Goal: Ask a question: Seek information or help from site administrators or community

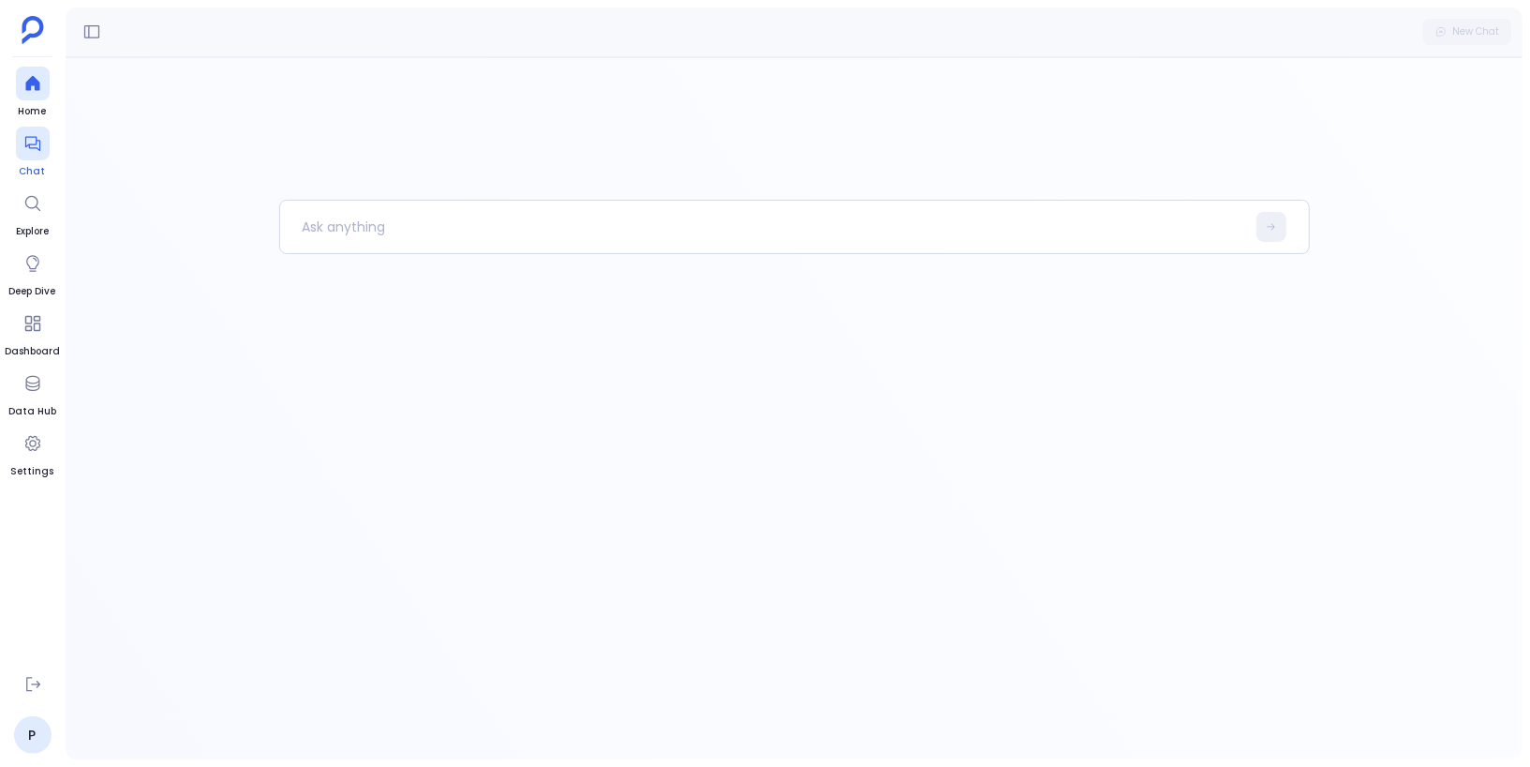
click at [33, 143] on icon at bounding box center [31, 144] width 15 height 15
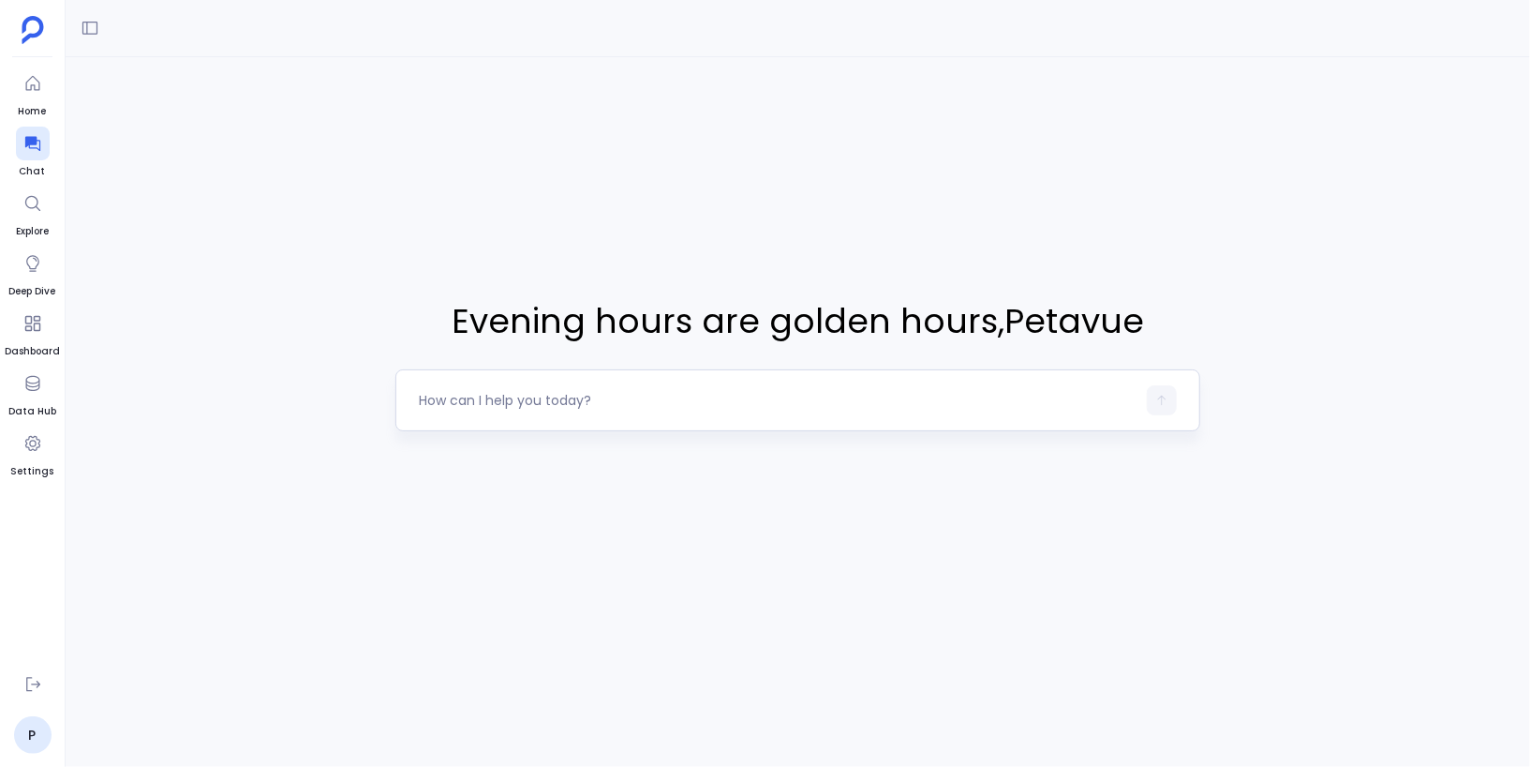
click at [465, 405] on textarea at bounding box center [778, 400] width 718 height 19
type textarea "list all customers"
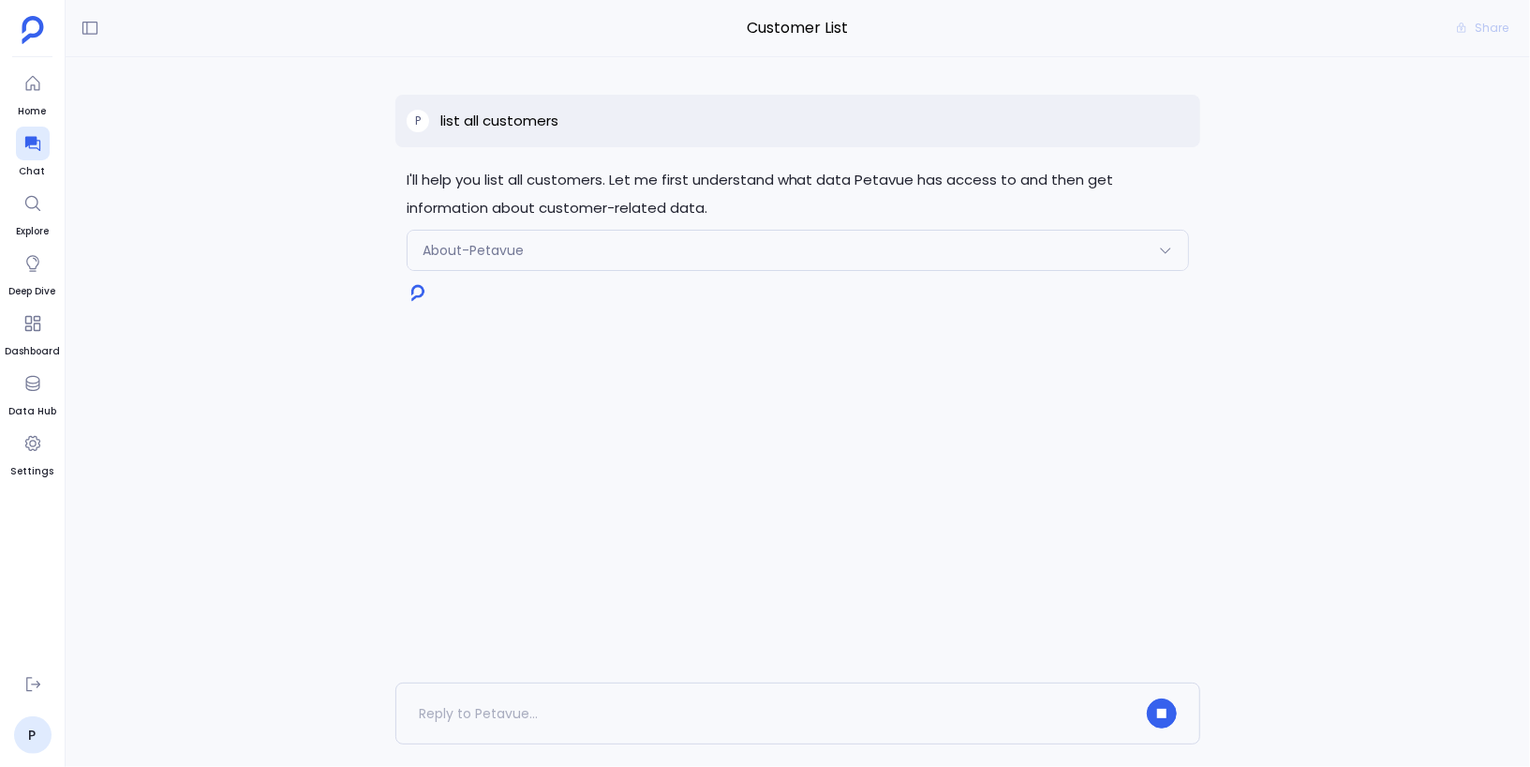
click at [842, 33] on span "Customer List" at bounding box center [798, 28] width 806 height 24
click at [510, 342] on span "Understand-Data" at bounding box center [480, 334] width 115 height 19
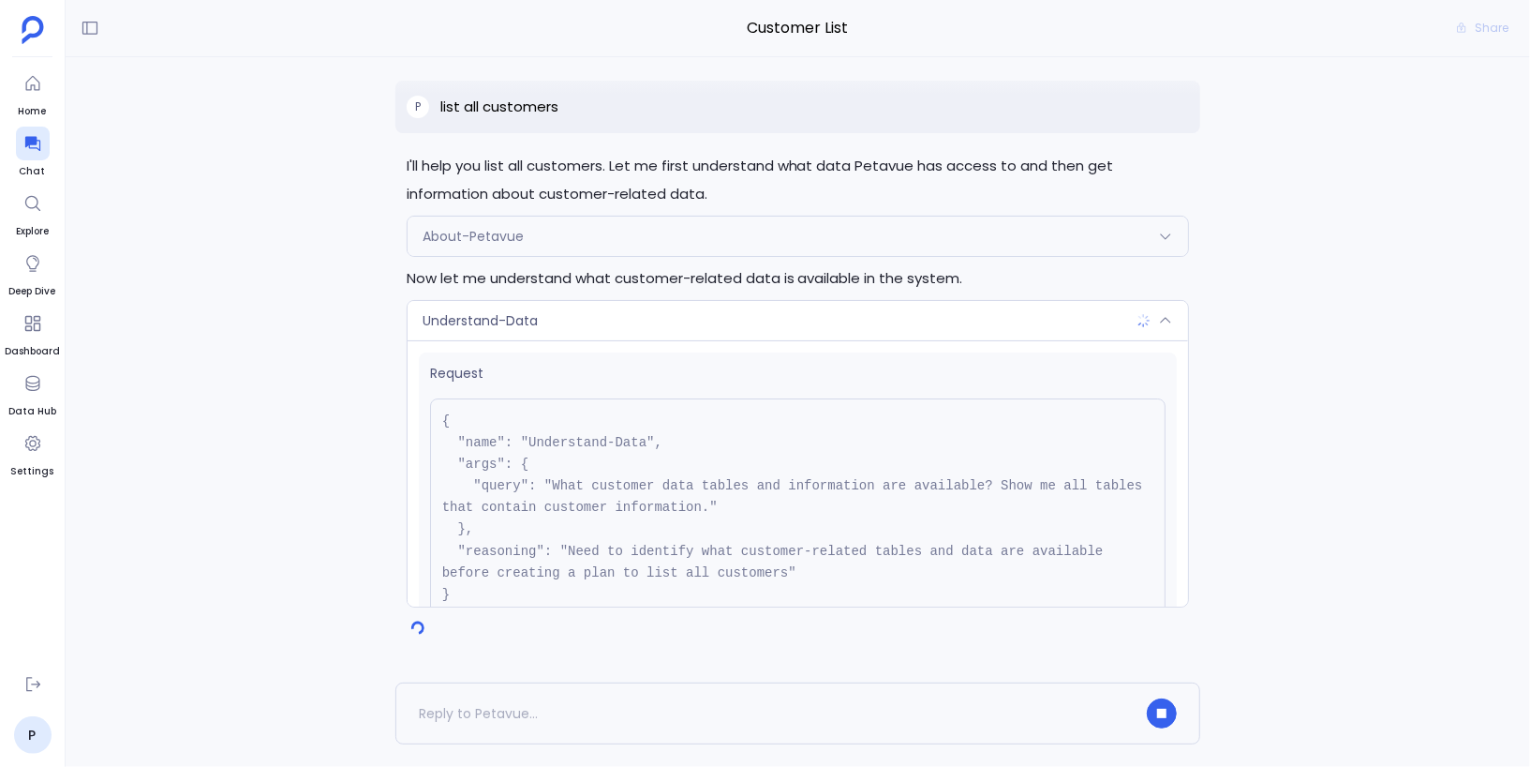
click at [535, 320] on span "Understand-Data" at bounding box center [480, 320] width 115 height 19
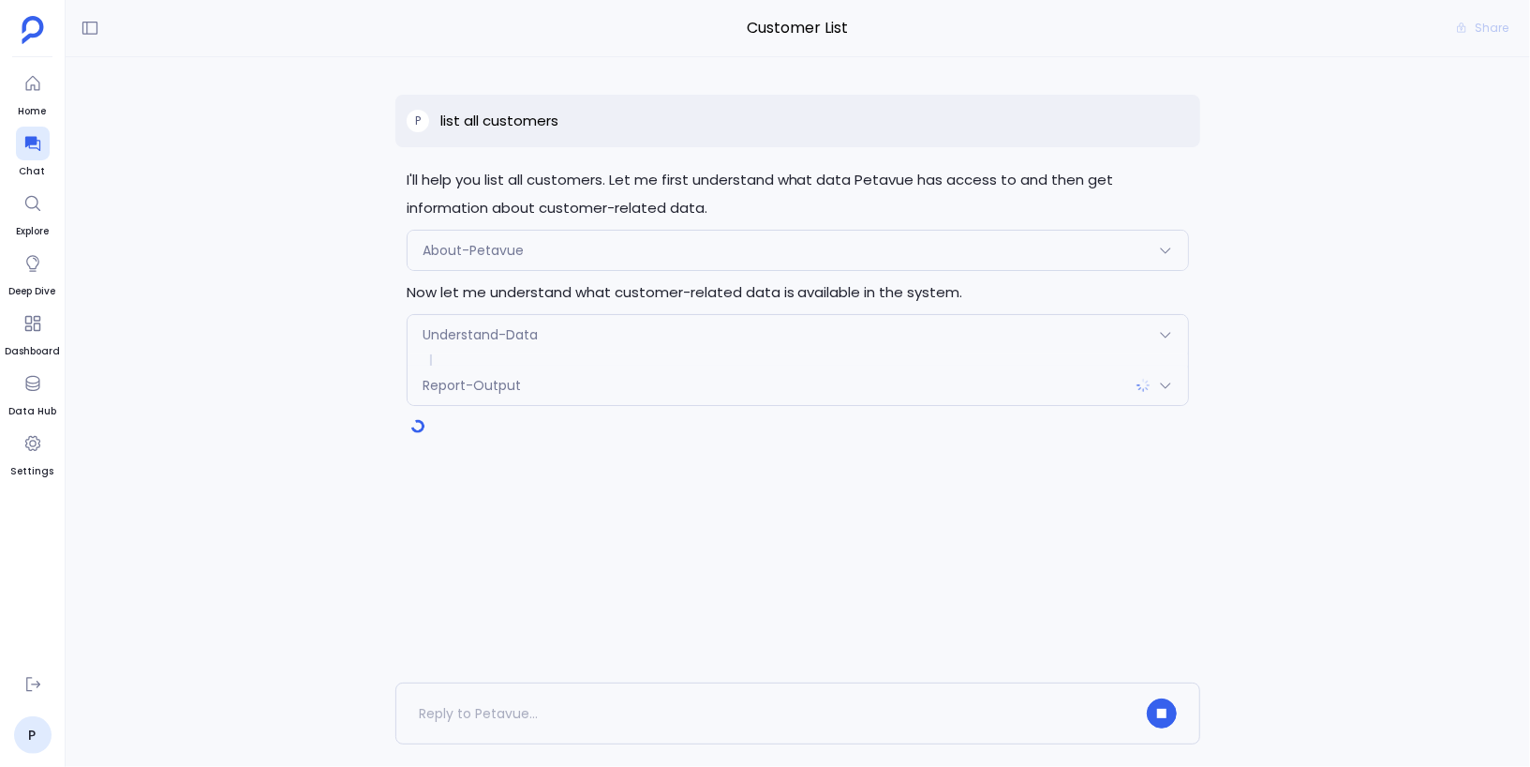
click at [514, 387] on span "Report-Output" at bounding box center [472, 385] width 98 height 19
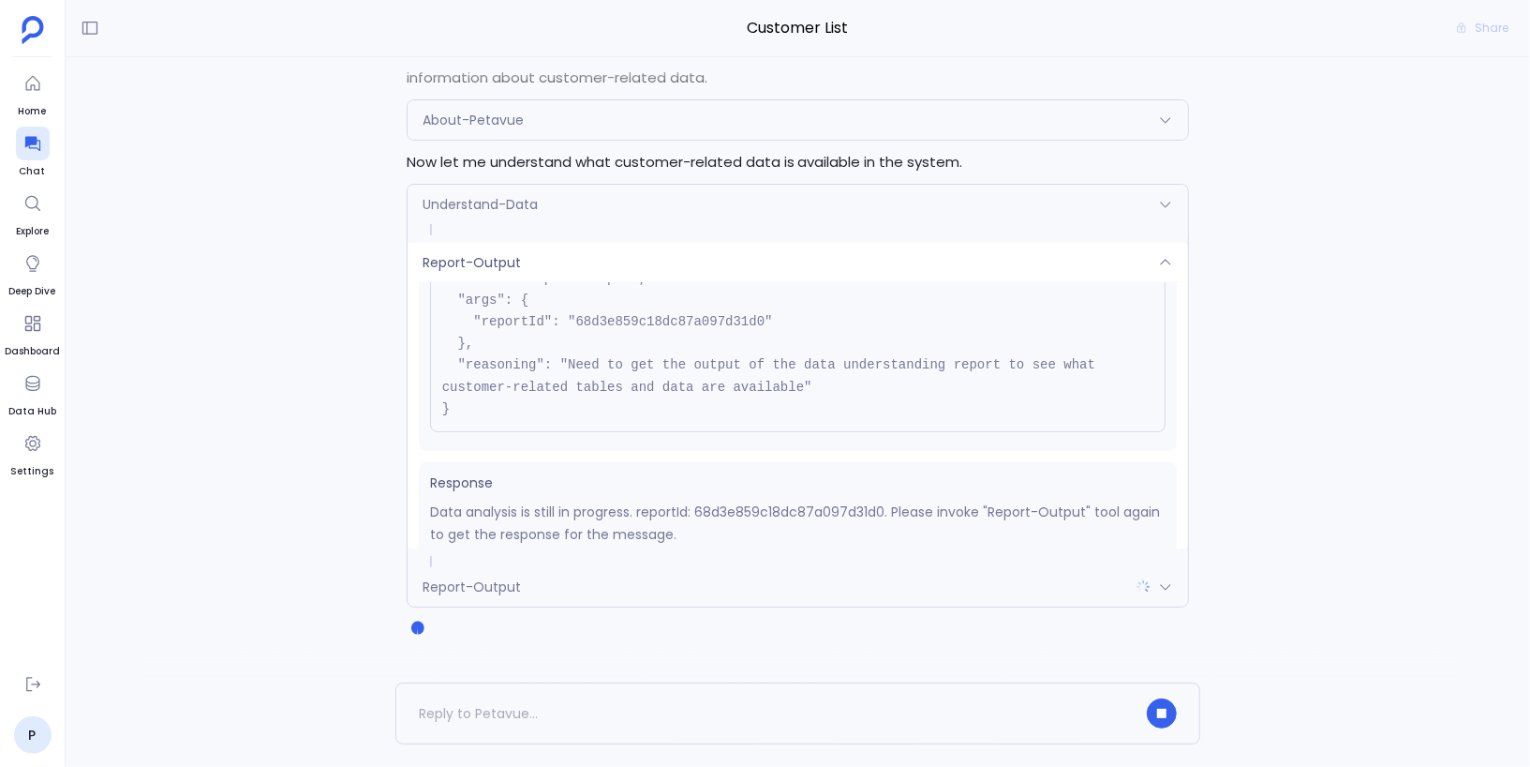
scroll to position [124, 0]
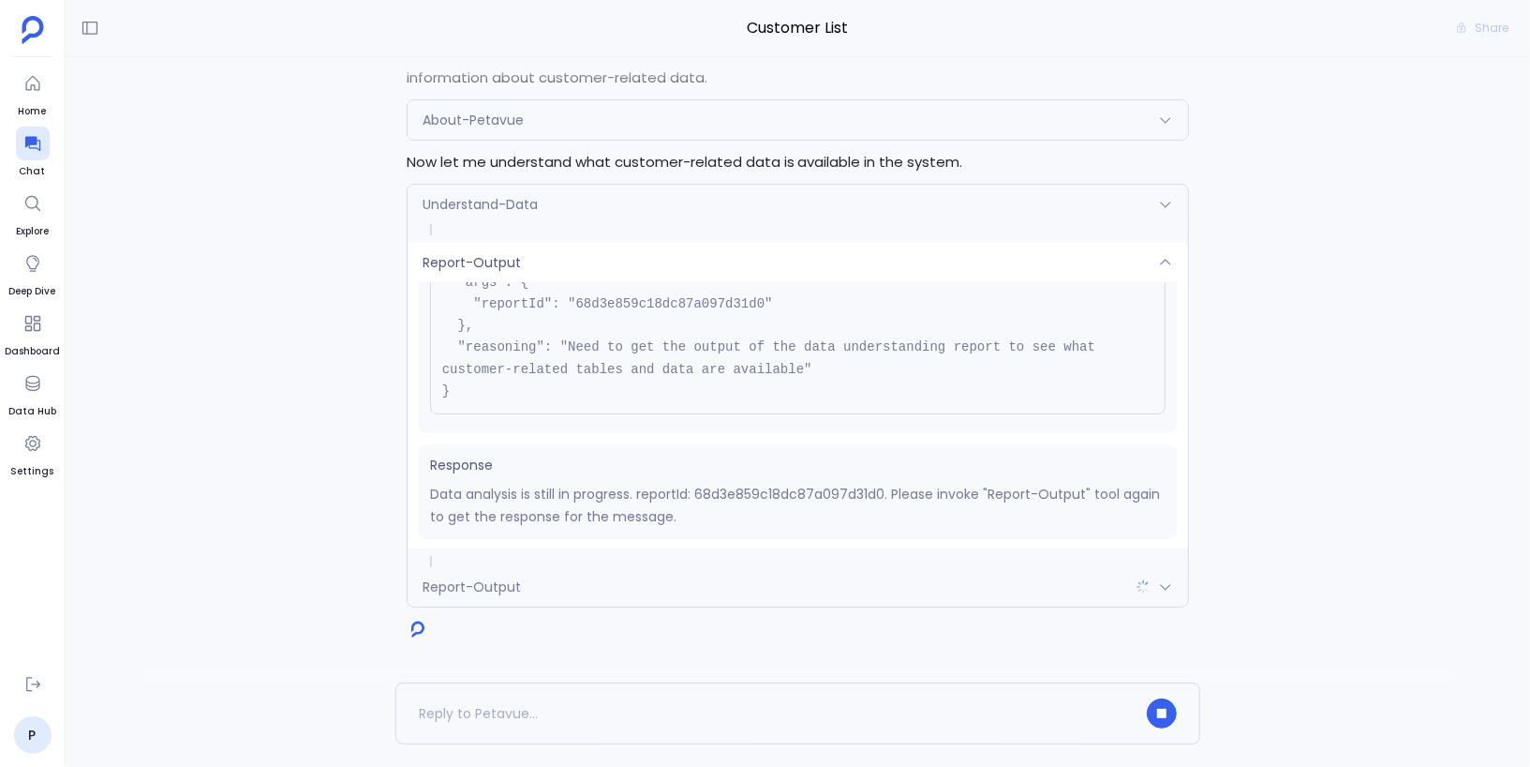
click at [697, 263] on div "Report-Output" at bounding box center [799, 262] width 782 height 39
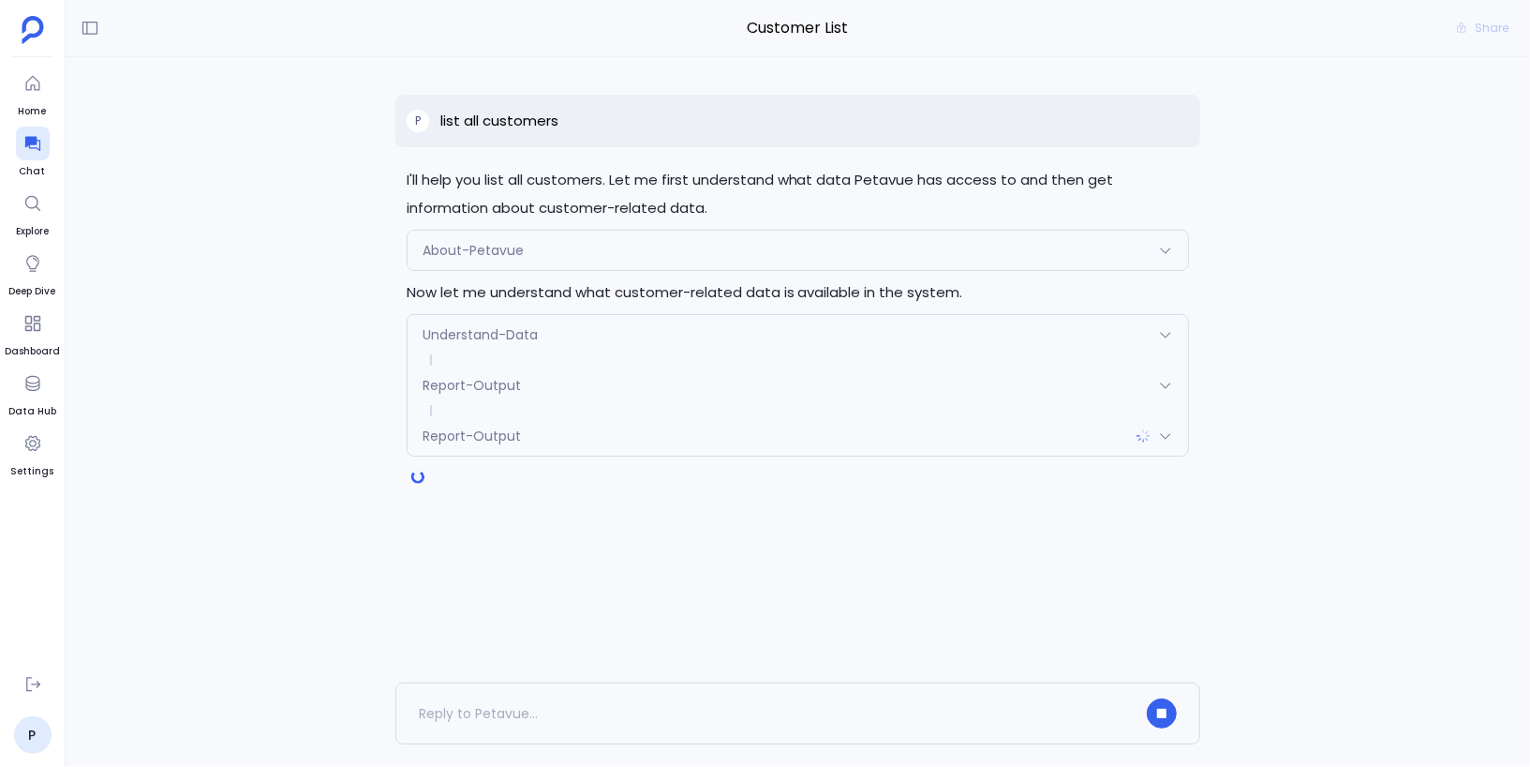
click at [680, 432] on div "Report-Output" at bounding box center [799, 435] width 782 height 39
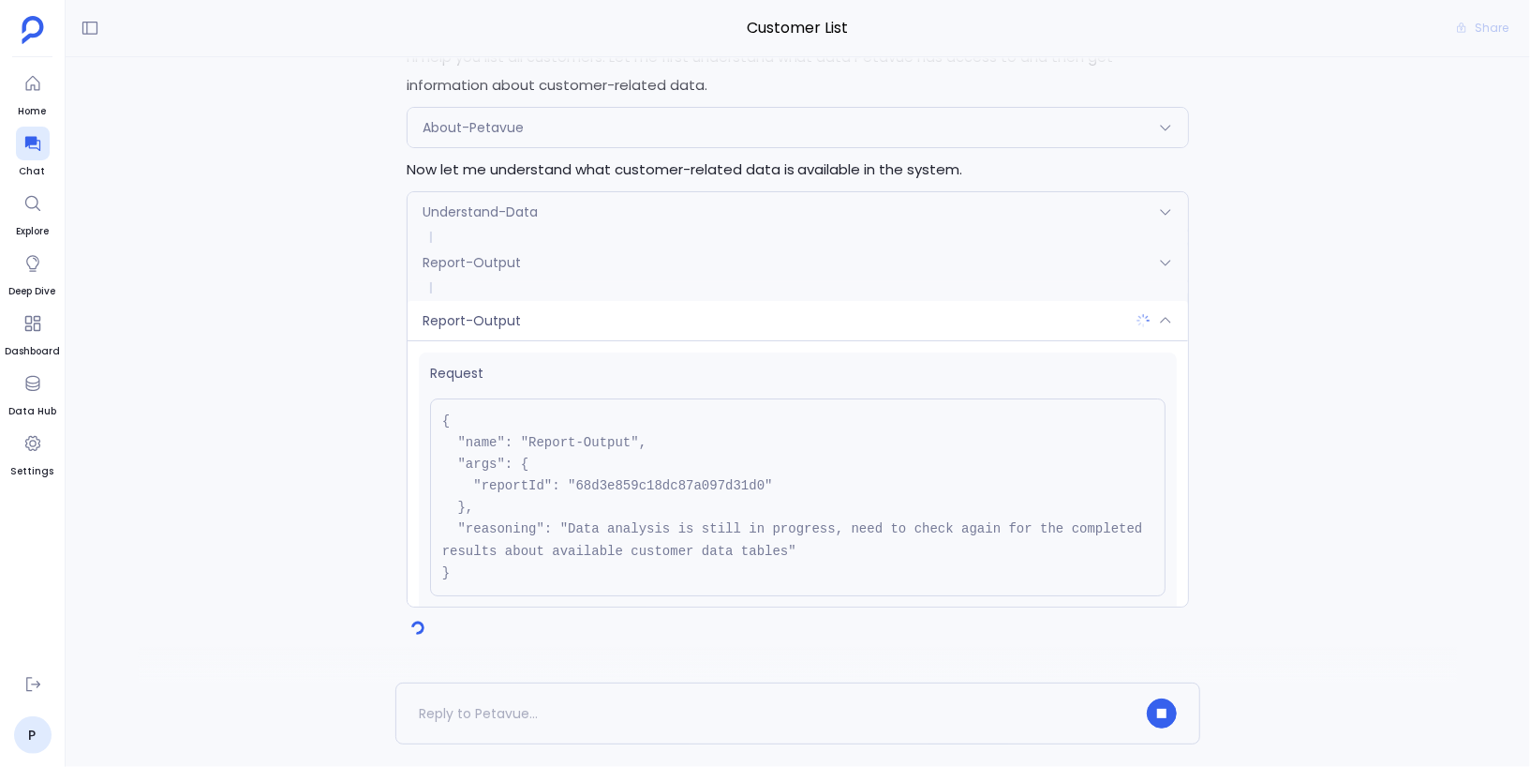
click at [705, 315] on div "Report-Output" at bounding box center [799, 320] width 782 height 39
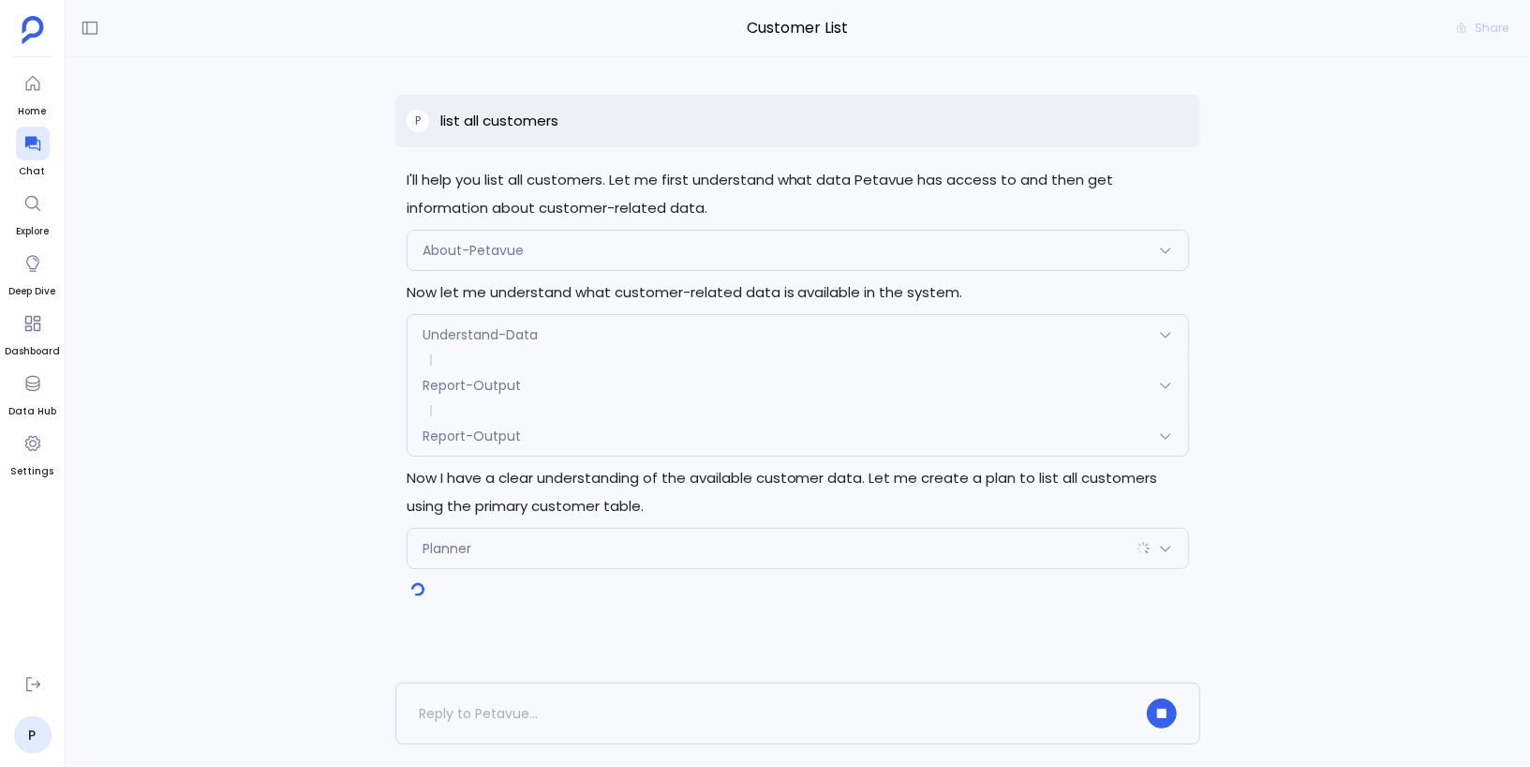
click at [465, 445] on div "Report-Output" at bounding box center [799, 435] width 782 height 39
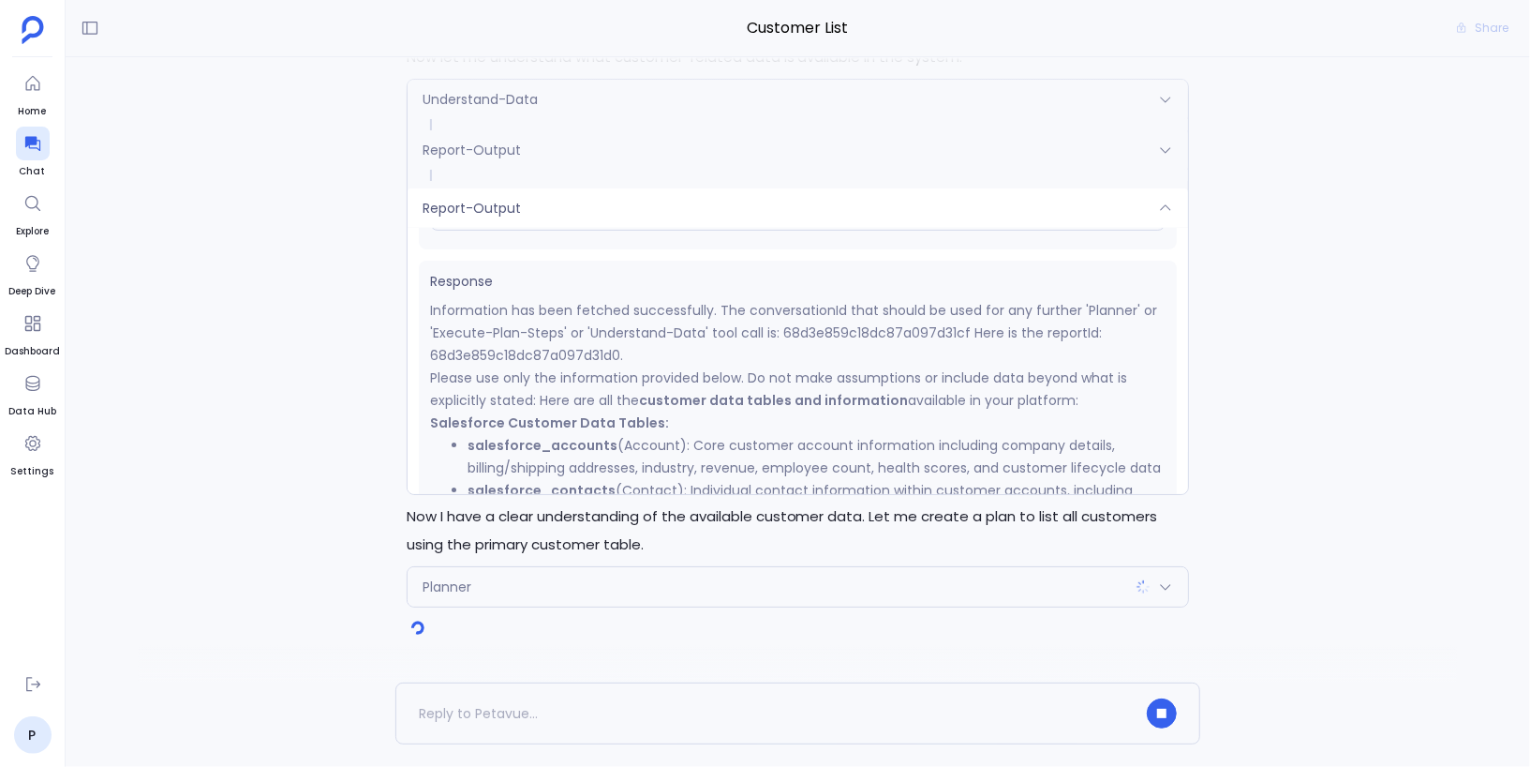
scroll to position [260, 0]
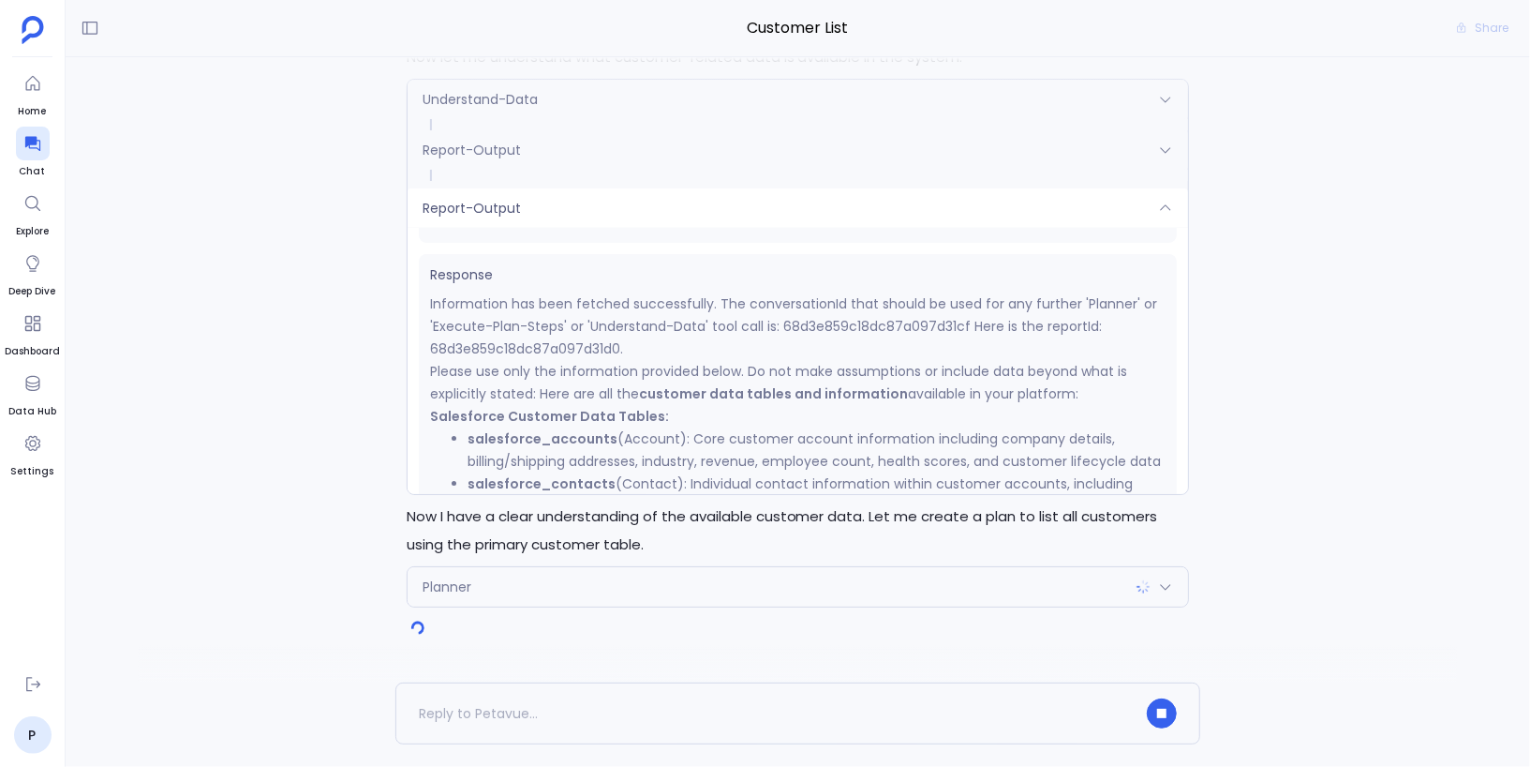
click at [670, 212] on div "Report-Output" at bounding box center [799, 207] width 782 height 39
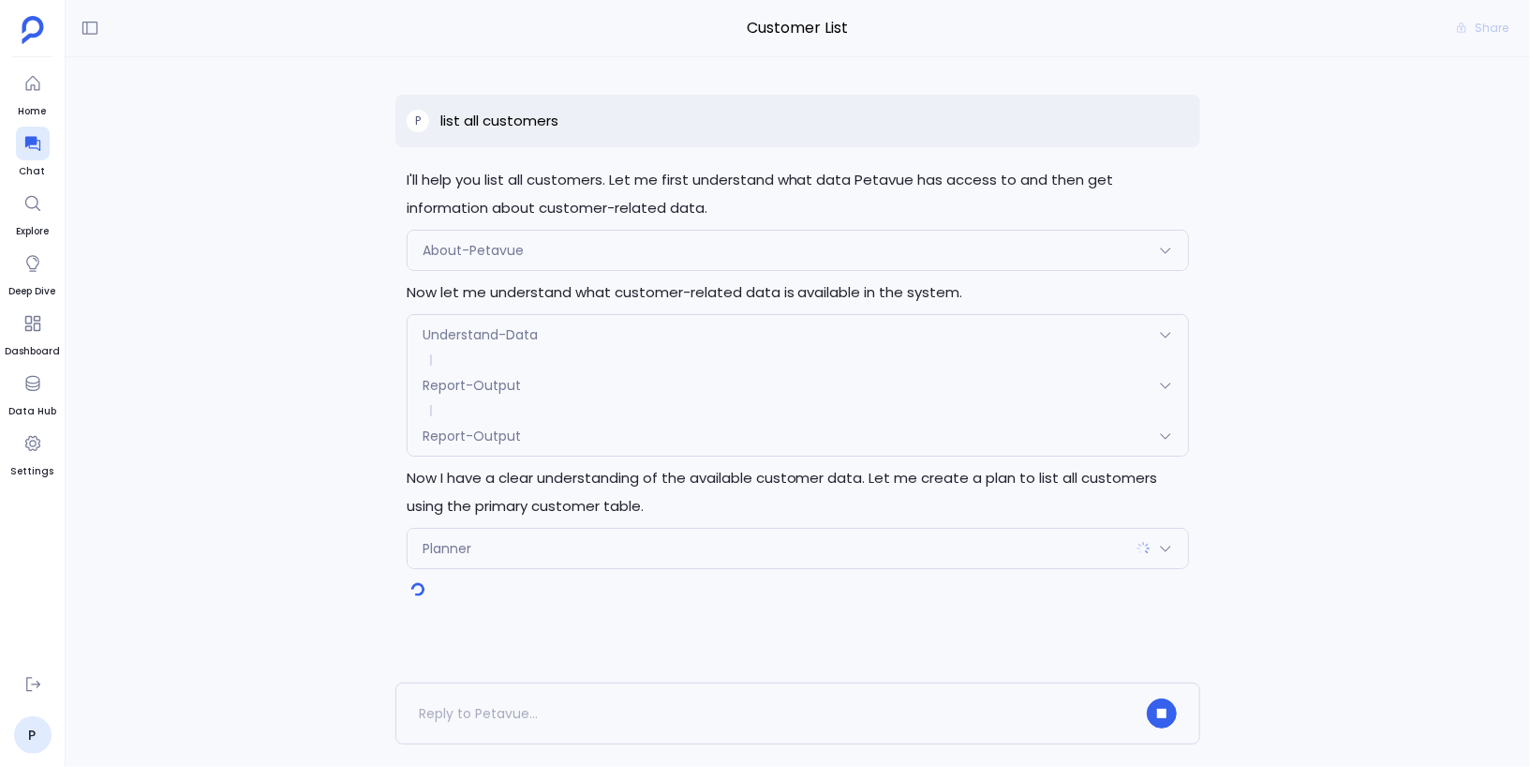
click at [510, 551] on div "Planner" at bounding box center [799, 548] width 782 height 39
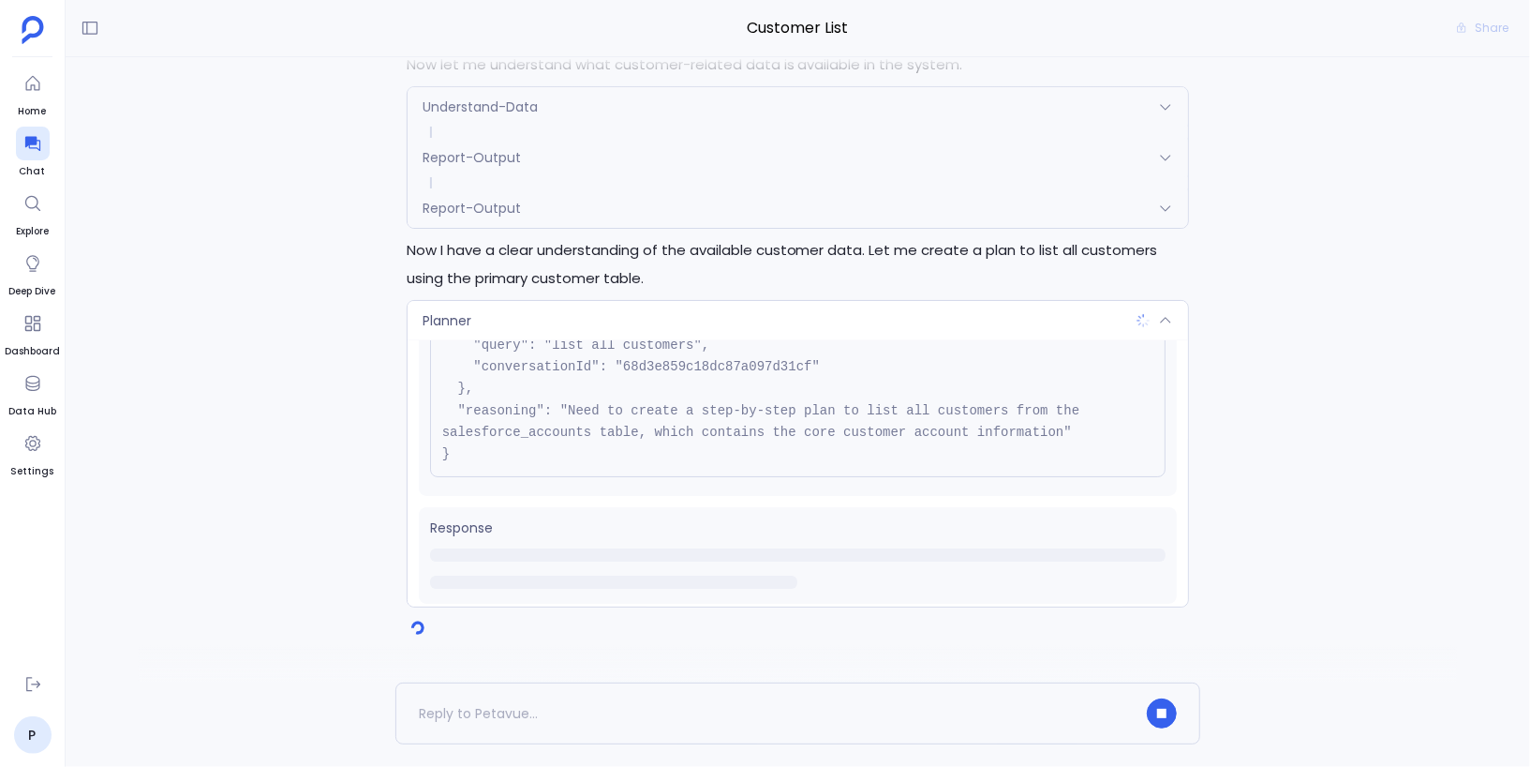
scroll to position [147, 0]
click at [627, 311] on div "Planner" at bounding box center [799, 320] width 782 height 39
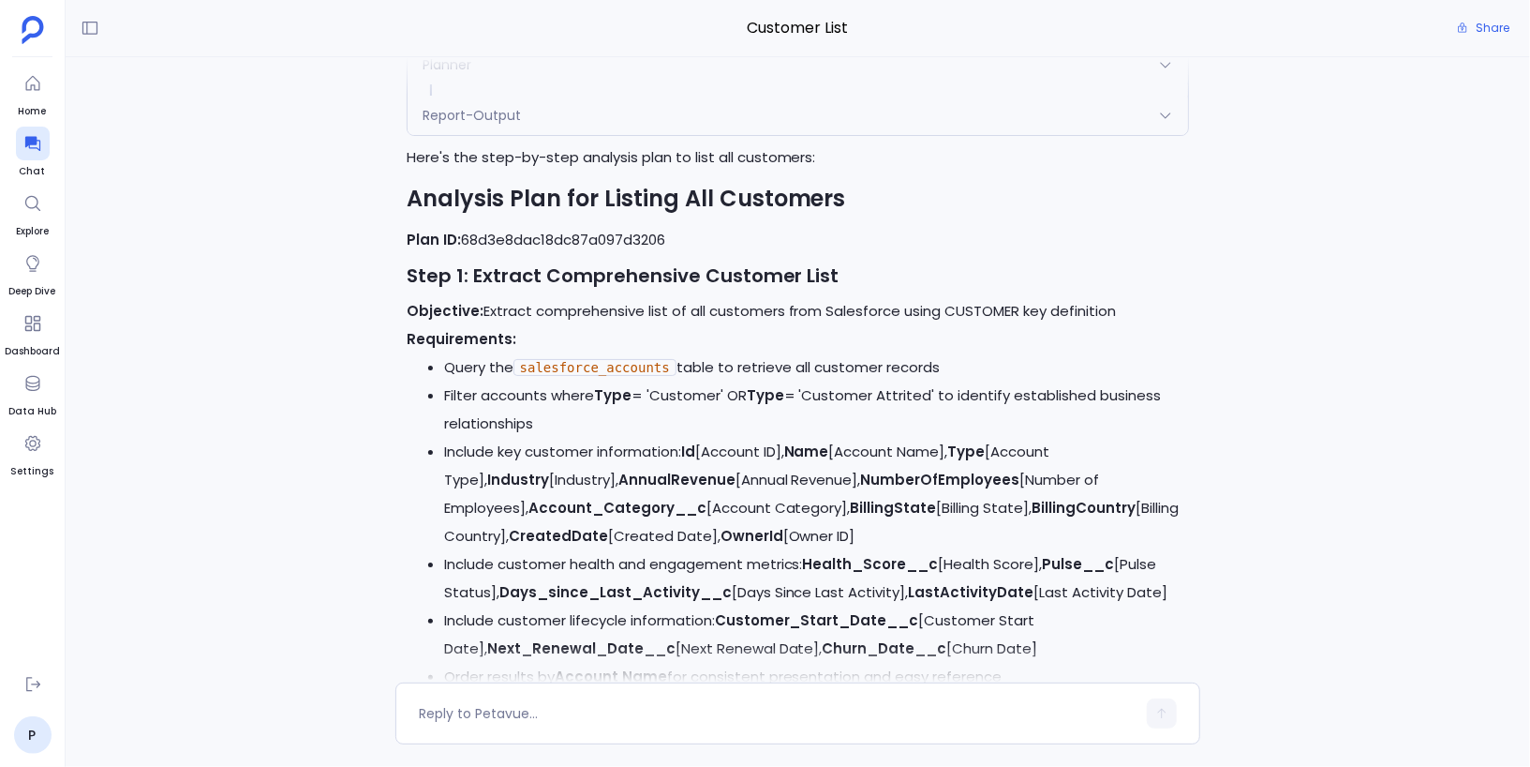
scroll to position [-413, 0]
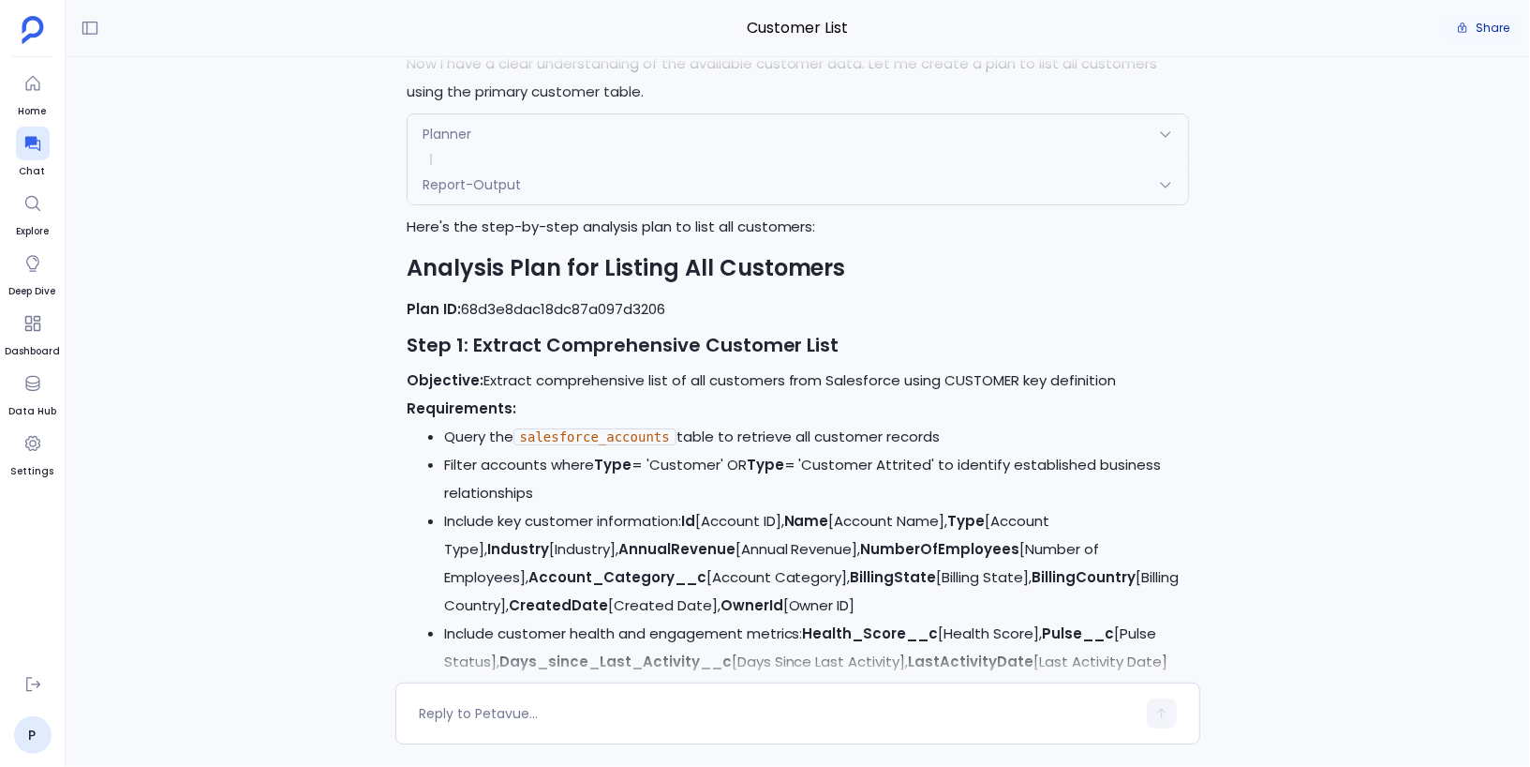
click at [1497, 26] on span "Share" at bounding box center [1493, 28] width 34 height 15
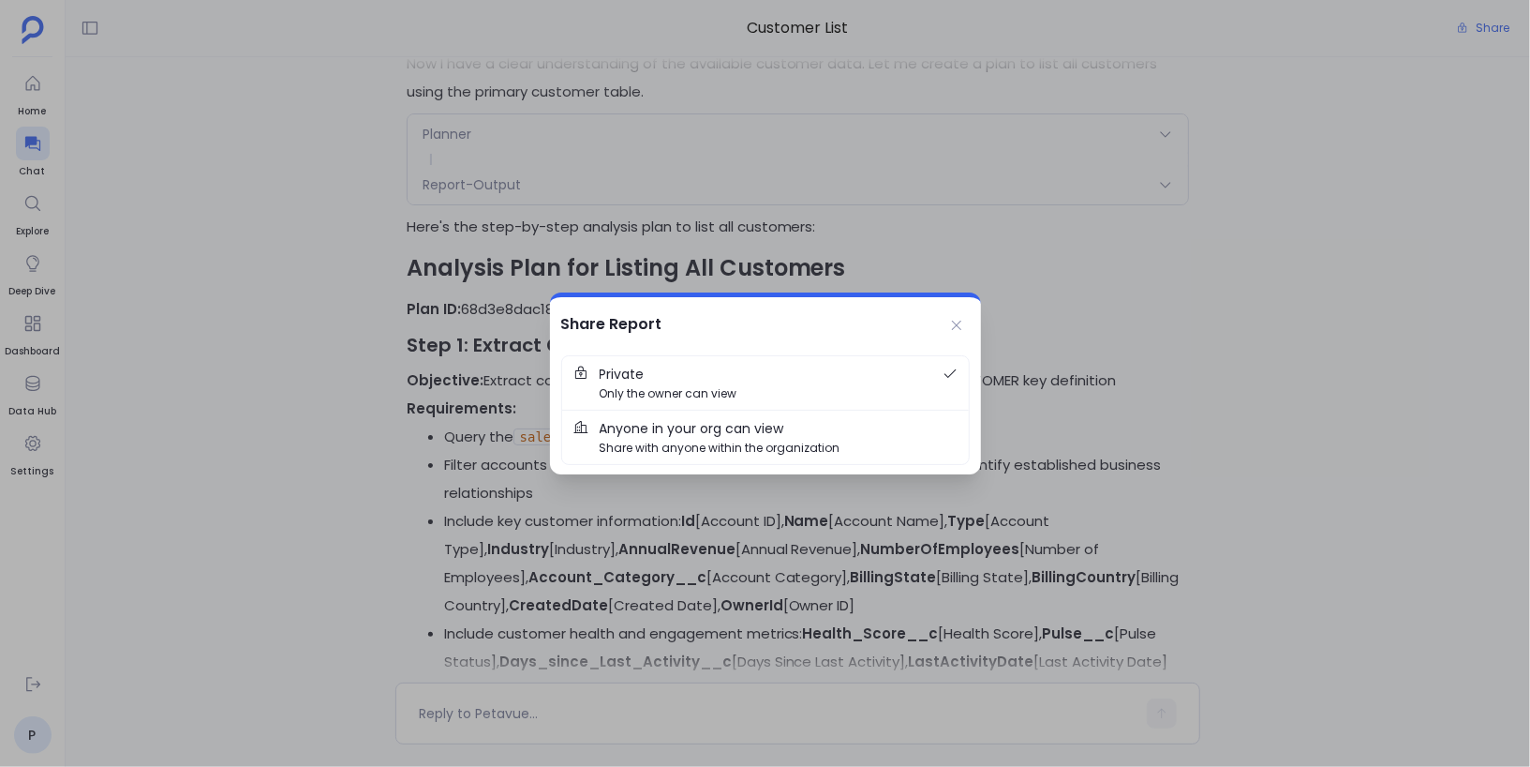
click at [794, 435] on span "Anyone in your org can view Share with anyone within the organization" at bounding box center [779, 437] width 358 height 38
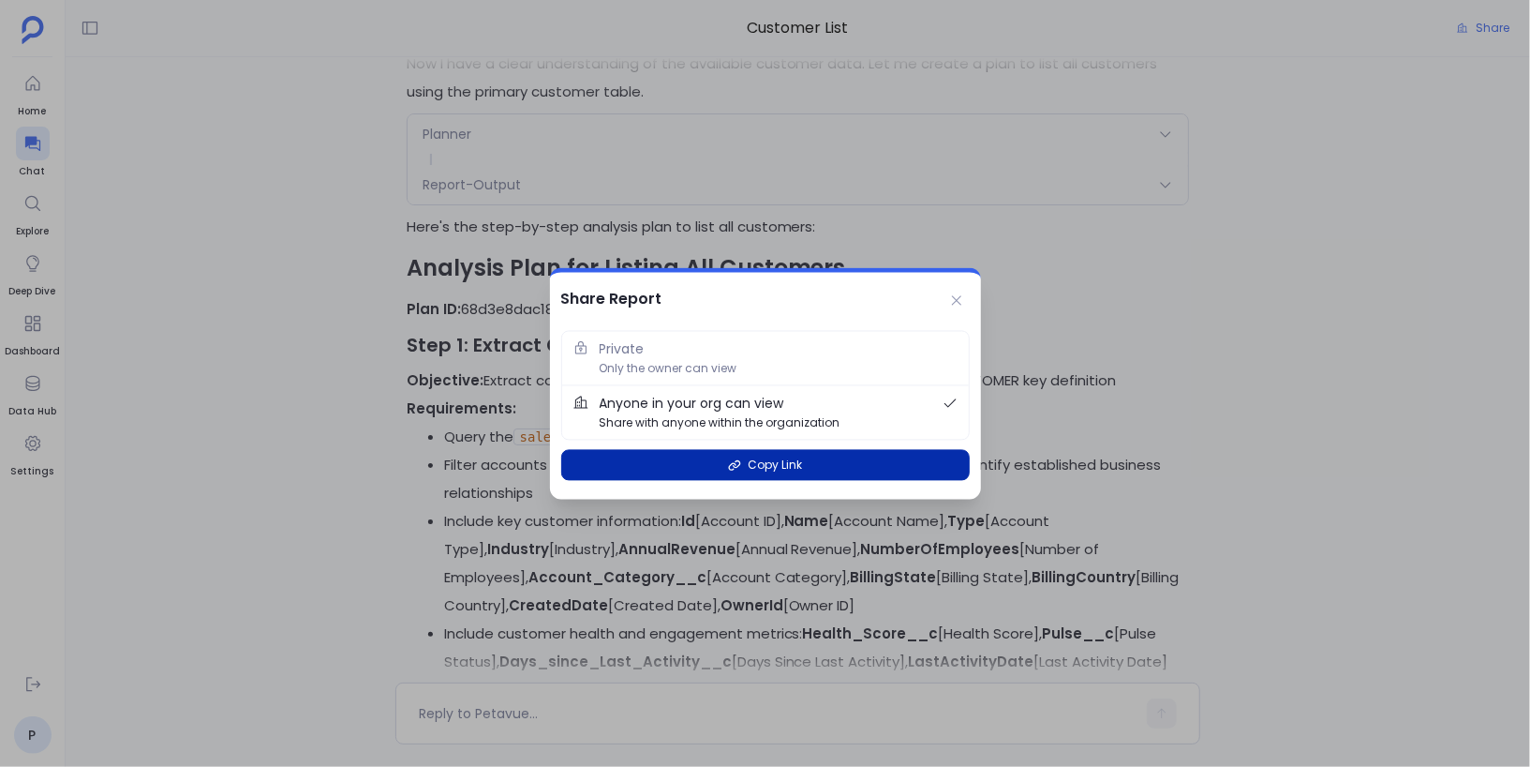
click at [805, 464] on button "Copy Link" at bounding box center [765, 465] width 409 height 31
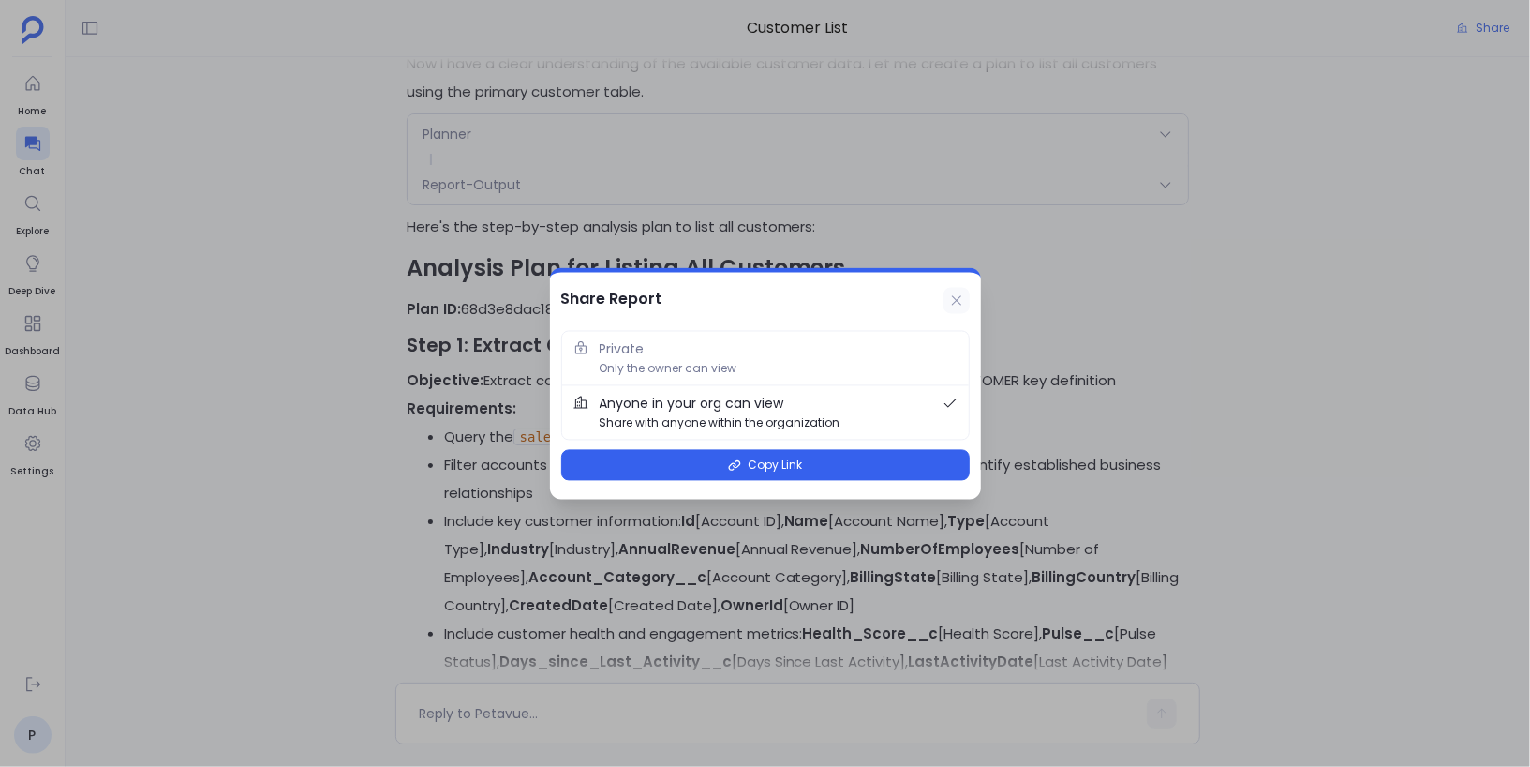
click at [962, 296] on icon at bounding box center [956, 300] width 15 height 15
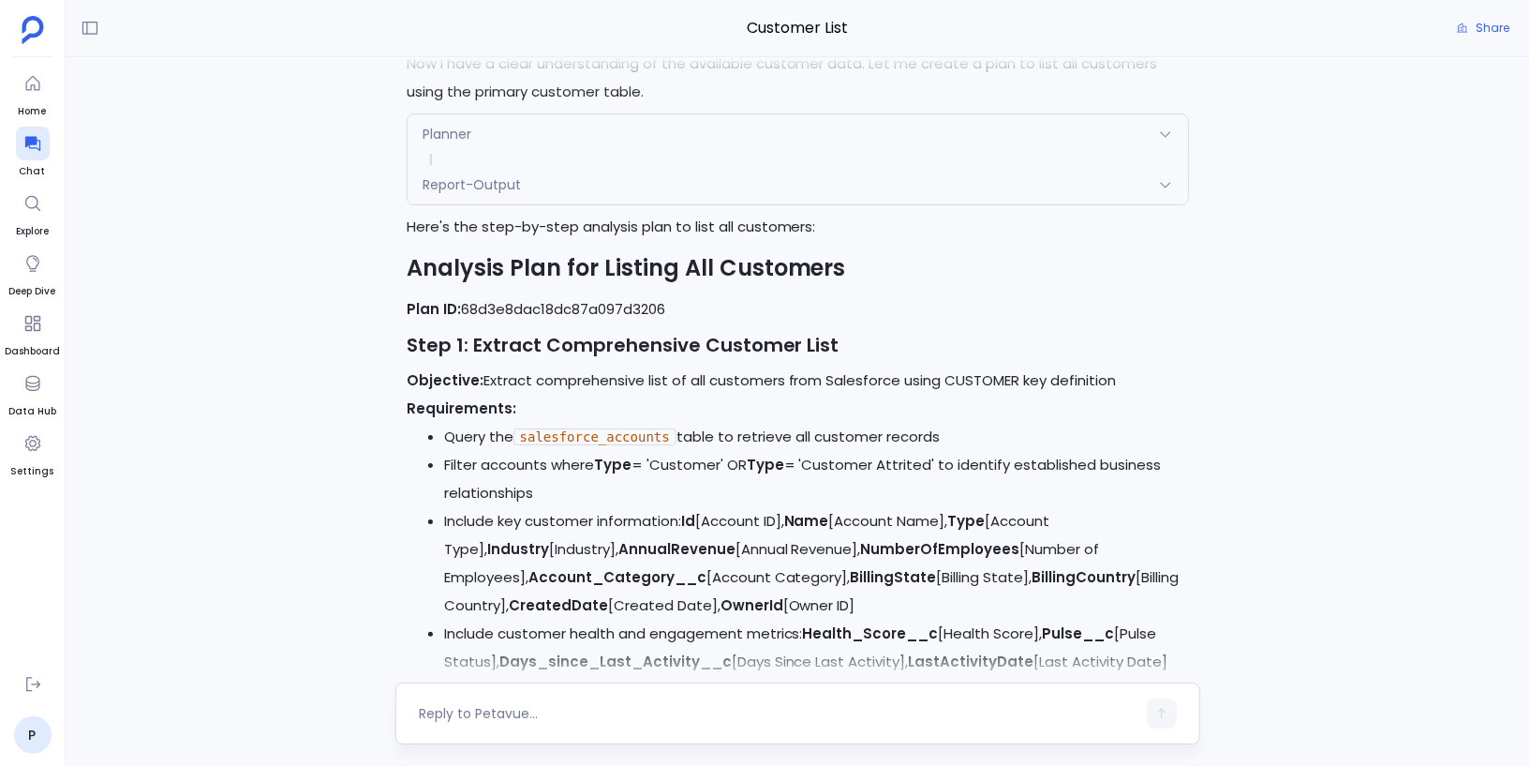
click at [533, 707] on textarea at bounding box center [778, 713] width 718 height 19
type textarea "keep the customer logic just to type = Customer."
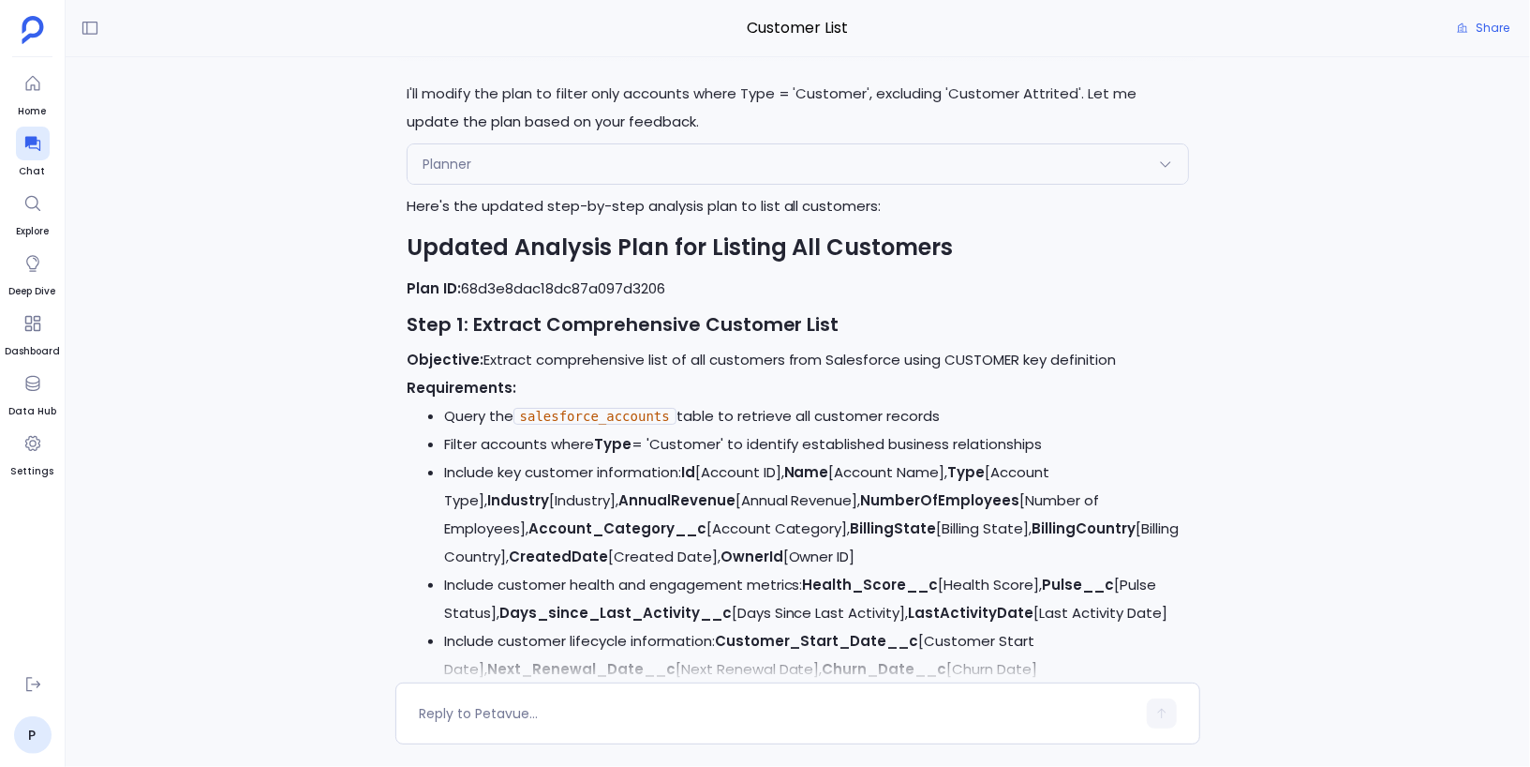
scroll to position [-345, 0]
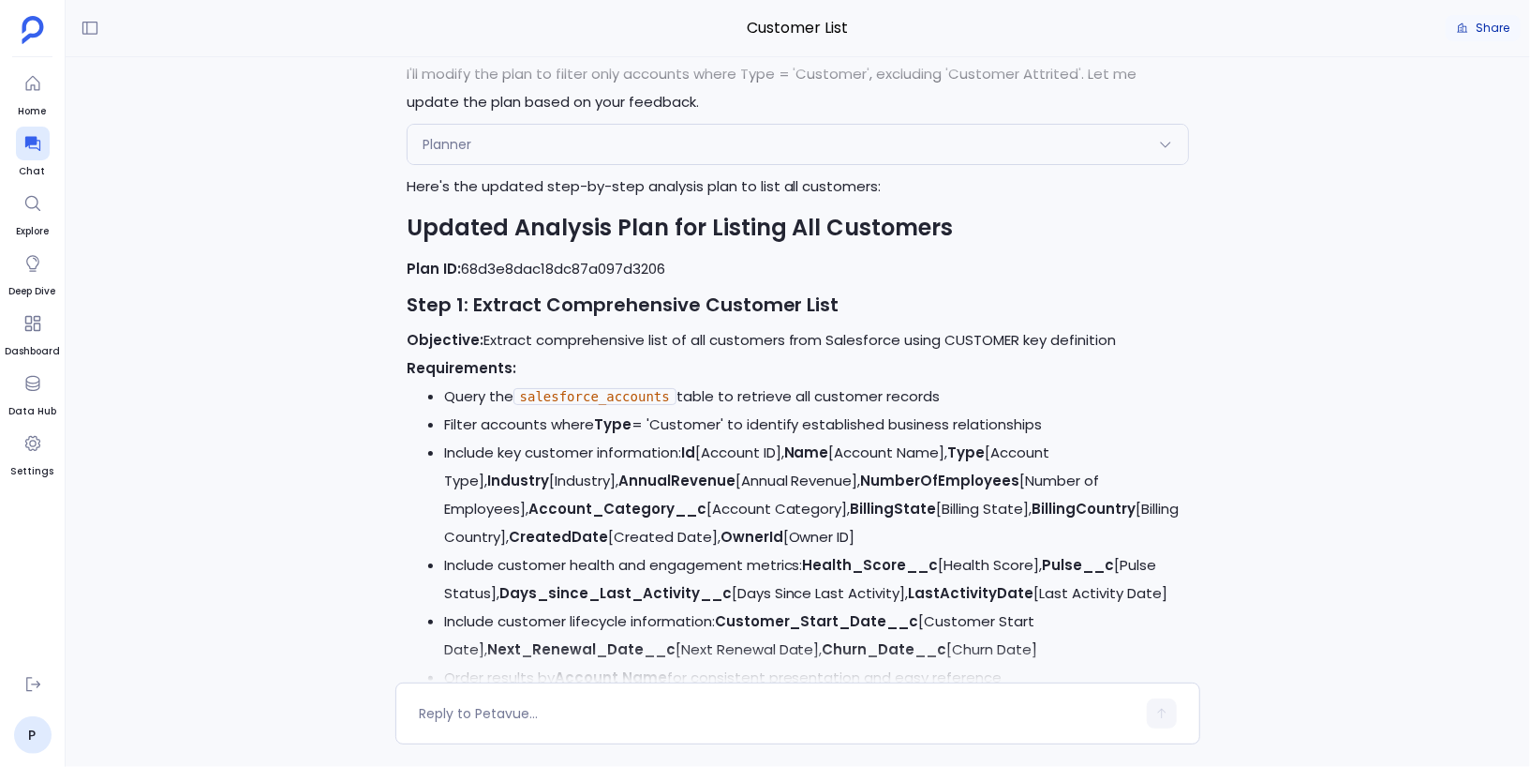
click at [1470, 26] on button "Share" at bounding box center [1483, 28] width 75 height 26
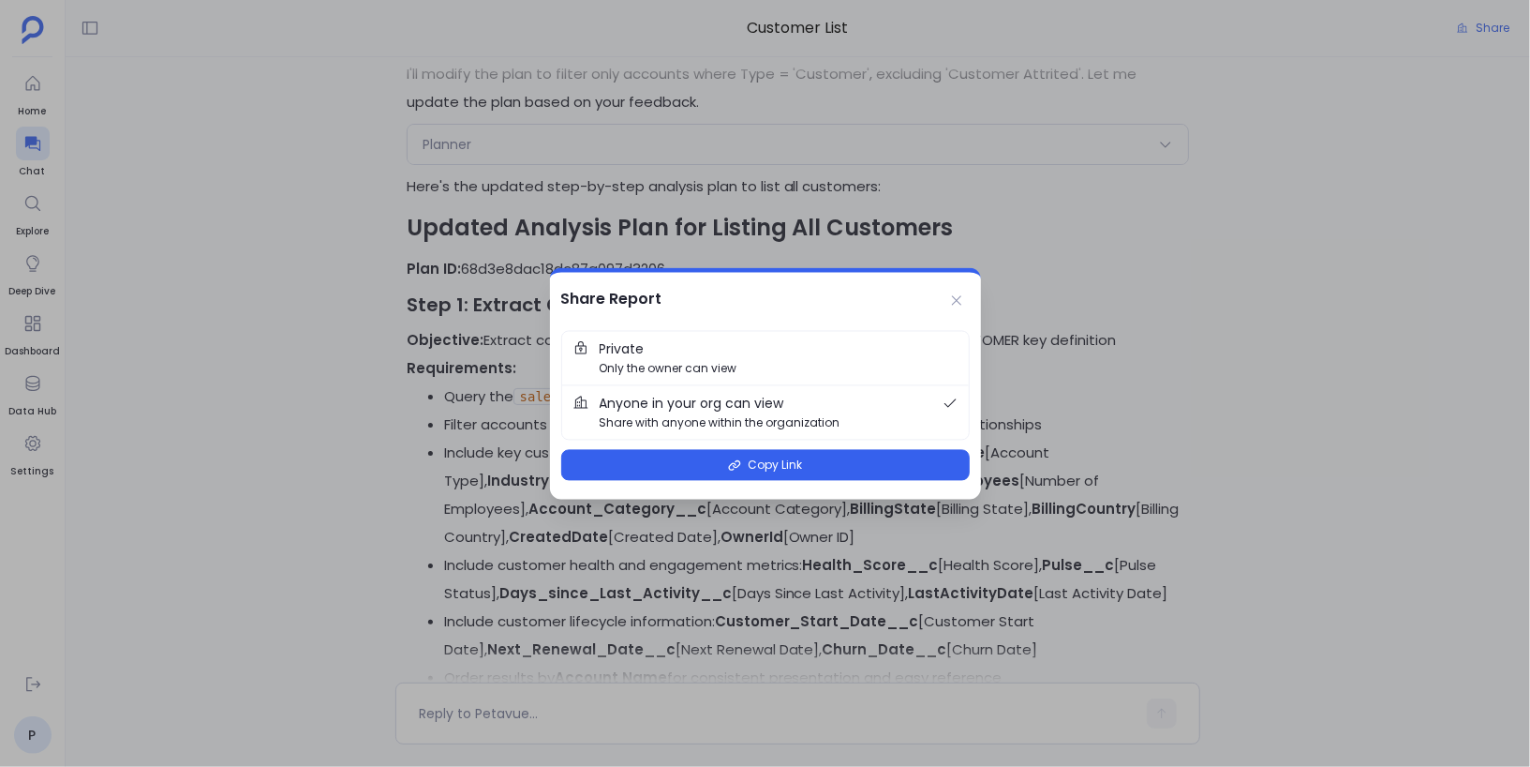
click at [854, 370] on span "Private Only the owner can view" at bounding box center [779, 358] width 358 height 38
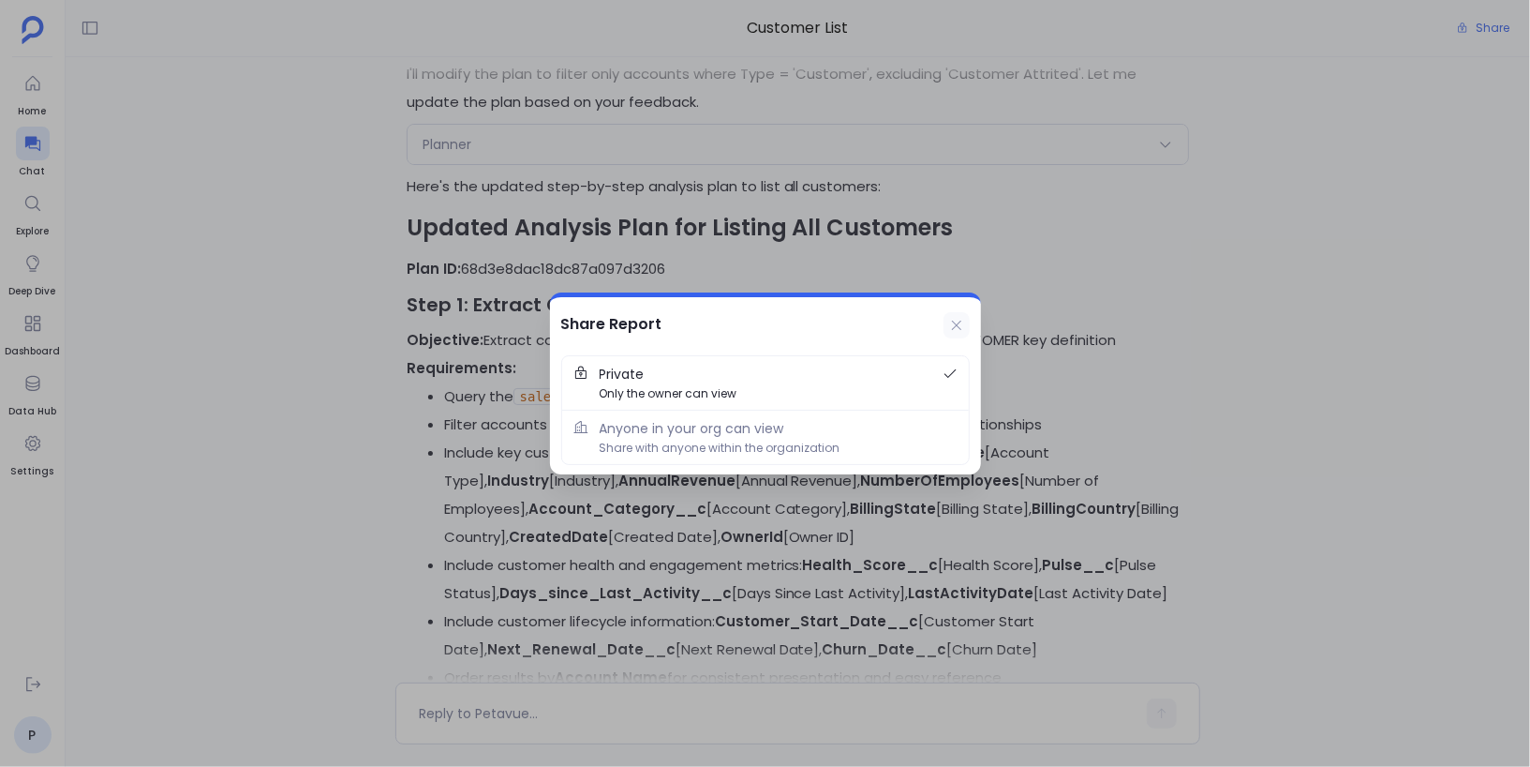
click at [959, 320] on icon at bounding box center [956, 325] width 15 height 15
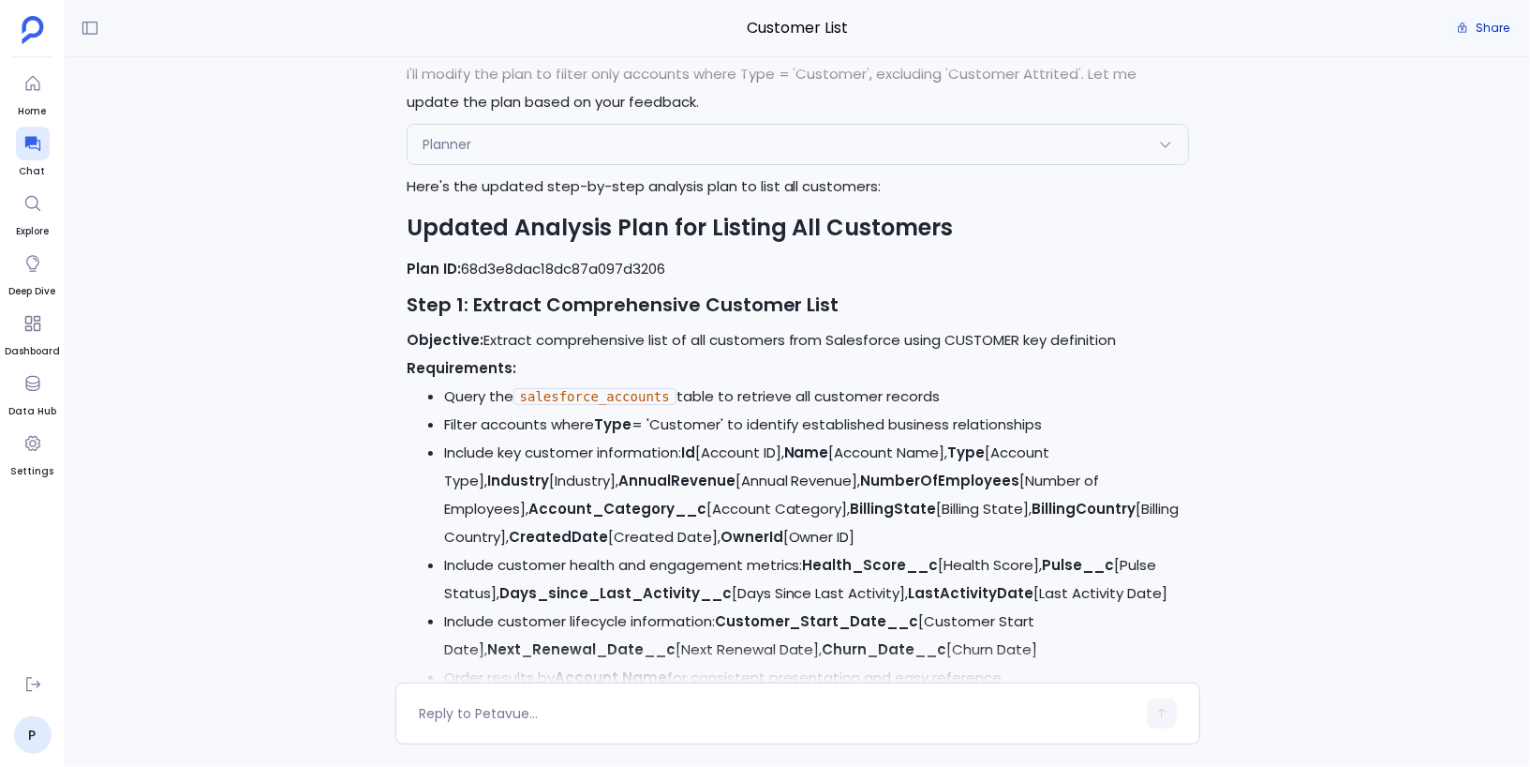
click at [1485, 23] on span "Share" at bounding box center [1493, 28] width 34 height 15
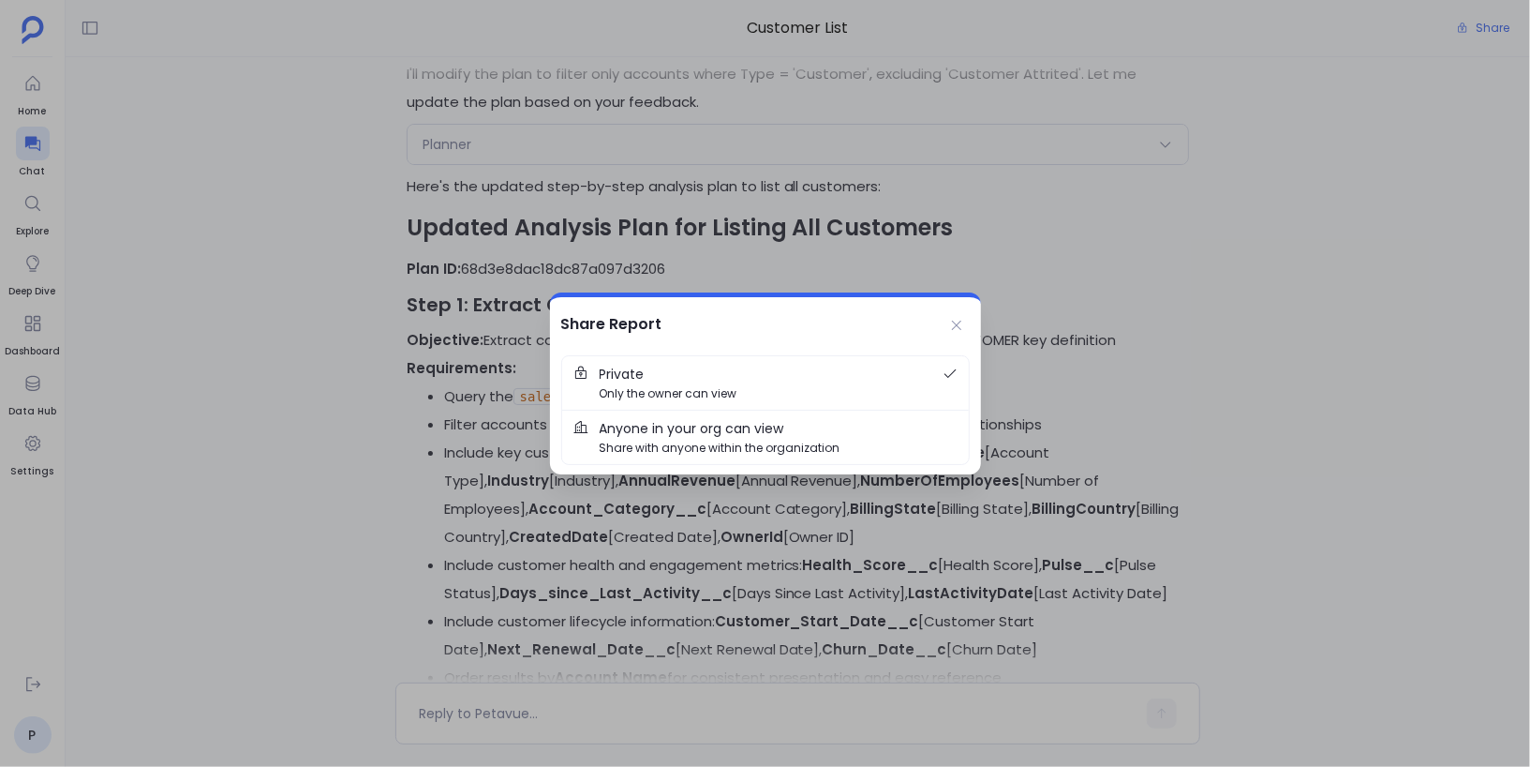
click at [756, 435] on span "Anyone in your org can view" at bounding box center [692, 428] width 185 height 21
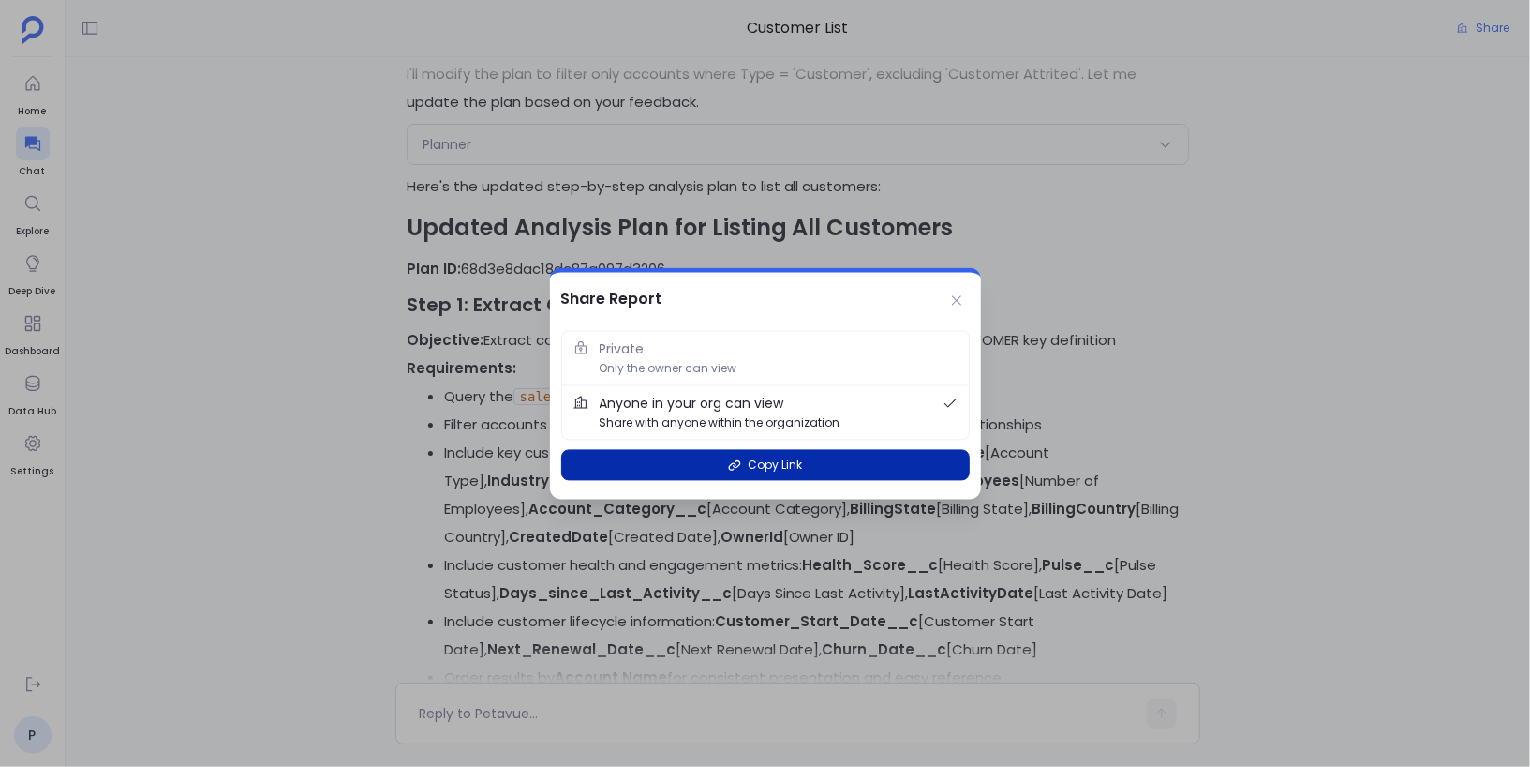
click at [794, 458] on span "Copy Link" at bounding box center [776, 465] width 54 height 18
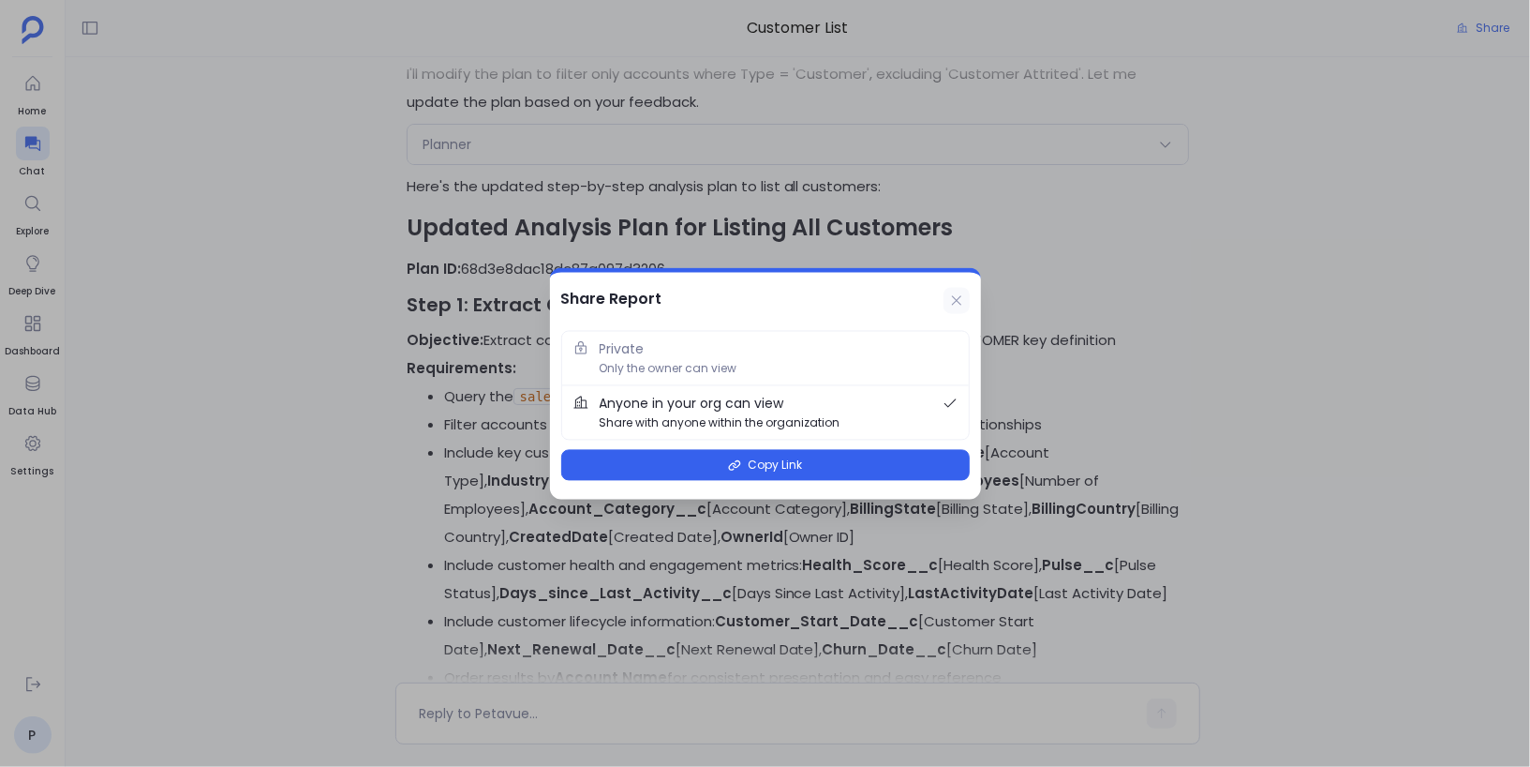
click at [960, 297] on icon at bounding box center [955, 299] width 9 height 9
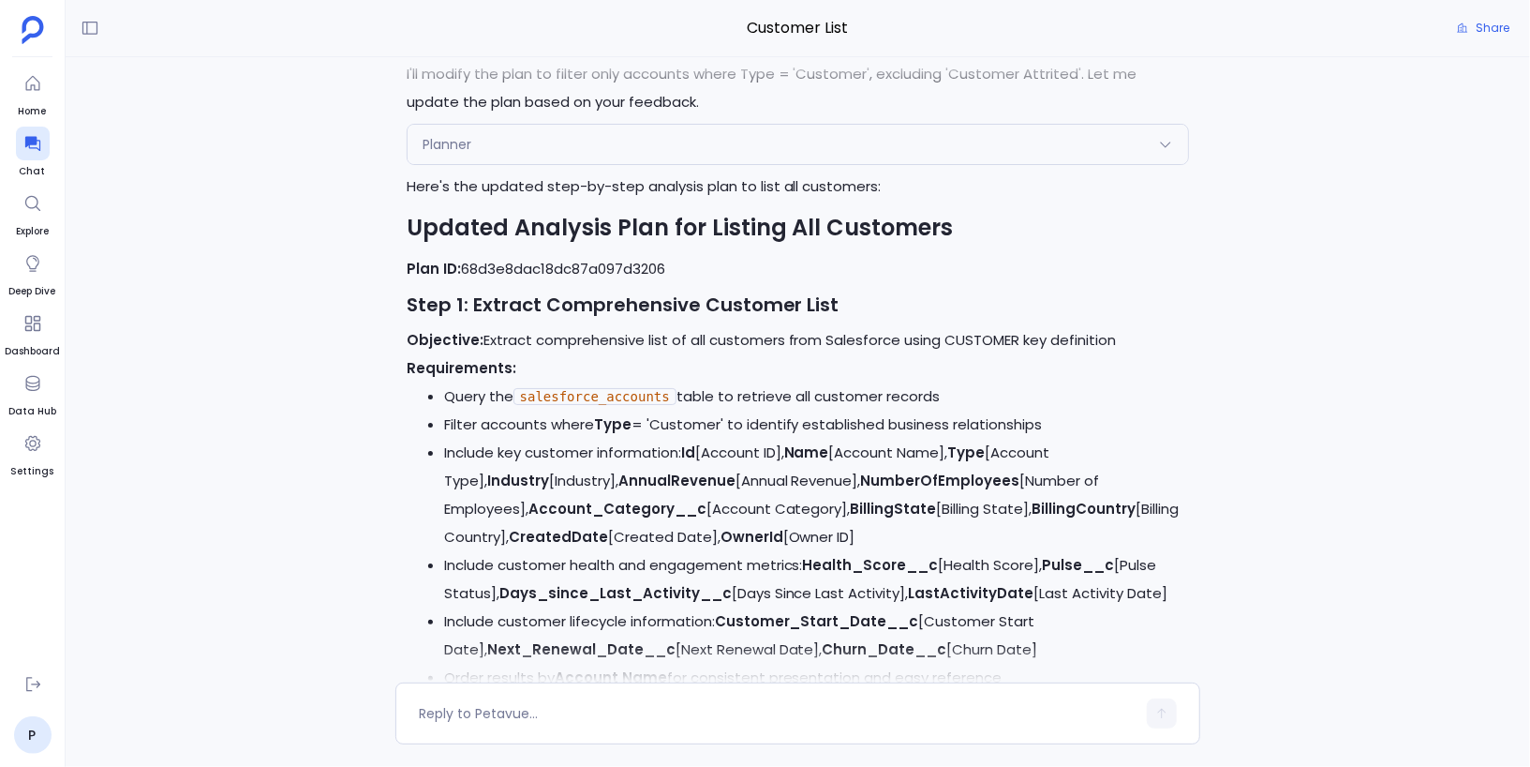
scroll to position [0, 0]
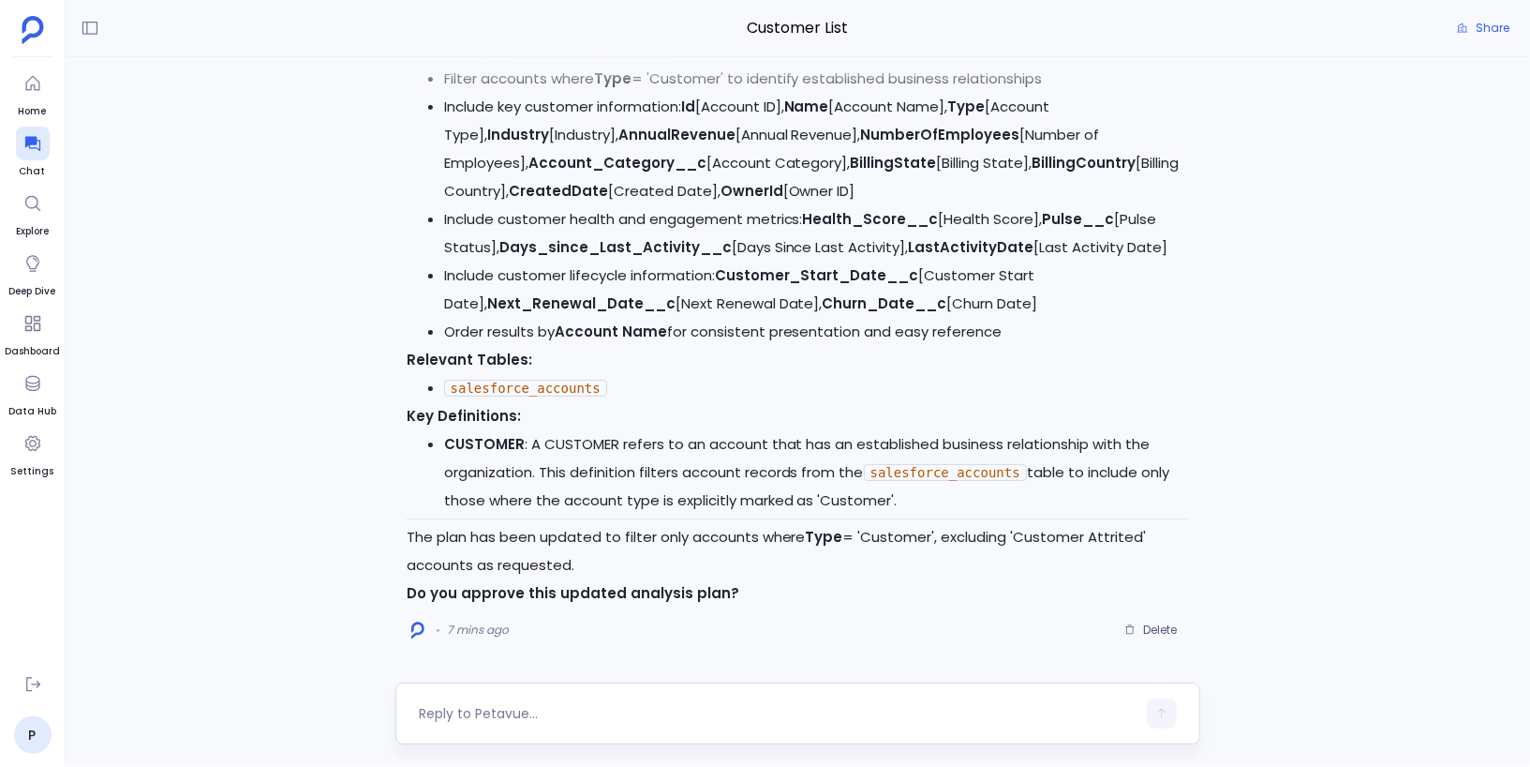
click at [543, 705] on textarea at bounding box center [778, 713] width 718 height 19
type textarea "this looks good"
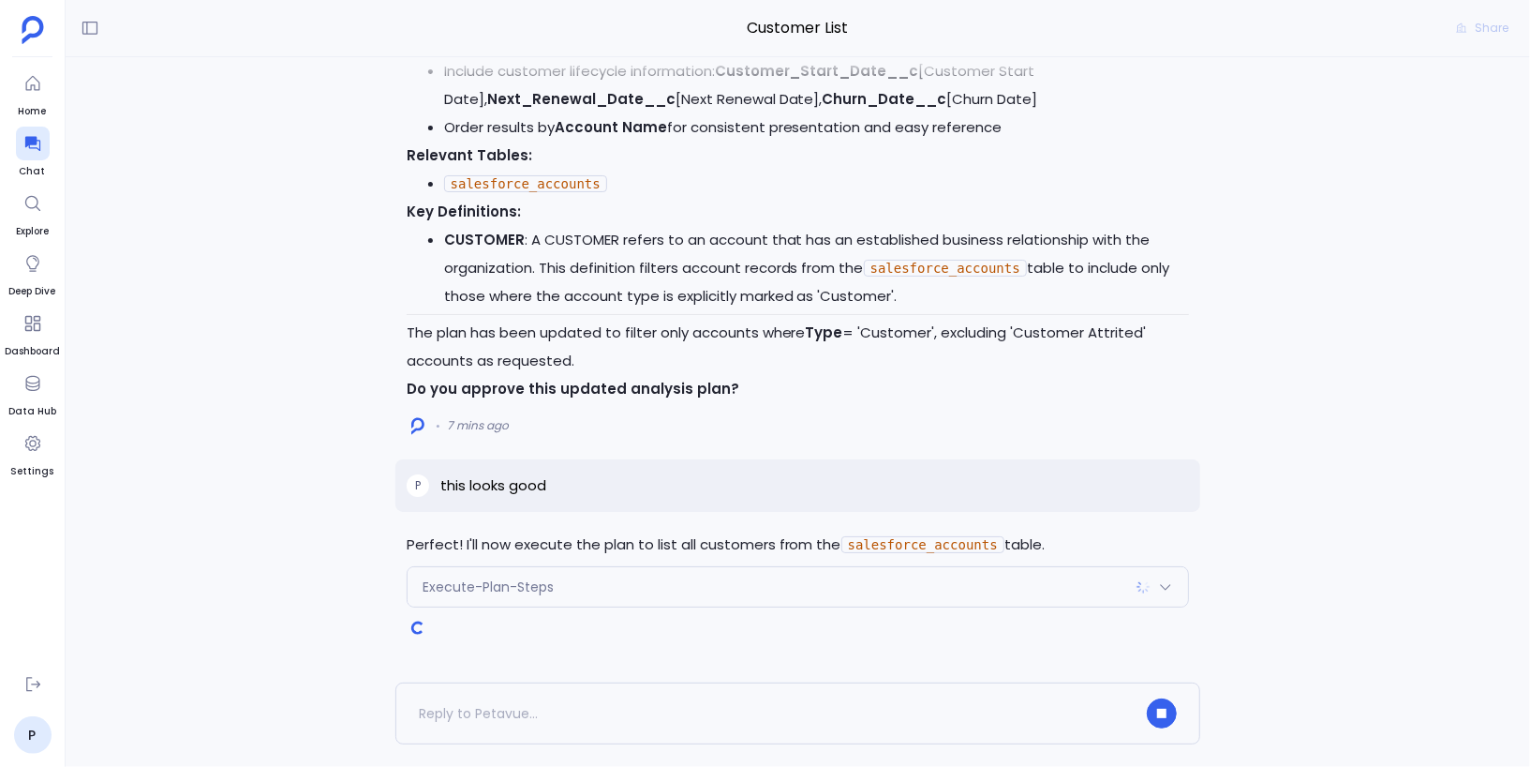
click at [423, 588] on span "Execute-Plan-Steps" at bounding box center [488, 586] width 131 height 19
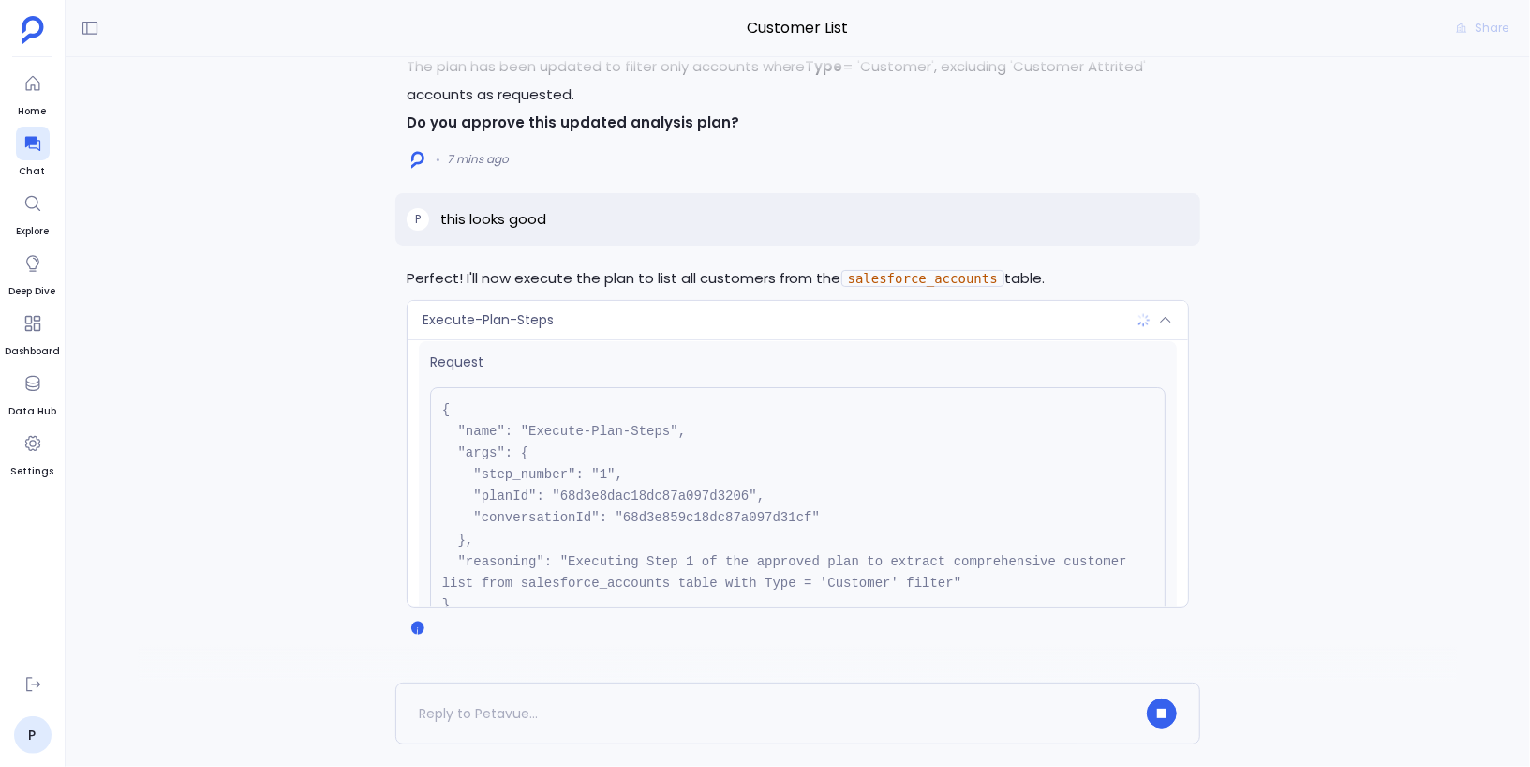
scroll to position [7, 0]
click at [585, 319] on div "Execute-Plan-Steps" at bounding box center [799, 320] width 782 height 39
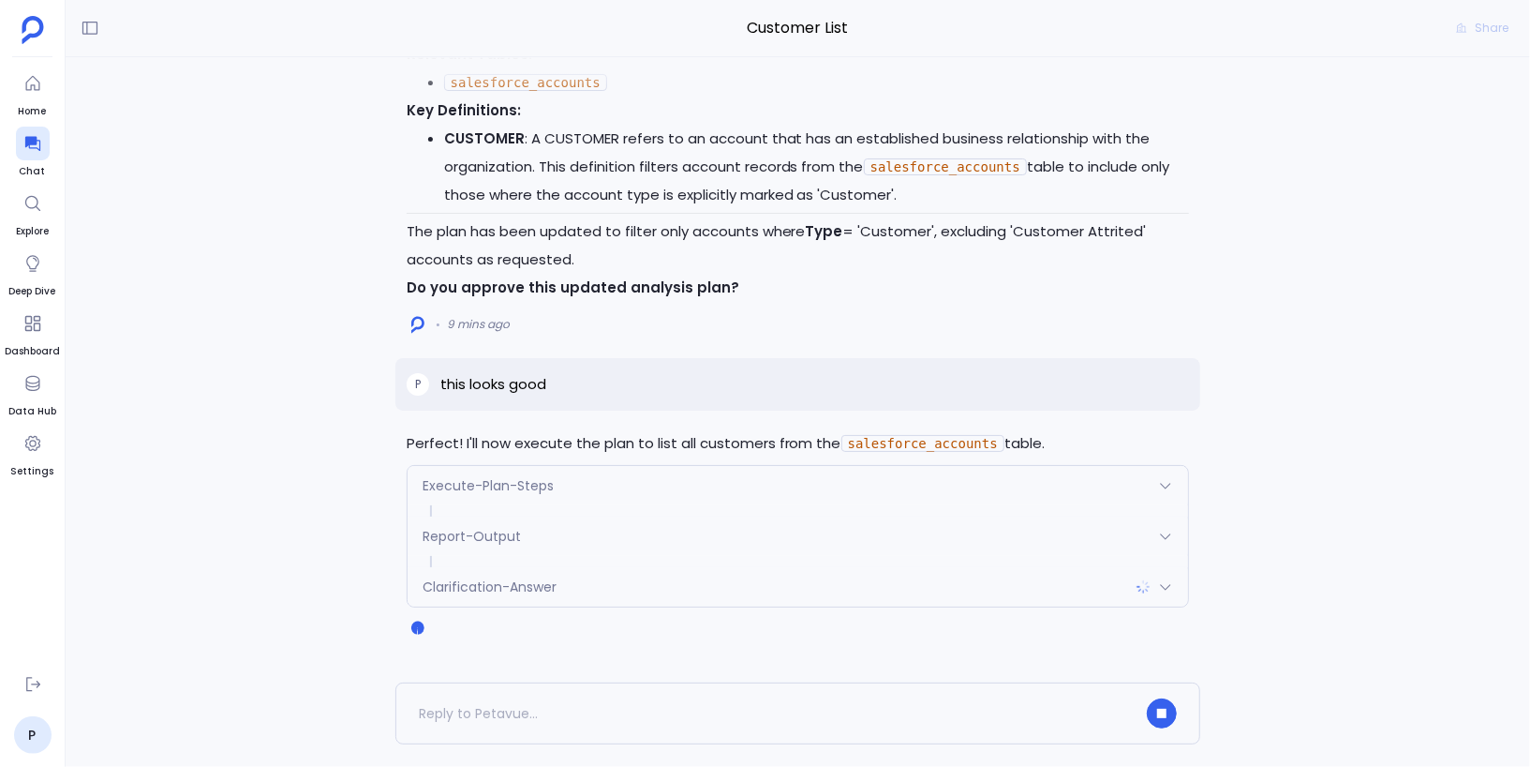
click at [493, 541] on span "Report-Output" at bounding box center [472, 536] width 98 height 19
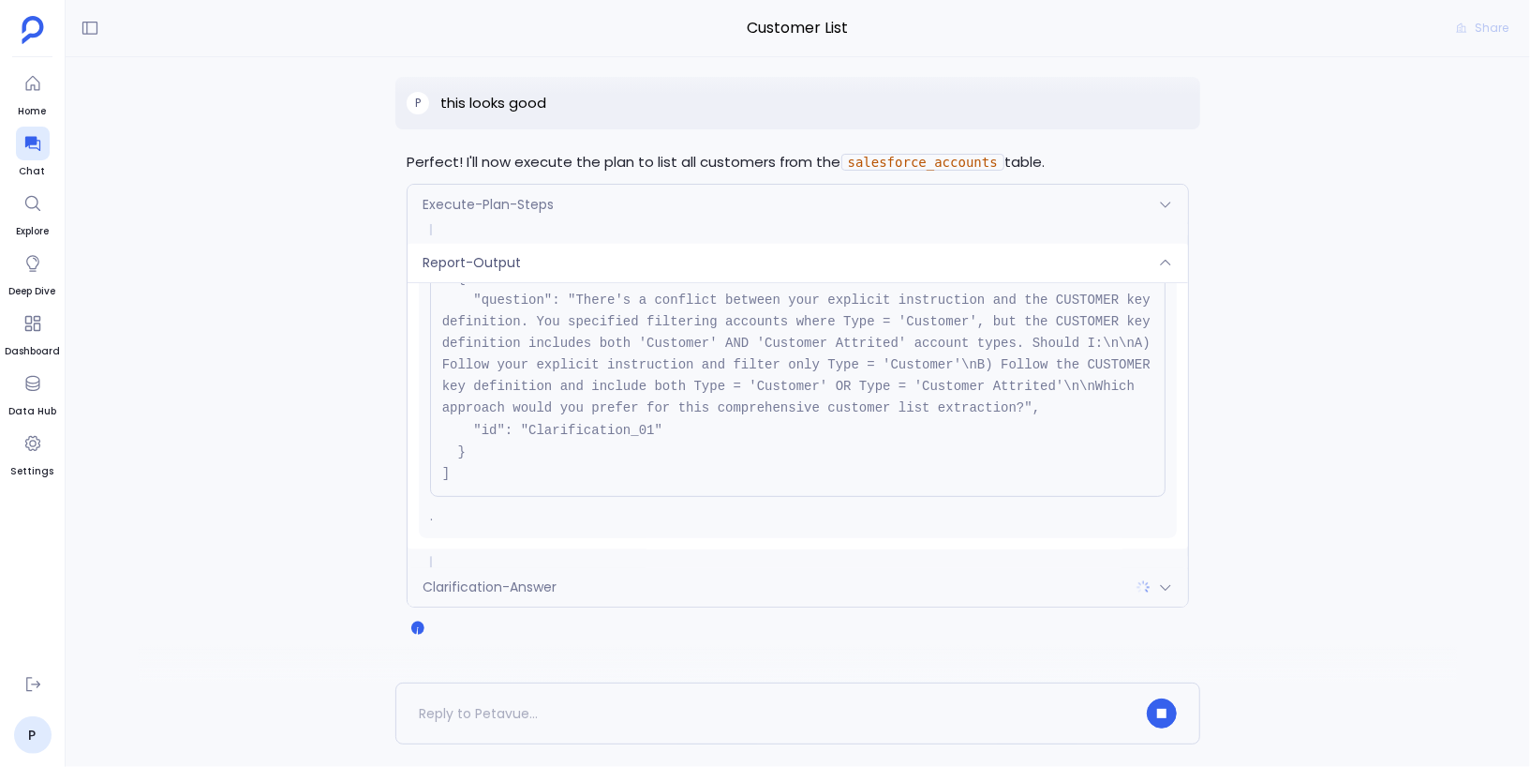
scroll to position [467, 0]
click at [679, 252] on div "Report-Output" at bounding box center [799, 262] width 782 height 39
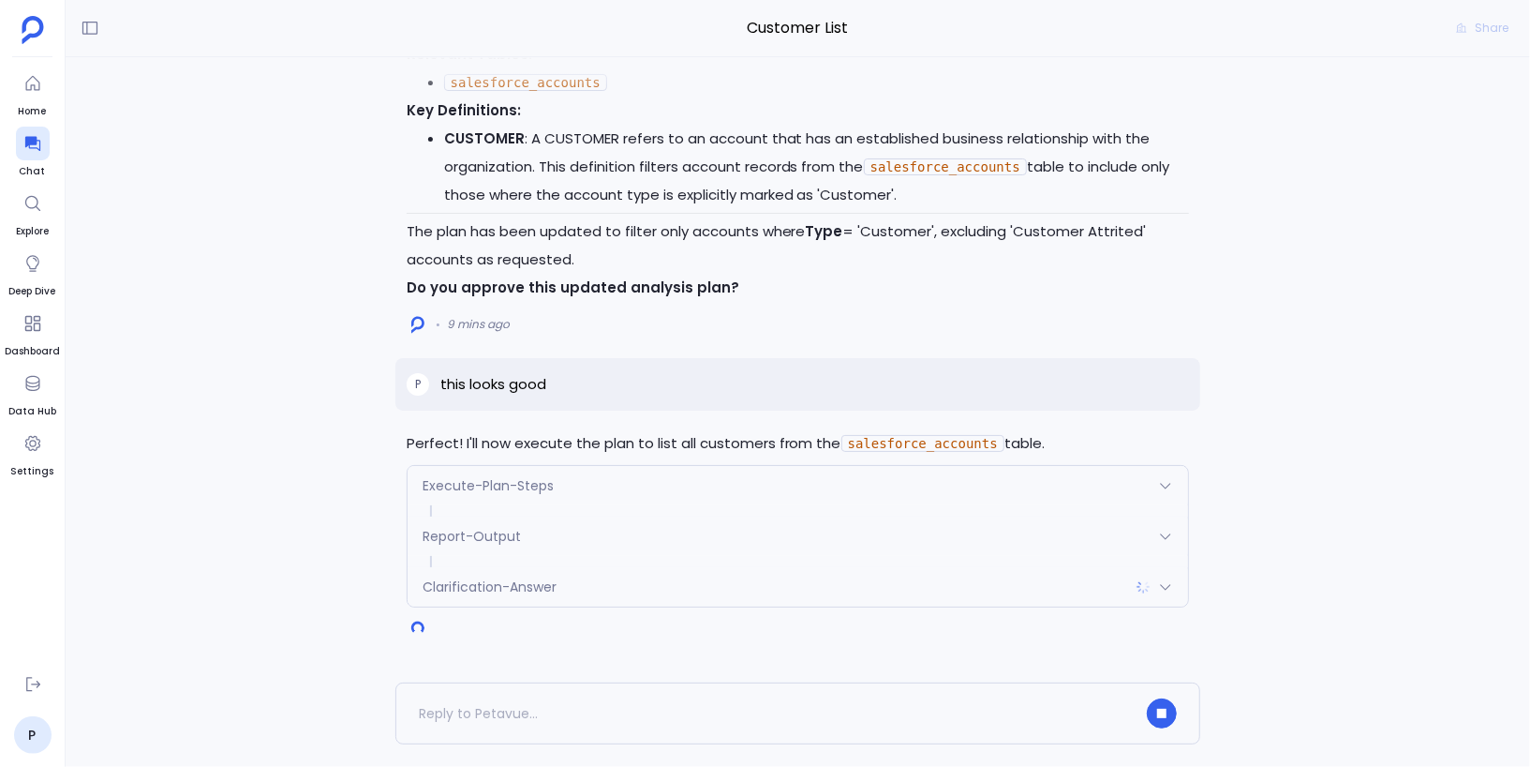
click at [548, 573] on div "Clarification-Answer" at bounding box center [799, 586] width 782 height 39
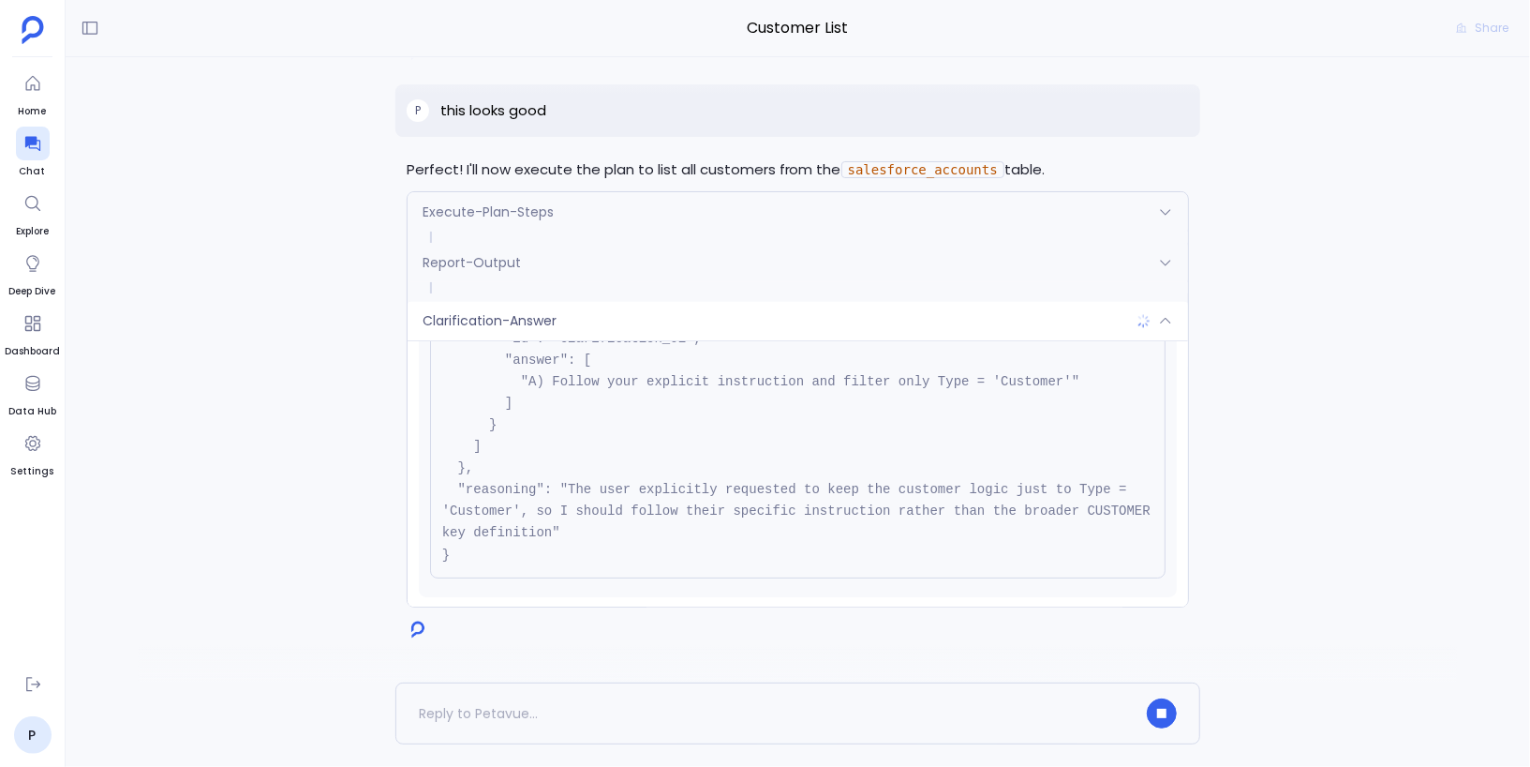
scroll to position [214, 0]
click at [700, 320] on div "Clarification-Answer" at bounding box center [799, 320] width 782 height 39
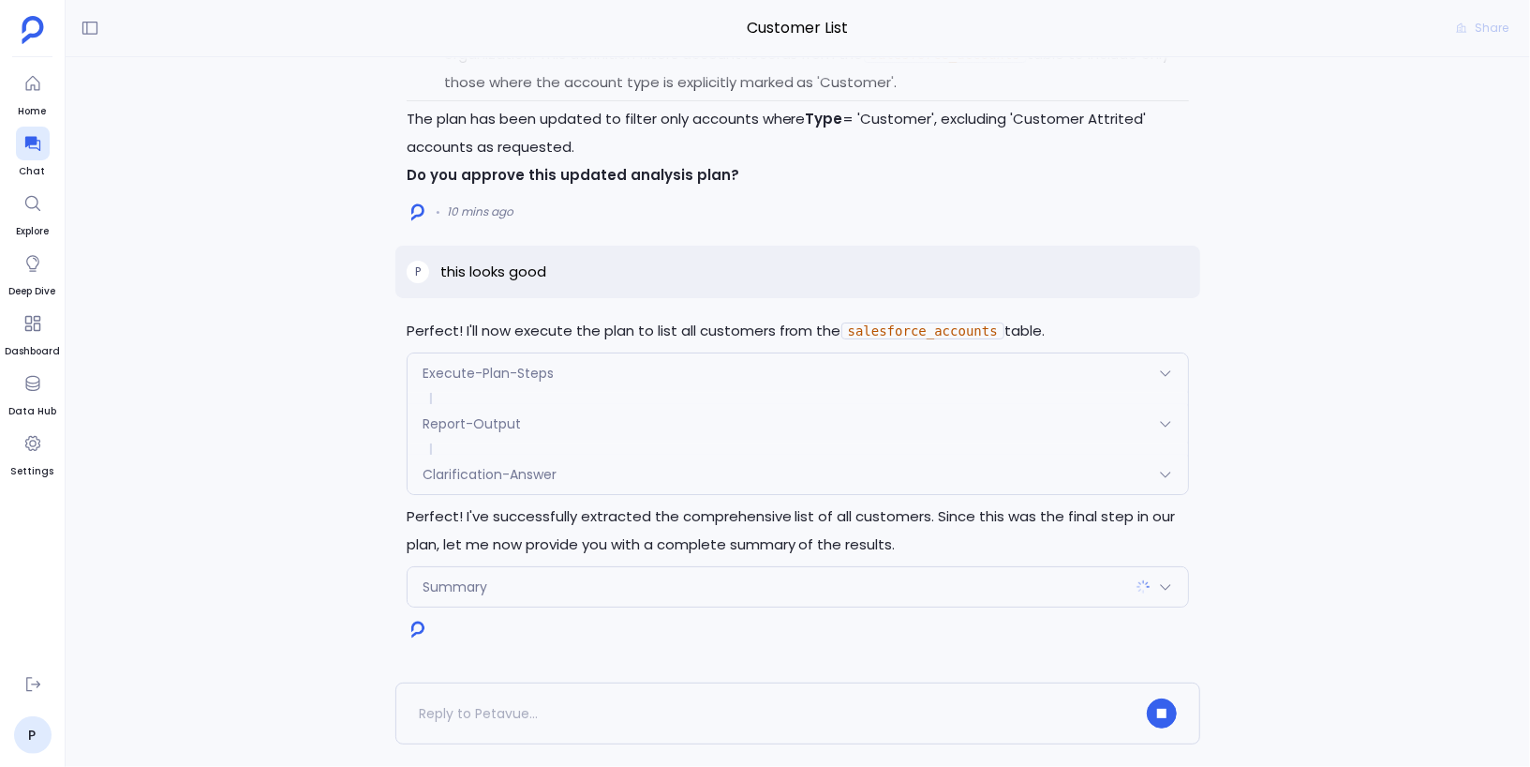
click at [509, 477] on span "Clarification-Answer" at bounding box center [490, 474] width 134 height 19
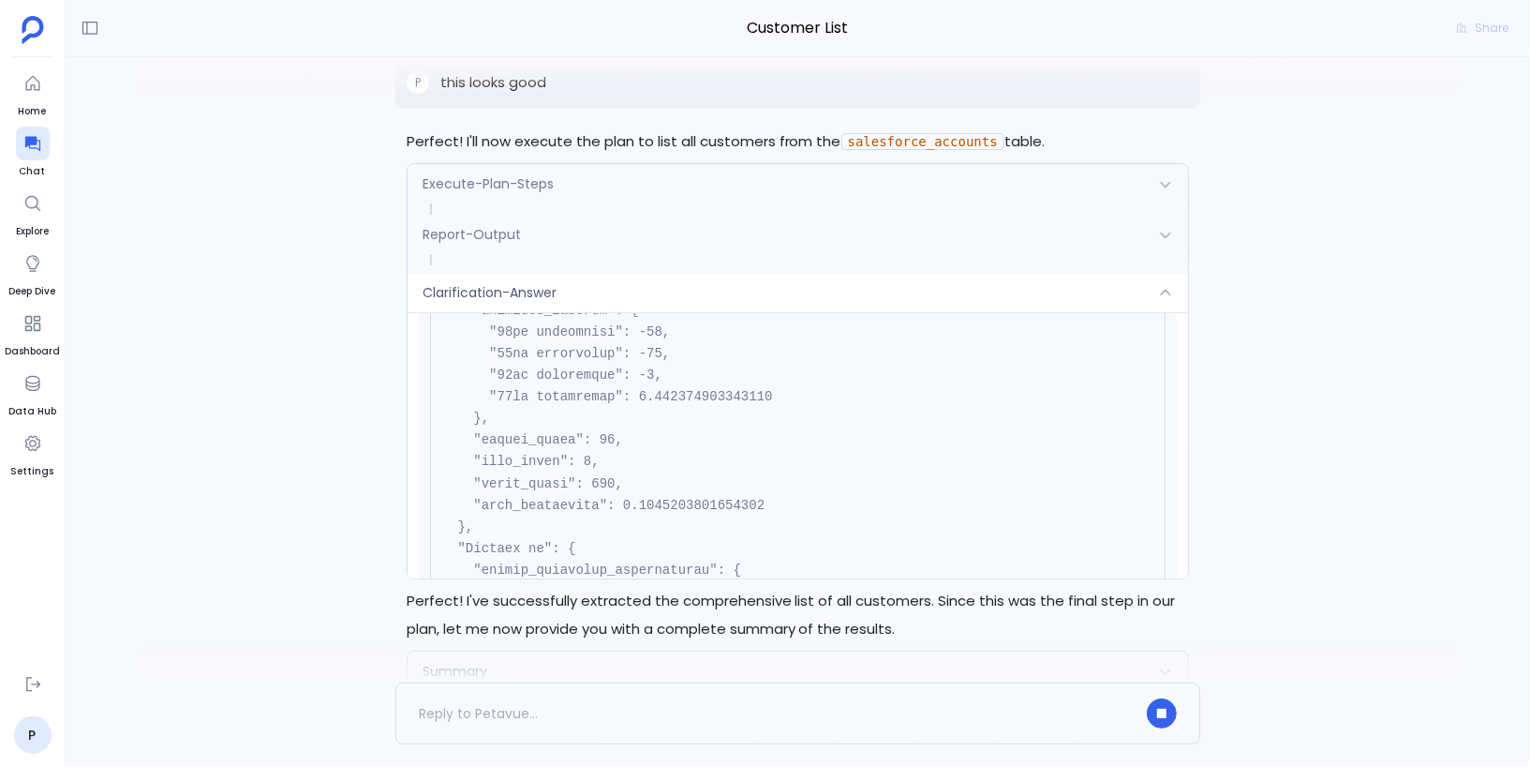
scroll to position [0, 0]
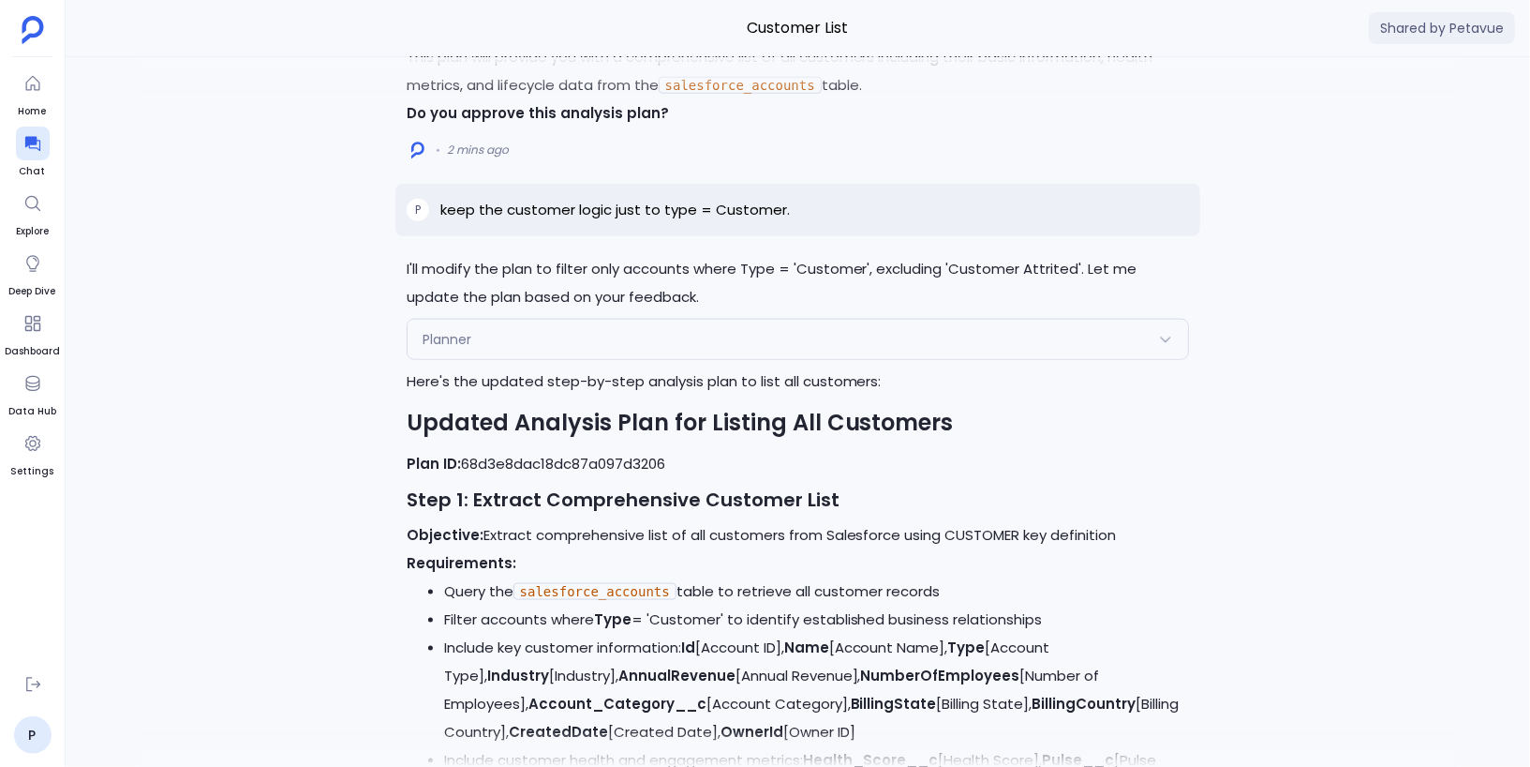
scroll to position [-7, 0]
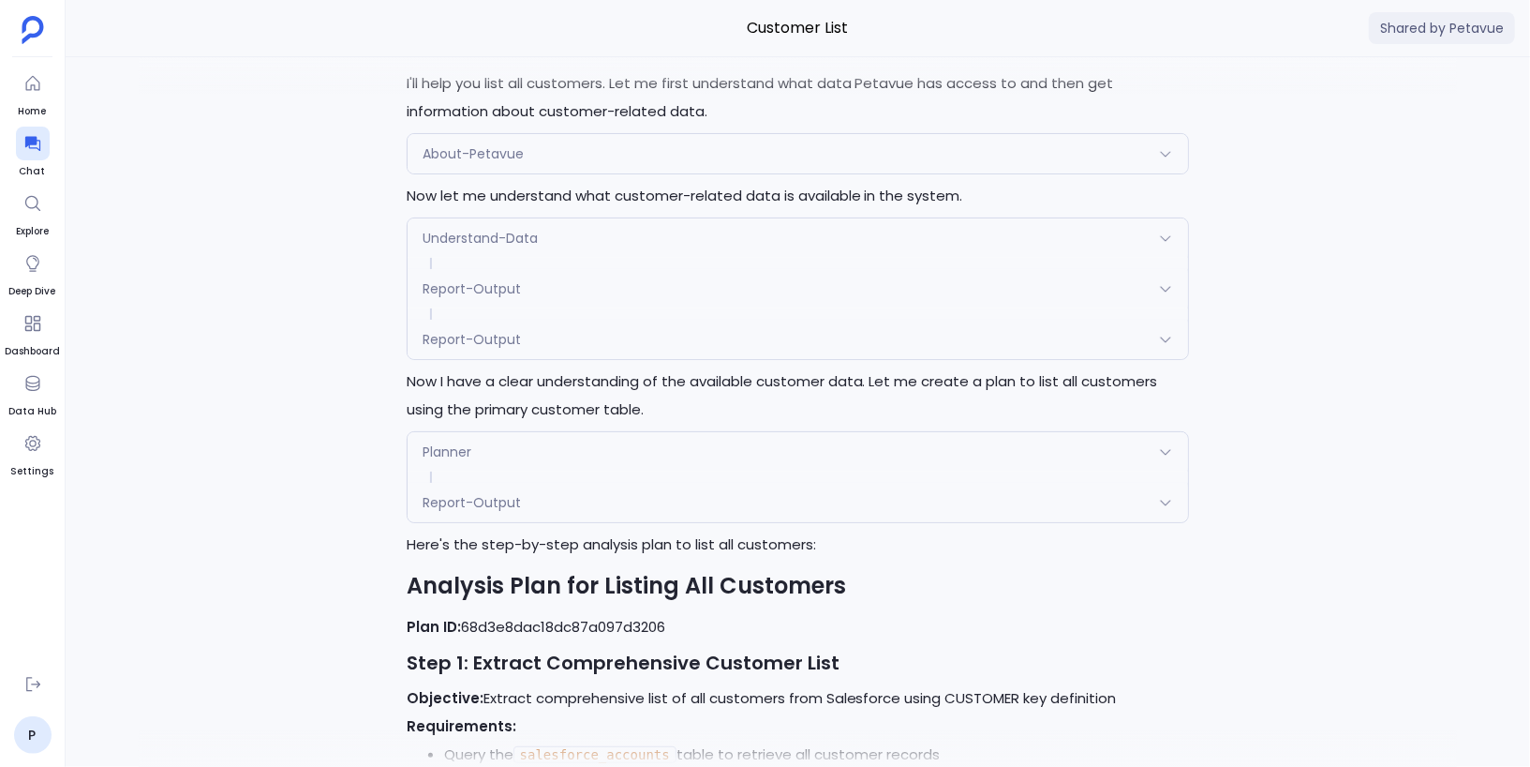
scroll to position [-1808, 0]
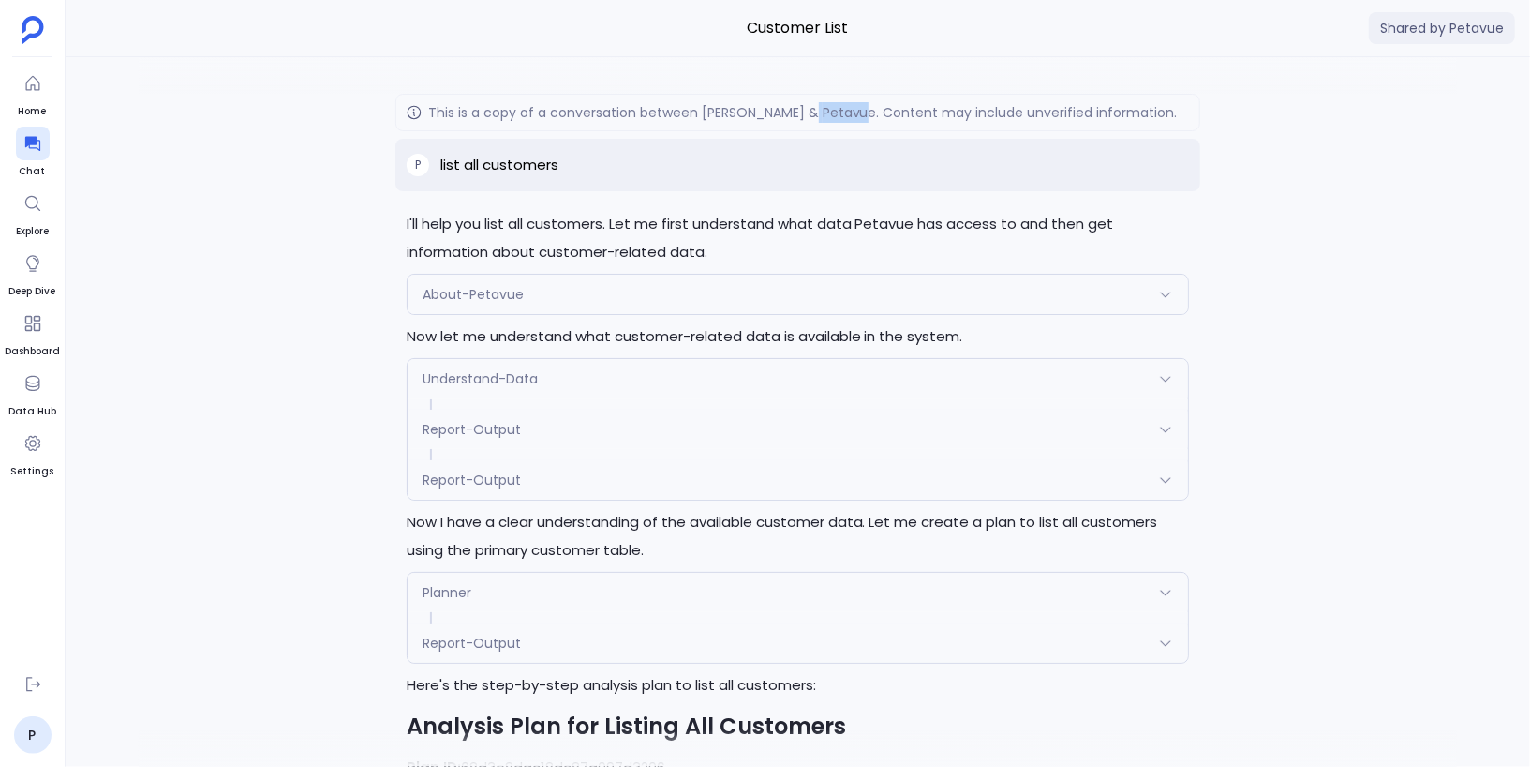
drag, startPoint x: 764, startPoint y: 112, endPoint x: 817, endPoint y: 112, distance: 53.4
click at [815, 112] on span "This is a copy of a conversation between [PERSON_NAME] & [PERSON_NAME] . Conten…" at bounding box center [803, 112] width 750 height 21
click at [817, 112] on span "This is a copy of a conversation between Petavue & Petavue . Content may includ…" at bounding box center [803, 112] width 750 height 21
drag, startPoint x: 827, startPoint y: 112, endPoint x: 1115, endPoint y: 113, distance: 287.7
click at [1115, 113] on div "This is a copy of a conversation between Petavue & Petavue . Content may includ…" at bounding box center [798, 112] width 806 height 37
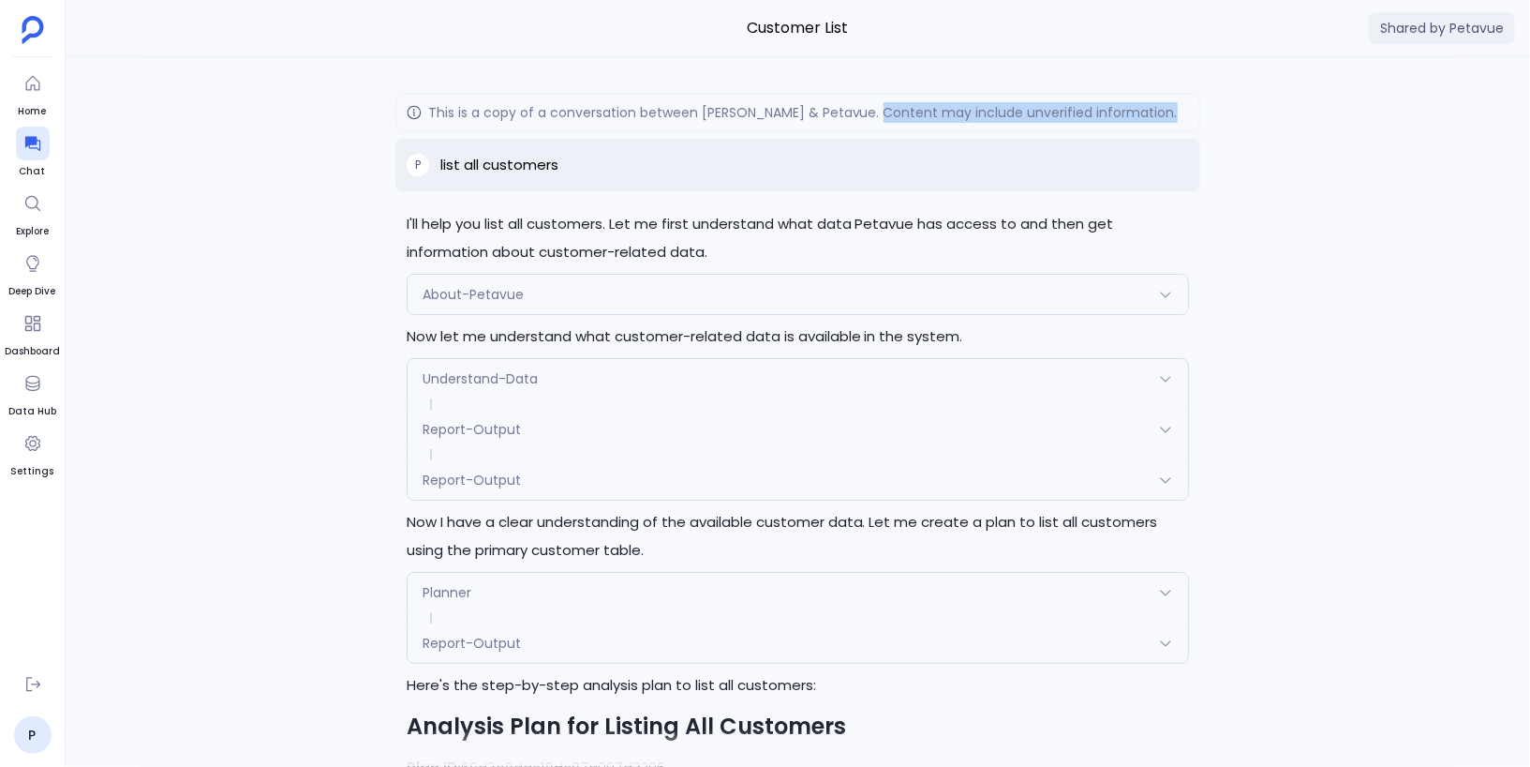
click at [1115, 113] on div "This is a copy of a conversation between Petavue & Petavue . Content may includ…" at bounding box center [798, 112] width 806 height 37
drag, startPoint x: 1115, startPoint y: 113, endPoint x: 842, endPoint y: 114, distance: 273.6
click at [842, 114] on div "This is a copy of a conversation between Petavue & Petavue . Content may includ…" at bounding box center [798, 112] width 806 height 37
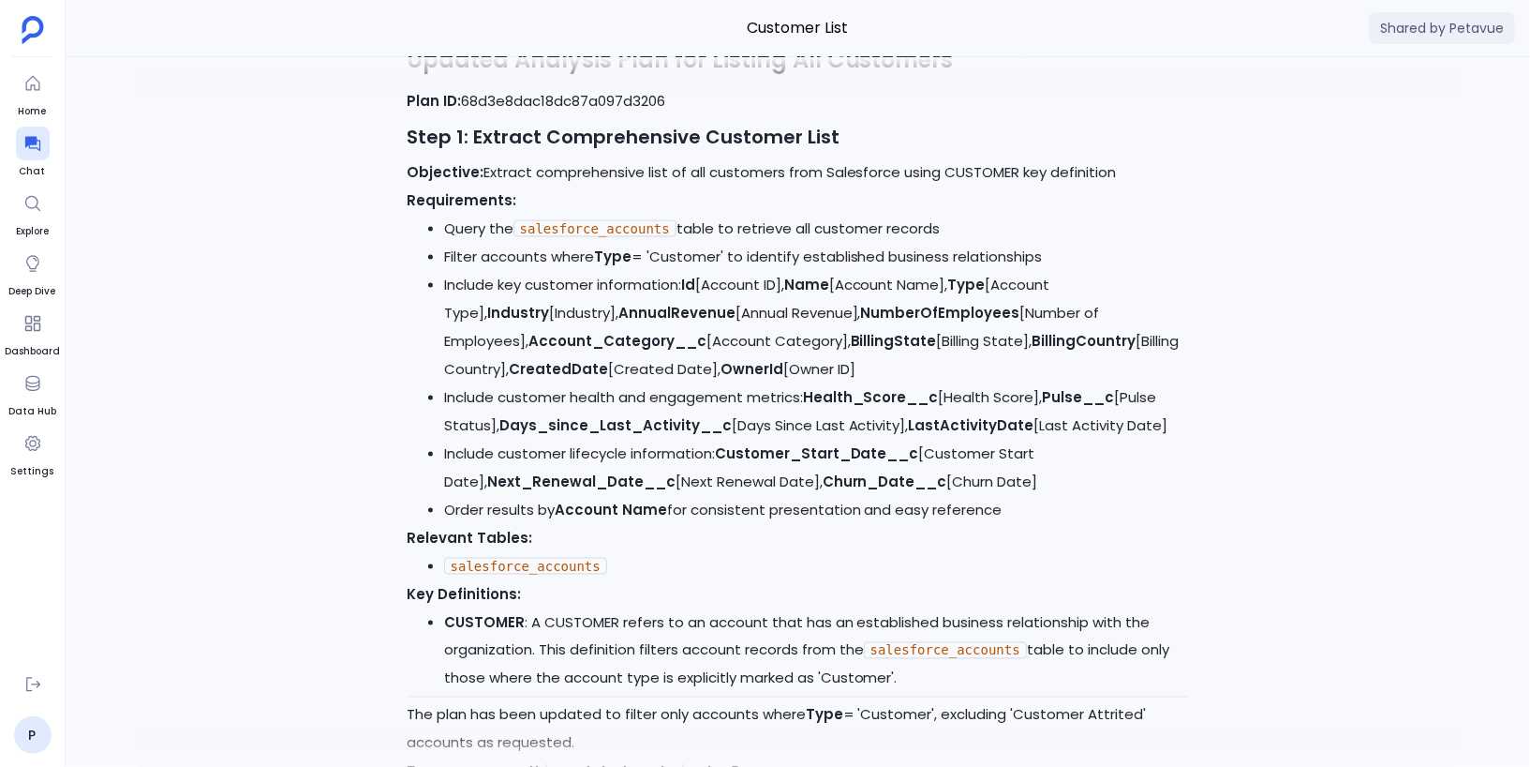
scroll to position [0, 0]
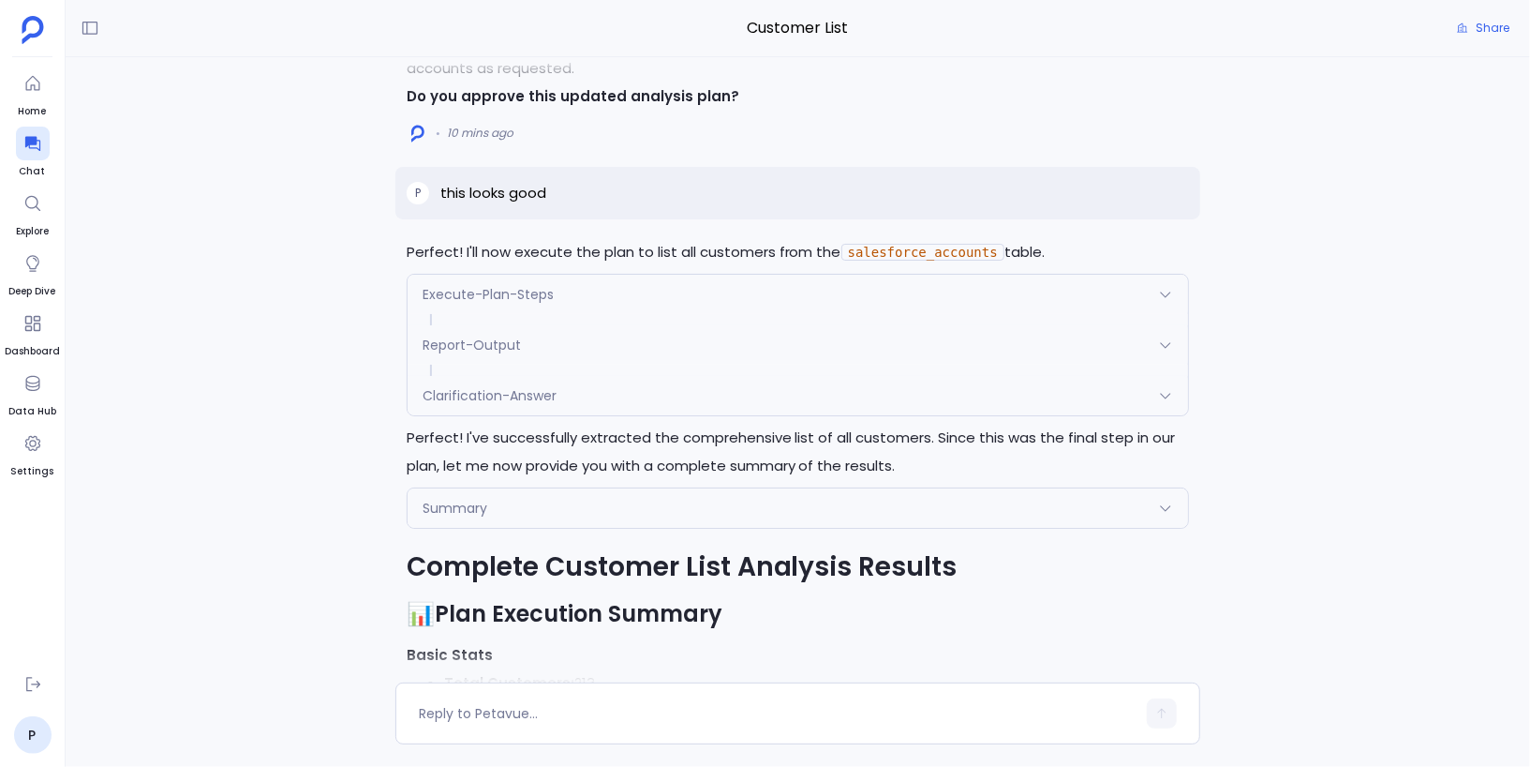
click at [520, 395] on span "Clarification-Answer" at bounding box center [490, 395] width 134 height 19
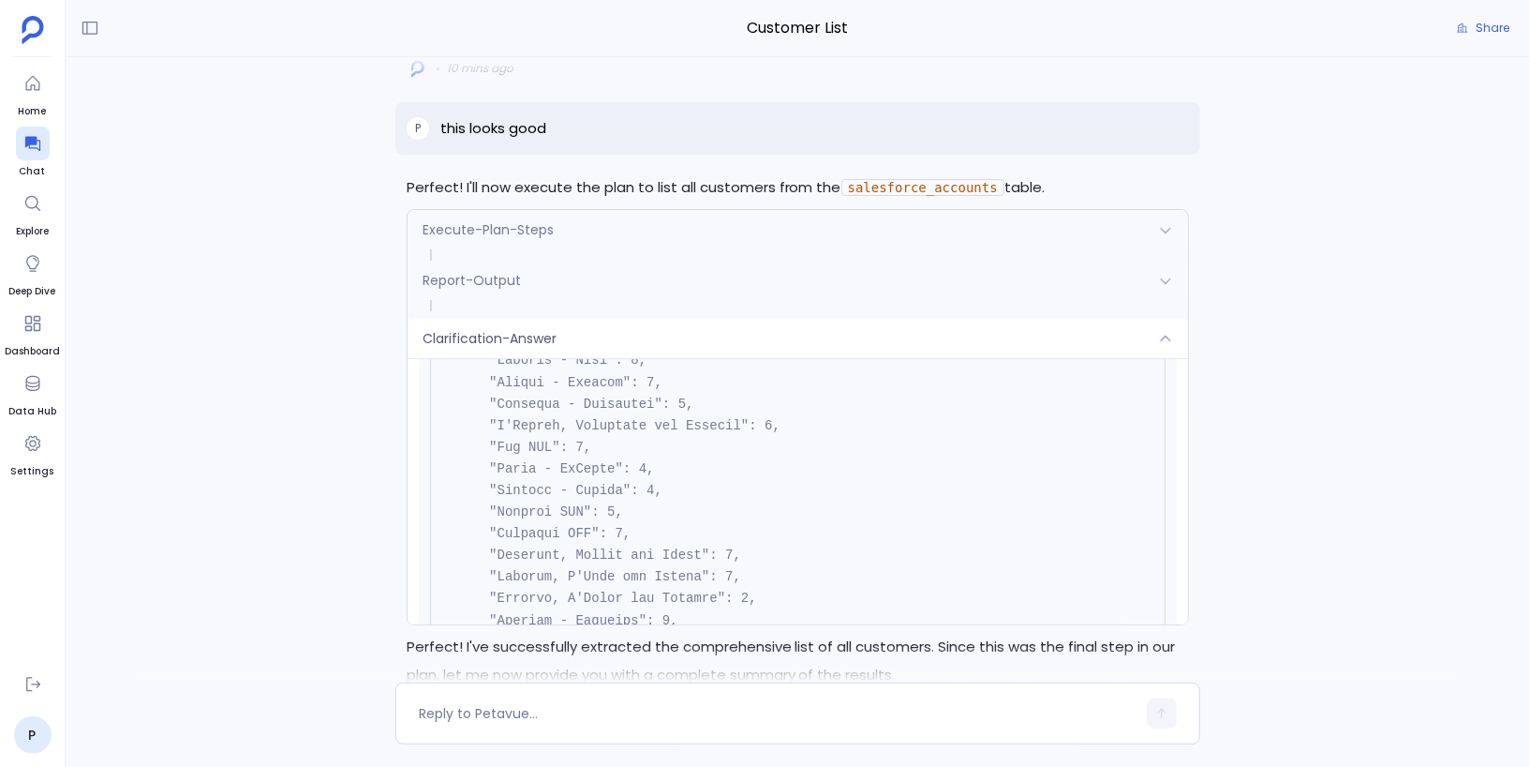
scroll to position [-2204, 0]
click at [358, 528] on div "Perfect! I'll now execute the plan to list all customers from the salesforce_ac…" at bounding box center [798, 369] width 1465 height 625
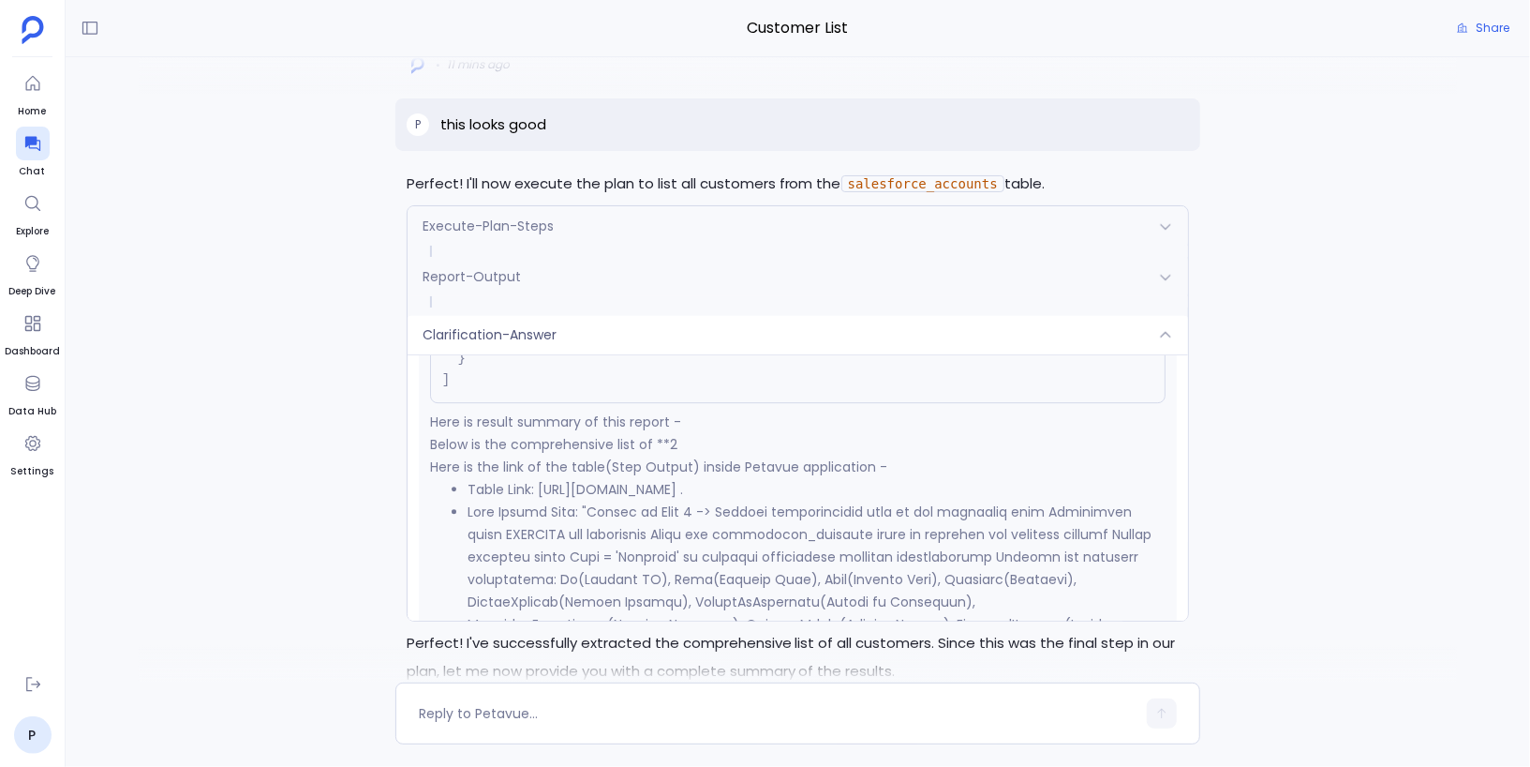
scroll to position [8384, 0]
click at [600, 542] on li at bounding box center [817, 669] width 699 height 337
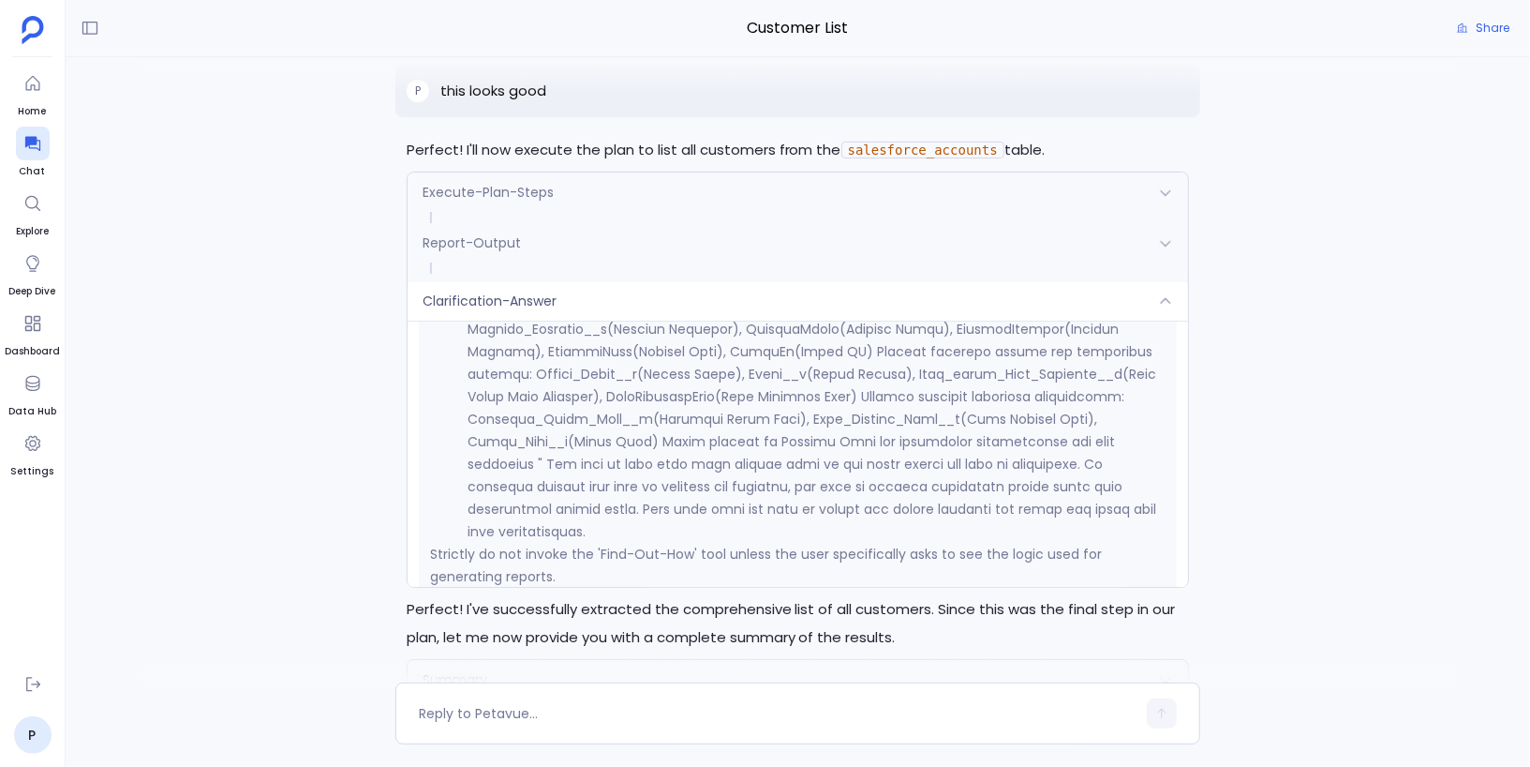
scroll to position [-2193, 0]
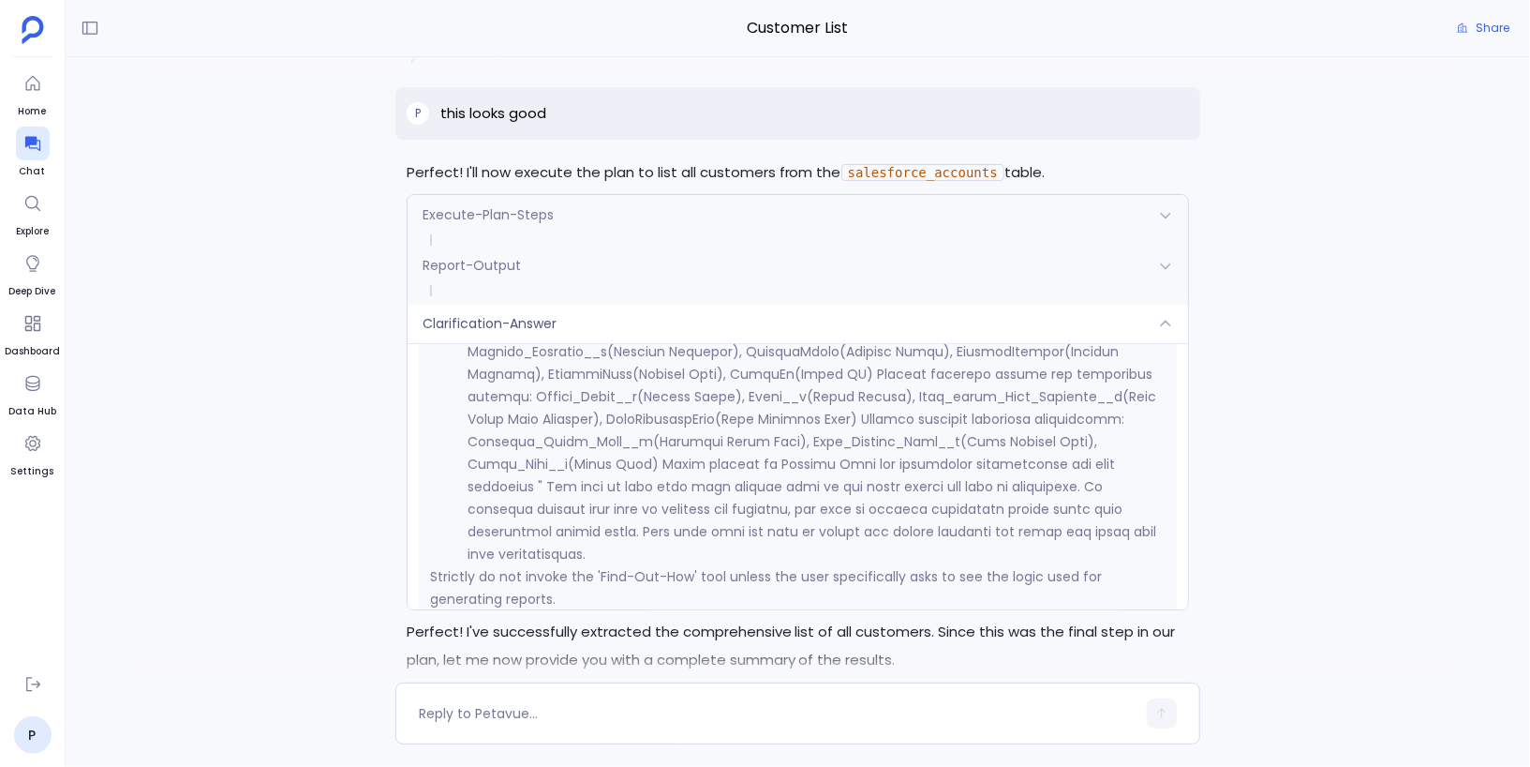
click at [700, 327] on div "Clarification-Answer" at bounding box center [799, 323] width 782 height 39
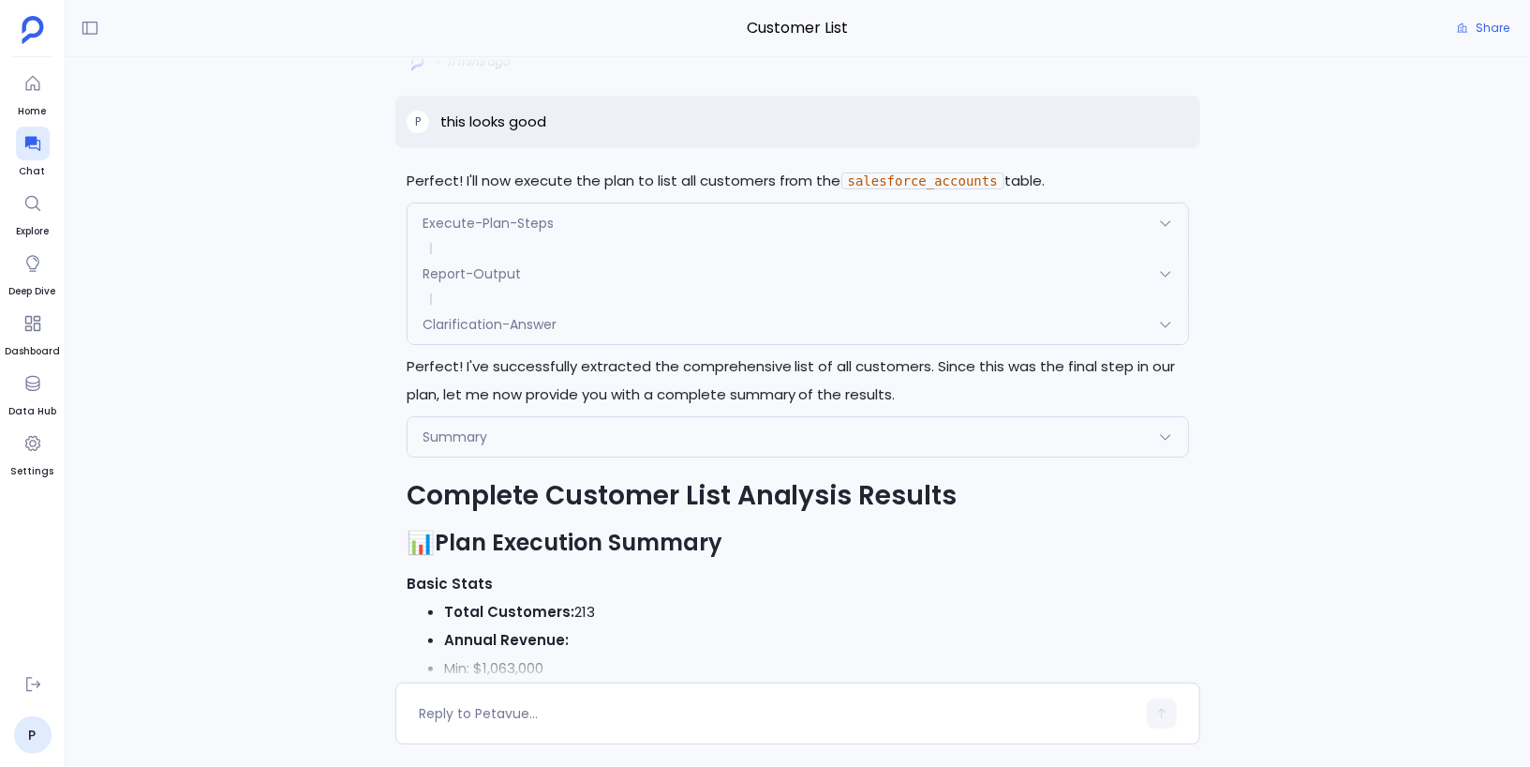
scroll to position [-1919, 0]
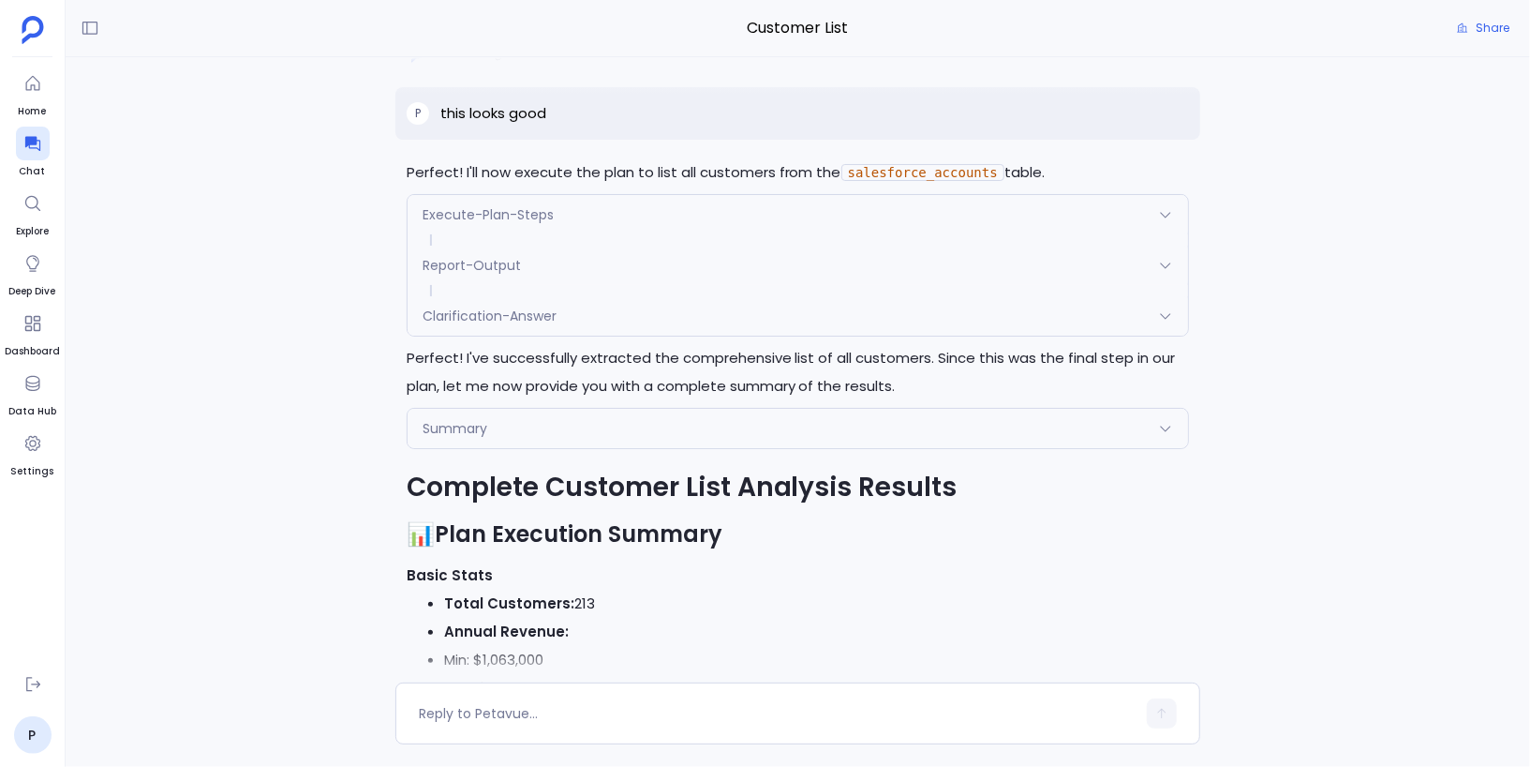
click at [450, 421] on span "Summary" at bounding box center [455, 428] width 65 height 19
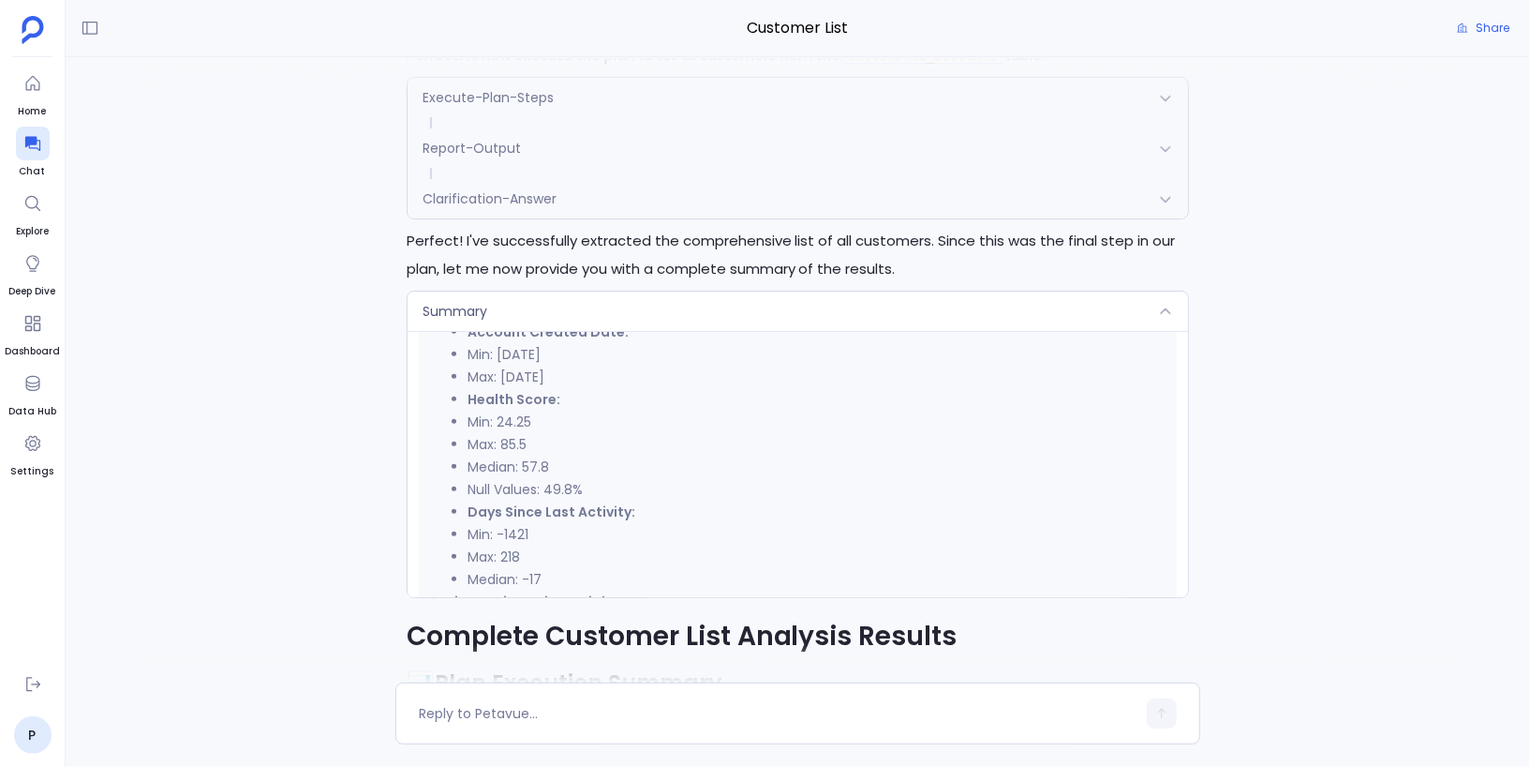
scroll to position [757, 0]
click at [501, 715] on textarea at bounding box center [778, 713] width 718 height 19
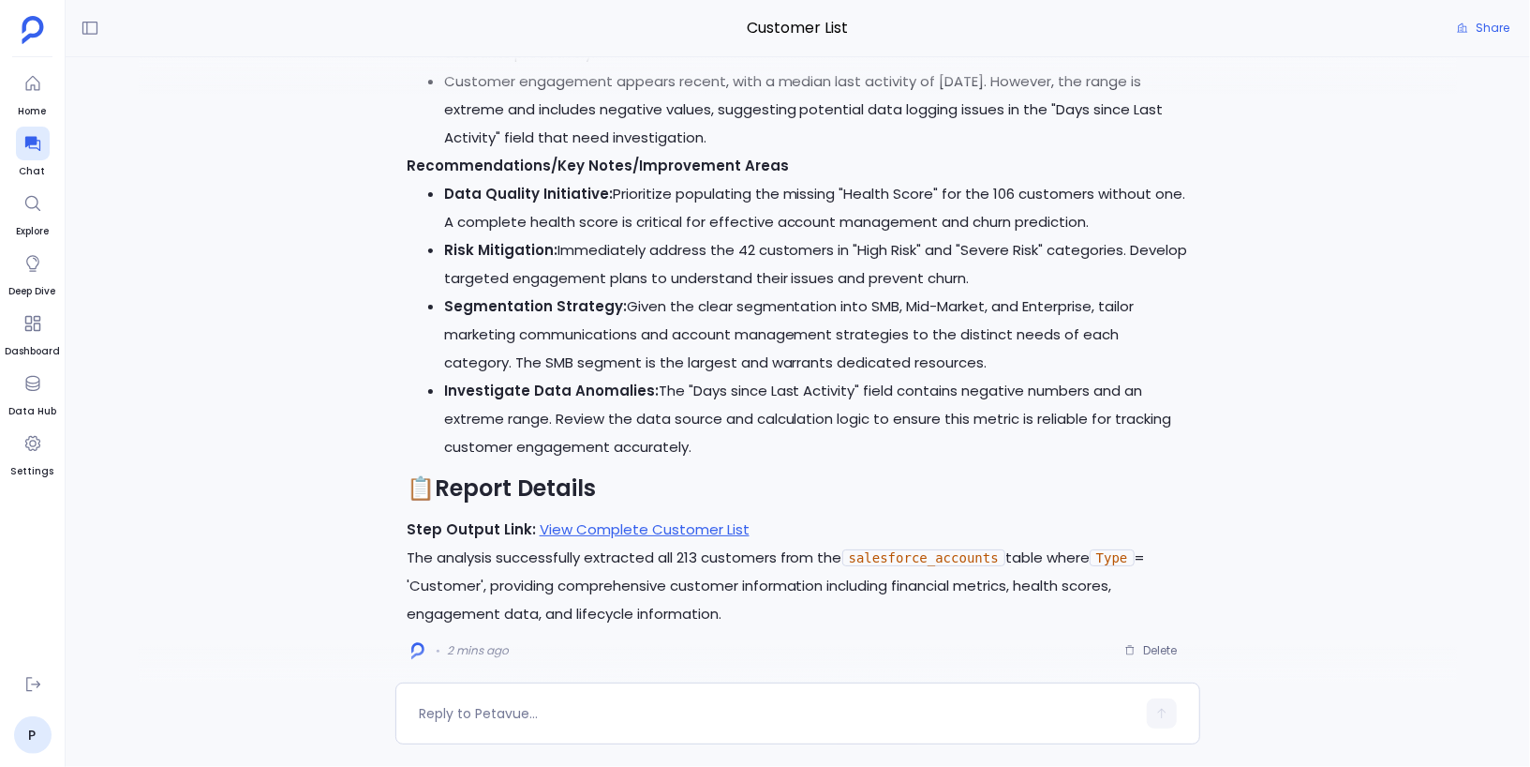
scroll to position [0, 0]
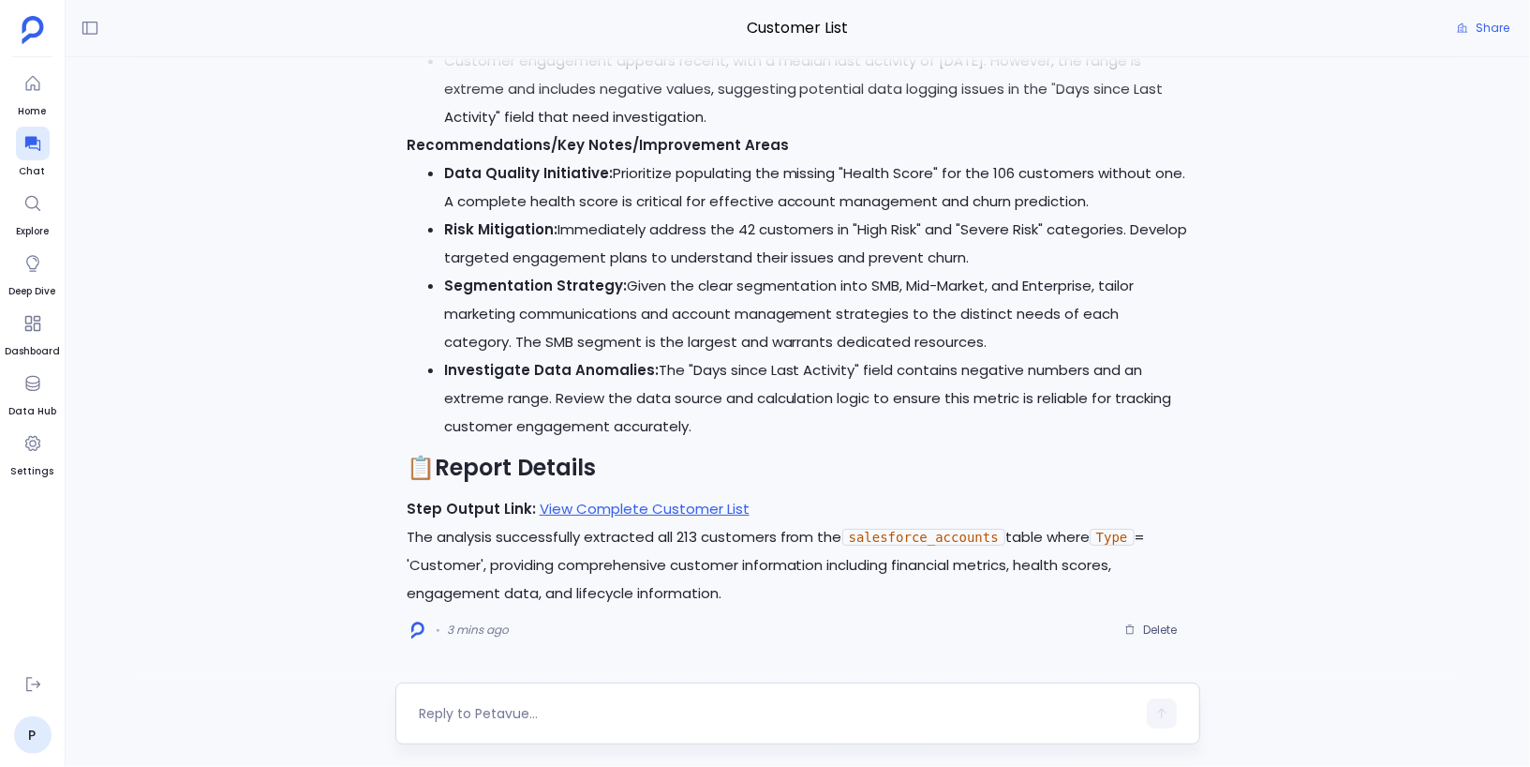
click at [475, 708] on textarea at bounding box center [778, 713] width 718 height 19
click at [618, 512] on link "View Complete Customer List" at bounding box center [645, 509] width 210 height 20
click at [552, 719] on textarea "Can you give me" at bounding box center [778, 713] width 718 height 19
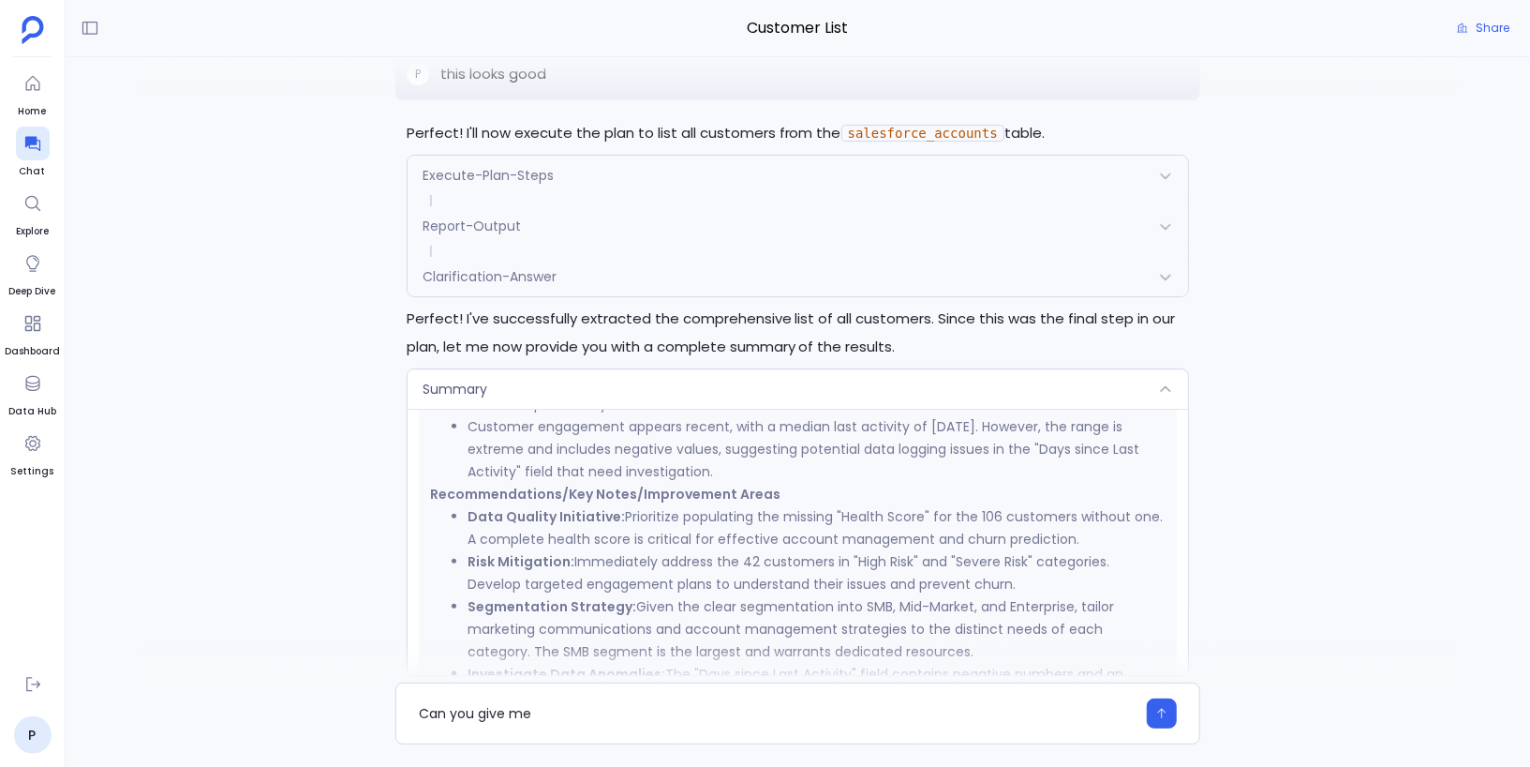
click at [556, 271] on span "Clarification-Answer" at bounding box center [490, 276] width 134 height 19
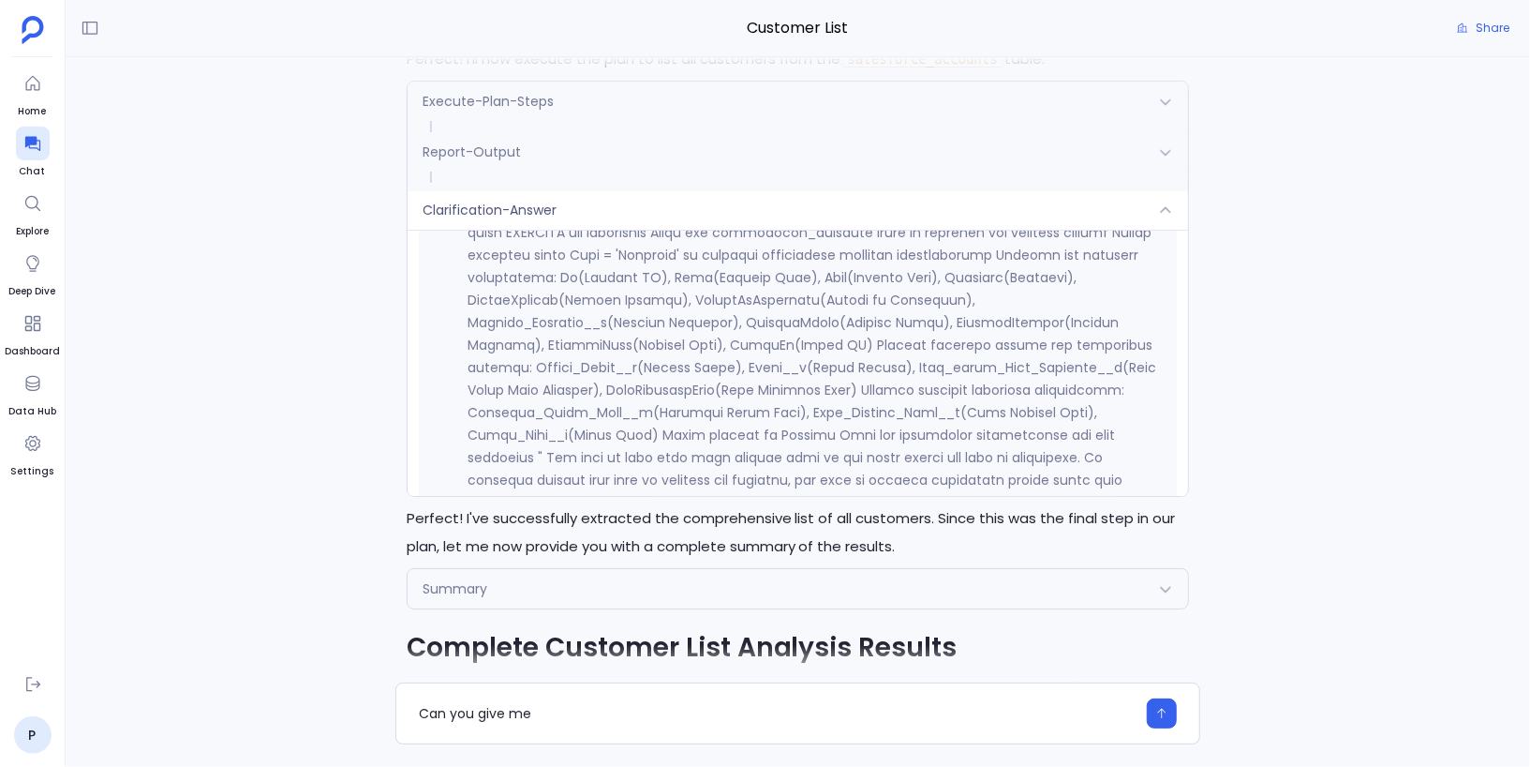
scroll to position [8574, 0]
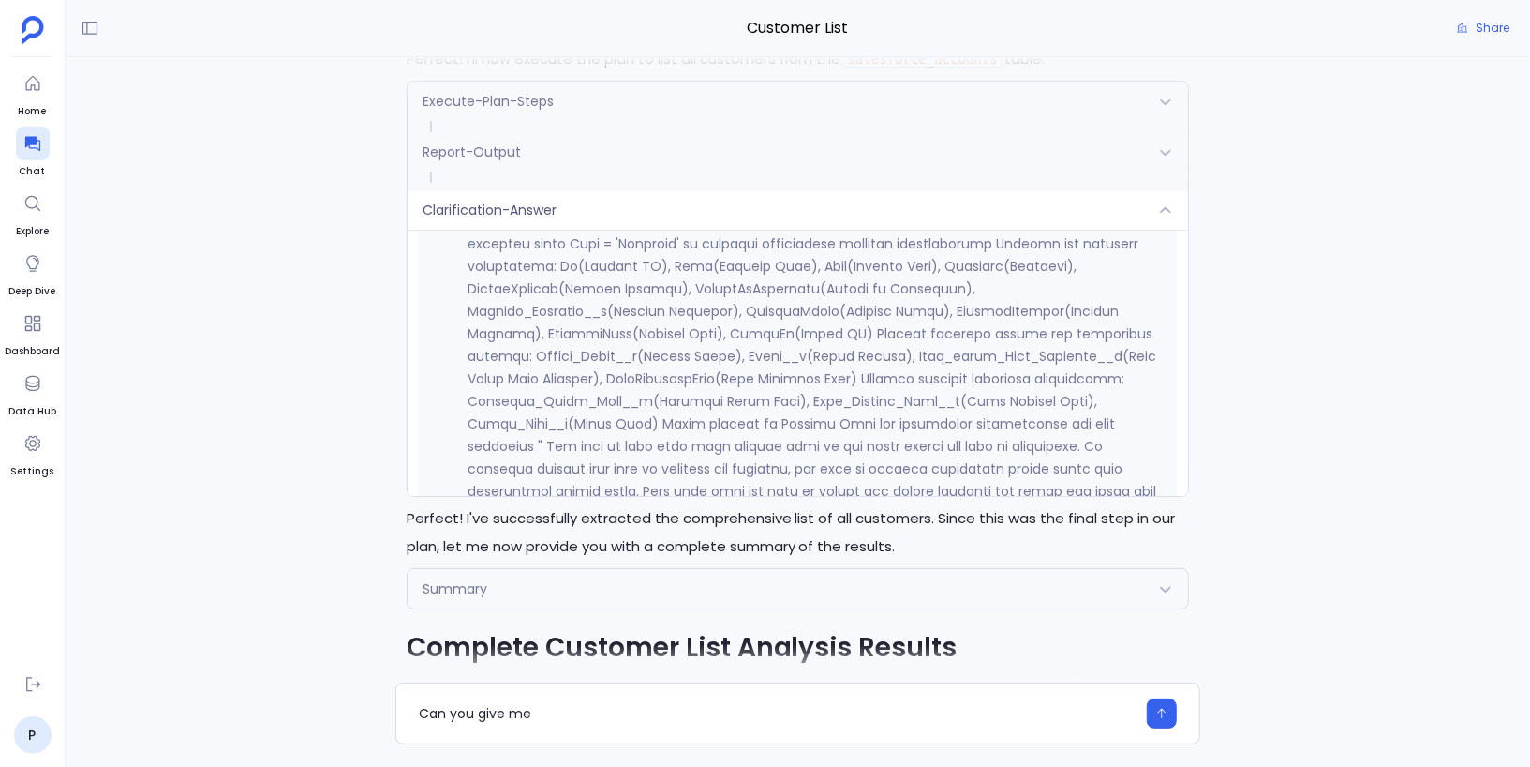
click at [593, 216] on div "Clarification-Answer" at bounding box center [799, 209] width 782 height 39
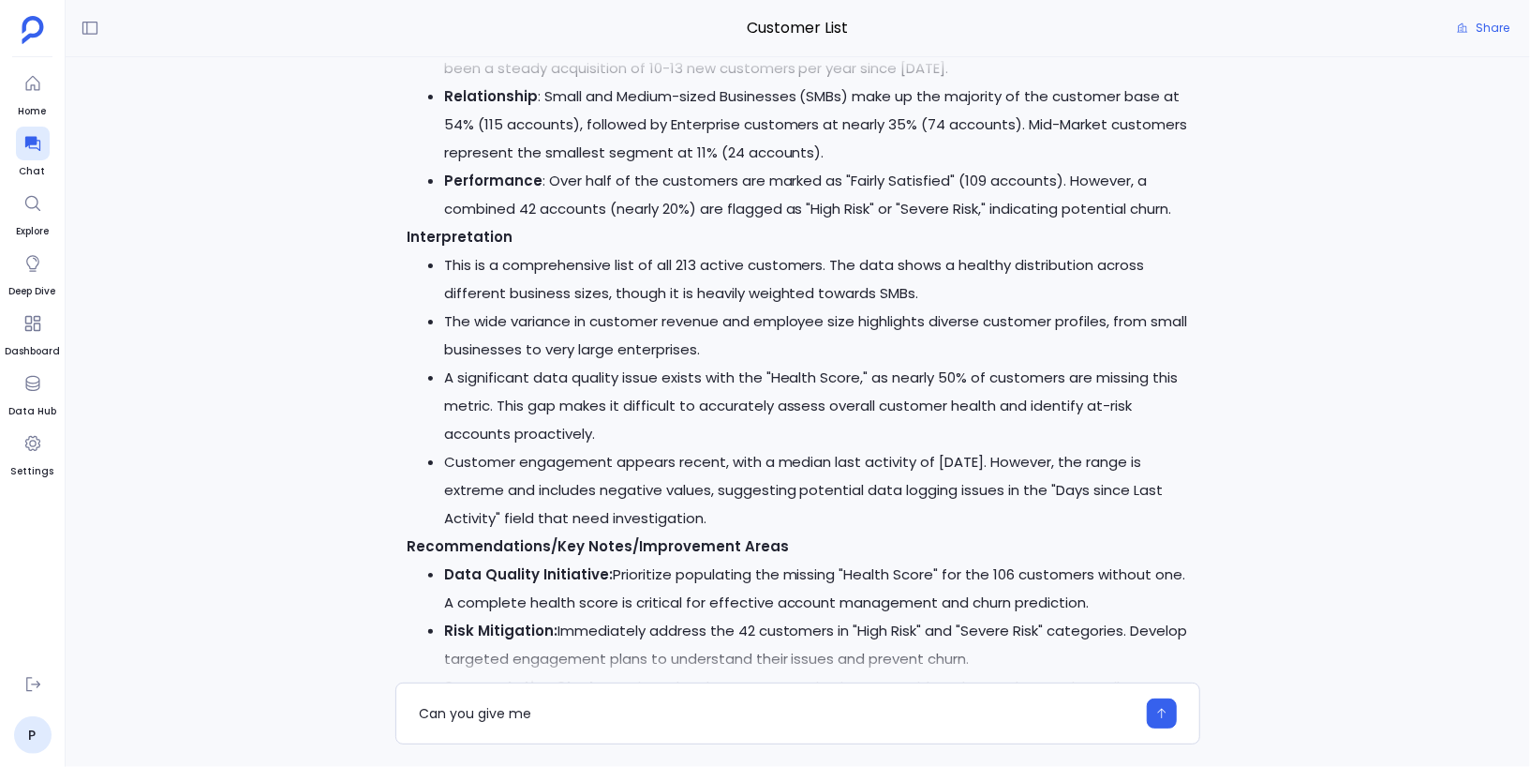
scroll to position [0, 0]
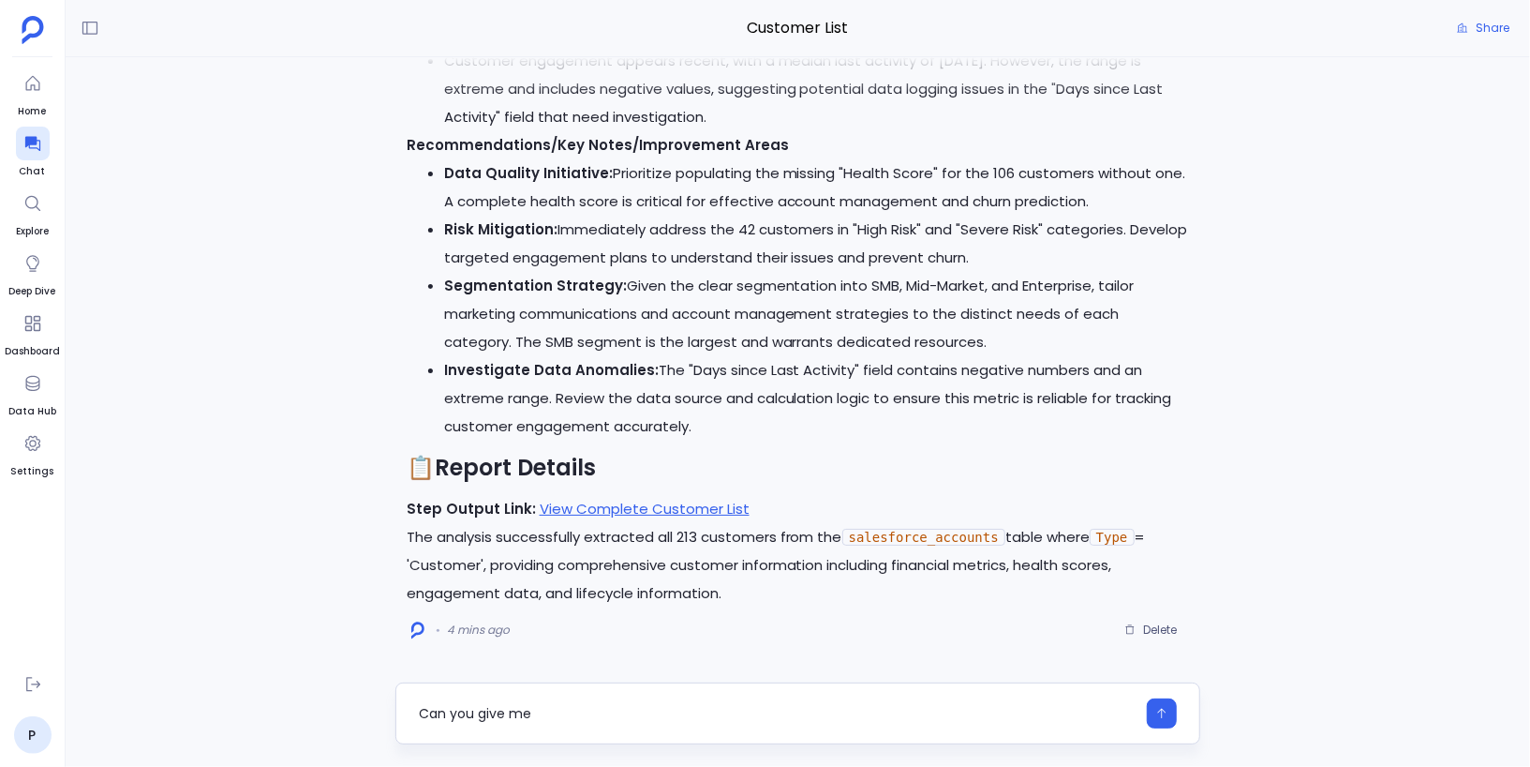
click at [555, 706] on textarea "Can you give me" at bounding box center [778, 713] width 718 height 19
type textarea "Can you give me insight specific from customer health score?"
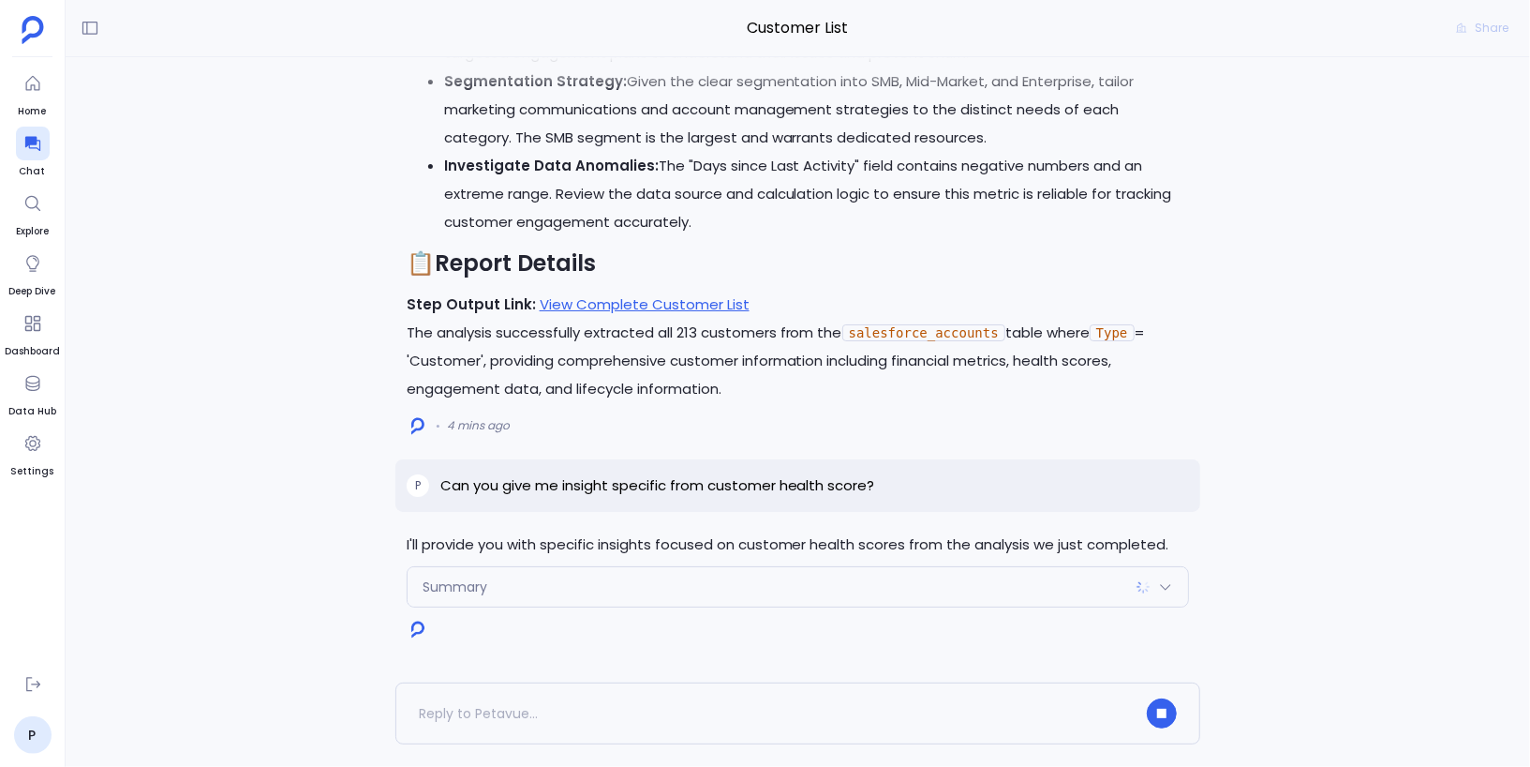
click at [500, 585] on div "Summary" at bounding box center [799, 586] width 782 height 39
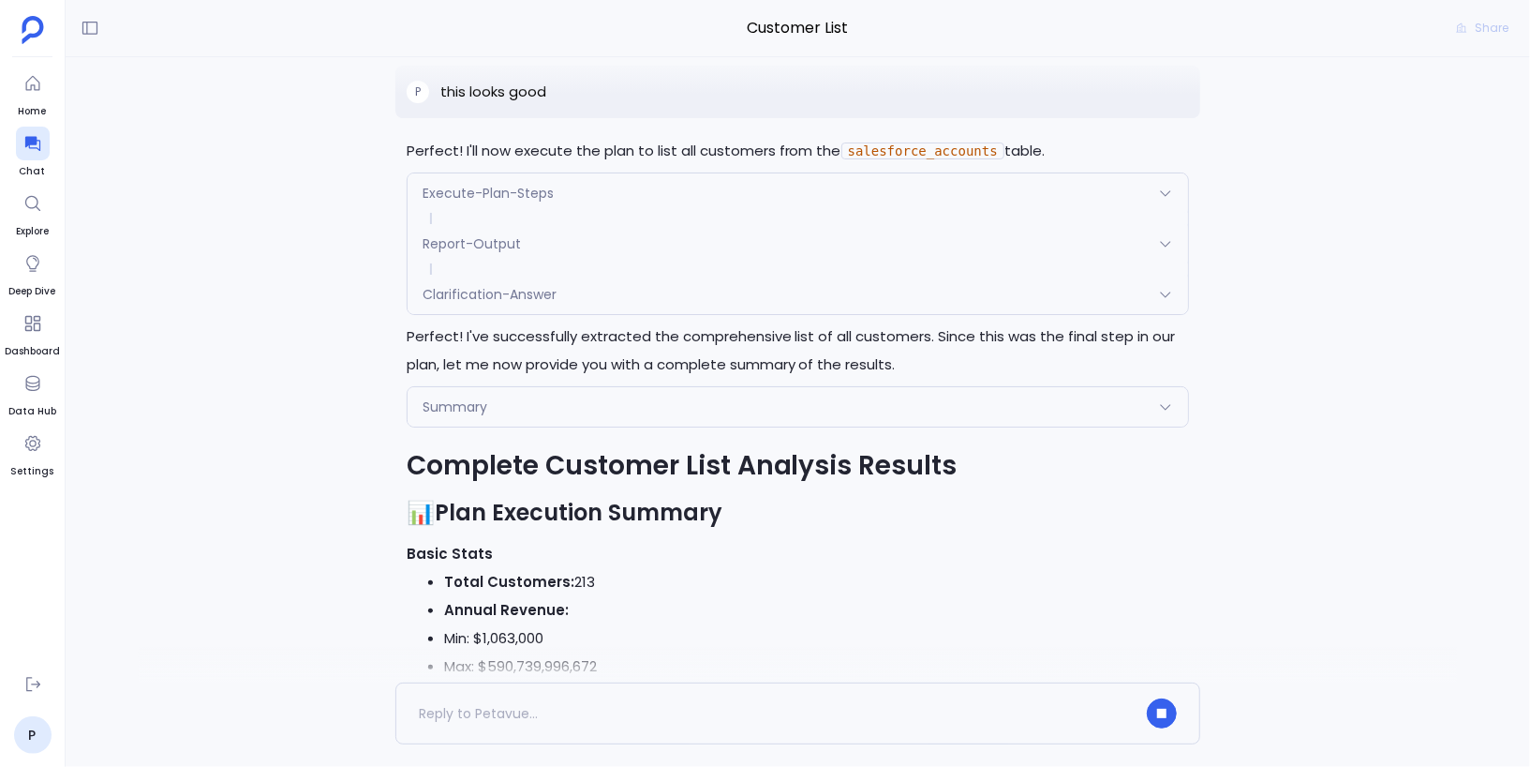
scroll to position [-2448, 0]
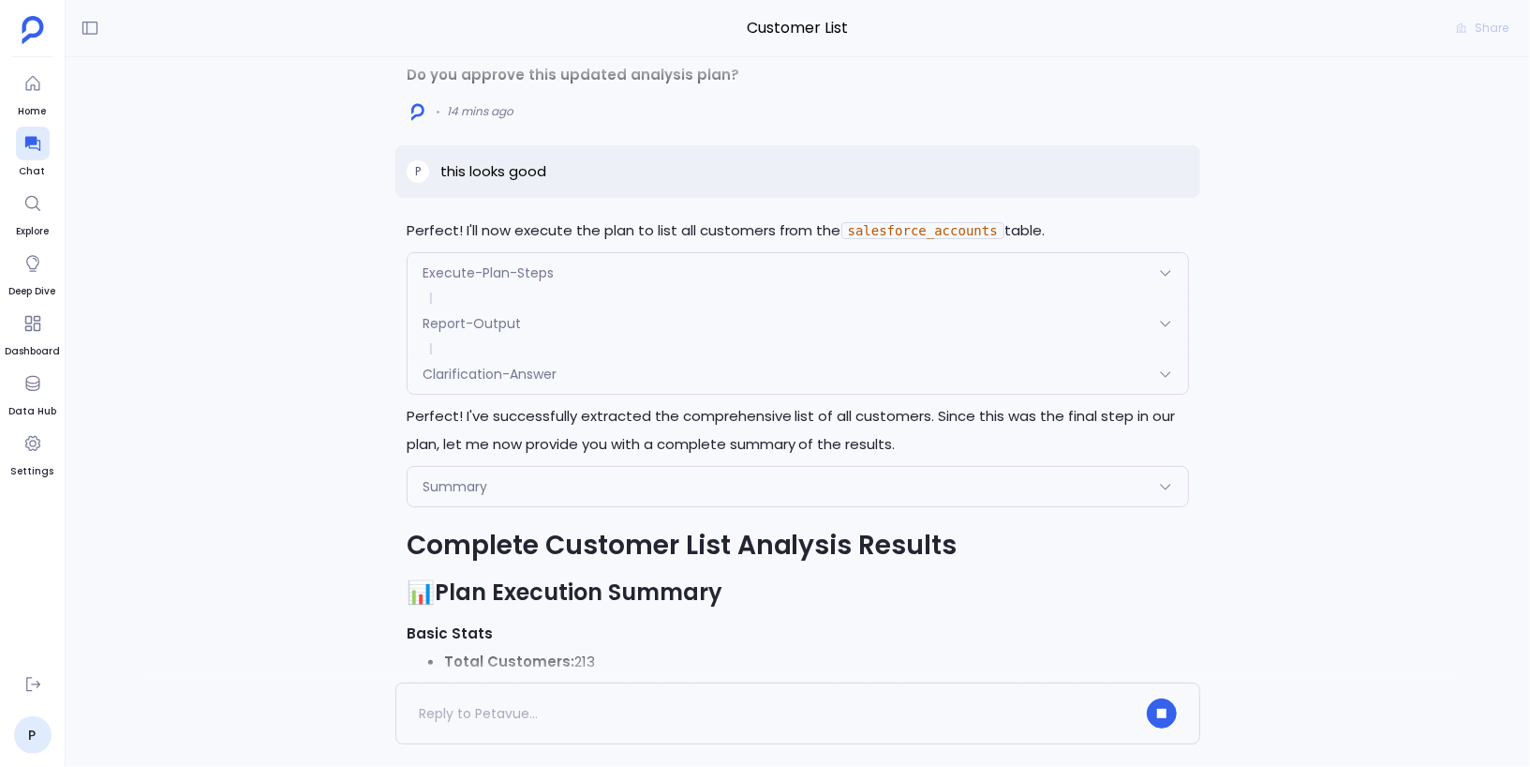
click at [460, 479] on span "Summary" at bounding box center [455, 486] width 65 height 19
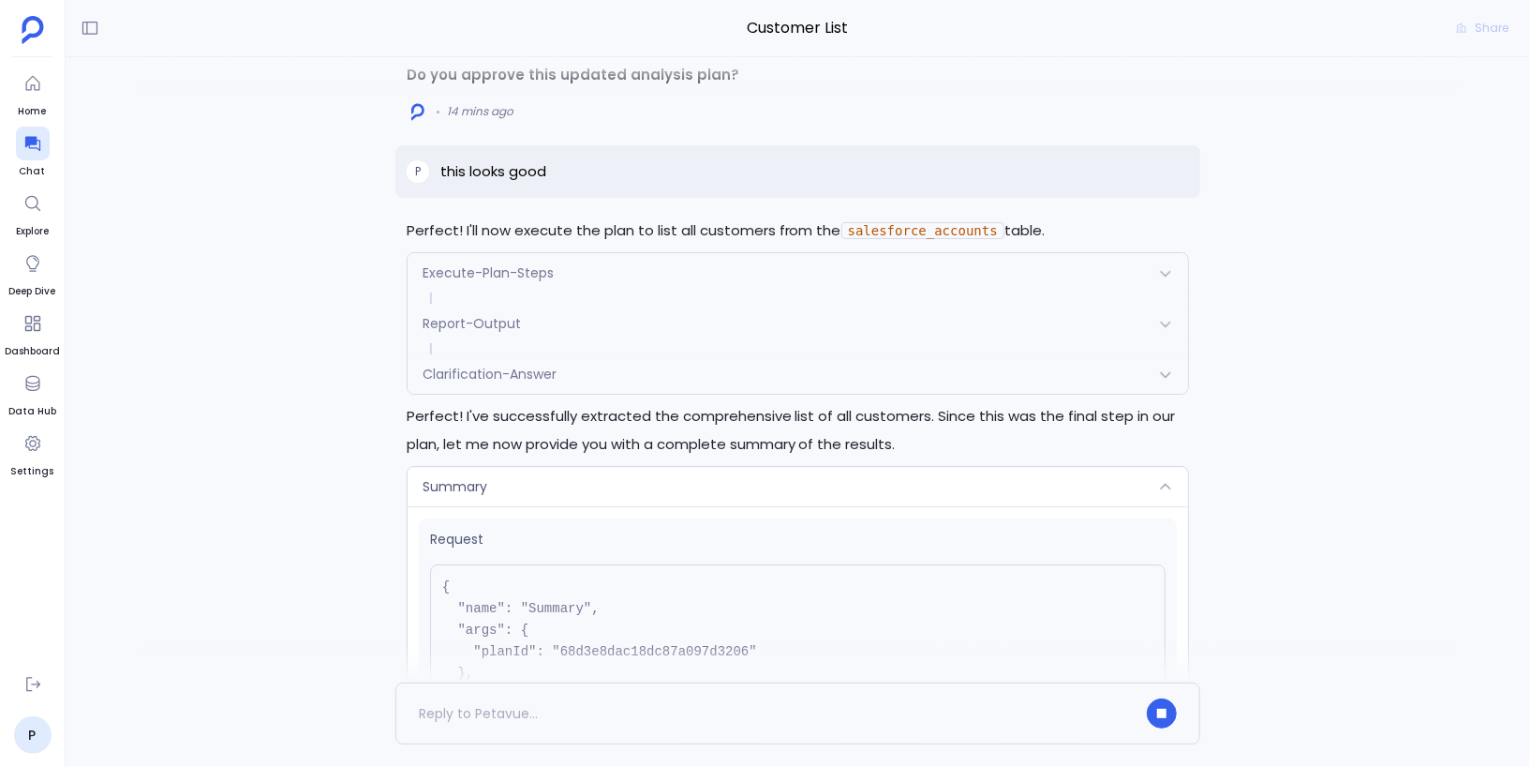
click at [460, 479] on span "Summary" at bounding box center [455, 486] width 65 height 19
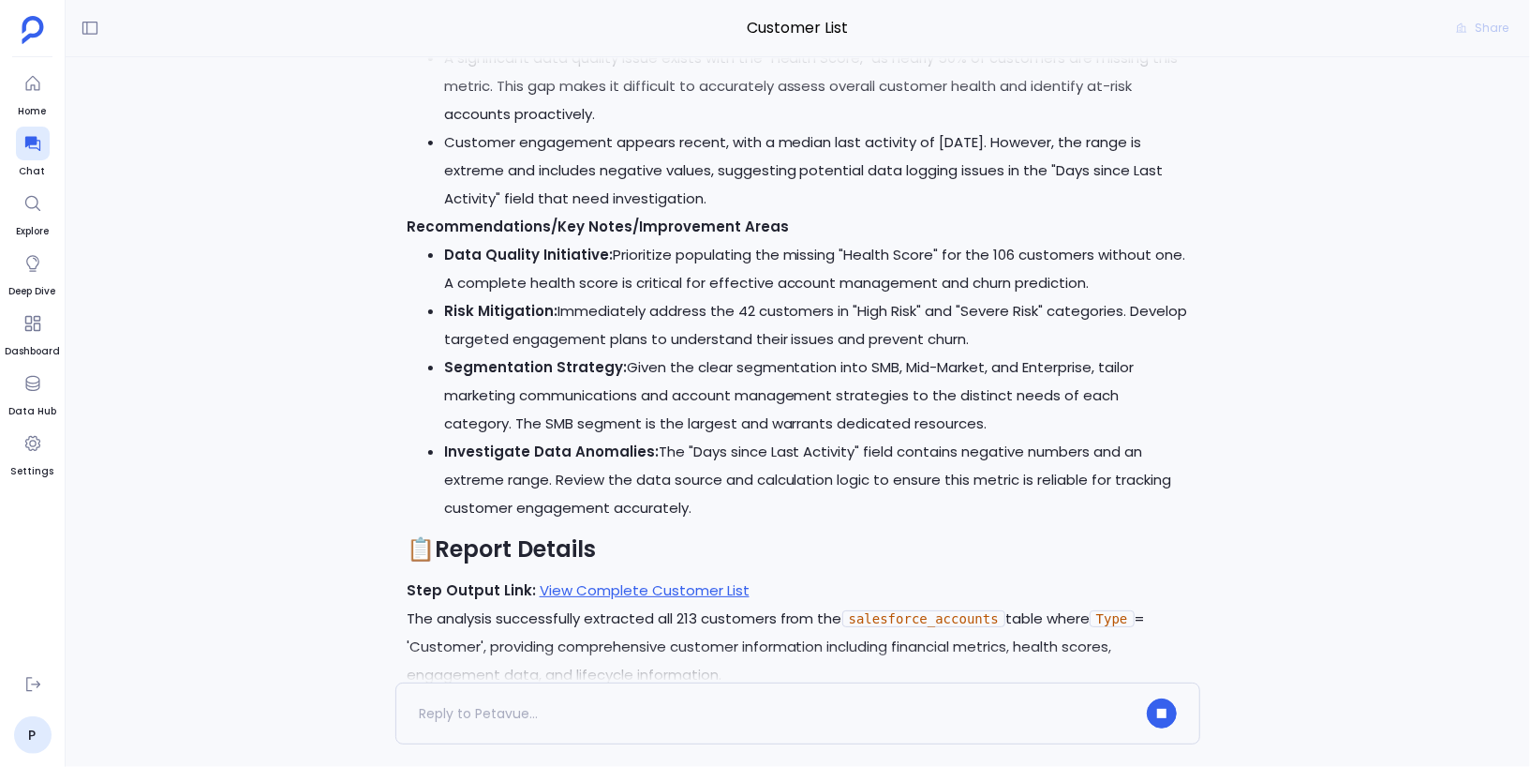
scroll to position [0, 0]
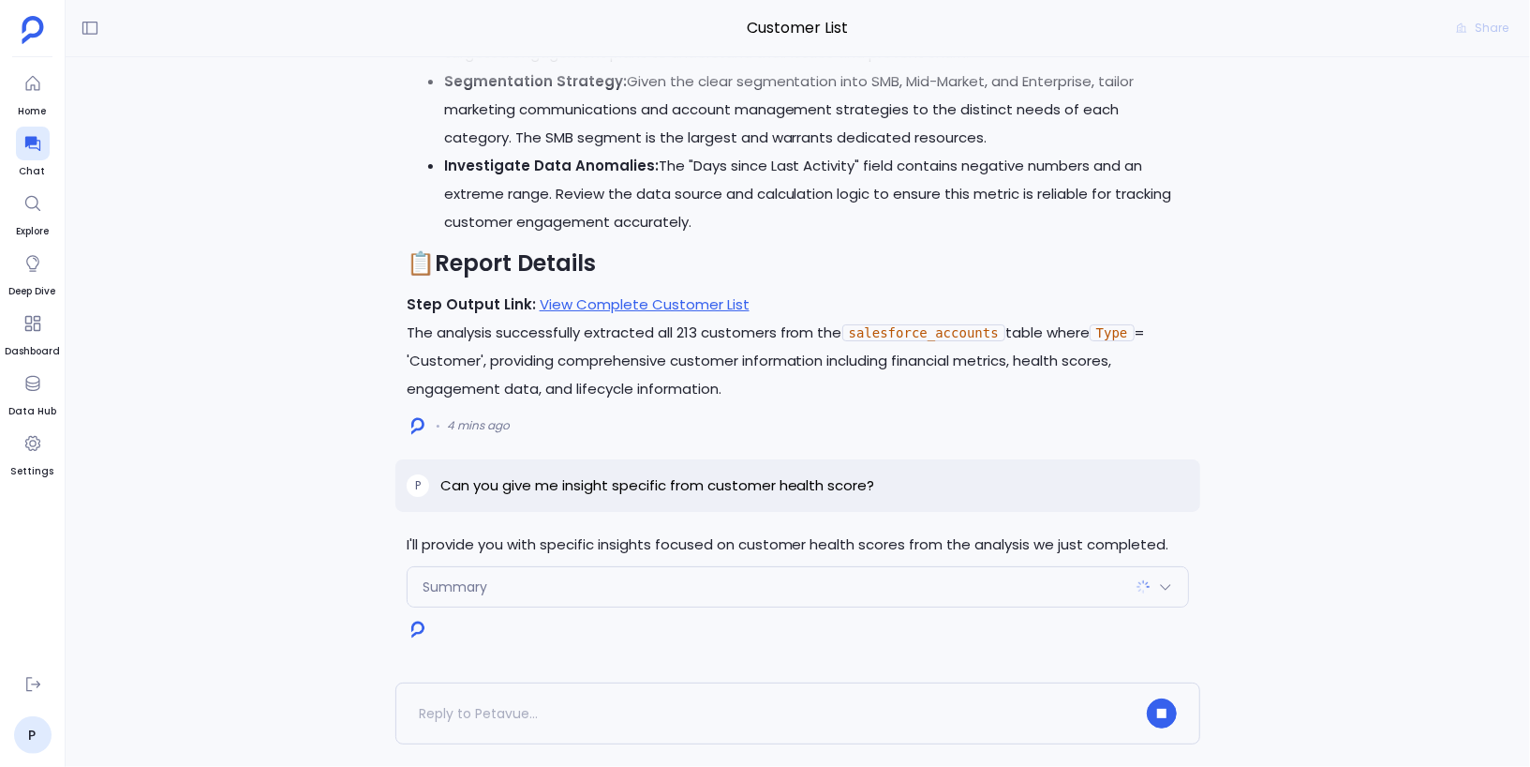
click at [478, 600] on div "Summary" at bounding box center [799, 586] width 782 height 39
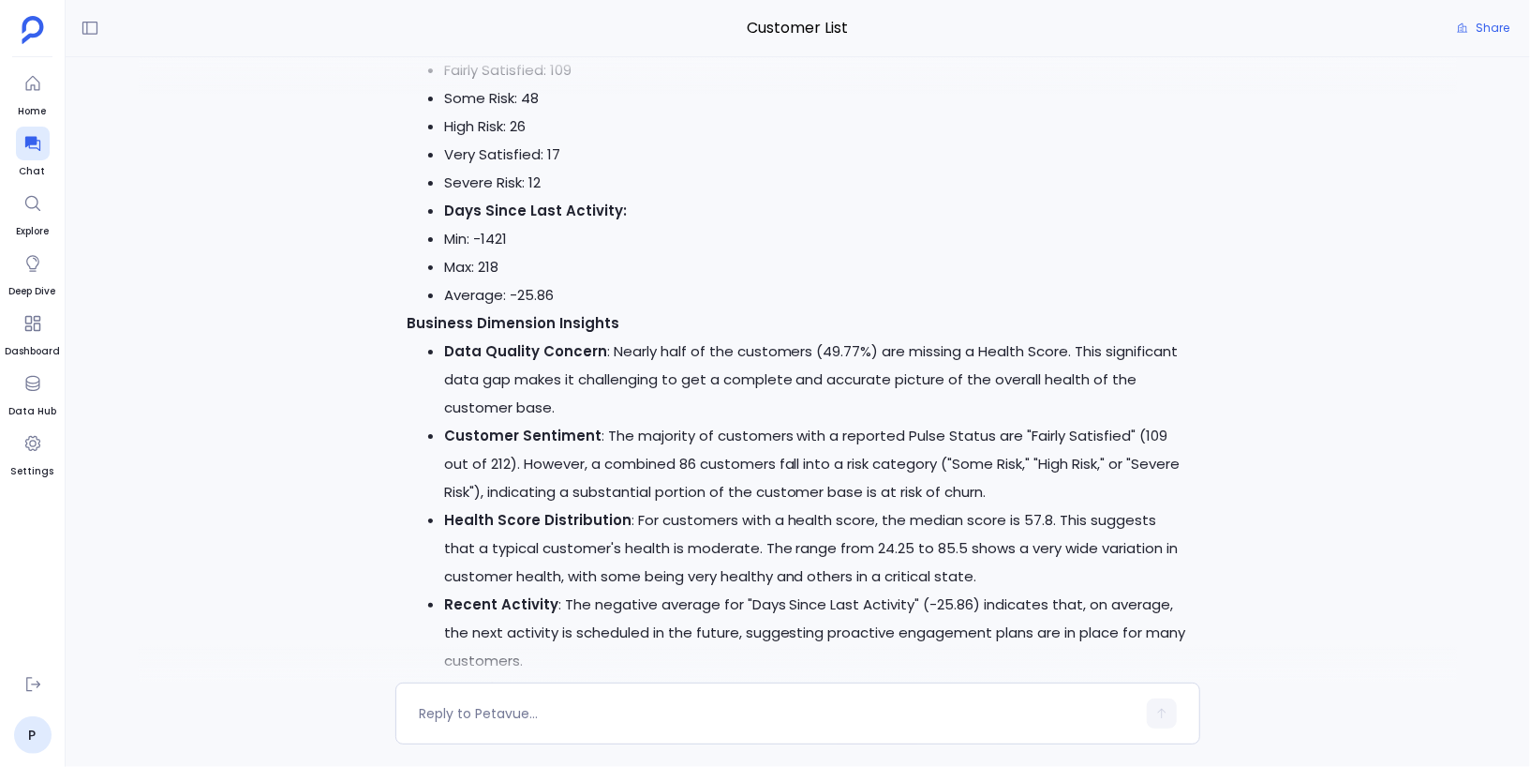
scroll to position [-1012, 0]
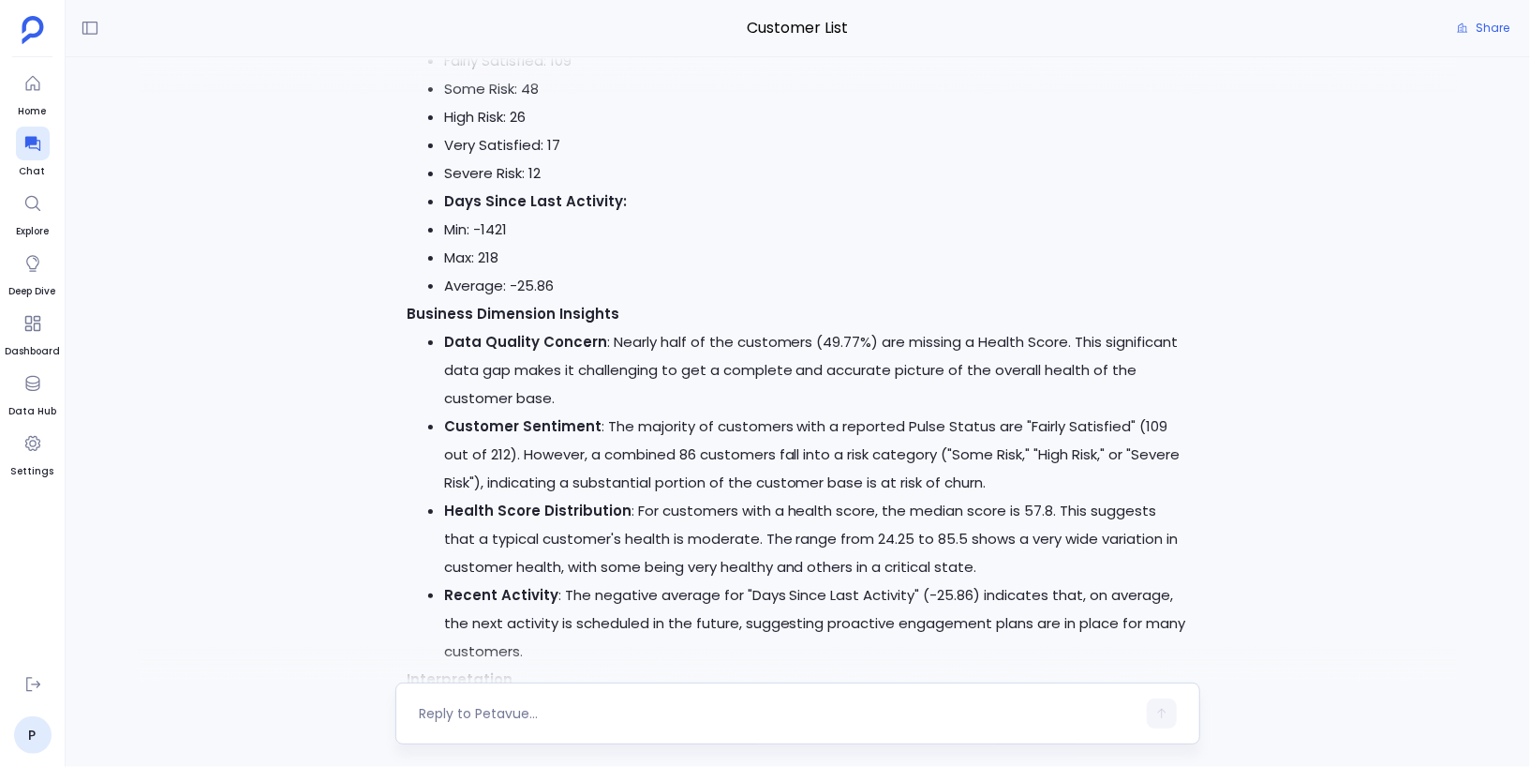
click at [511, 717] on textarea at bounding box center [778, 713] width 718 height 19
type textarea "I need something helpful for renewal. Not interested in data gaps"
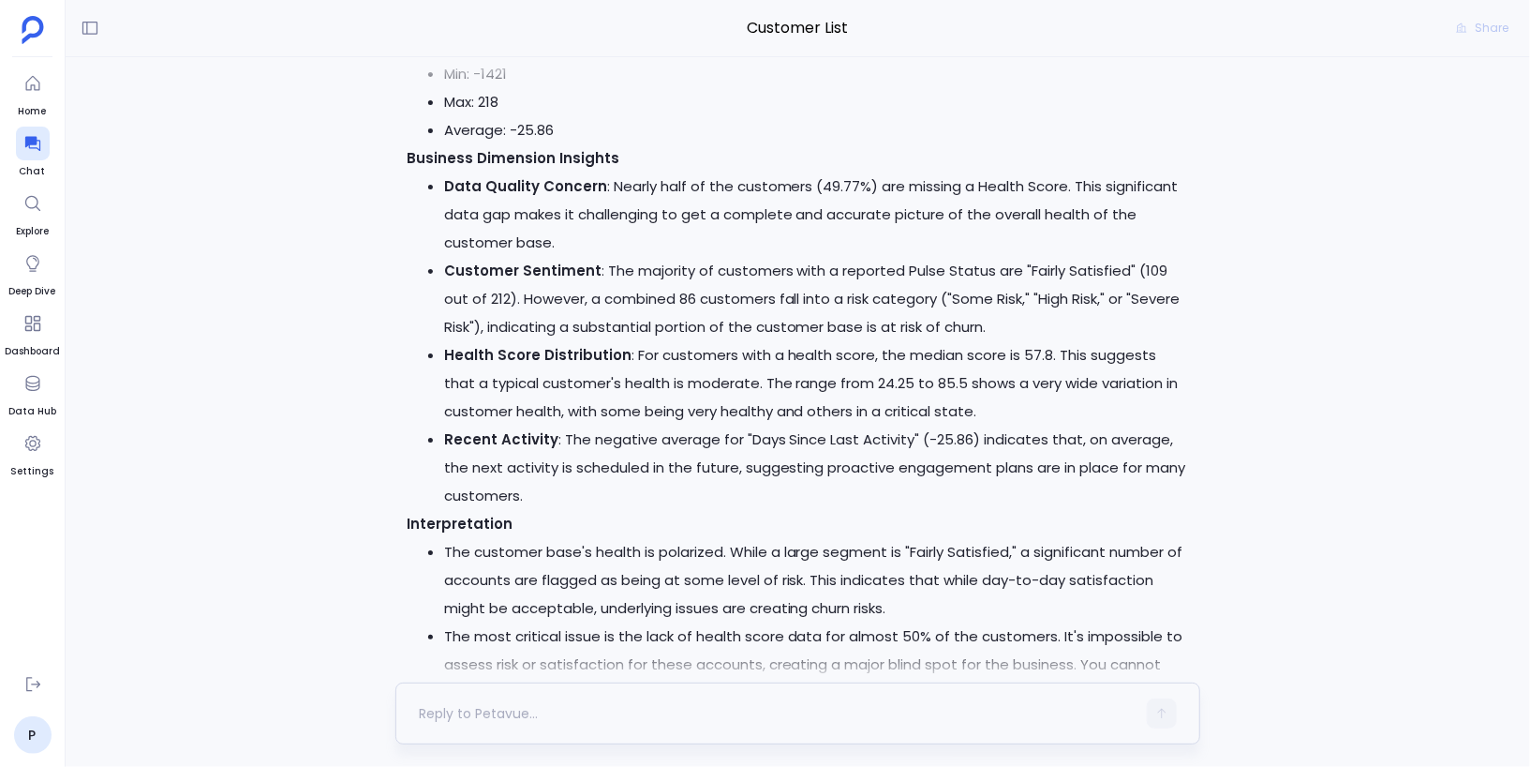
scroll to position [0, 0]
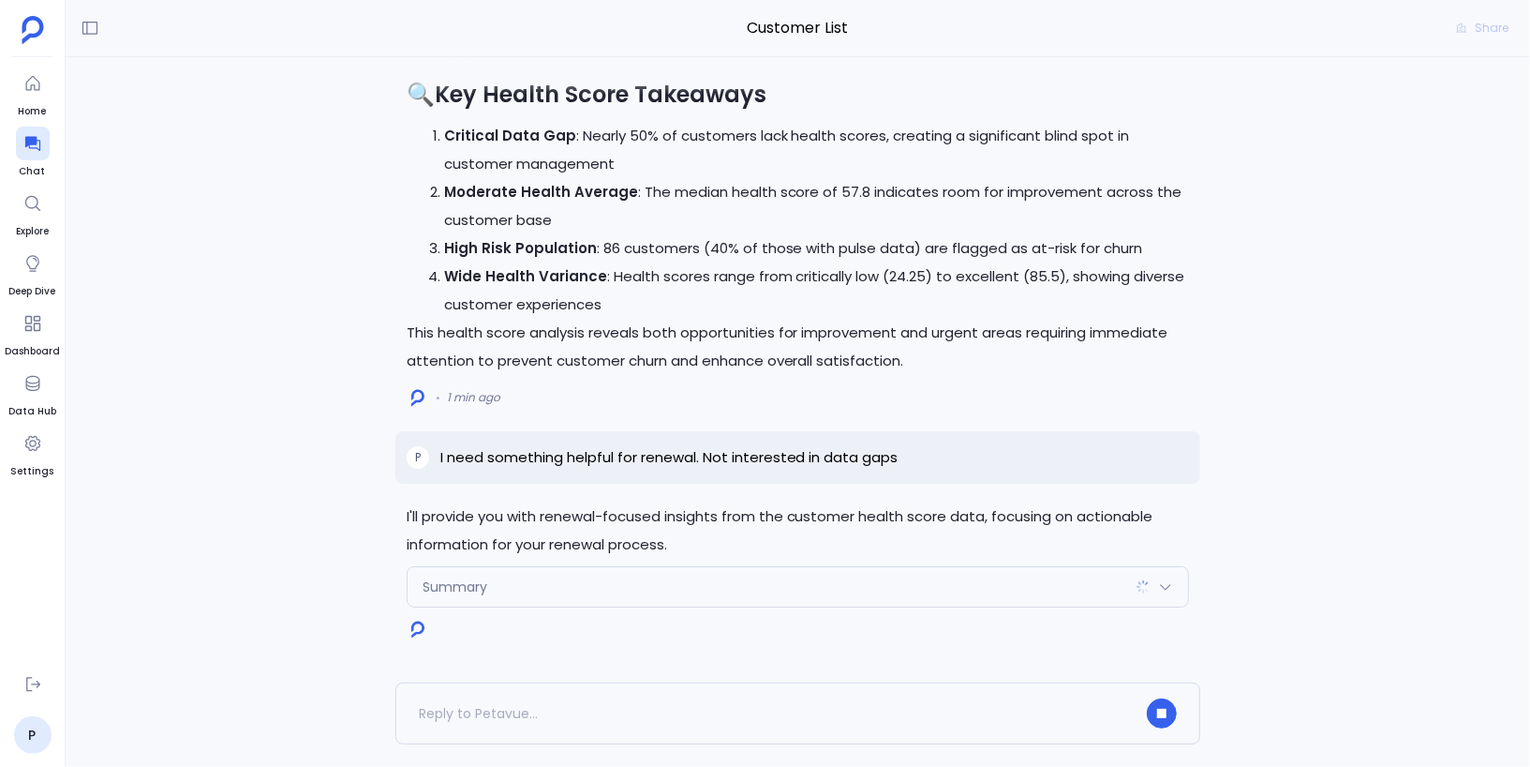
click at [465, 574] on div "Summary" at bounding box center [799, 586] width 782 height 39
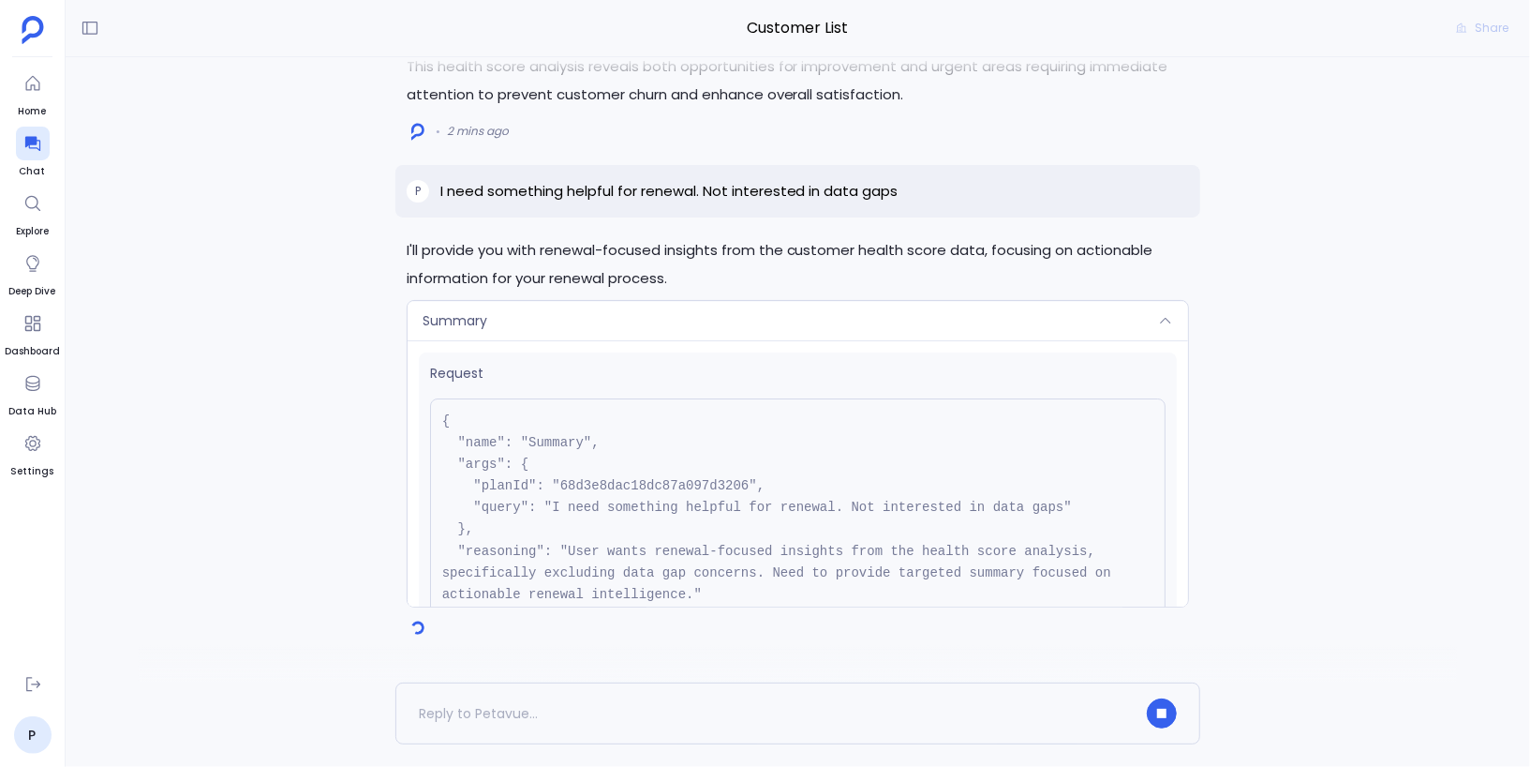
click at [554, 352] on div "Request { "name": "Summary", "args": { "planId": "68d3e8dac18dc87a097d3206", "q…" at bounding box center [798, 504] width 759 height 305
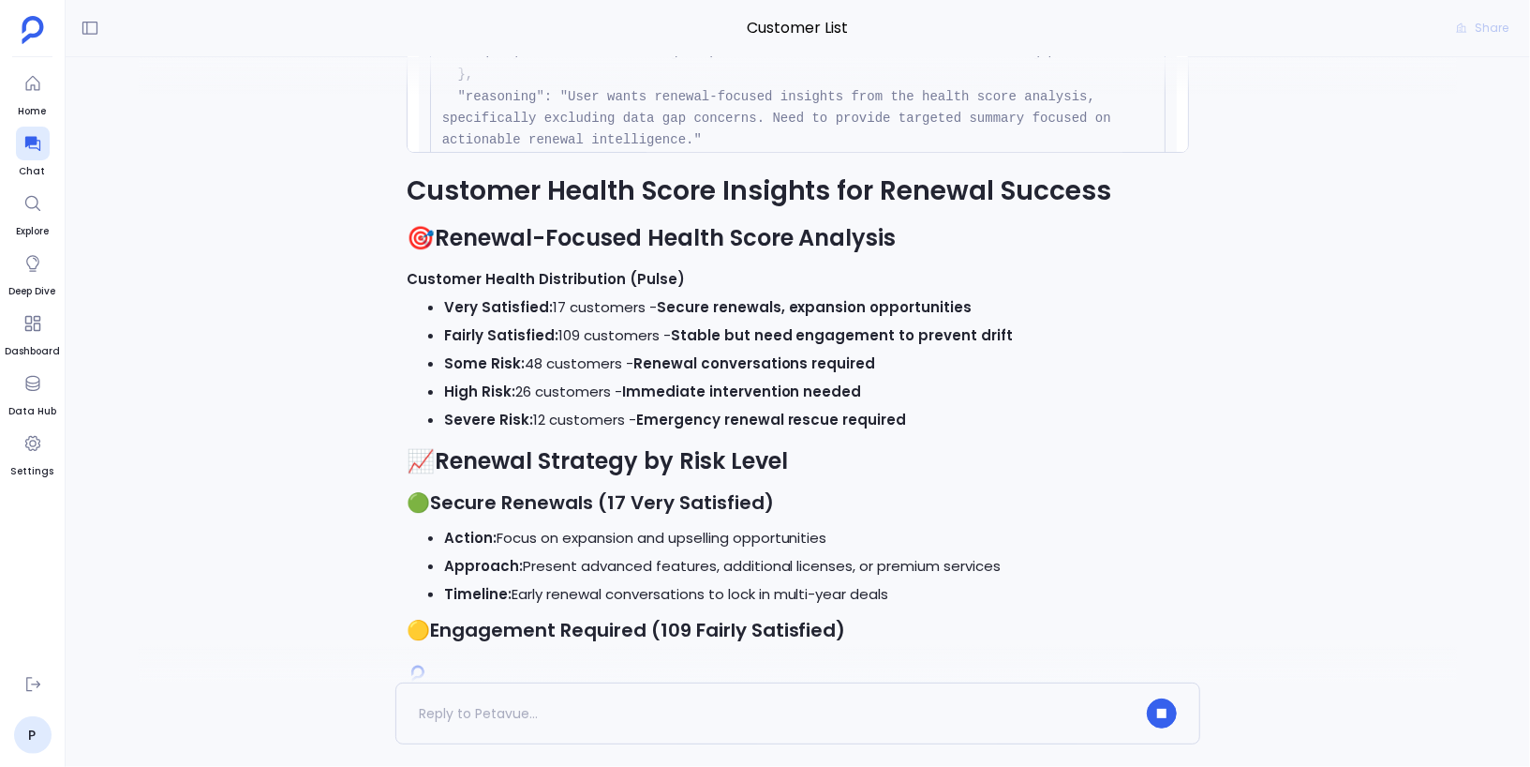
scroll to position [-45, 0]
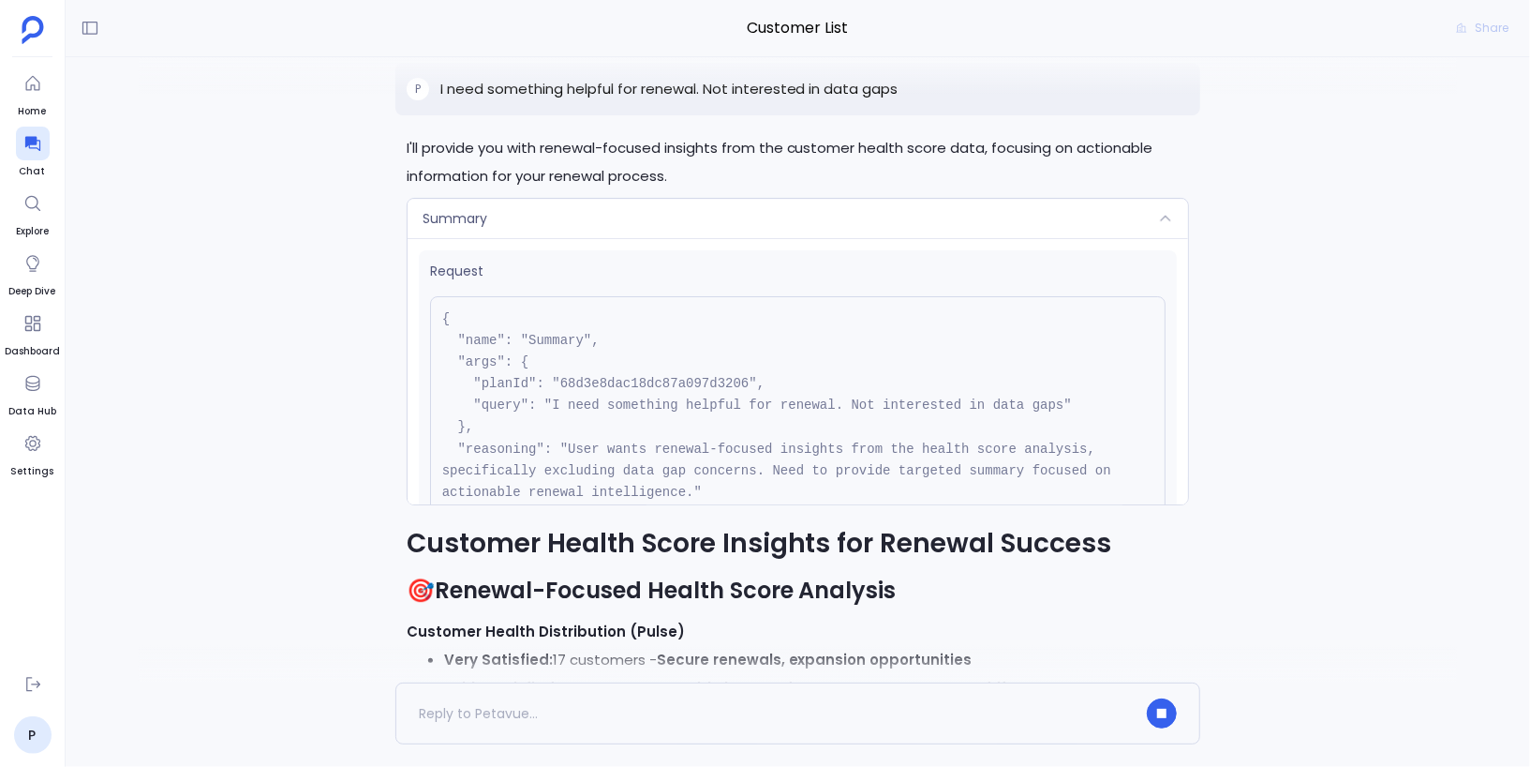
click at [616, 223] on div "Summary" at bounding box center [799, 218] width 782 height 39
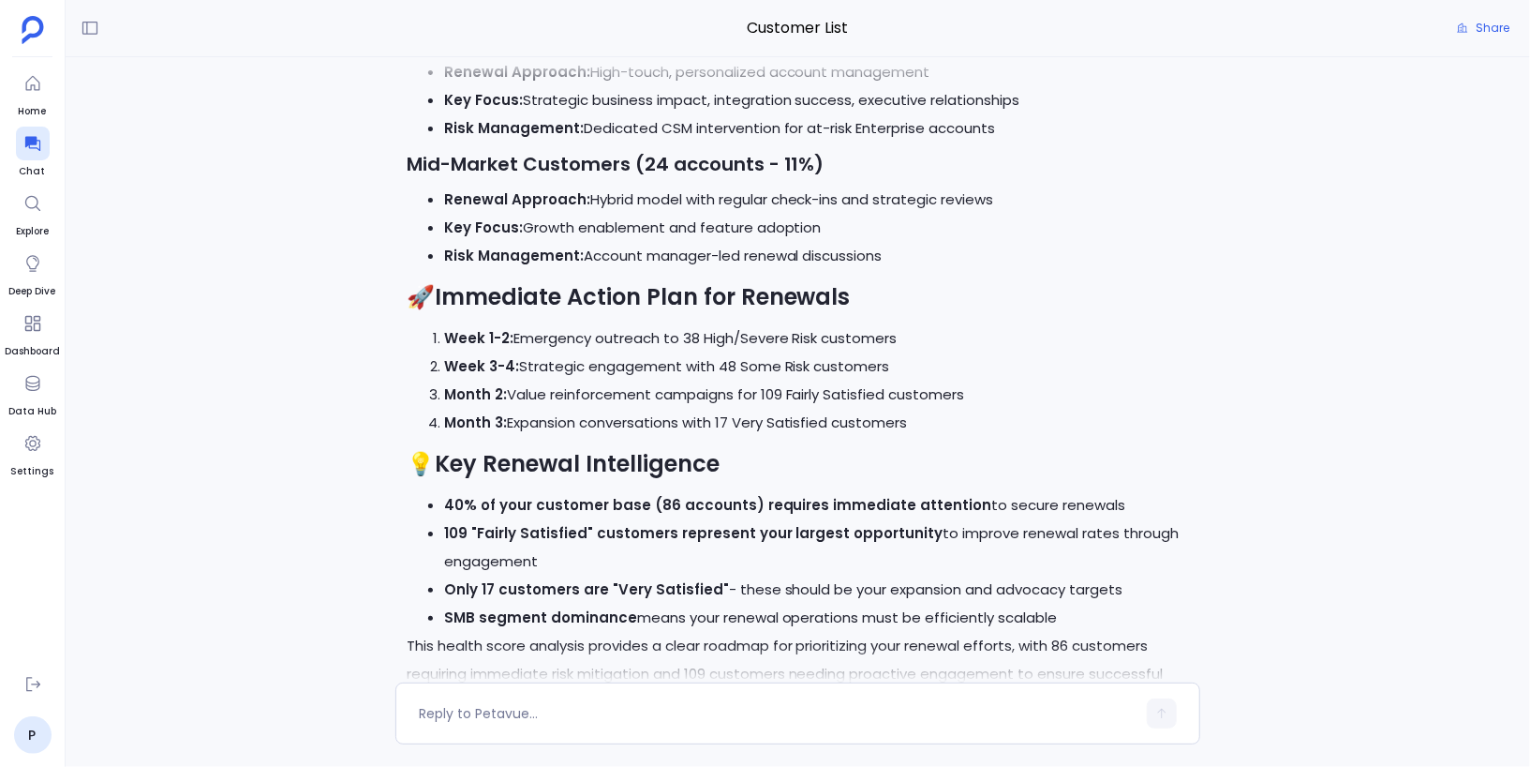
scroll to position [0, 0]
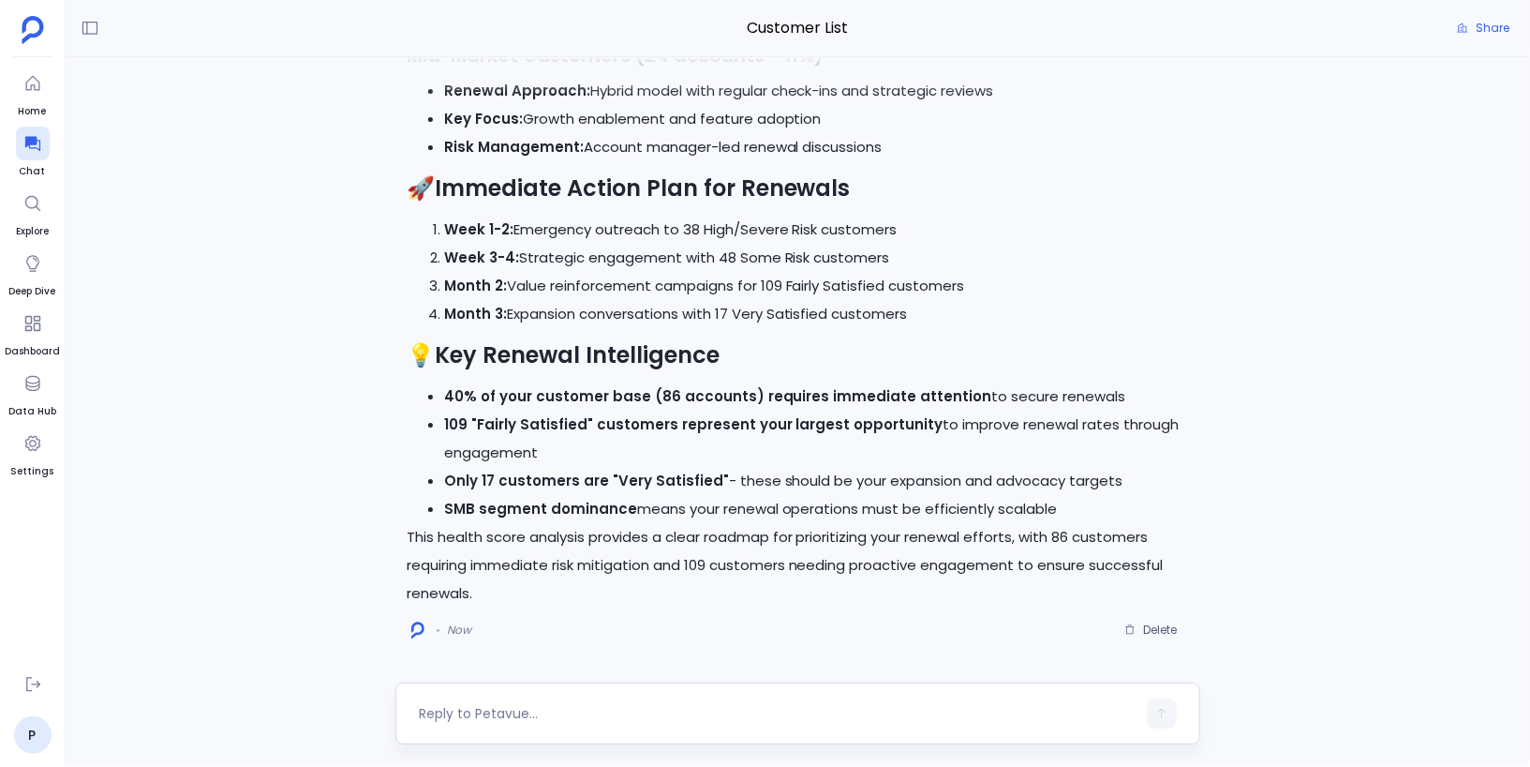
click at [664, 713] on textarea at bounding box center [778, 713] width 718 height 19
type textarea "No dude. Can you give me insights related to renewals and healthscore"
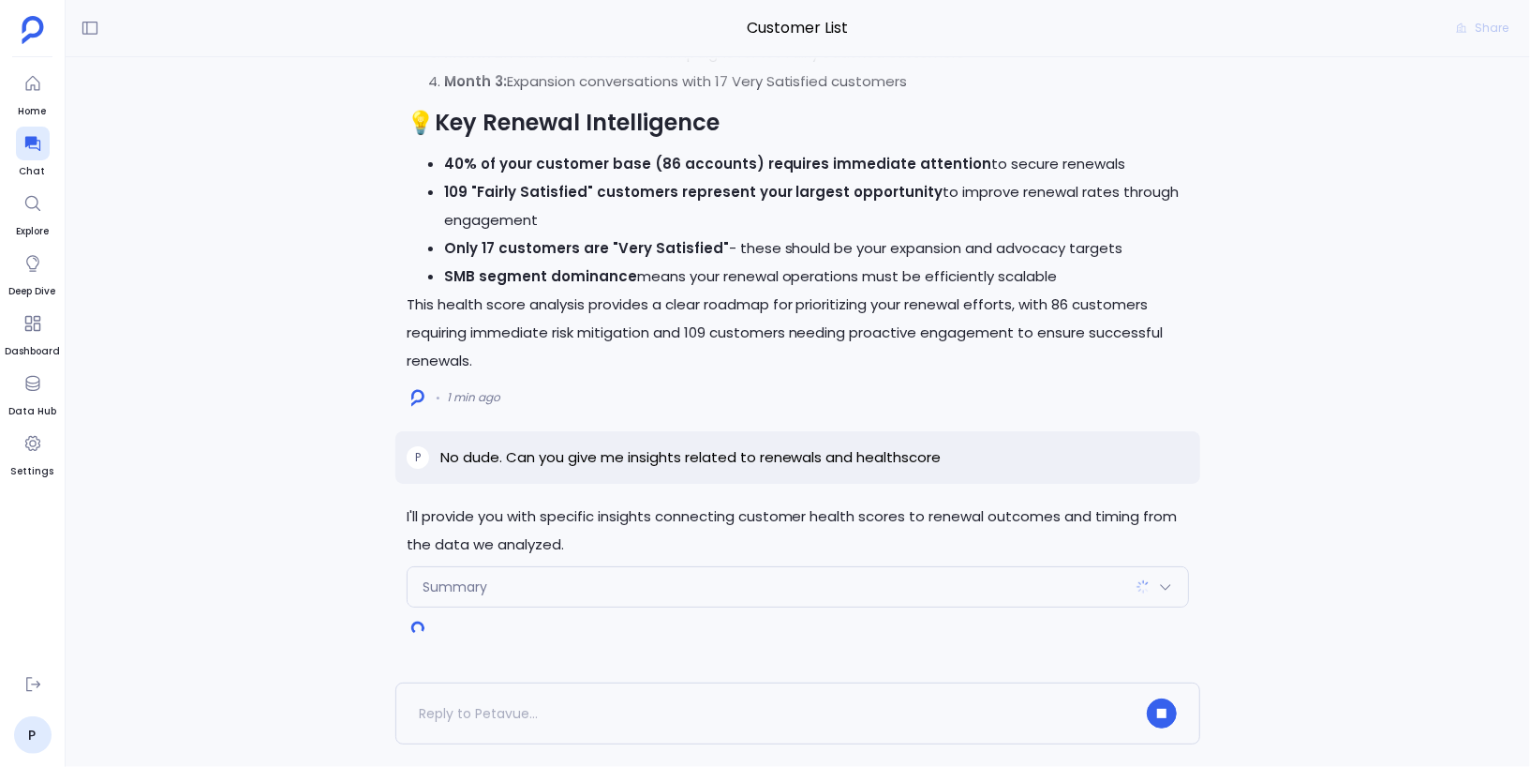
click at [514, 588] on div "Summary" at bounding box center [799, 586] width 782 height 39
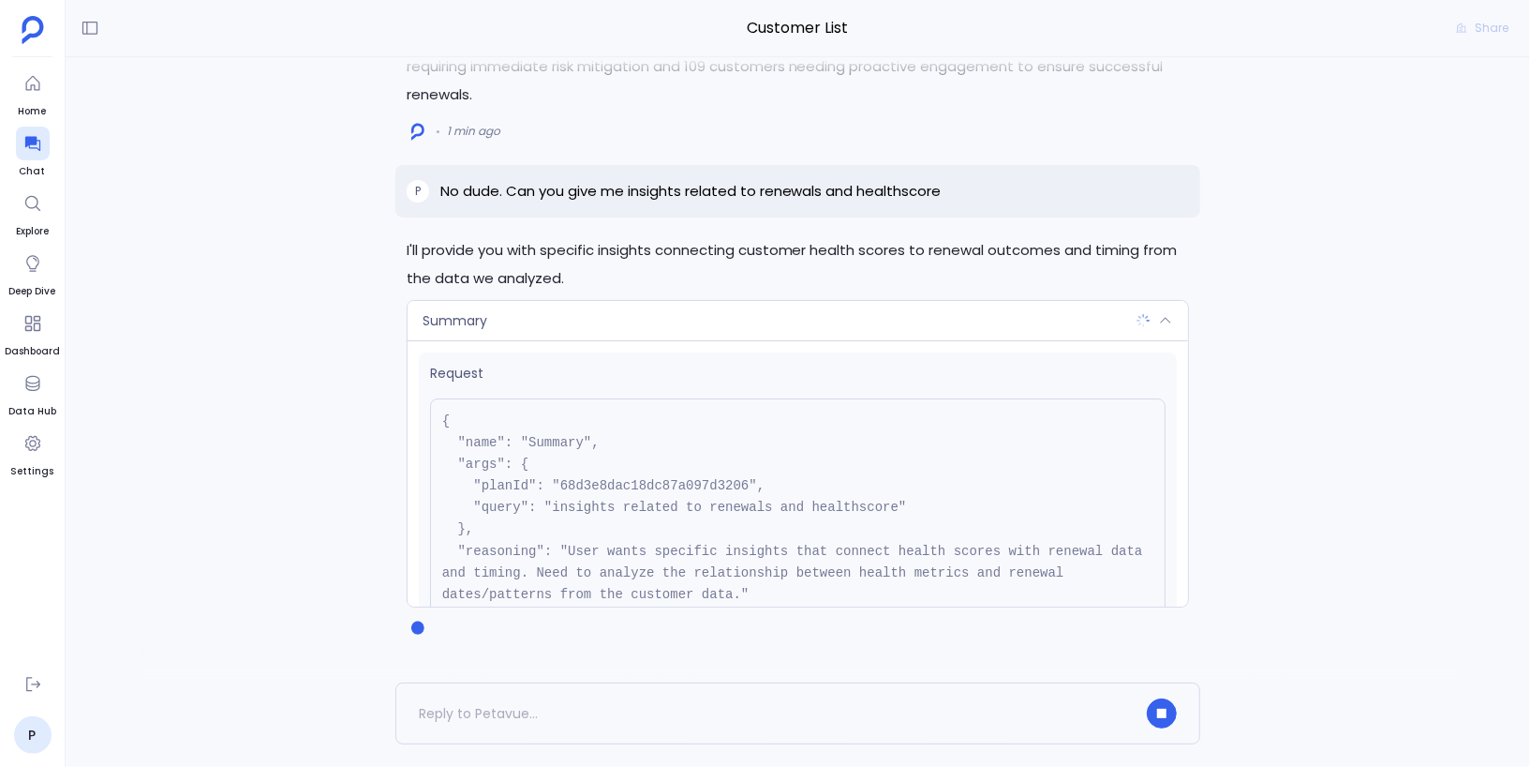
click at [573, 322] on div "Summary" at bounding box center [799, 320] width 782 height 39
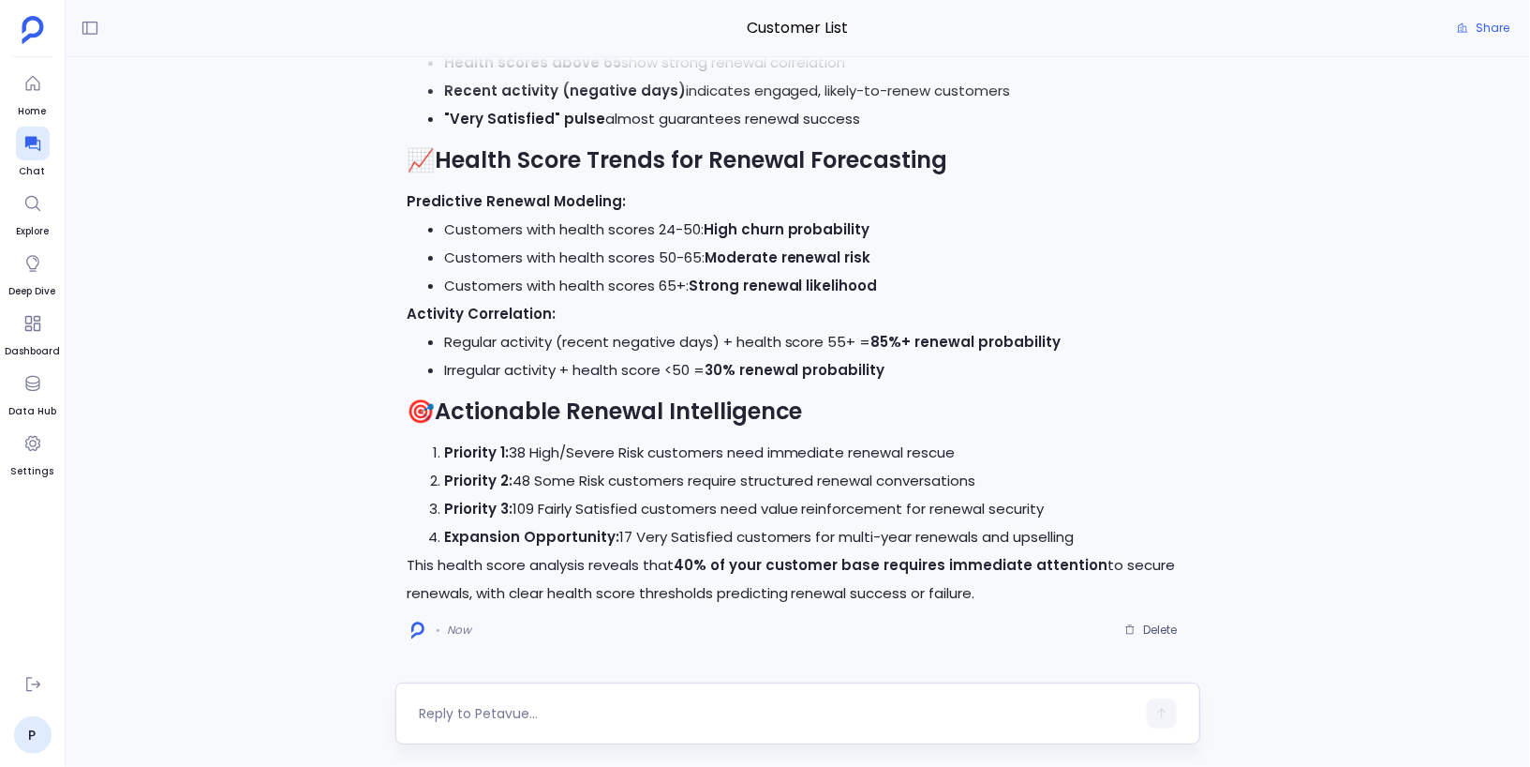
click at [535, 711] on textarea at bounding box center [778, 713] width 718 height 19
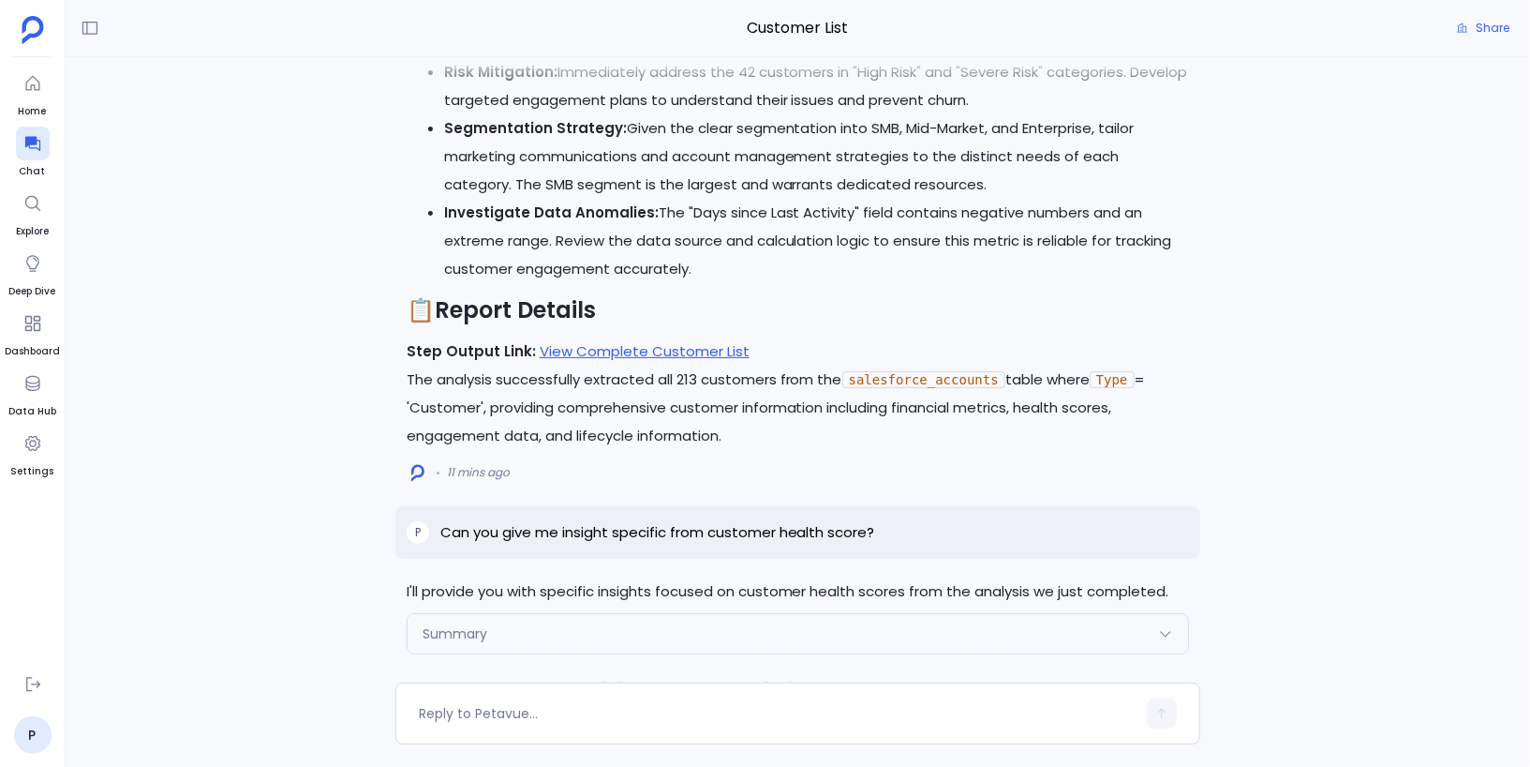
scroll to position [-5886, 0]
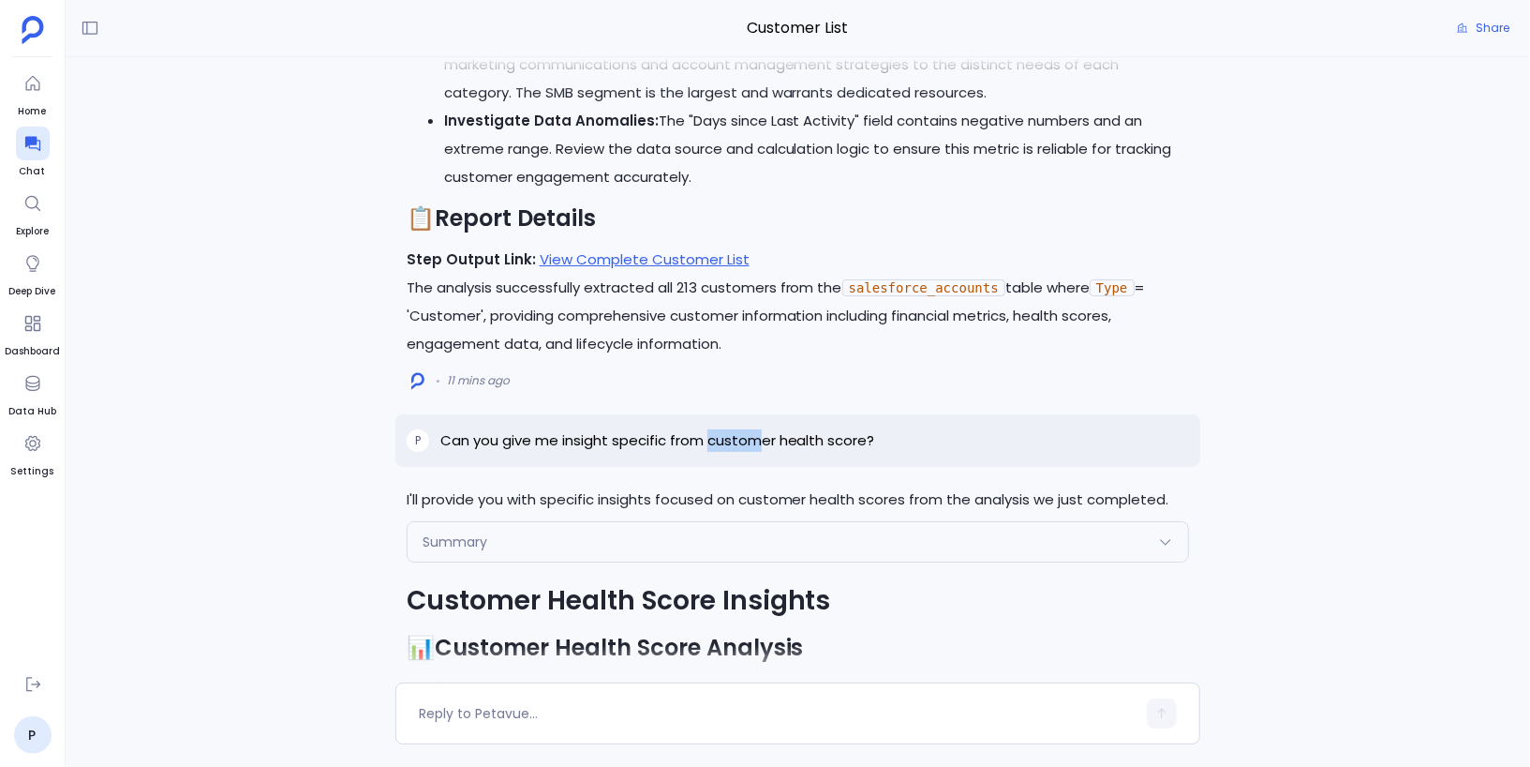
drag, startPoint x: 710, startPoint y: 446, endPoint x: 762, endPoint y: 446, distance: 51.5
click at [762, 446] on p "Can you give me insight specific from customer health score?" at bounding box center [657, 440] width 435 height 22
click at [763, 446] on p "Can you give me insight specific from customer health score?" at bounding box center [657, 440] width 435 height 22
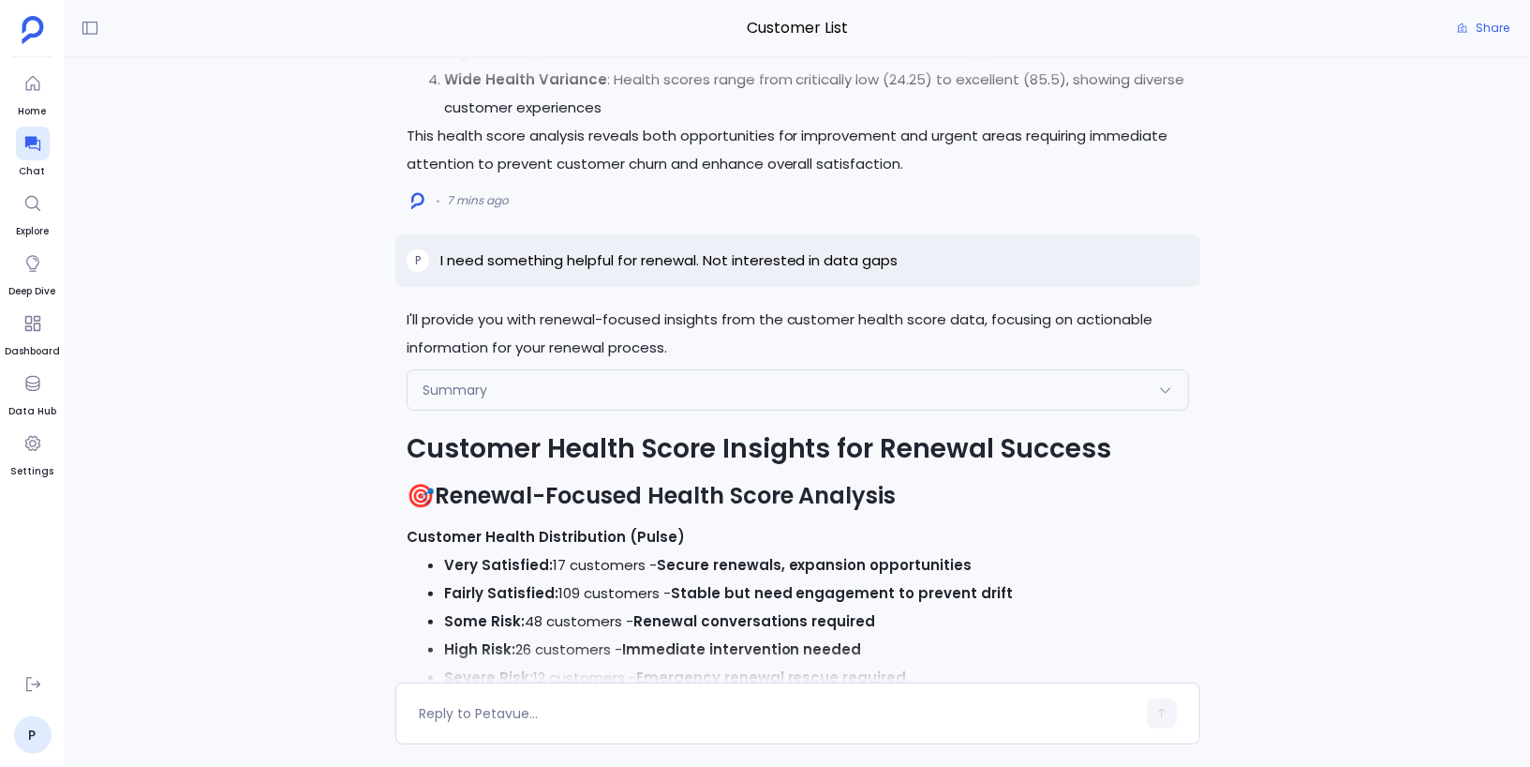
scroll to position [-3474, 0]
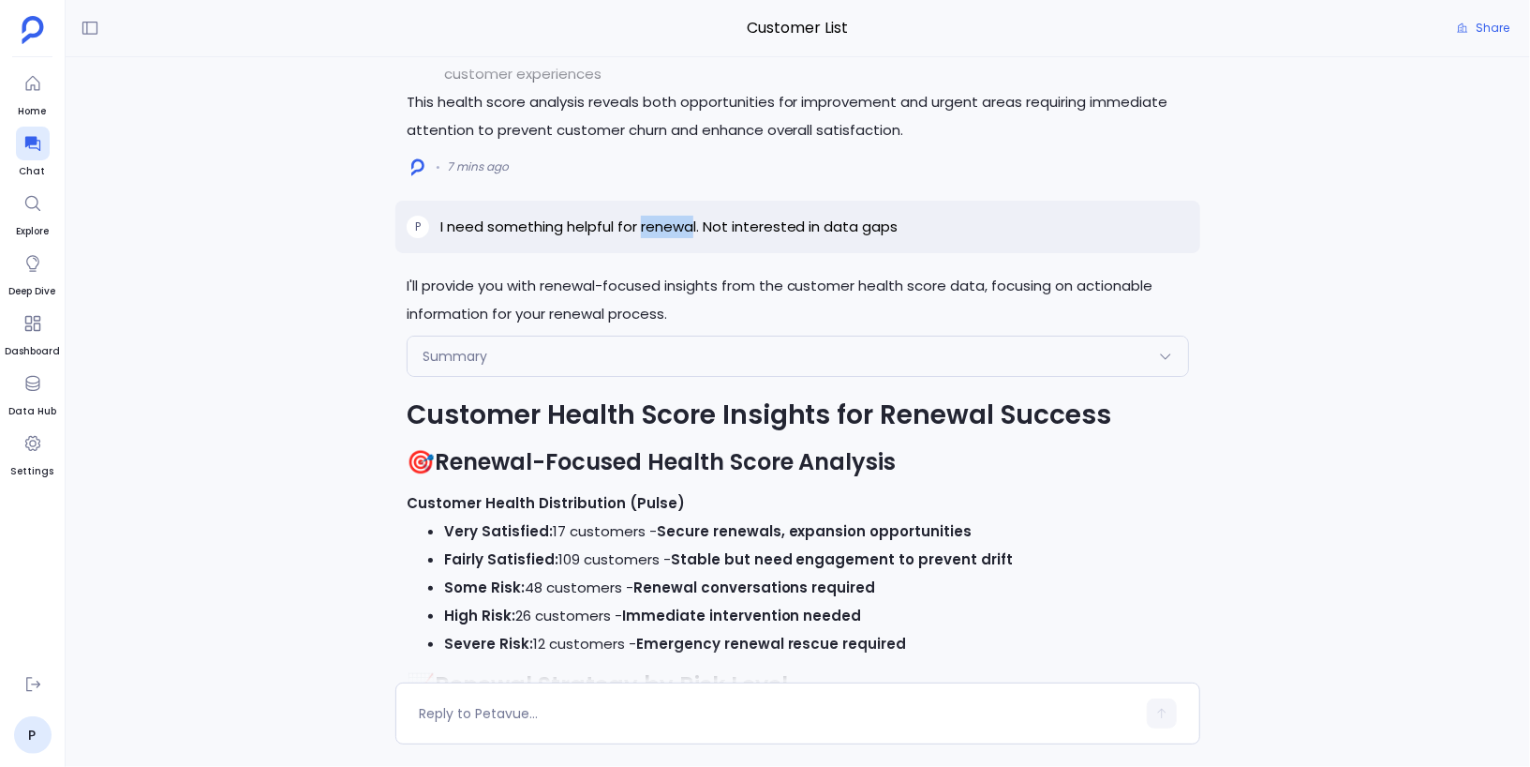
drag, startPoint x: 642, startPoint y: 231, endPoint x: 694, endPoint y: 231, distance: 52.5
click at [694, 231] on p "I need something helpful for renewal. Not interested in data gaps" at bounding box center [669, 227] width 458 height 22
click at [705, 227] on p "I need something helpful for renewal. Not interested in data gaps" at bounding box center [669, 227] width 458 height 22
drag, startPoint x: 705, startPoint y: 227, endPoint x: 901, endPoint y: 229, distance: 195.9
click at [901, 229] on div "P I need something helpful for renewal. Not interested in data gaps" at bounding box center [798, 227] width 806 height 52
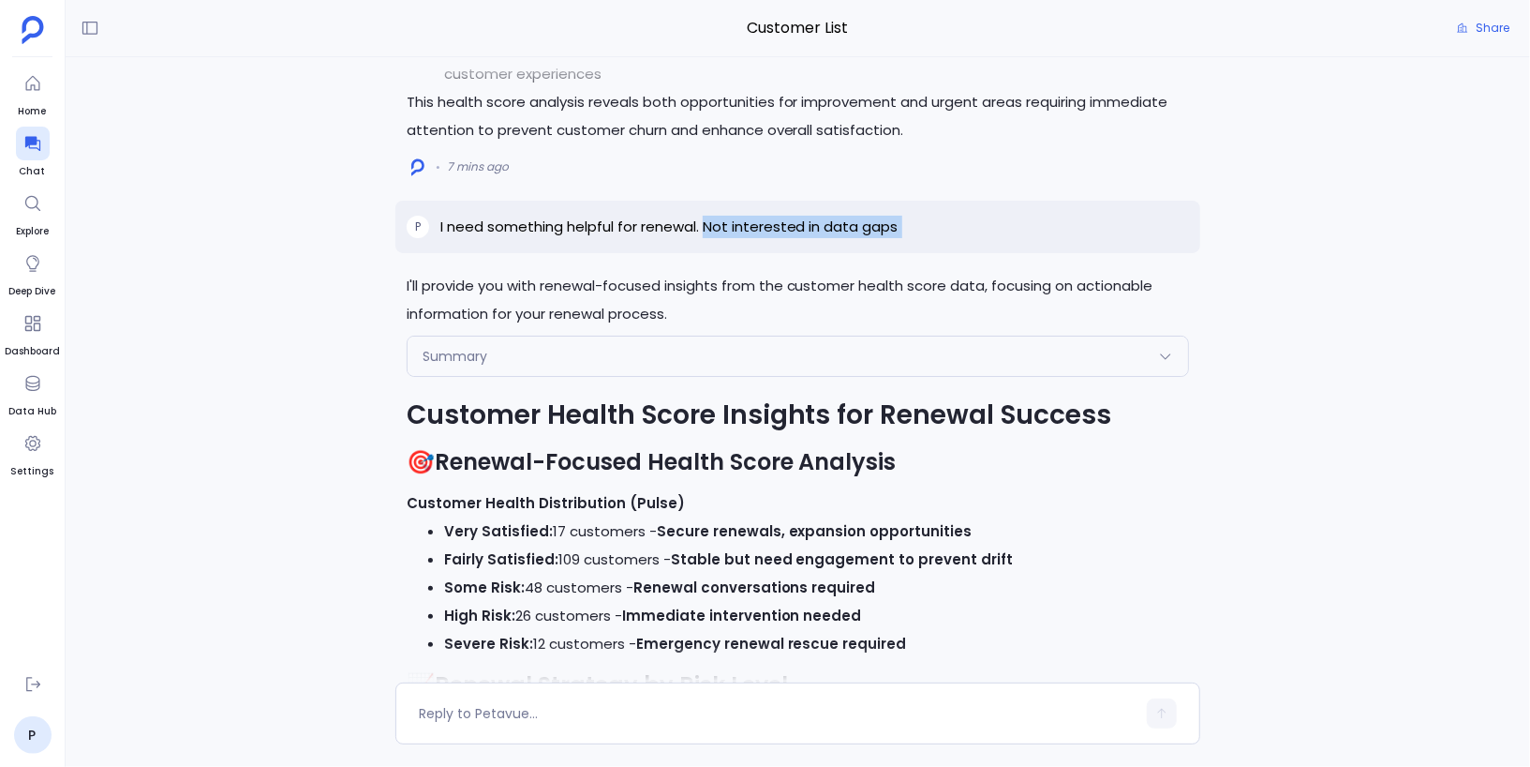
click at [856, 253] on div "P I need something helpful for renewal. Not interested in data gaps" at bounding box center [798, 227] width 806 height 52
click at [817, 350] on div "Summary" at bounding box center [799, 355] width 782 height 39
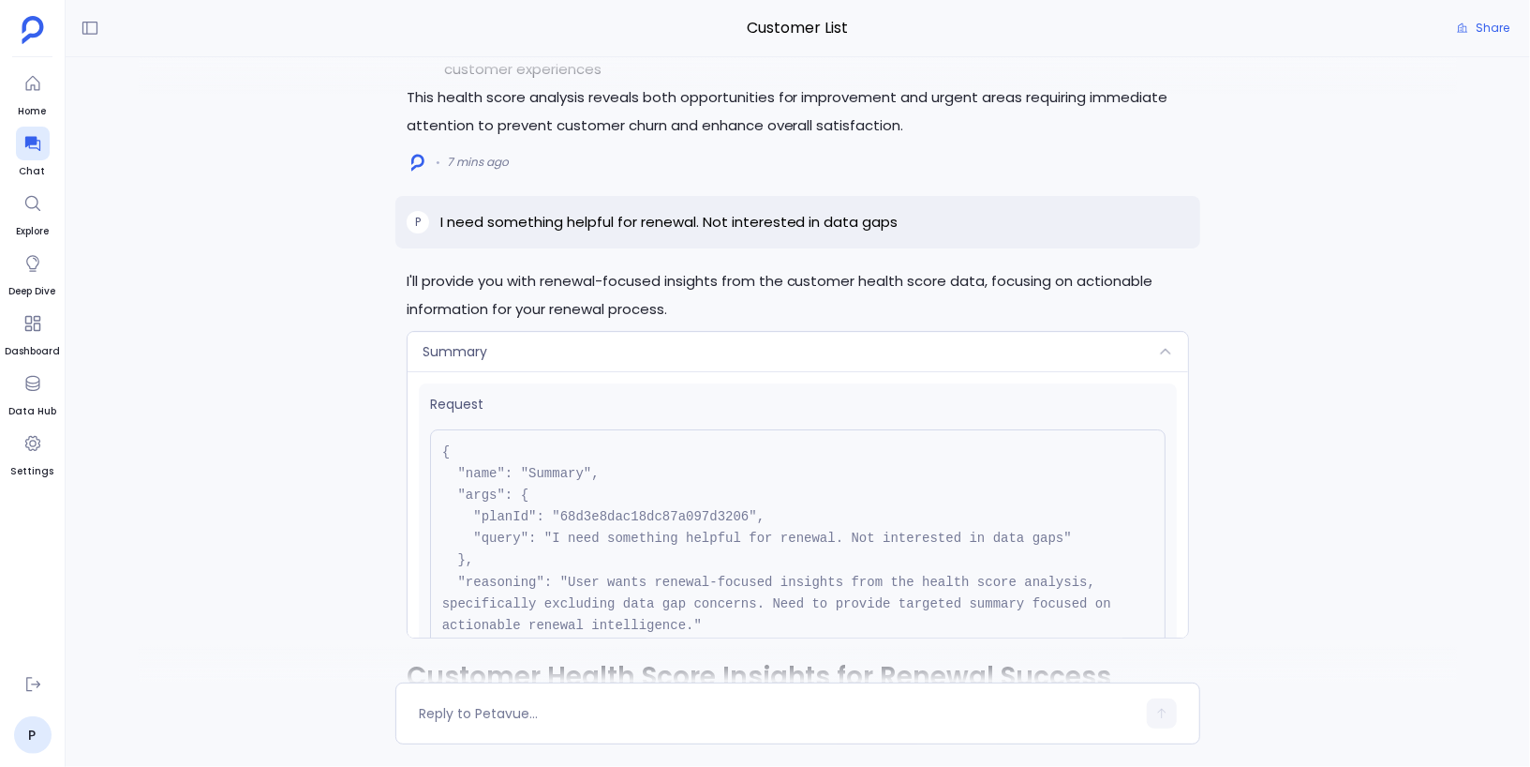
scroll to position [-3740, 0]
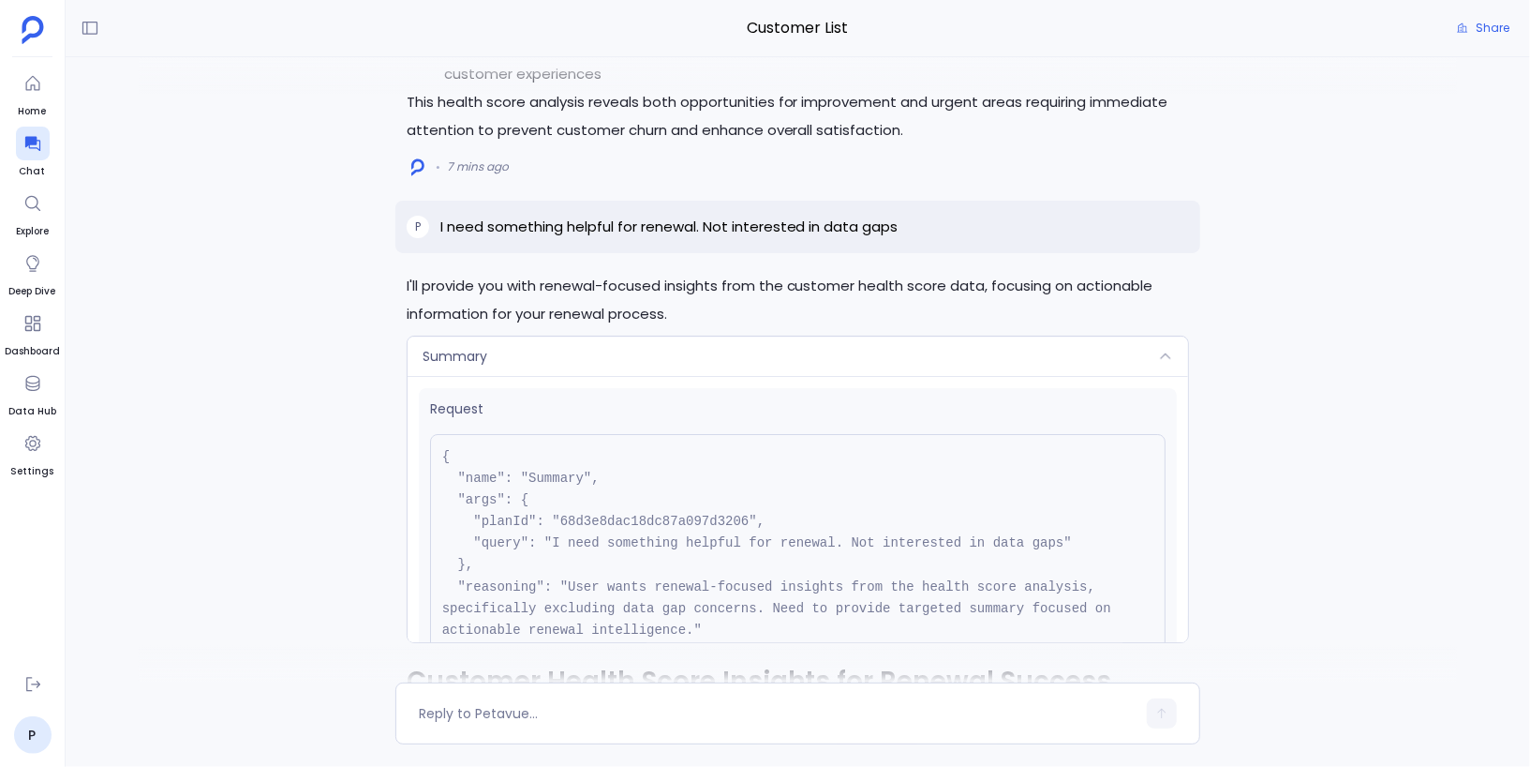
click at [817, 350] on div "Summary" at bounding box center [799, 355] width 782 height 39
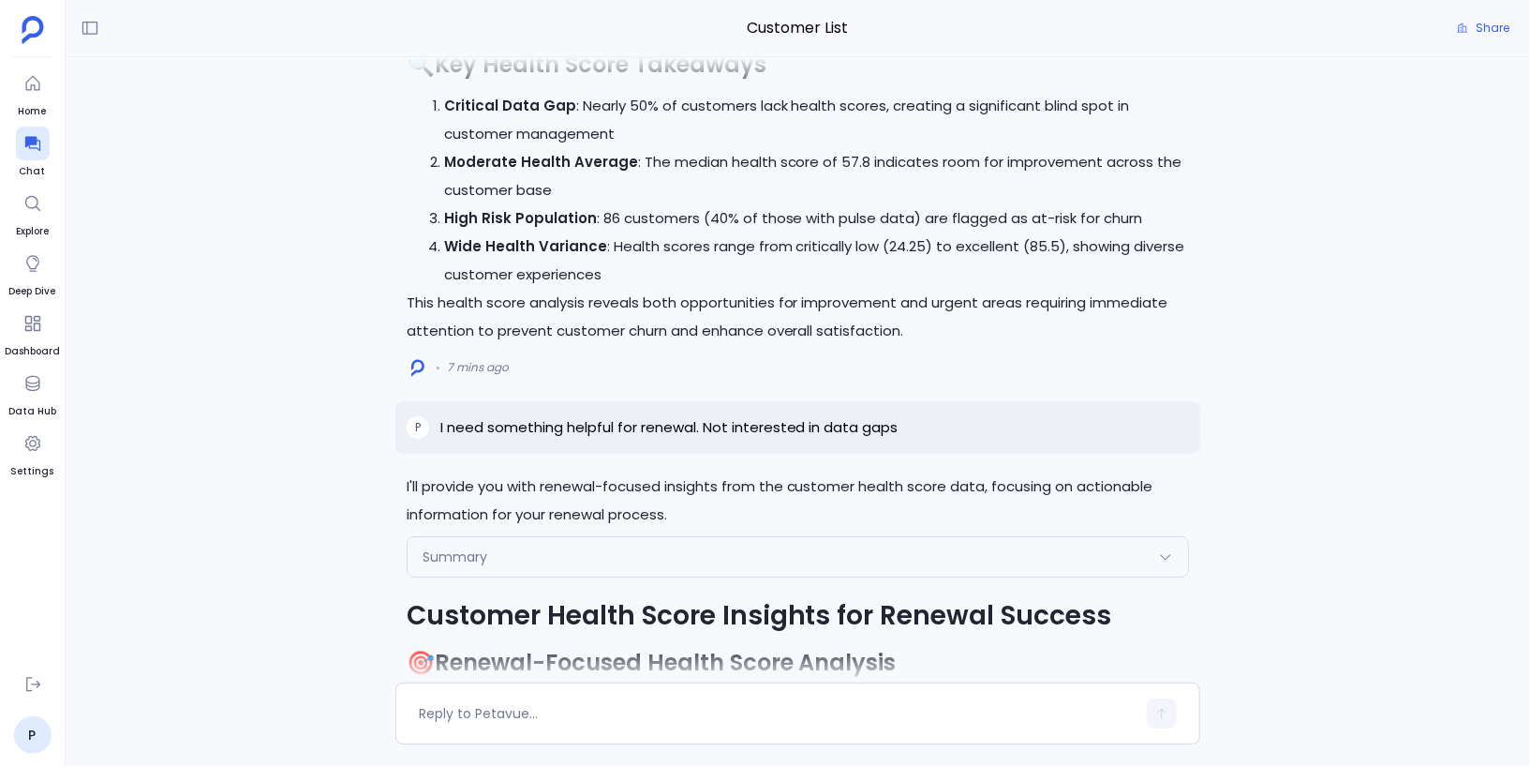
scroll to position [-3767, 0]
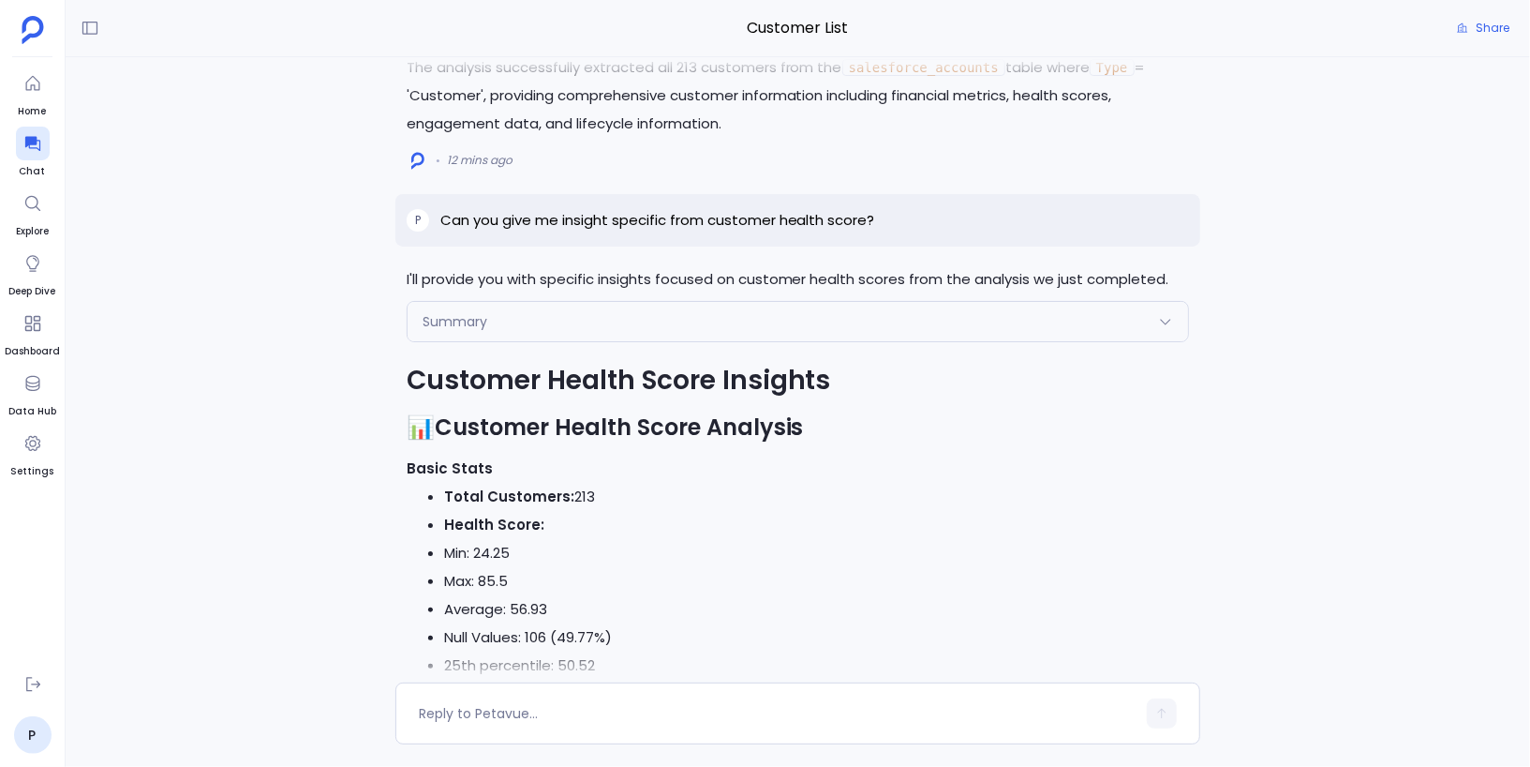
click at [517, 321] on div "Summary" at bounding box center [799, 321] width 782 height 39
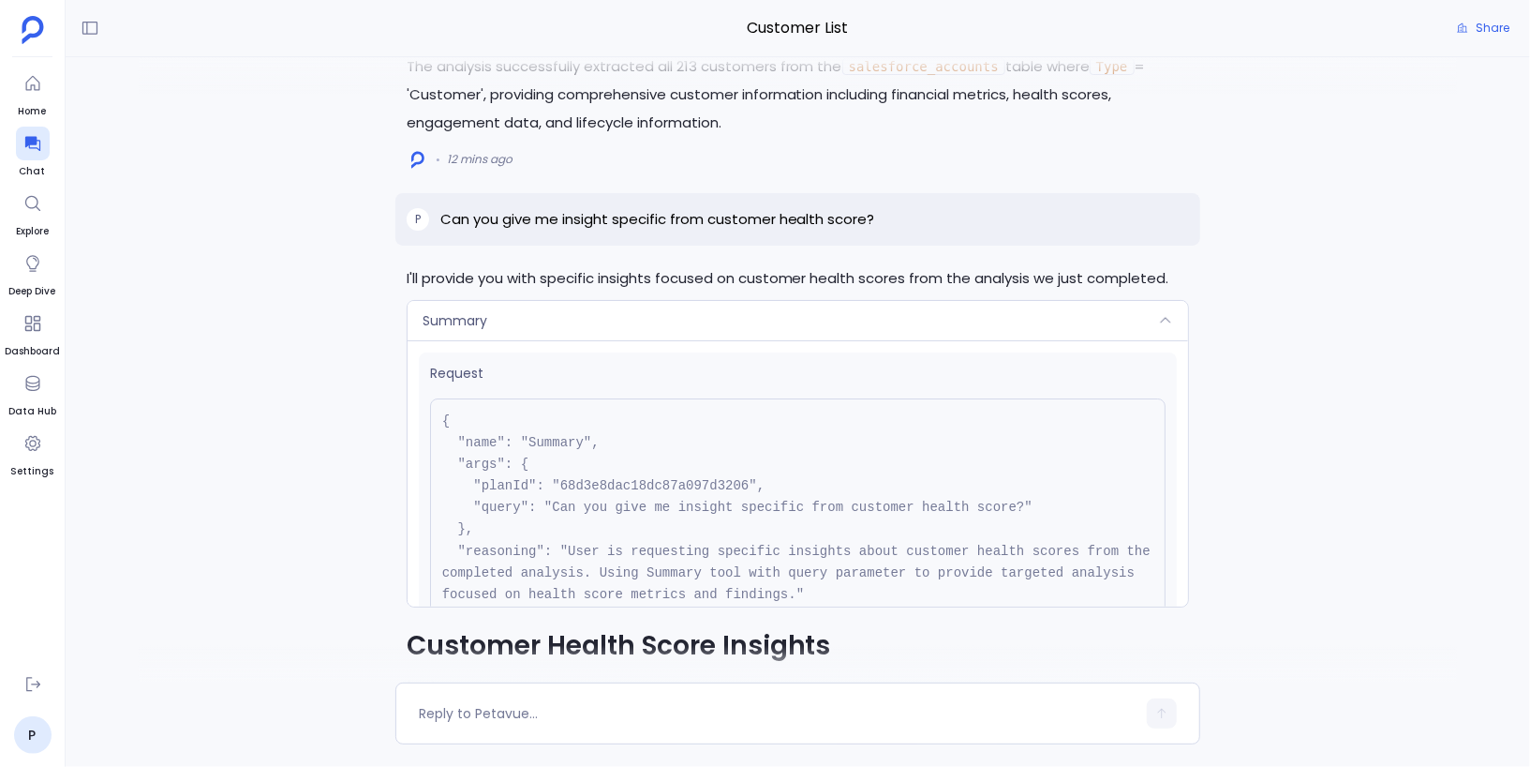
scroll to position [48, 0]
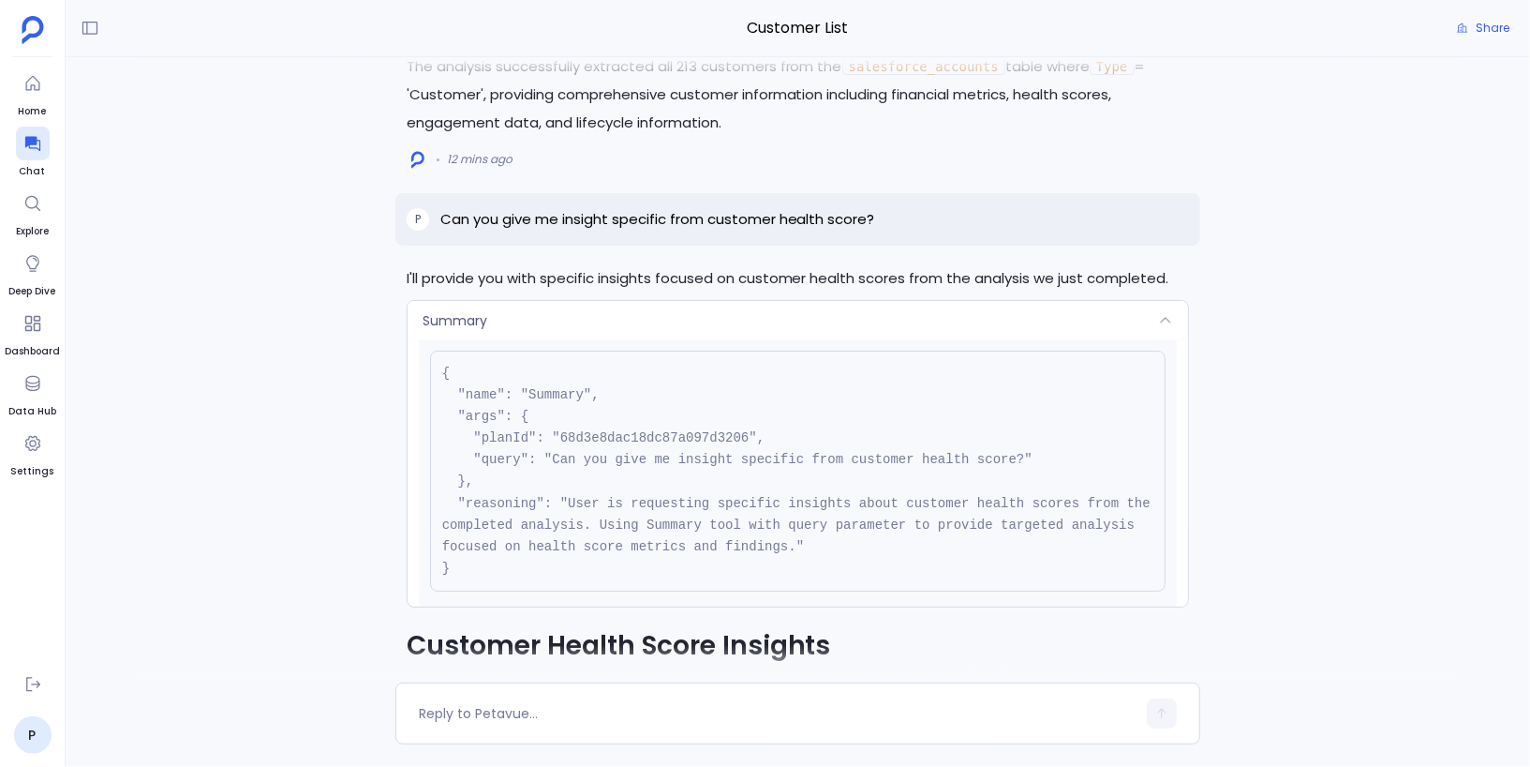
click at [588, 325] on div "Summary" at bounding box center [799, 320] width 782 height 39
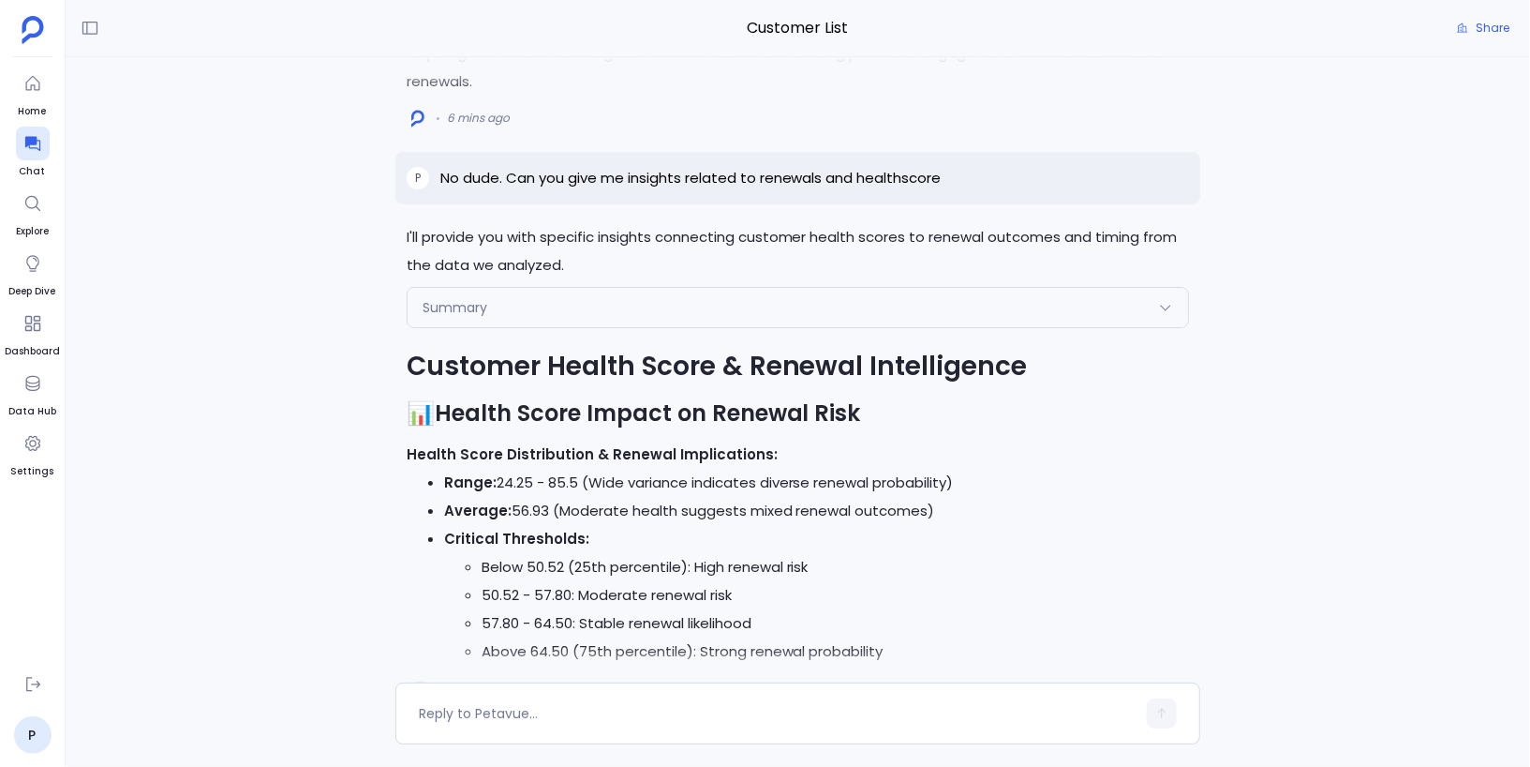
click at [525, 309] on div "Summary" at bounding box center [799, 307] width 782 height 39
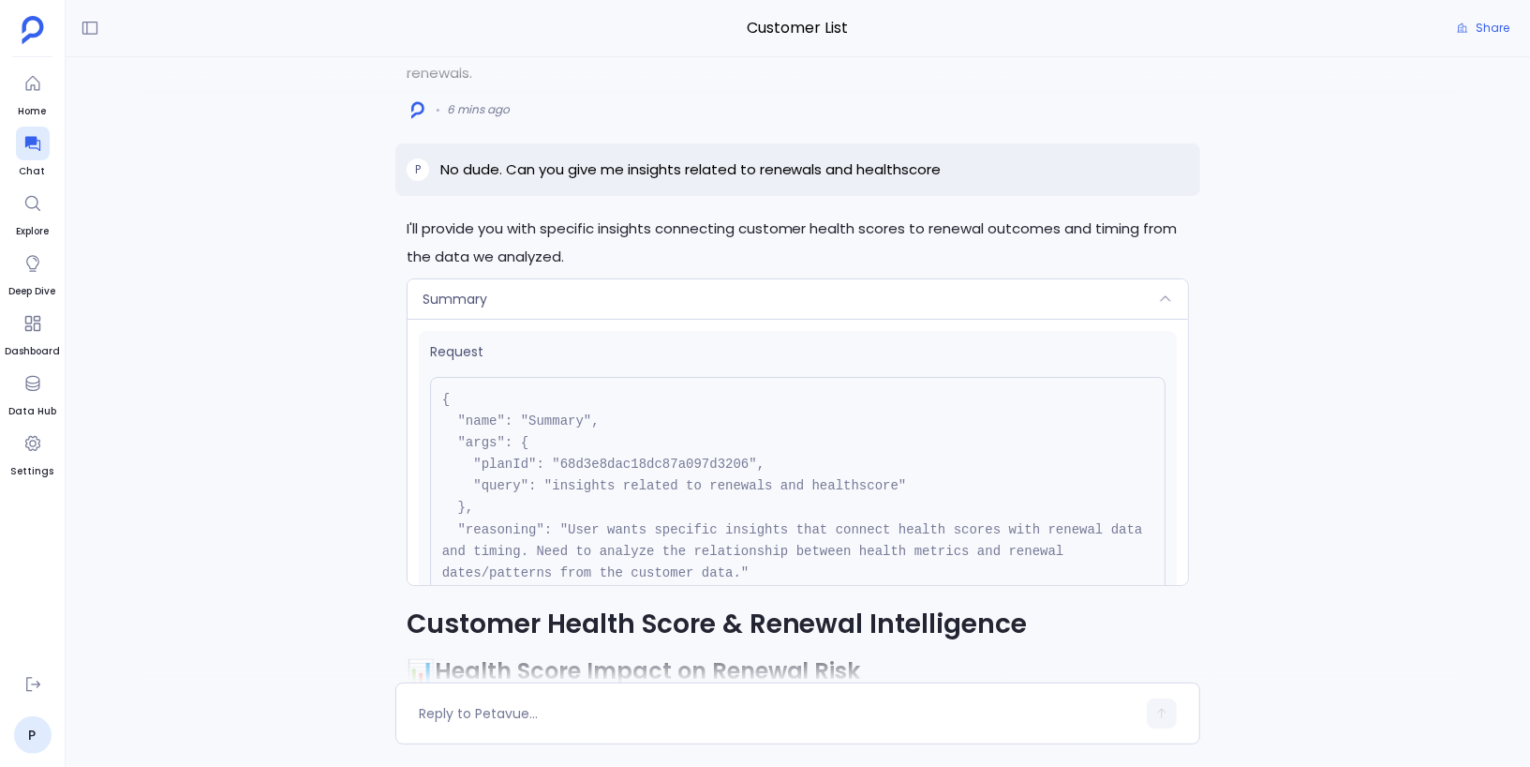
scroll to position [-1746, 0]
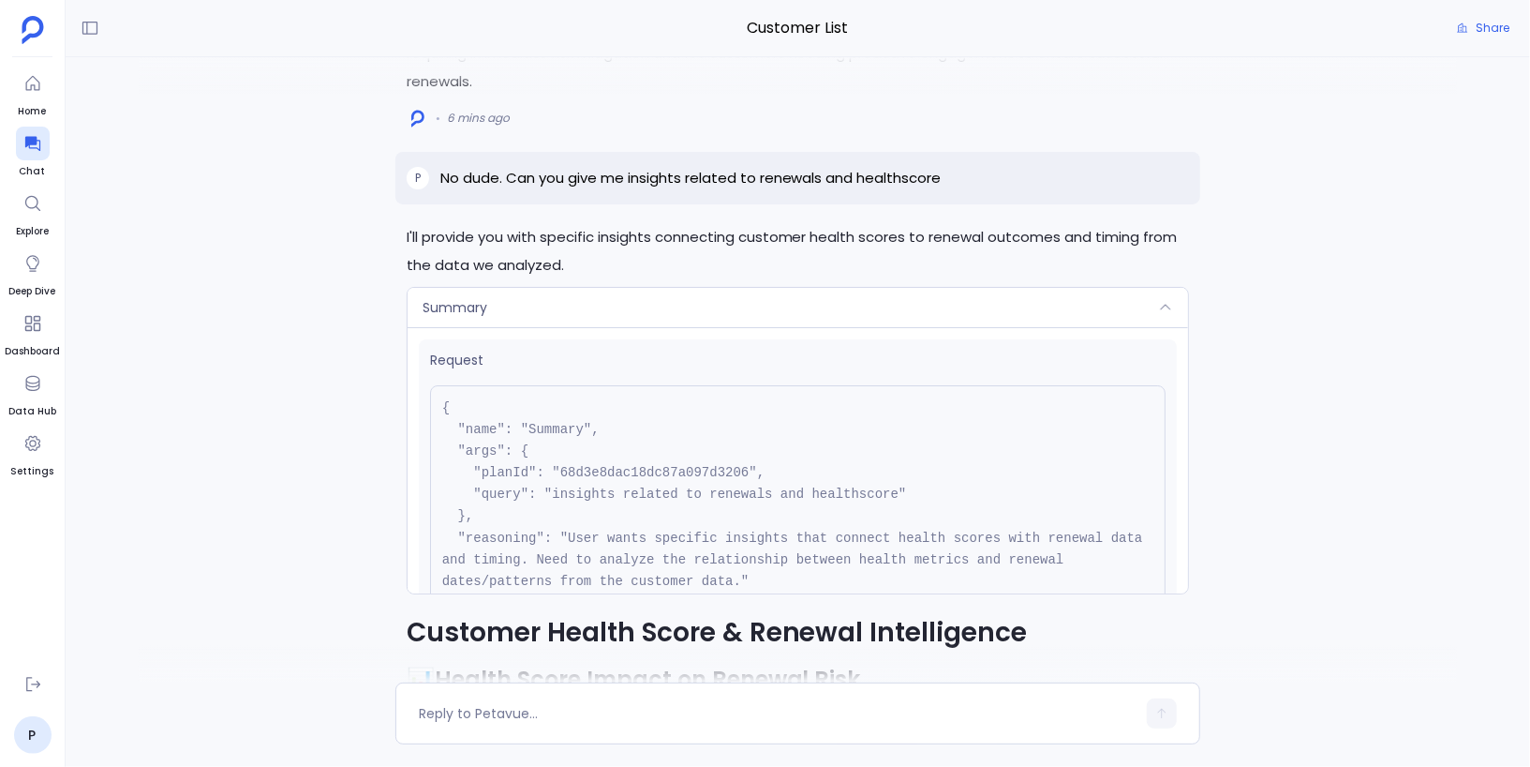
click at [633, 308] on div "Summary" at bounding box center [799, 307] width 782 height 39
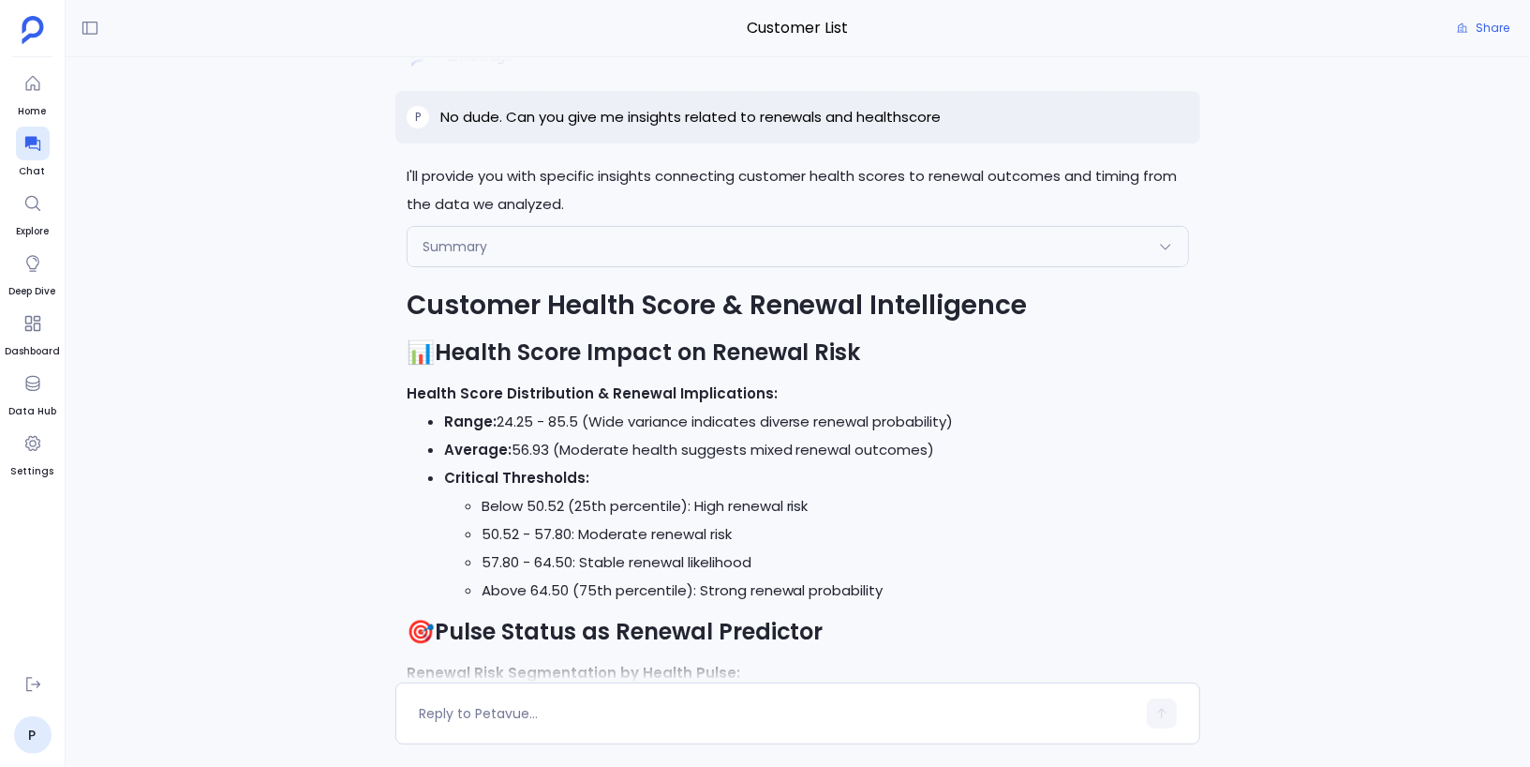
scroll to position [-1408, 0]
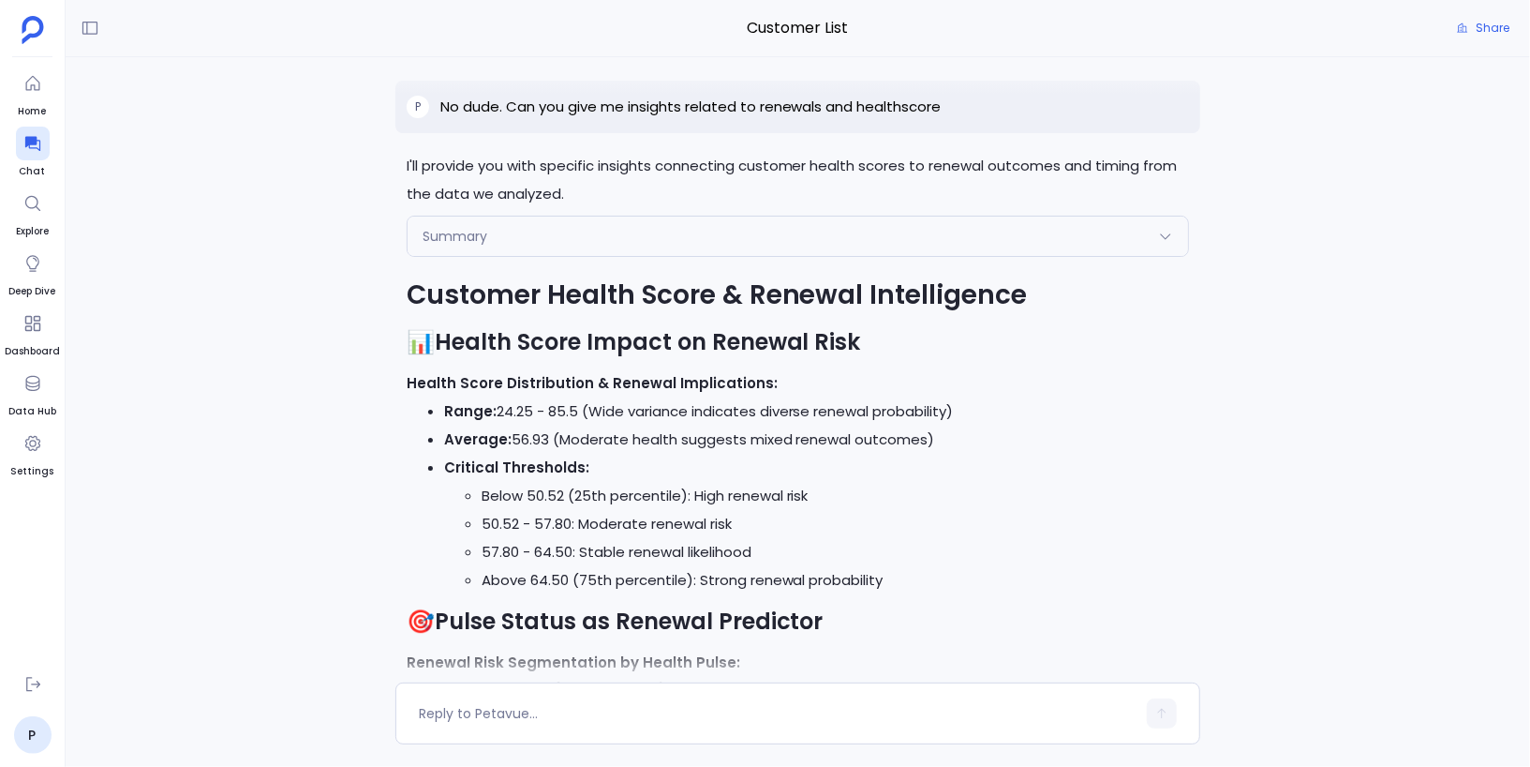
click at [566, 245] on div "Summary" at bounding box center [799, 235] width 782 height 39
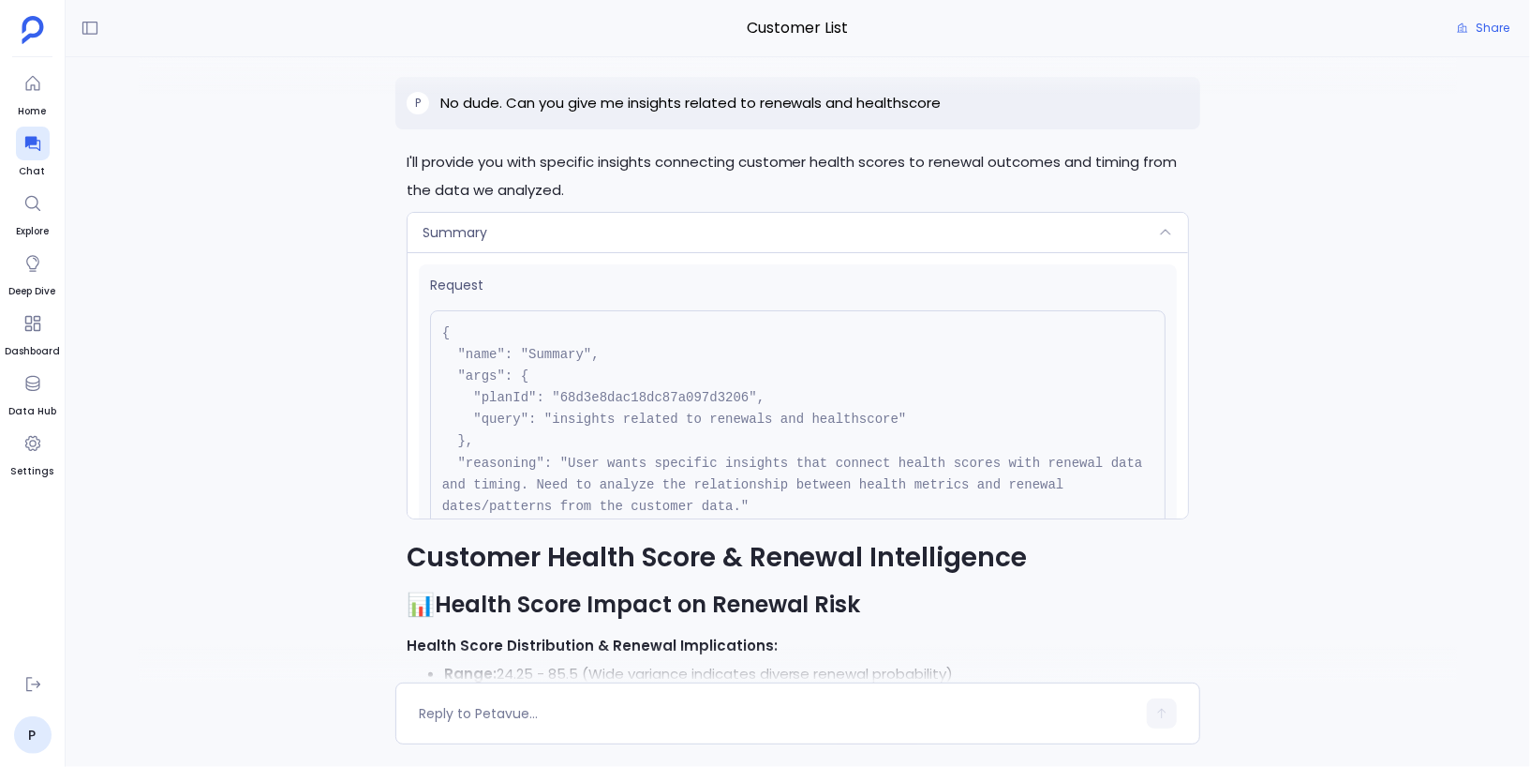
scroll to position [-1675, 0]
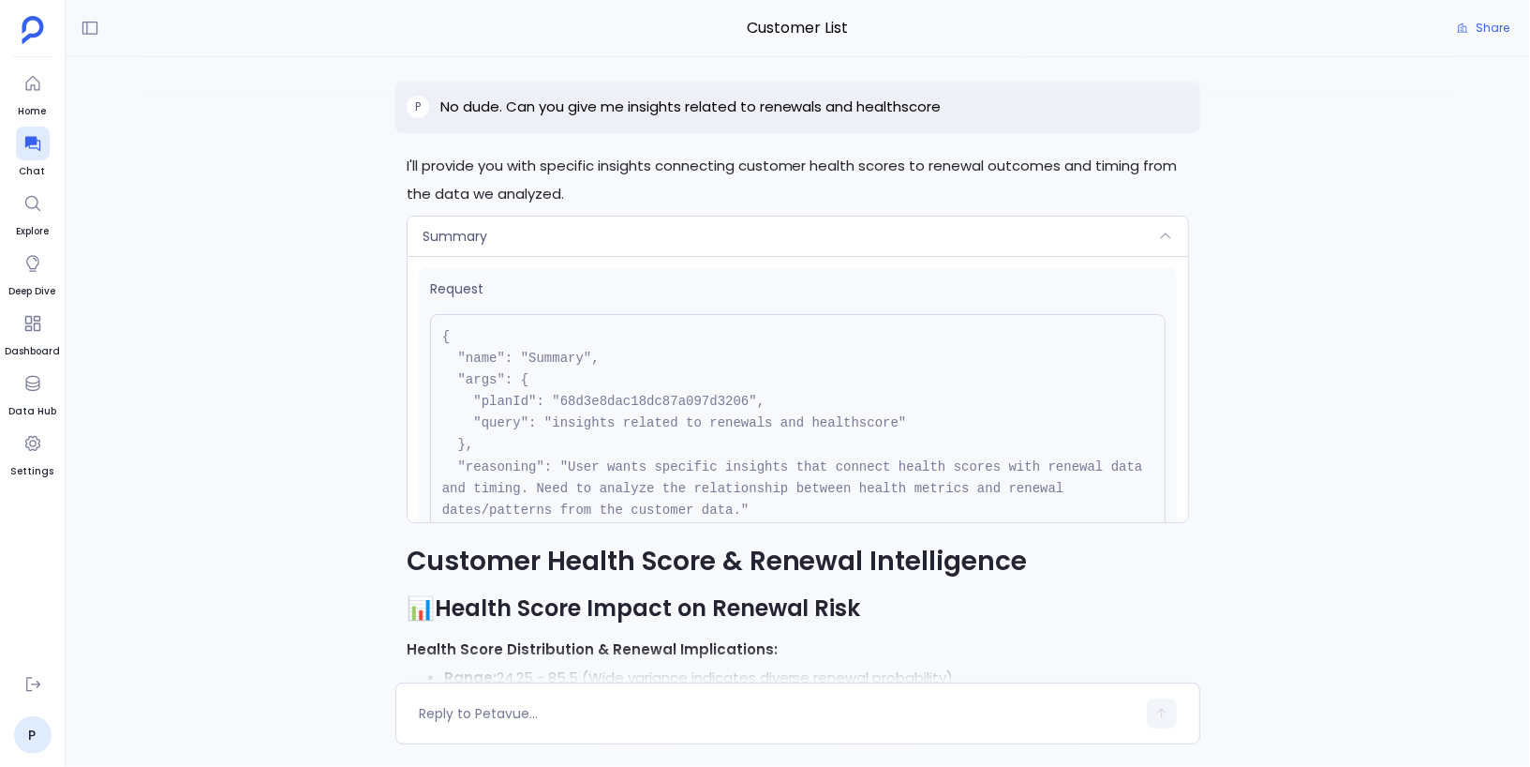
click at [566, 246] on div "Summary" at bounding box center [799, 235] width 782 height 39
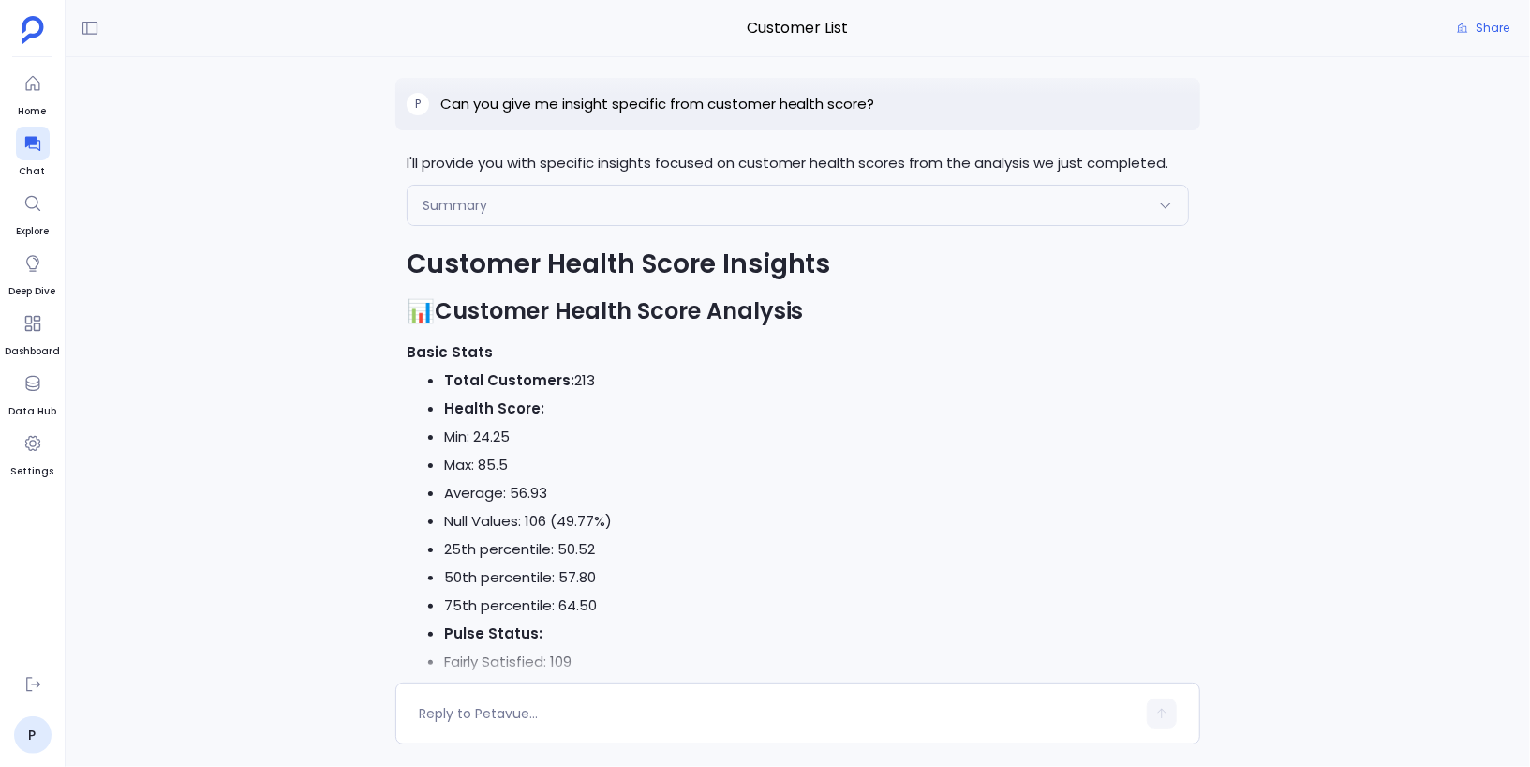
scroll to position [-5550, 0]
click at [695, 226] on div "Summary" at bounding box center [799, 205] width 782 height 39
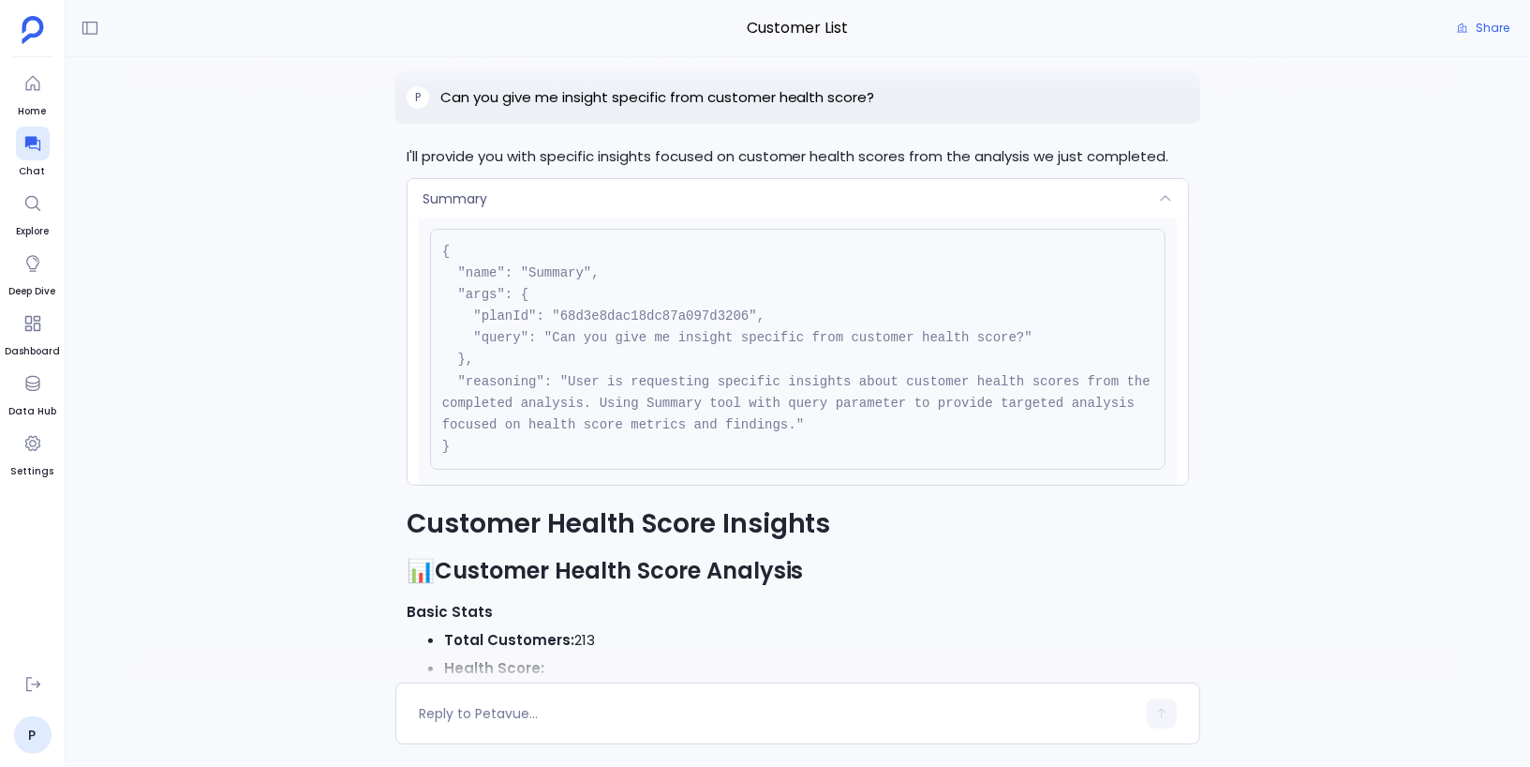
scroll to position [-5817, 0]
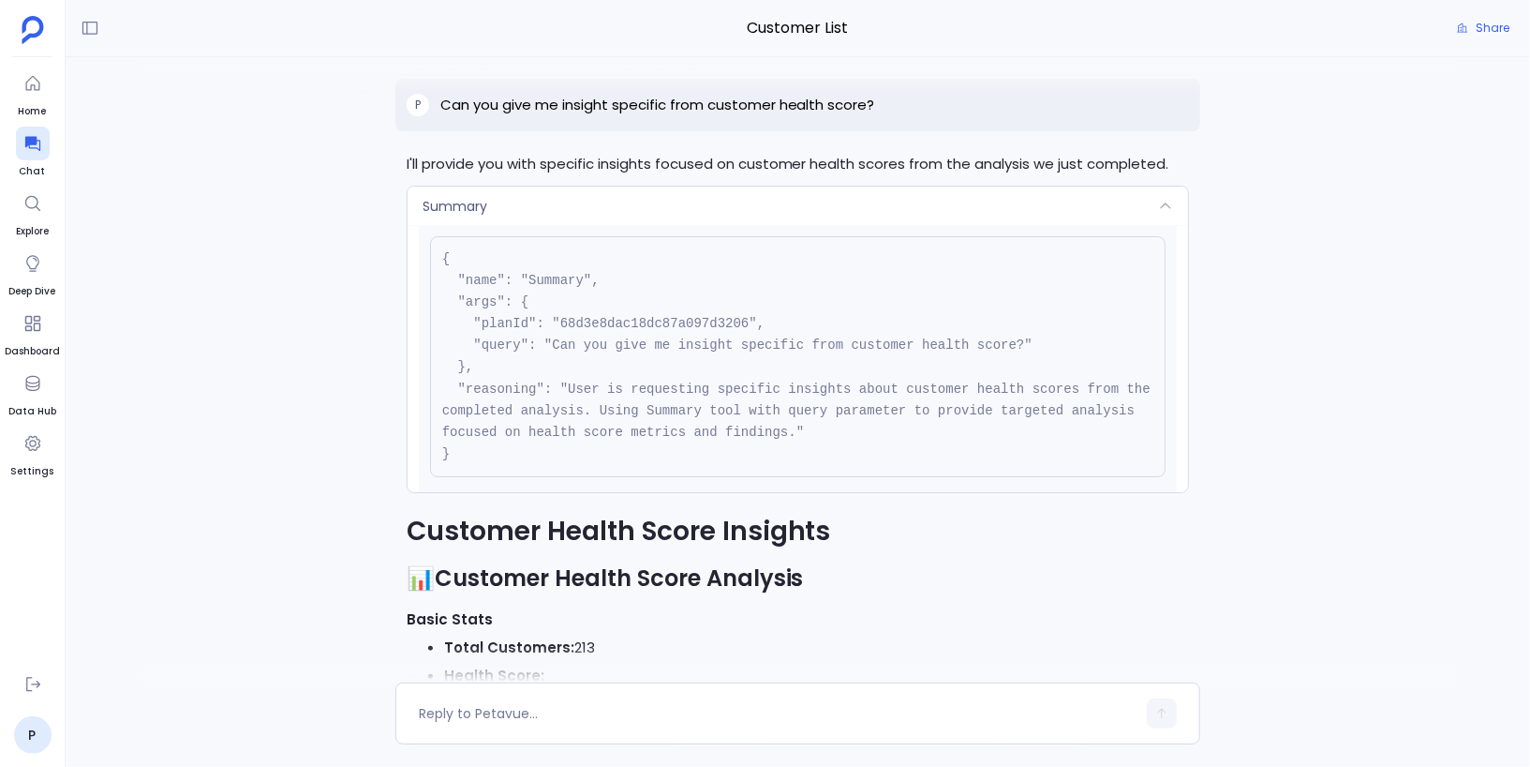
click at [762, 212] on div "Summary" at bounding box center [799, 205] width 782 height 39
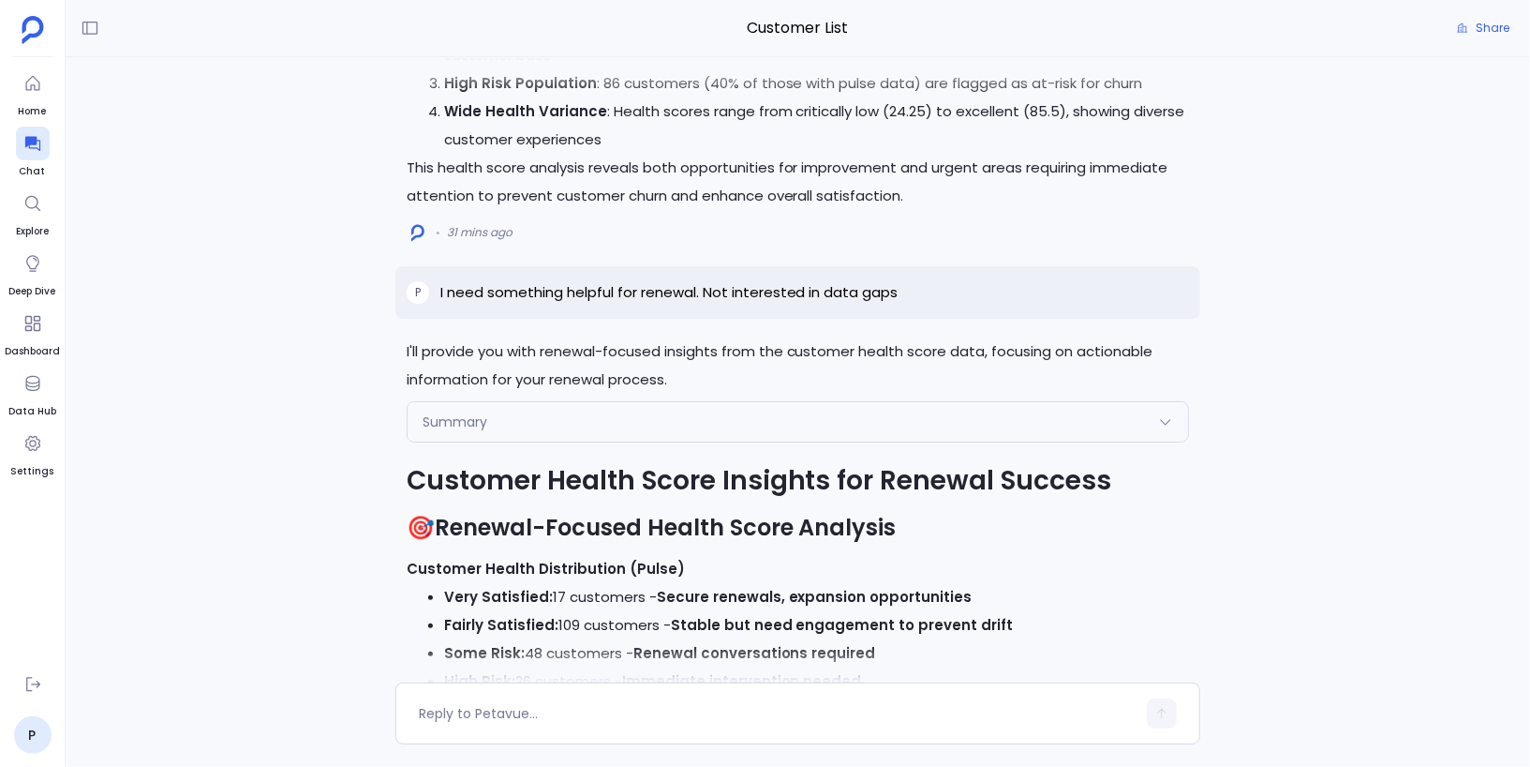
scroll to position [-3477, 0]
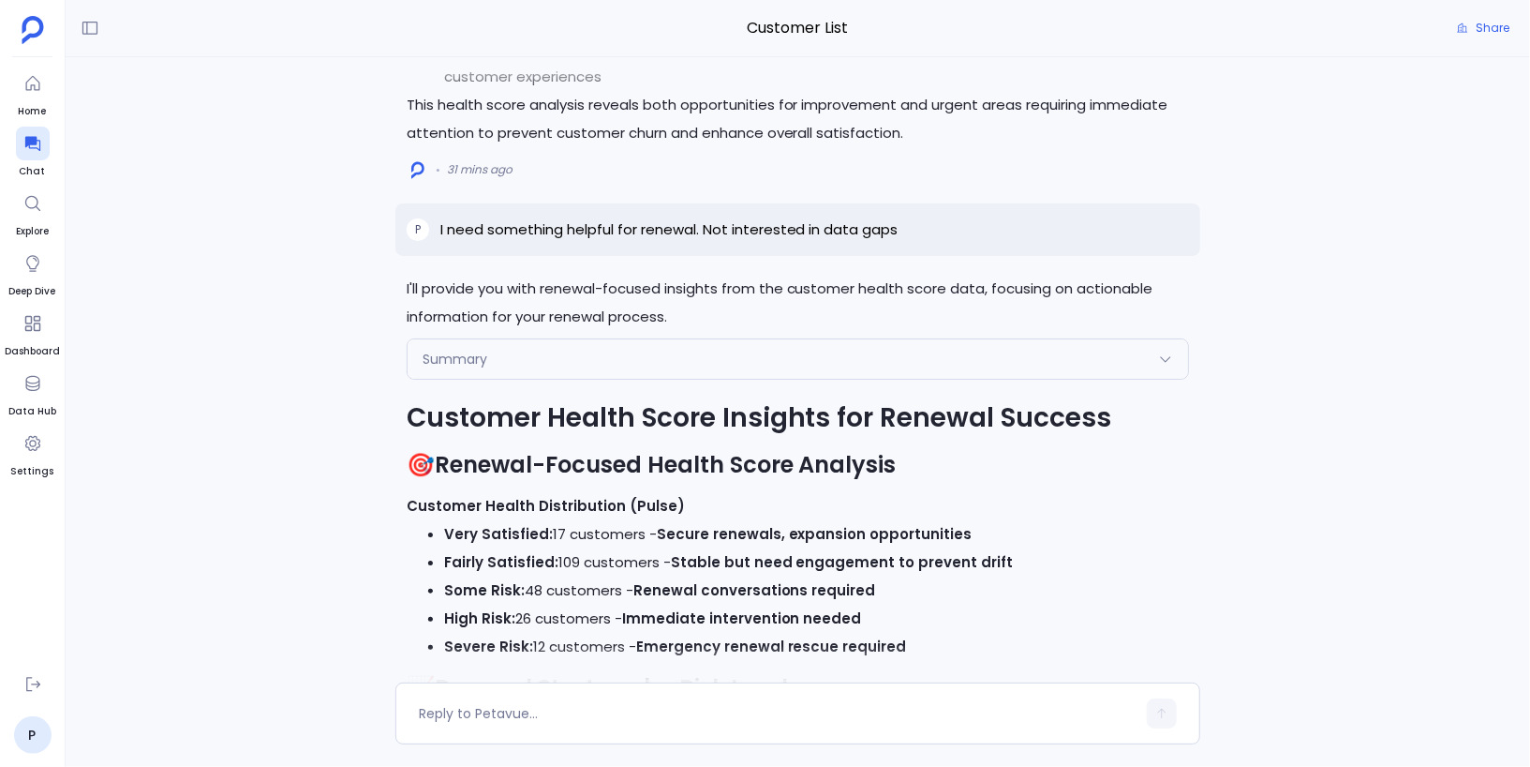
click at [705, 353] on div "Summary" at bounding box center [799, 358] width 782 height 39
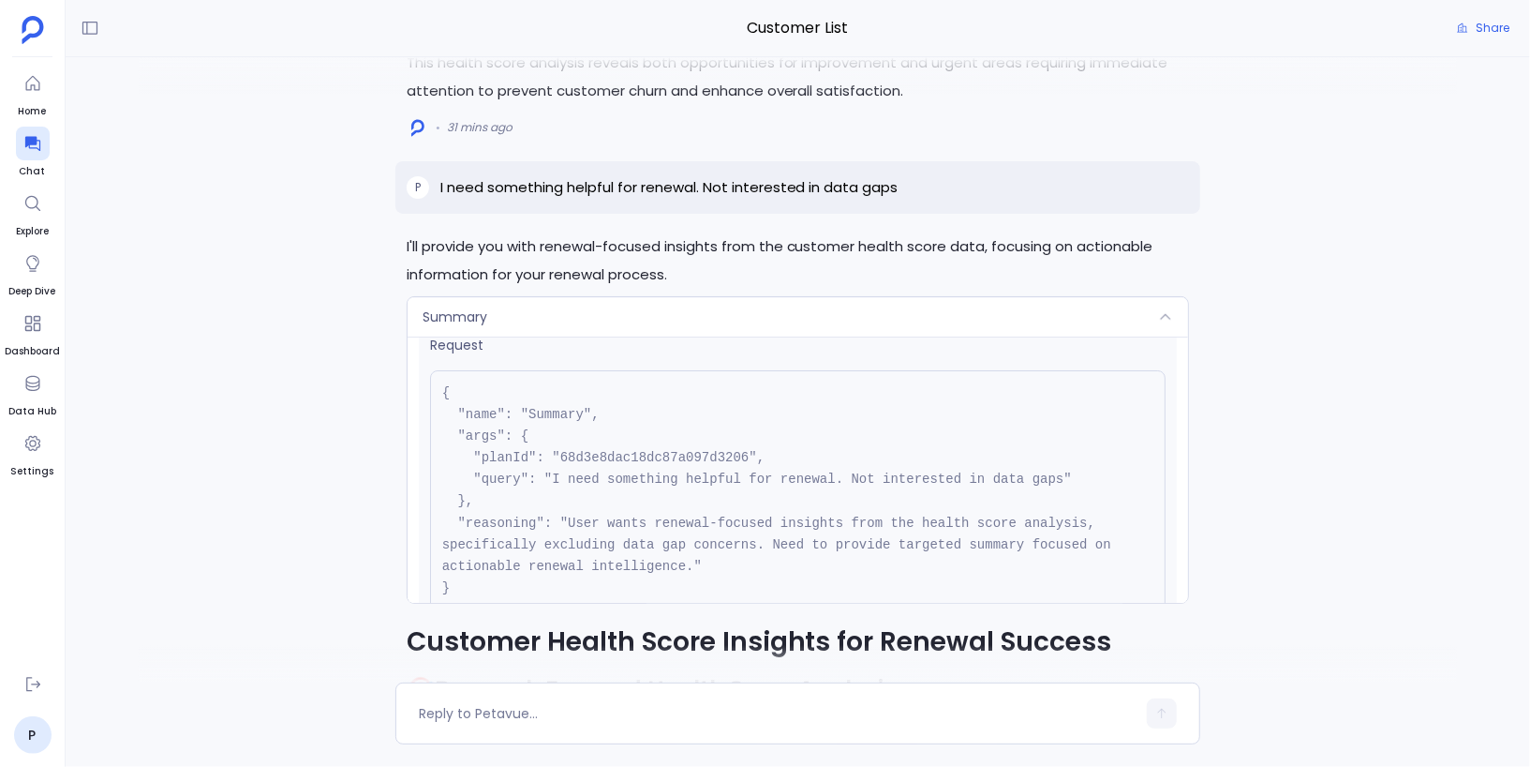
scroll to position [32, 0]
click at [782, 313] on div "Summary" at bounding box center [799, 316] width 782 height 39
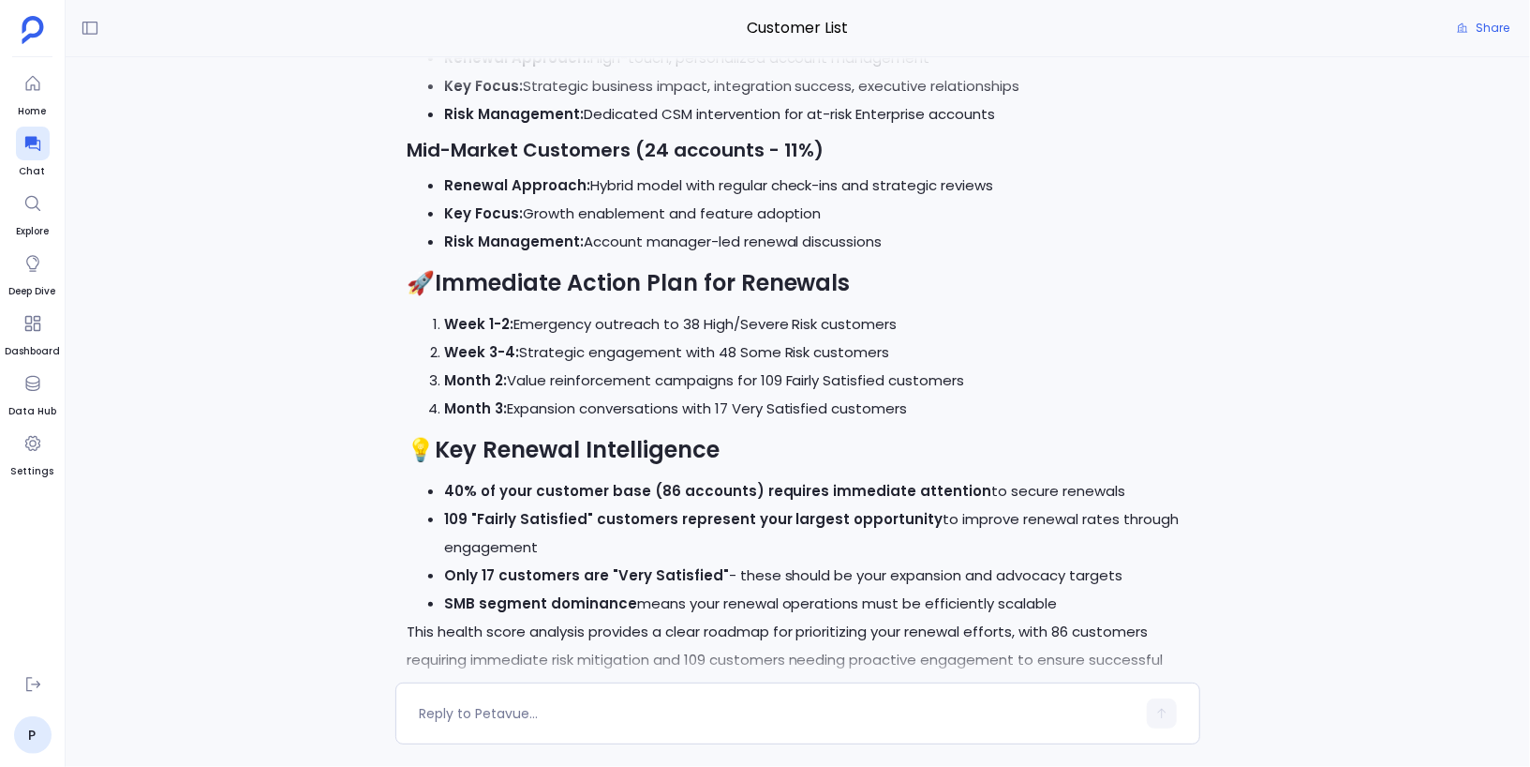
scroll to position [-2129, 0]
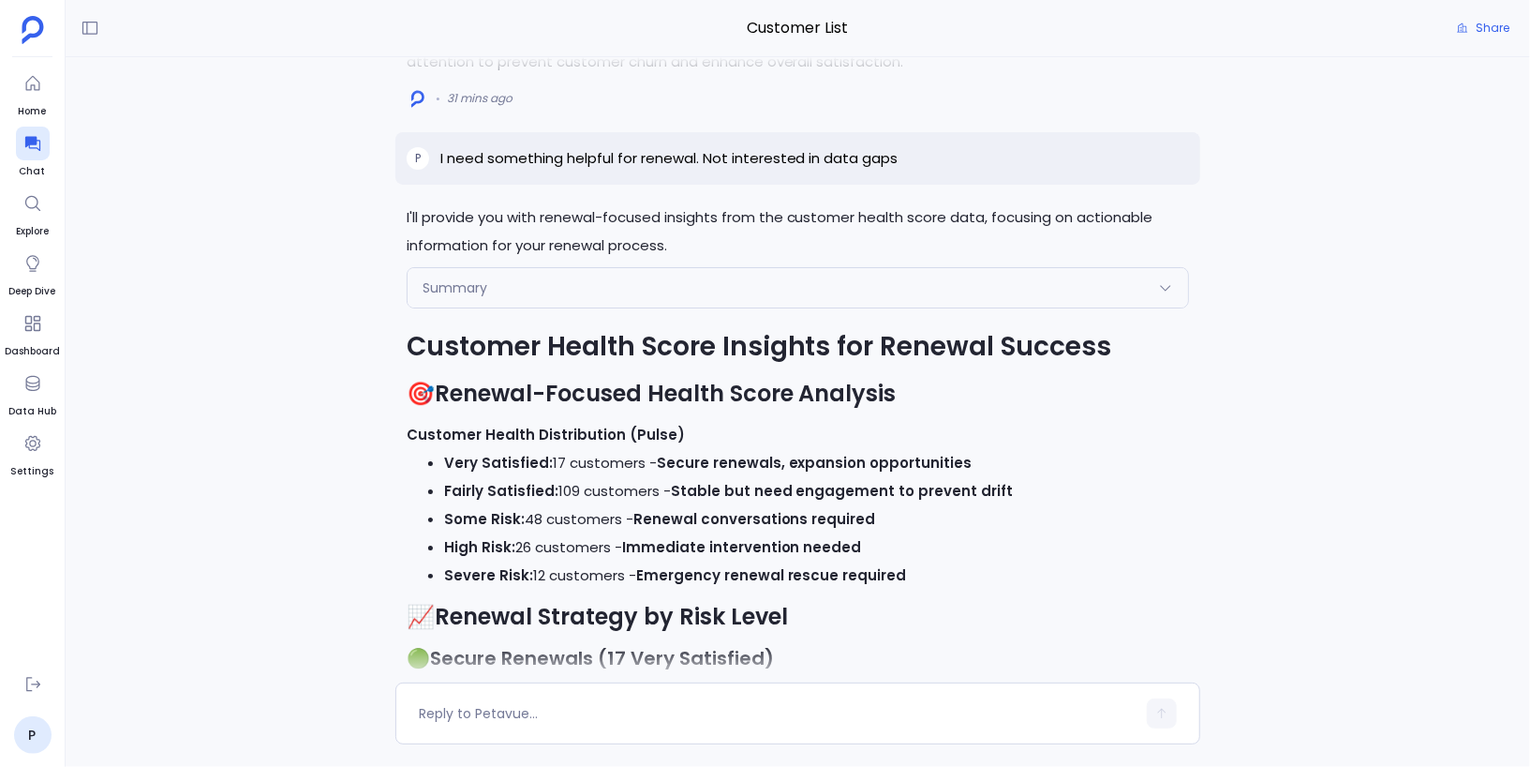
click at [583, 292] on div "Summary" at bounding box center [799, 287] width 782 height 39
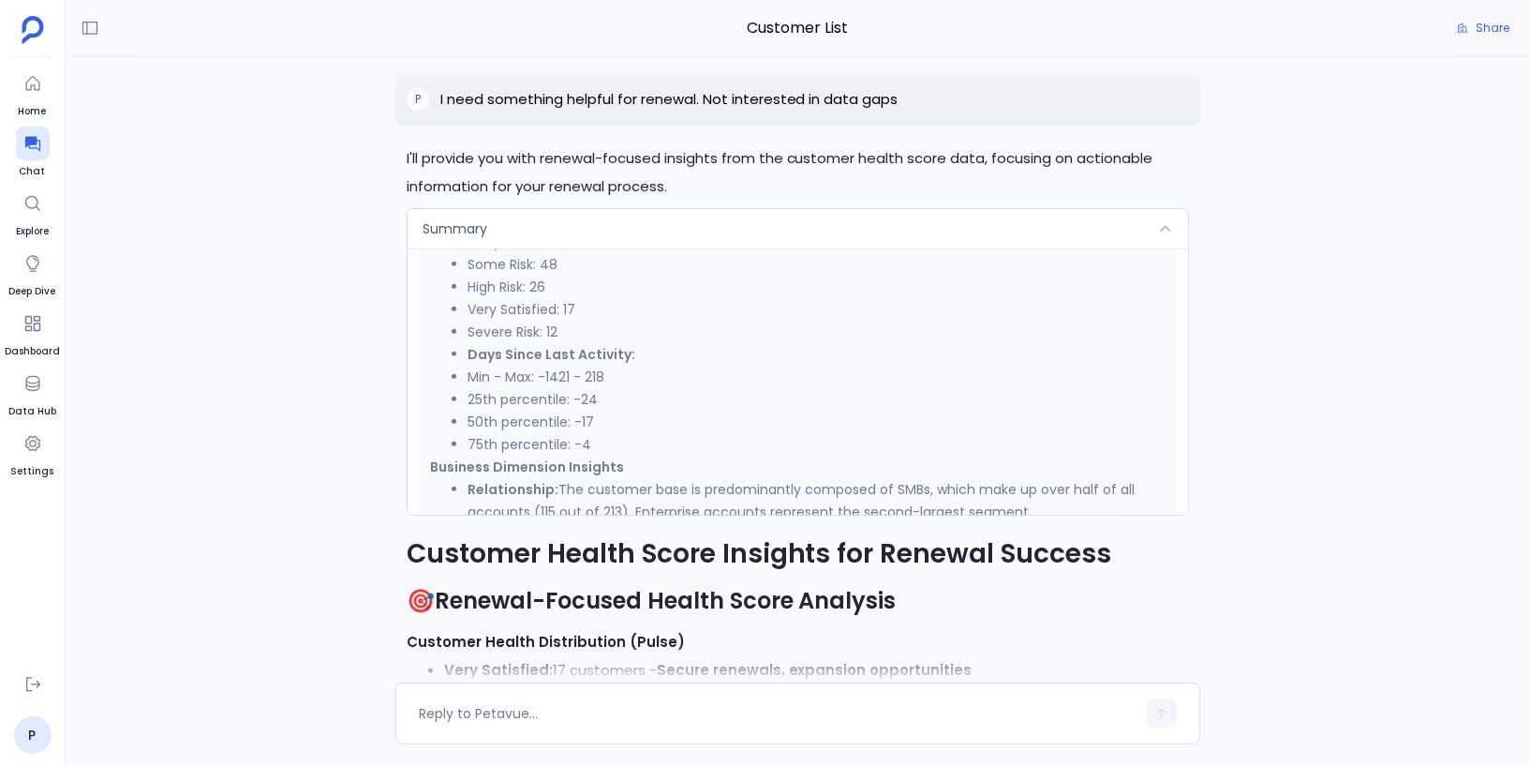
scroll to position [787, 0]
click at [592, 231] on div "Summary" at bounding box center [799, 228] width 782 height 39
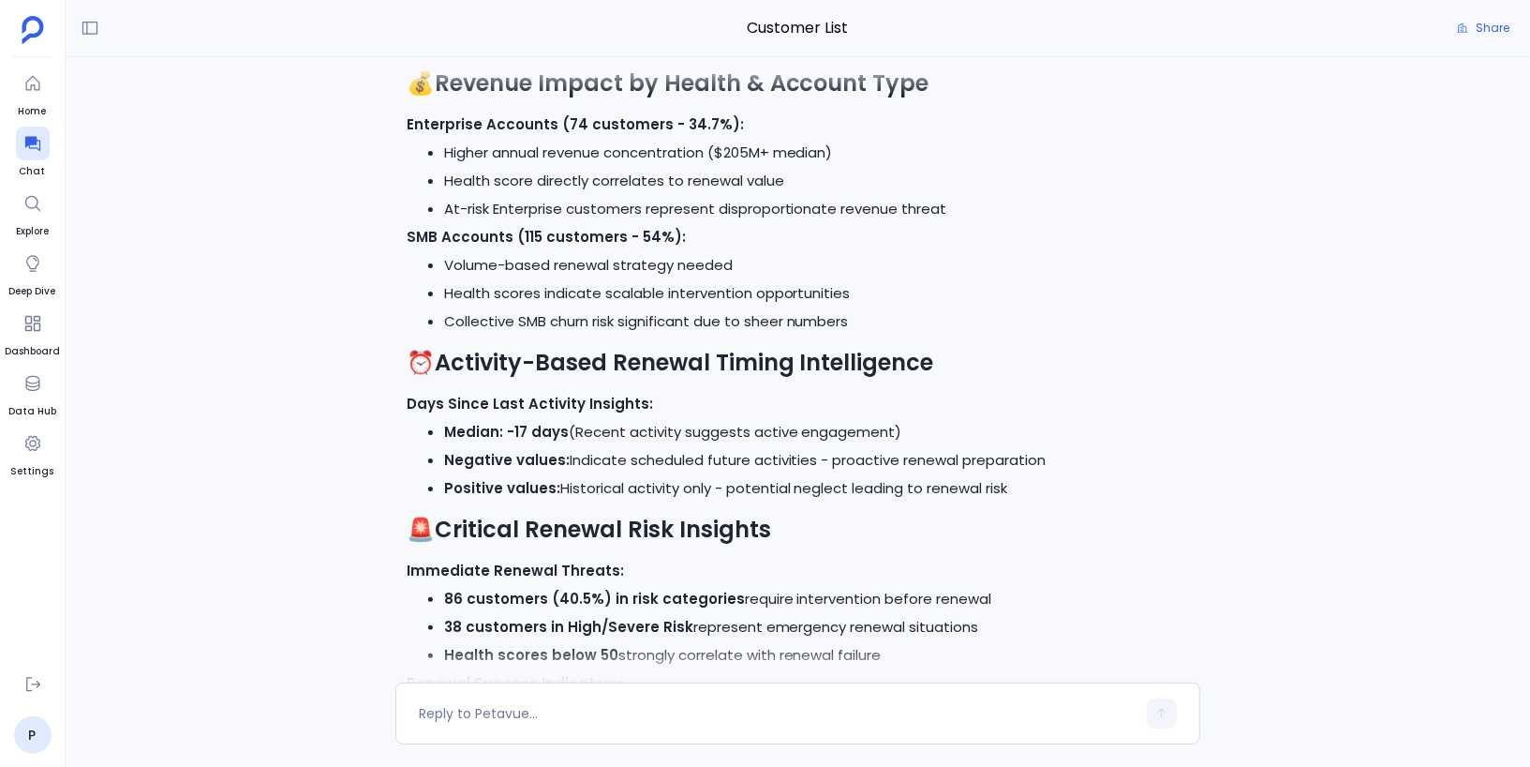
scroll to position [-644, 0]
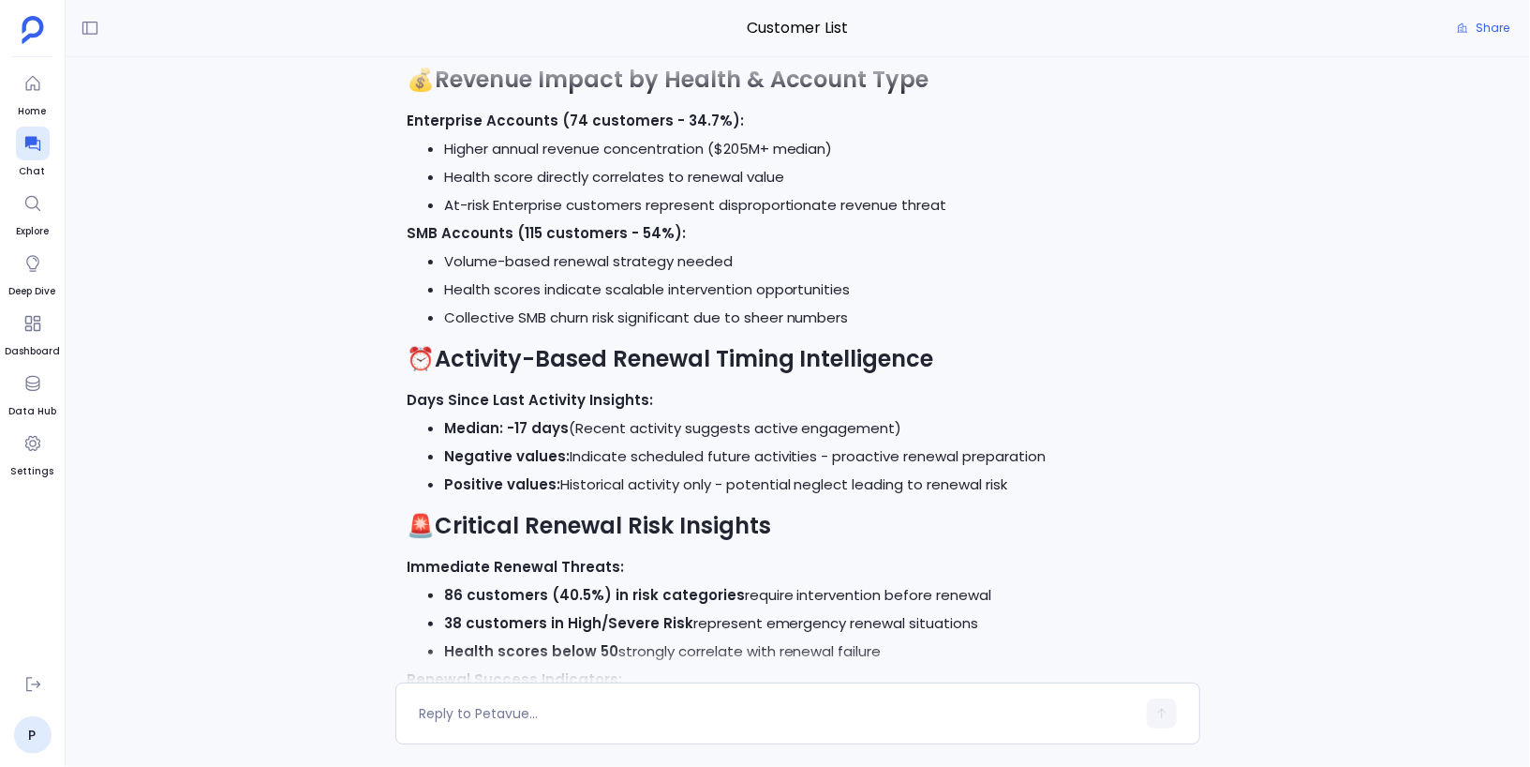
click at [250, 424] on div "I'll provide you with specific insights connecting customer health scores to re…" at bounding box center [798, 369] width 1465 height 625
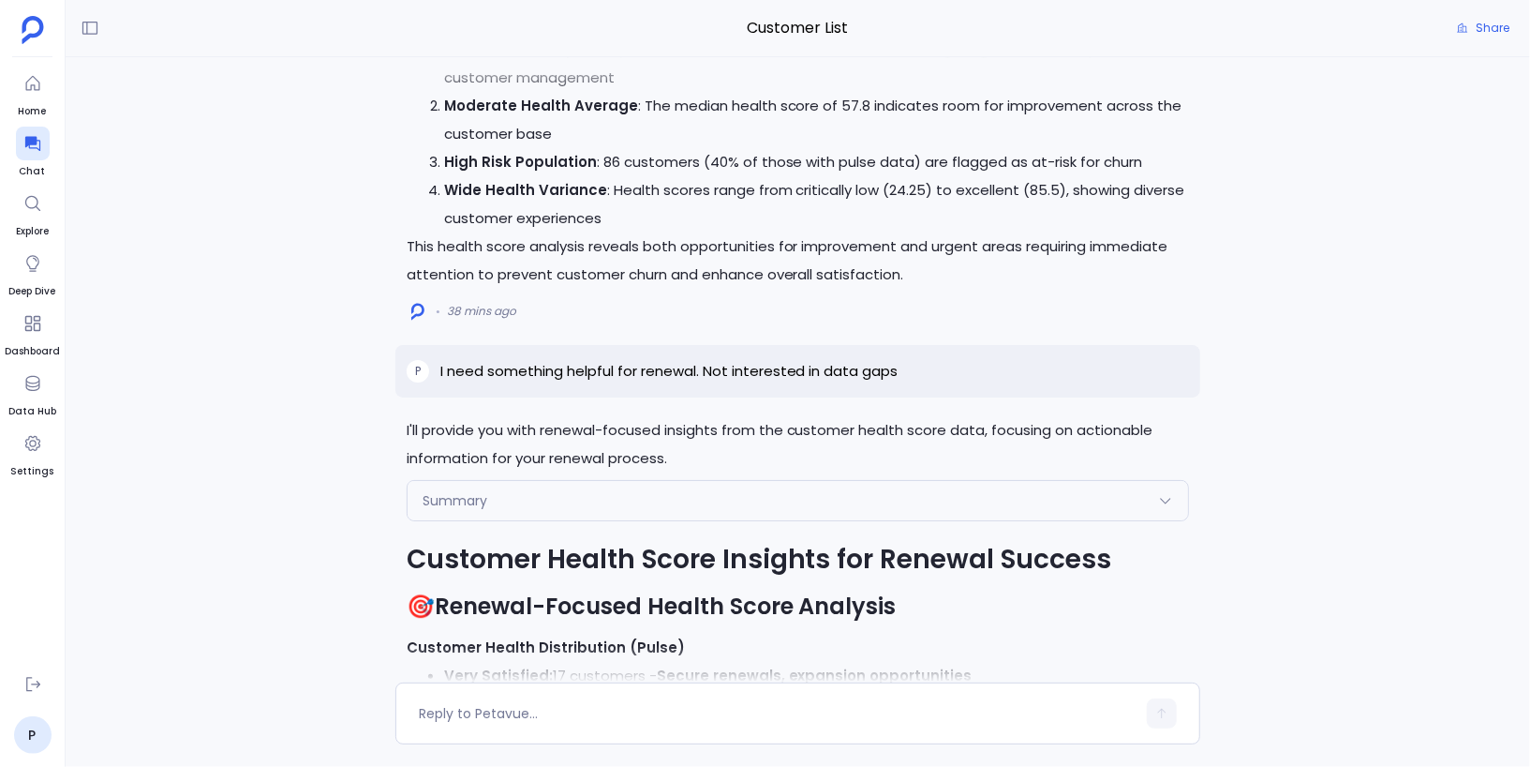
scroll to position [-3558, 0]
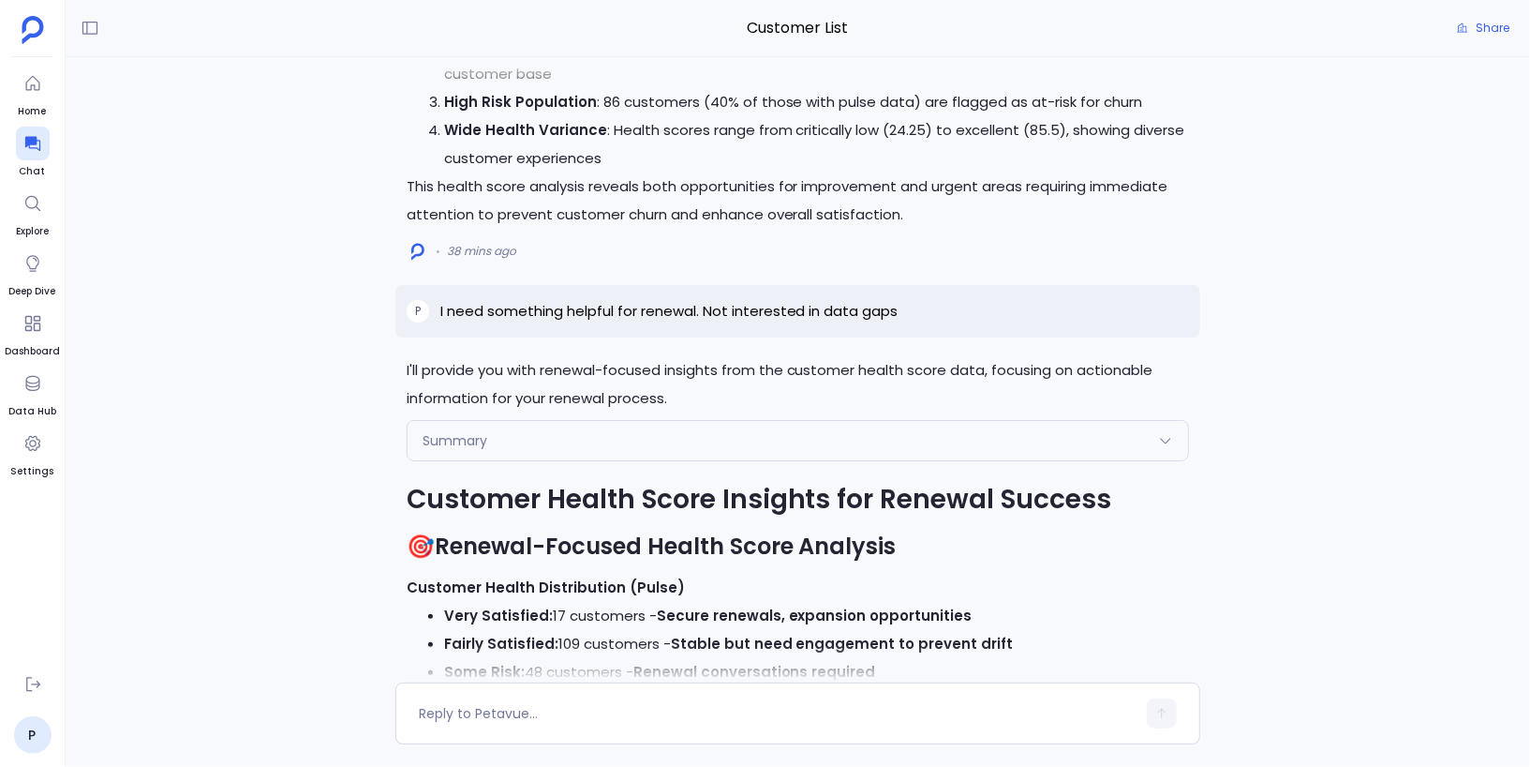
click at [487, 446] on div "Summary" at bounding box center [799, 440] width 782 height 39
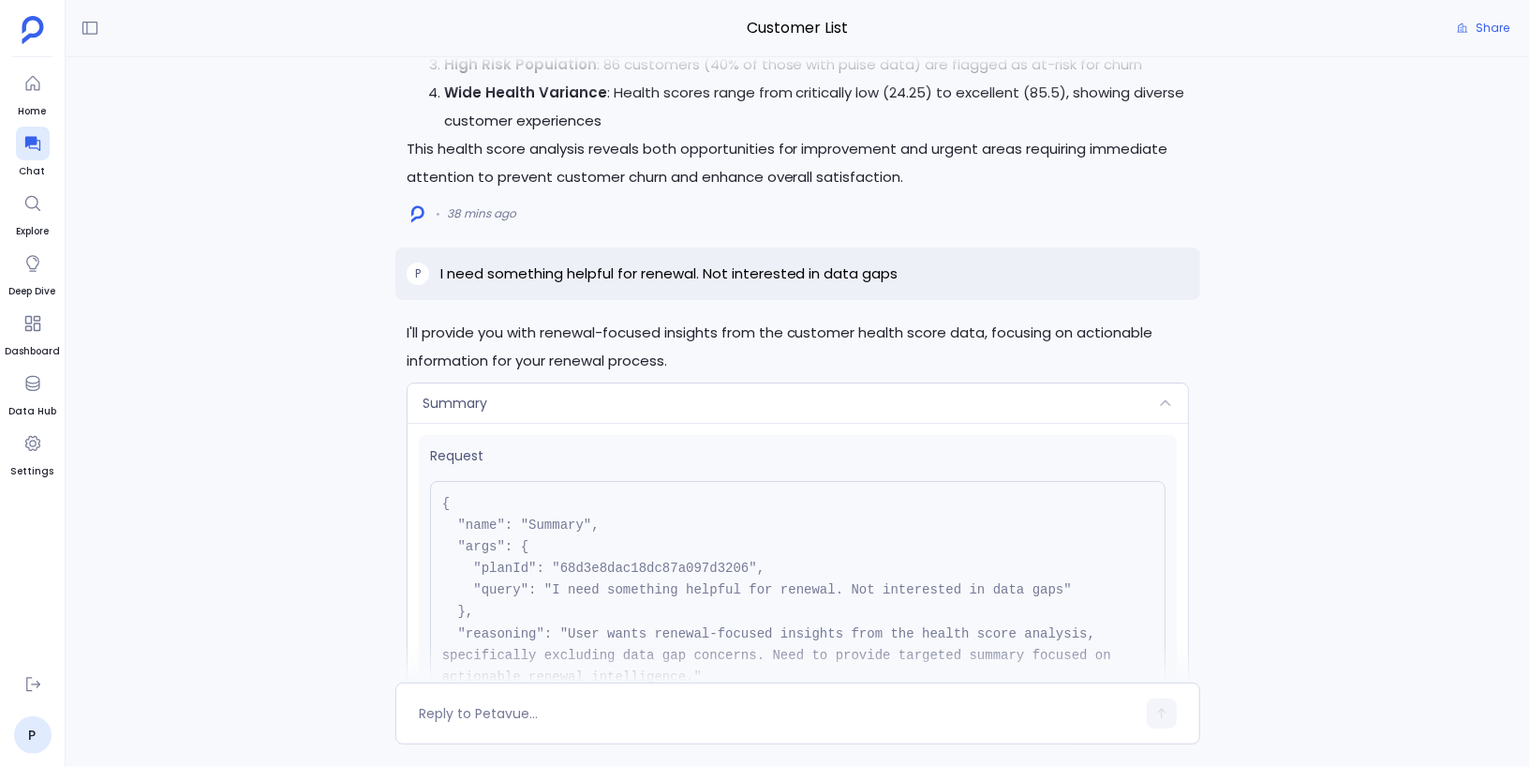
scroll to position [-3747, 0]
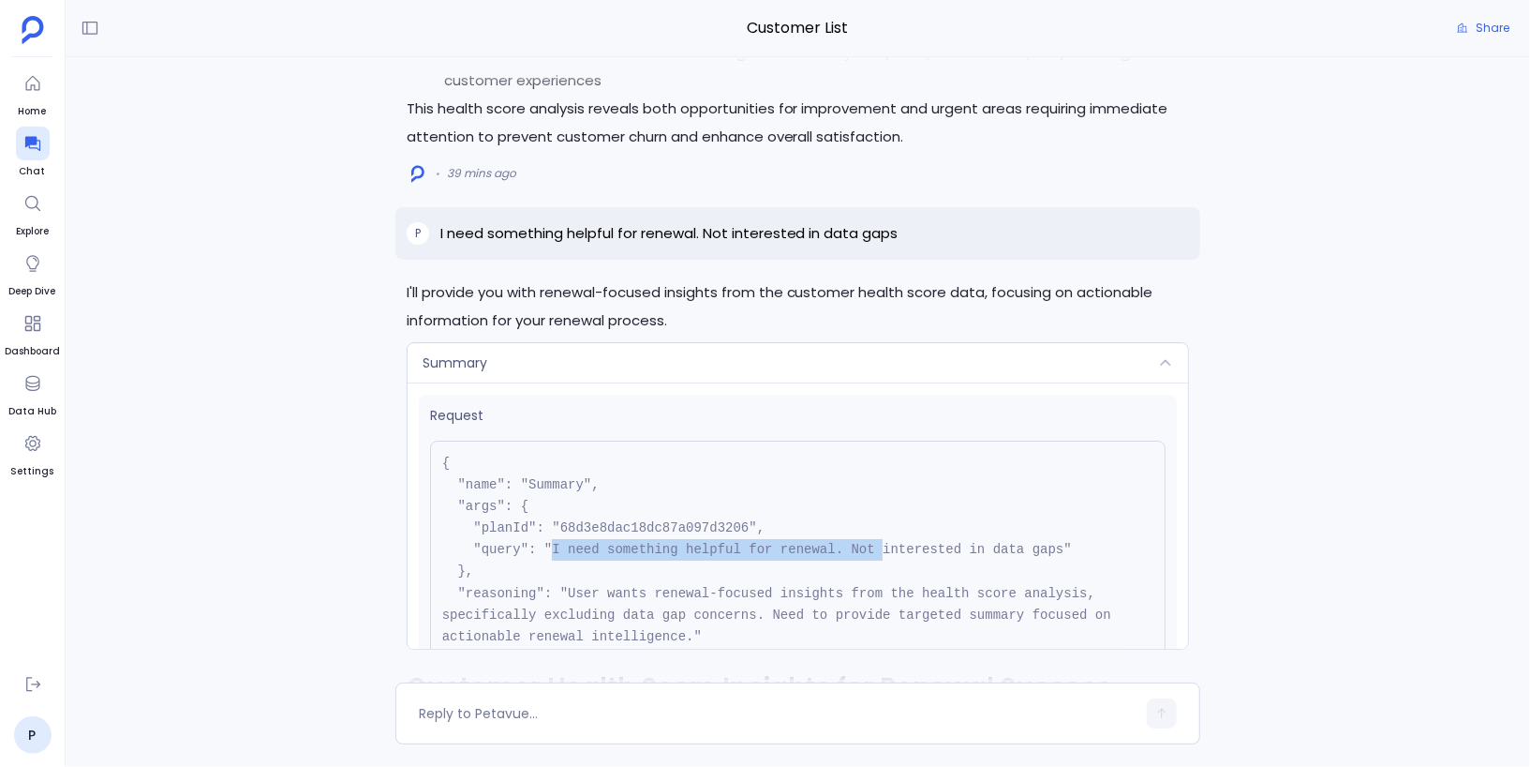
drag, startPoint x: 552, startPoint y: 551, endPoint x: 885, endPoint y: 552, distance: 332.7
click at [885, 552] on pre "{ "name": "Summary", "args": { "planId": "68d3e8dac18dc87a097d3206", "query": "…" at bounding box center [798, 560] width 737 height 241
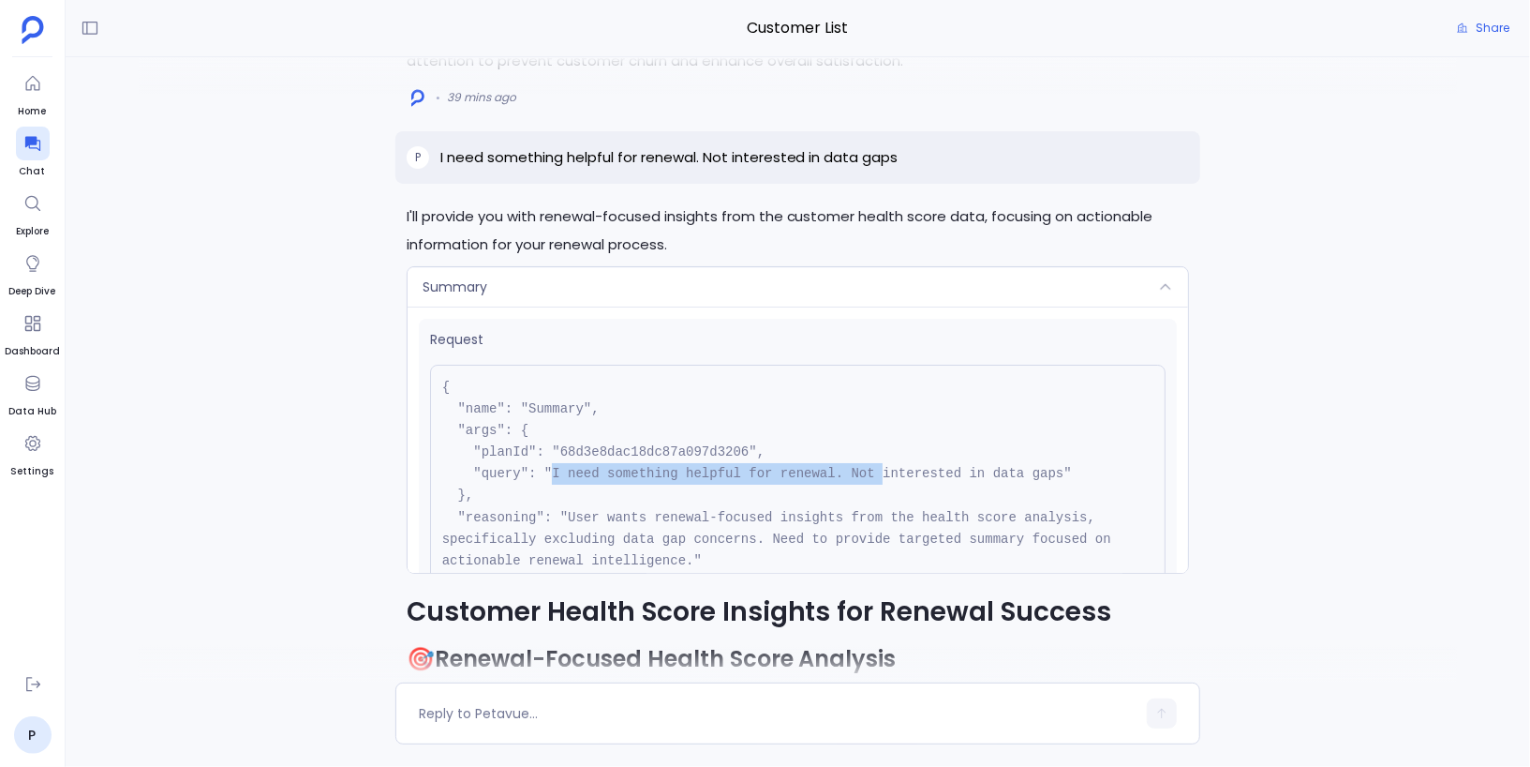
scroll to position [-3651, 0]
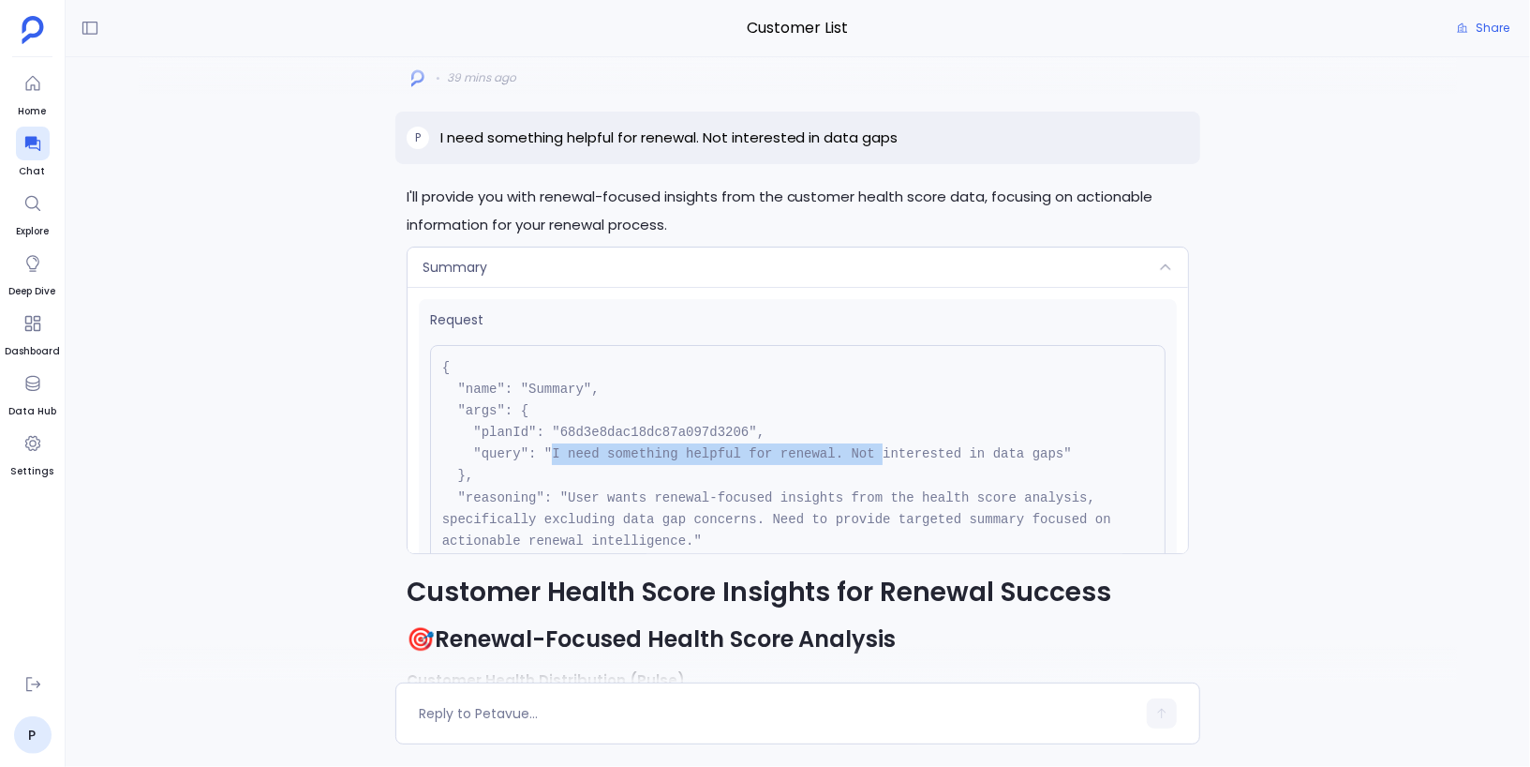
click at [562, 455] on pre "{ "name": "Summary", "args": { "planId": "68d3e8dac18dc87a097d3206", "query": "…" at bounding box center [798, 465] width 737 height 241
click at [625, 272] on div "Summary" at bounding box center [799, 266] width 782 height 39
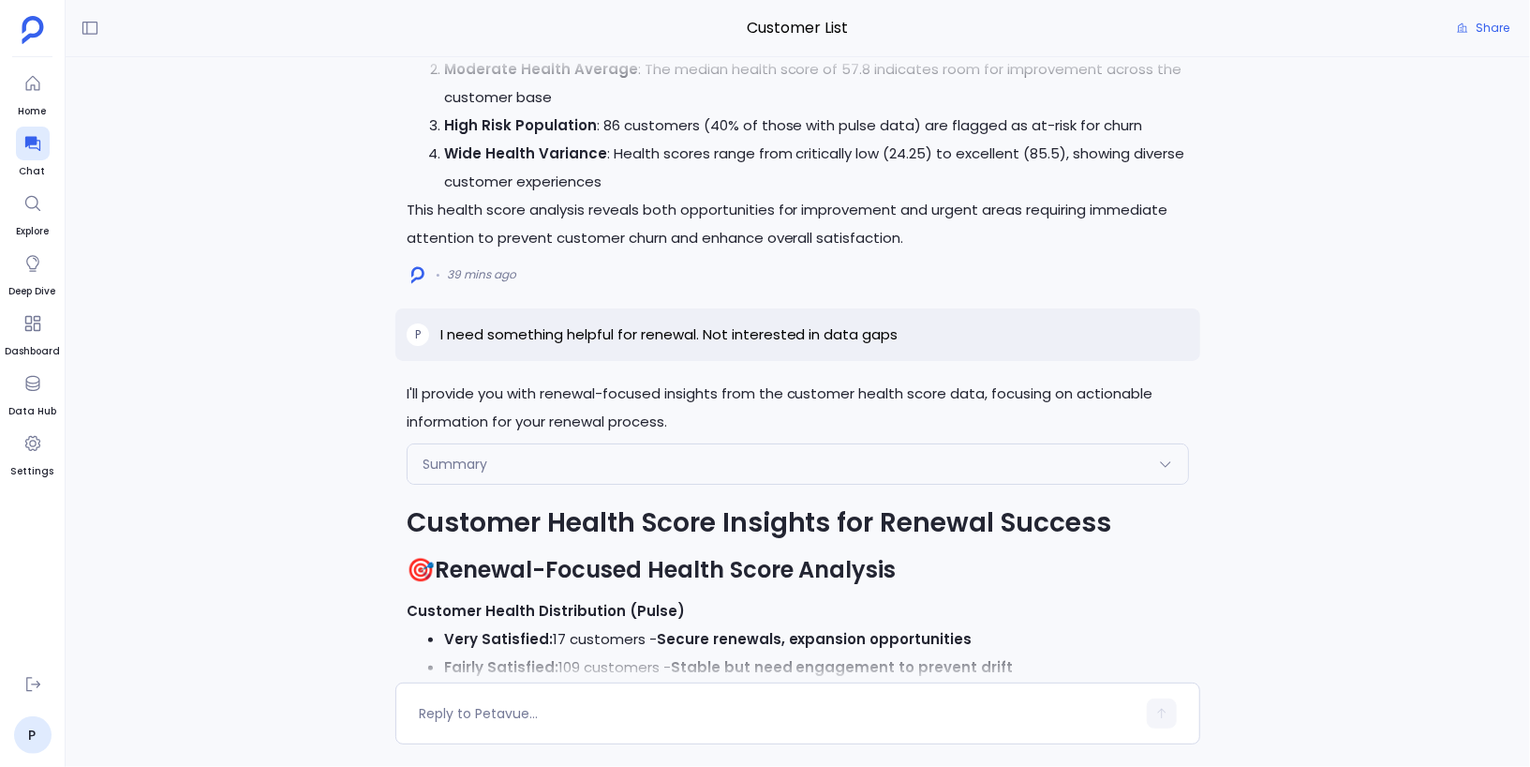
scroll to position [-3581, 0]
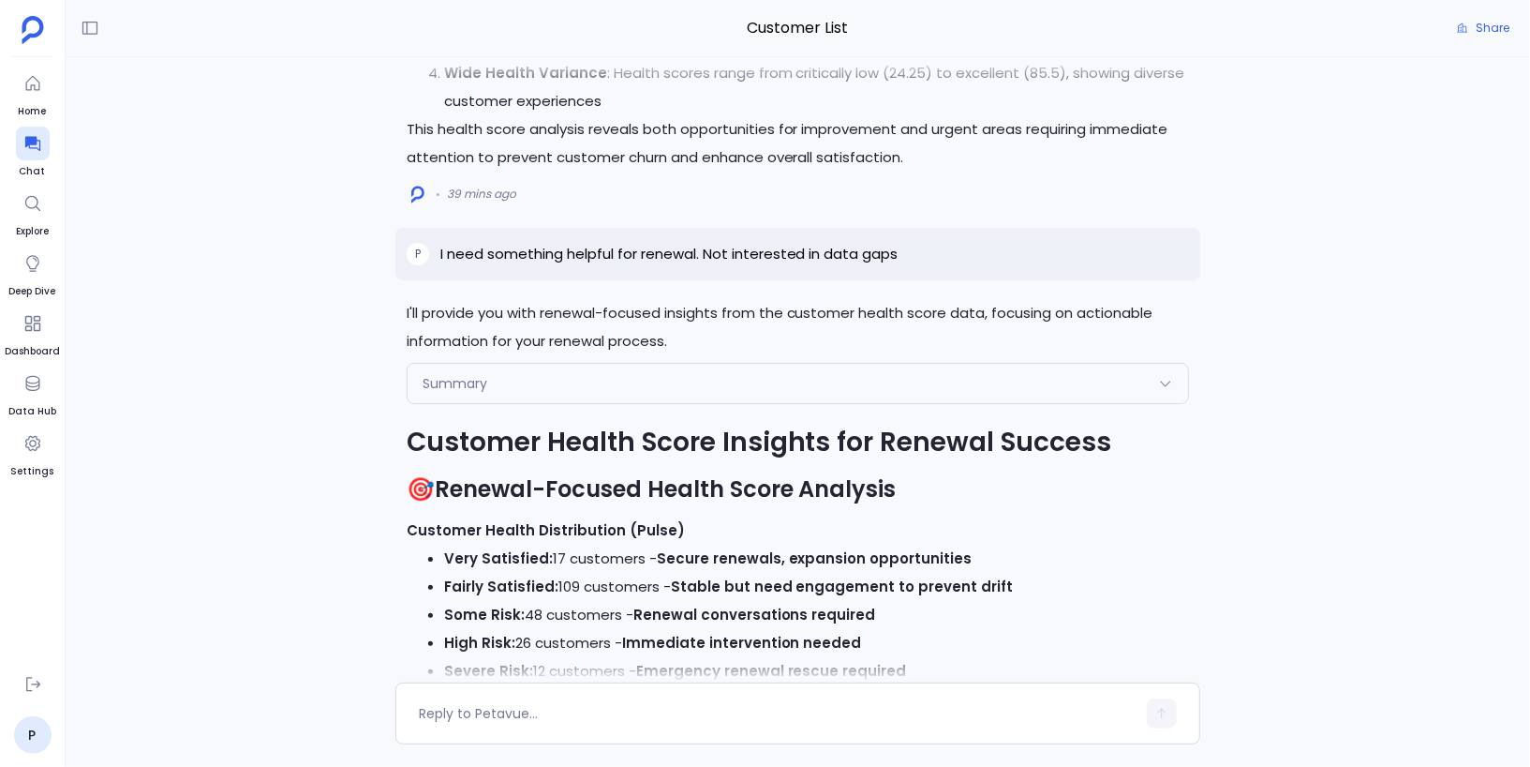
click at [469, 369] on div "Summary" at bounding box center [799, 383] width 782 height 39
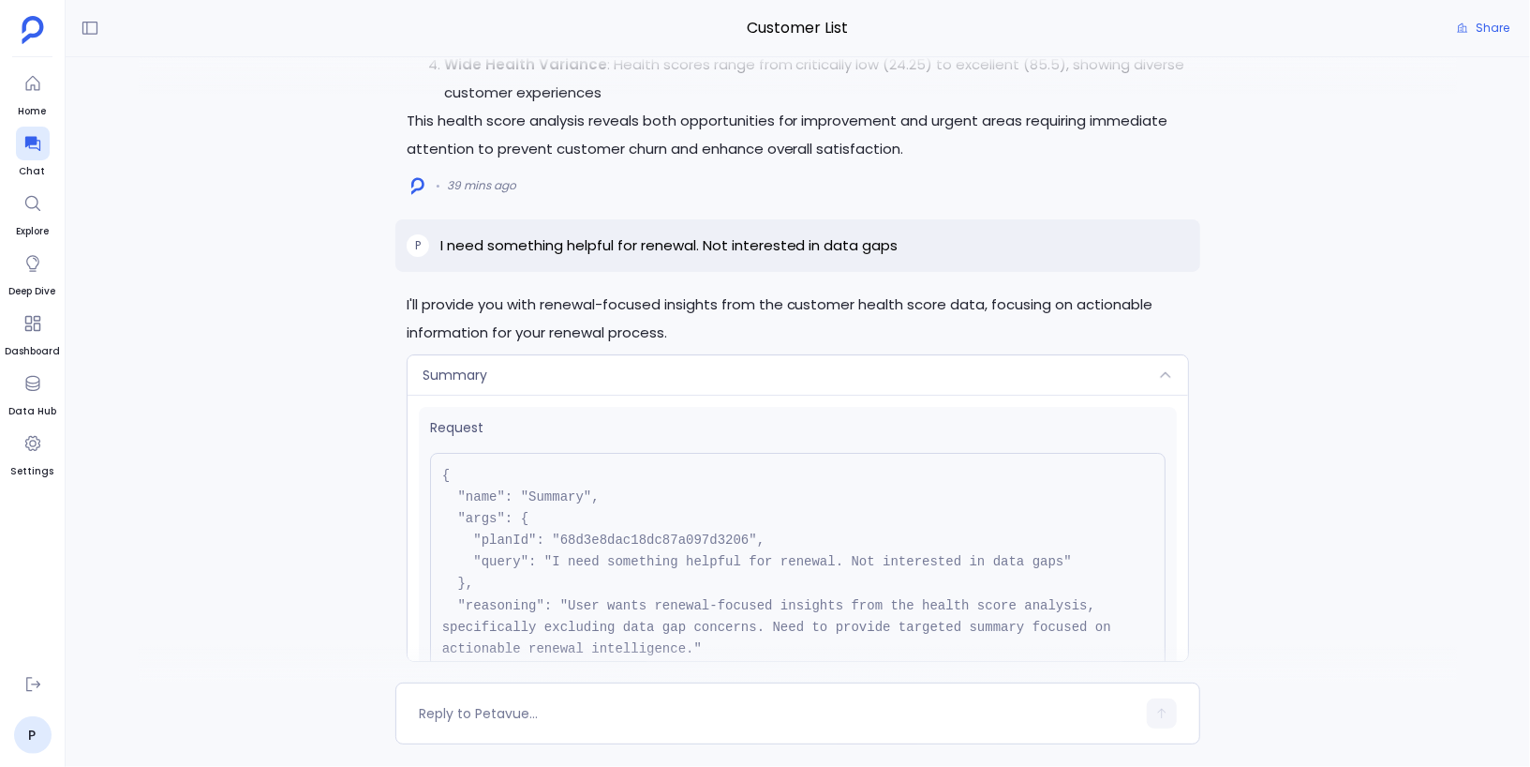
scroll to position [-3767, 0]
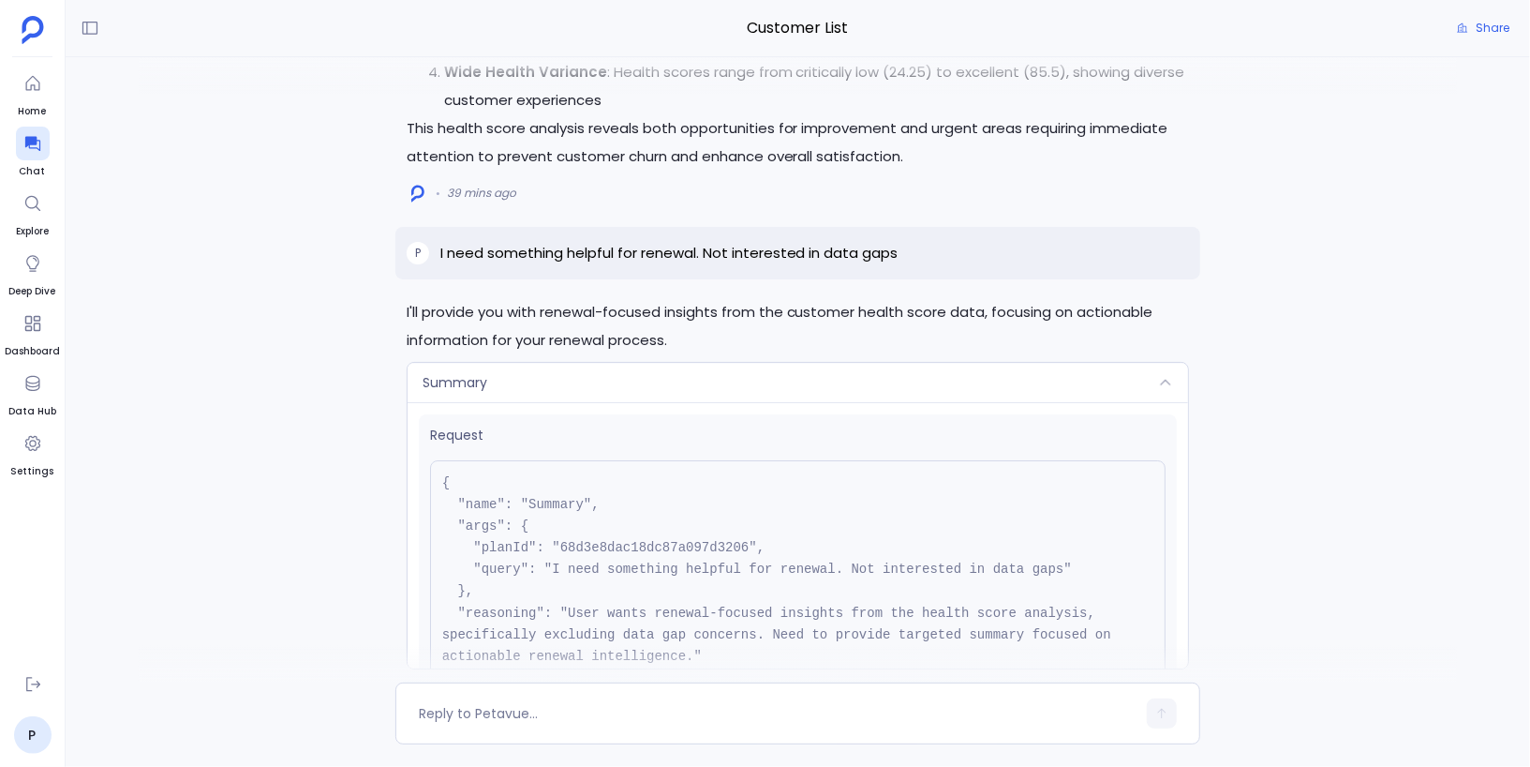
click at [613, 388] on div "Summary" at bounding box center [799, 382] width 782 height 39
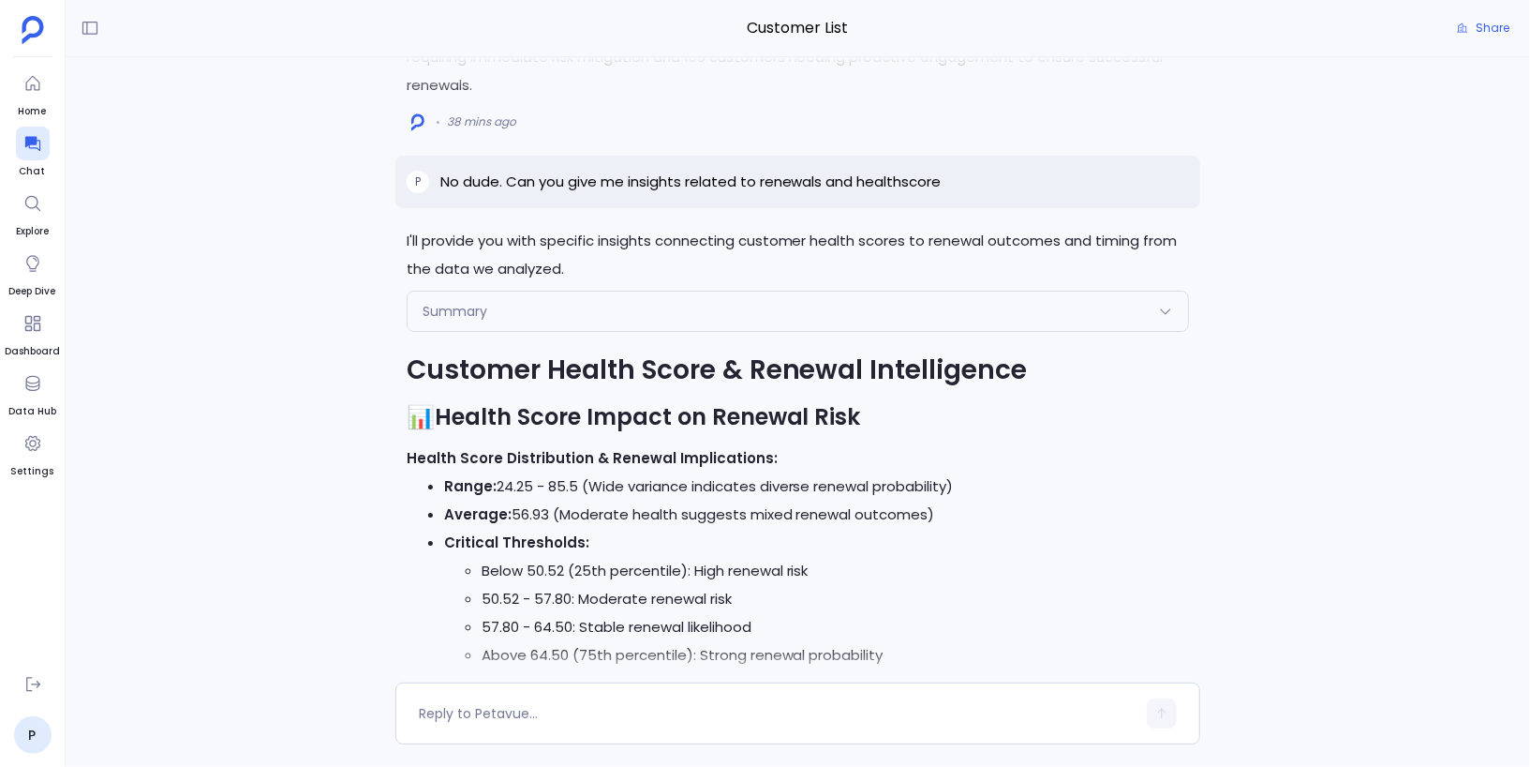
scroll to position [-1476, 0]
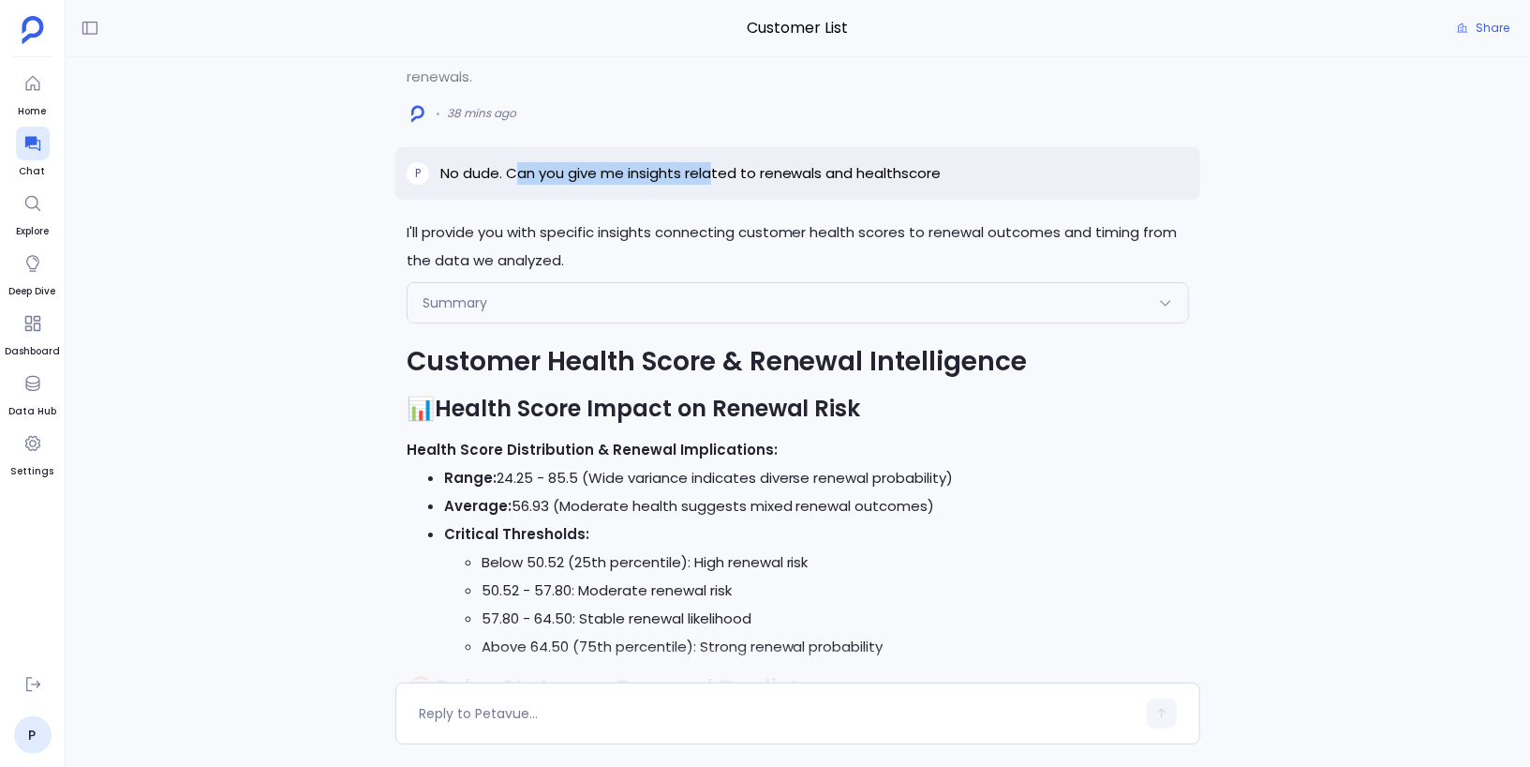
drag, startPoint x: 517, startPoint y: 177, endPoint x: 713, endPoint y: 177, distance: 195.9
click at [713, 177] on p "No dude. Can you give me insights related to renewals and healthscore" at bounding box center [690, 173] width 501 height 22
click at [728, 286] on div "Summary" at bounding box center [799, 302] width 782 height 39
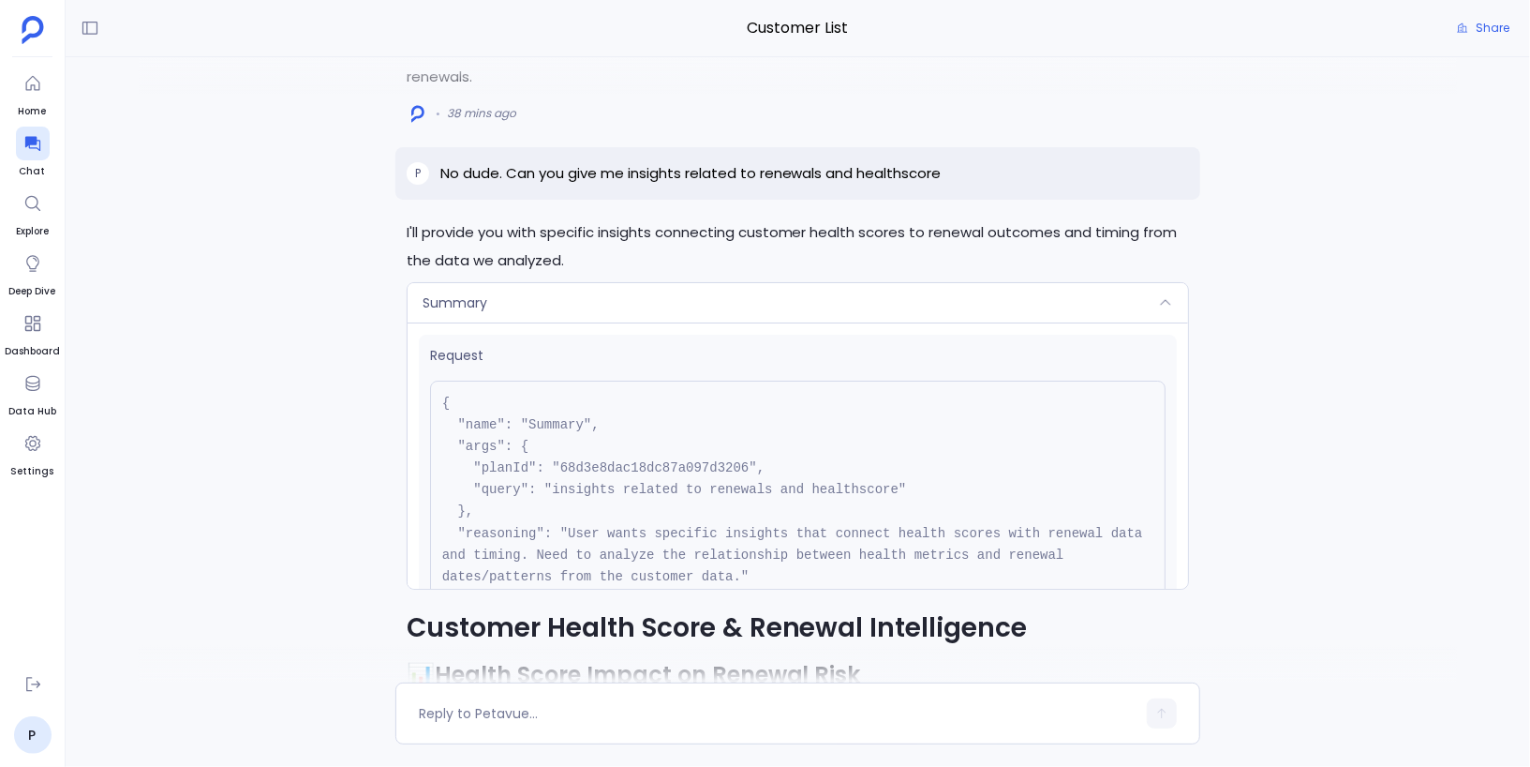
scroll to position [5, 0]
drag, startPoint x: 555, startPoint y: 483, endPoint x: 899, endPoint y: 484, distance: 343.9
click at [899, 482] on pre "{ "name": "Summary", "args": { "planId": "68d3e8dac18dc87a097d3206", "query": "…" at bounding box center [798, 496] width 737 height 241
click at [875, 189] on div "P No dude. Can you give me insights related to renewals and healthscore" at bounding box center [798, 173] width 806 height 52
click at [828, 301] on div "Summary" at bounding box center [799, 302] width 782 height 39
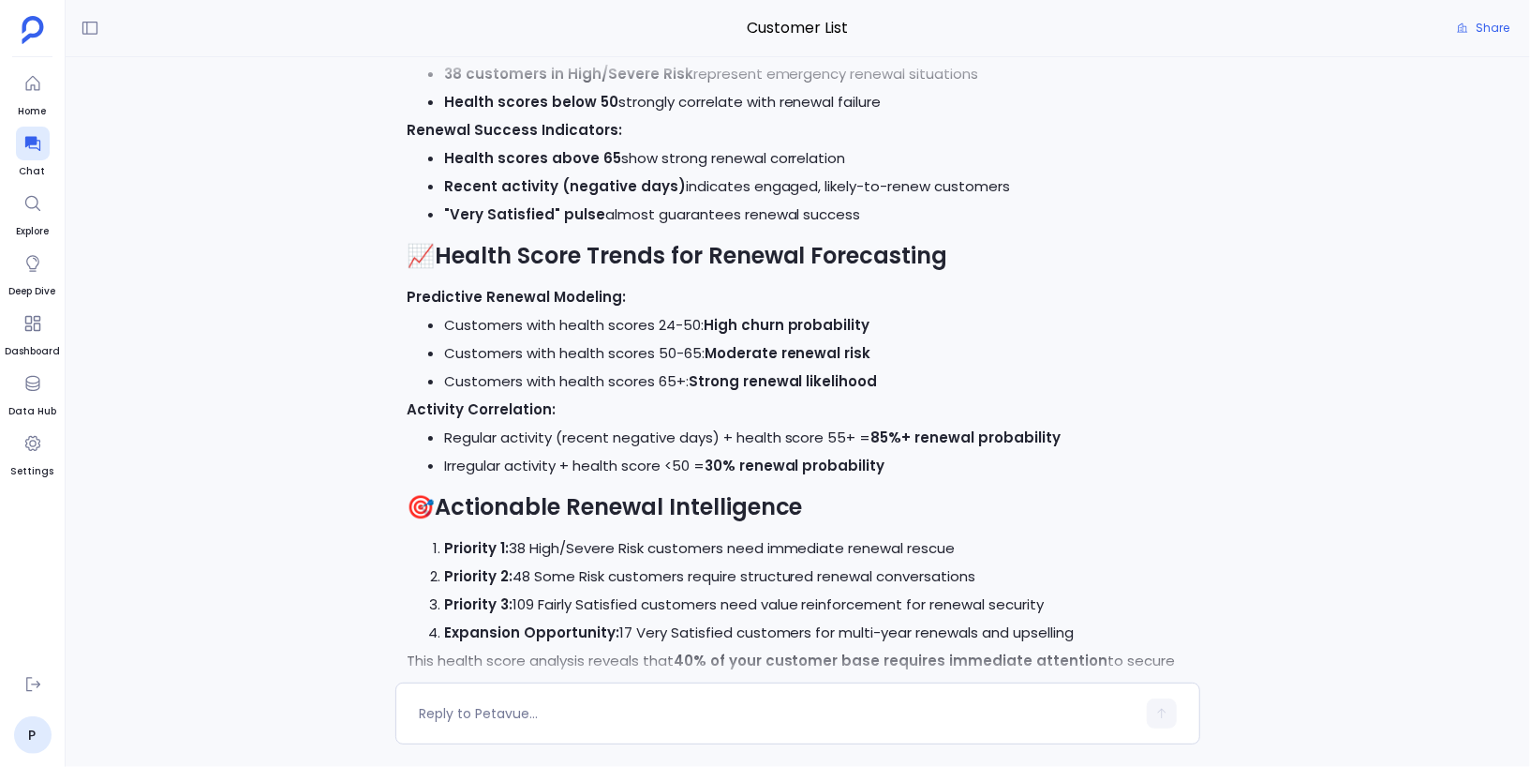
scroll to position [0, 0]
